Goal: Task Accomplishment & Management: Manage account settings

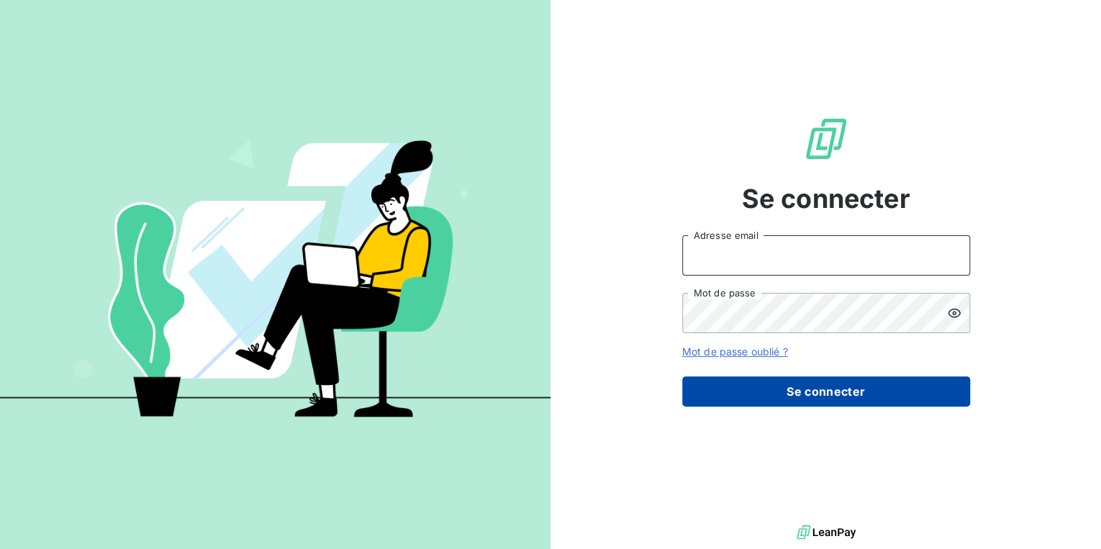
type input "[EMAIL_ADDRESS][DOMAIN_NAME]"
click at [769, 385] on button "Se connecter" at bounding box center [826, 392] width 288 height 30
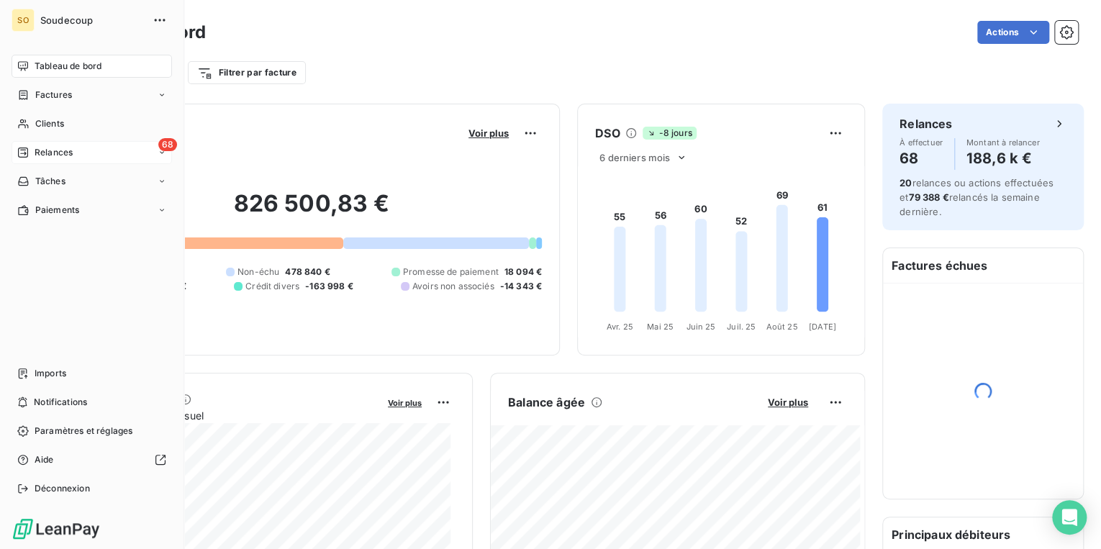
click at [55, 154] on span "Relances" at bounding box center [54, 152] width 38 height 13
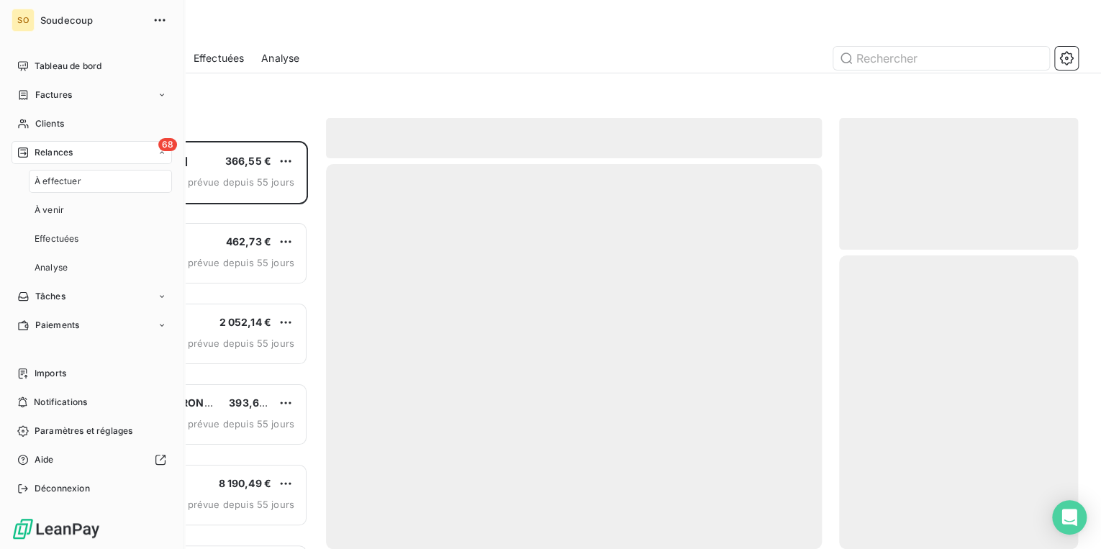
scroll to position [400, 230]
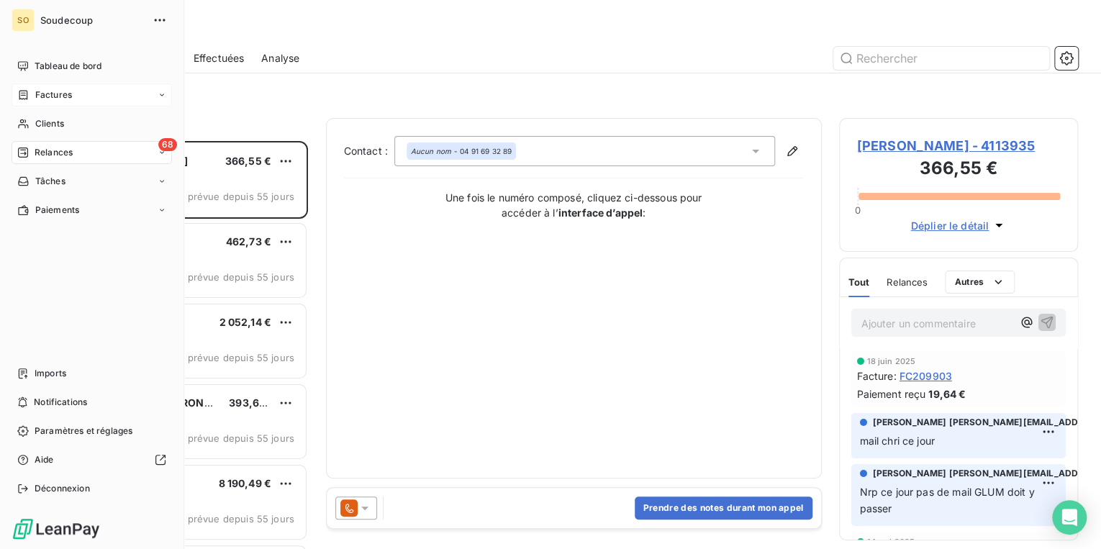
click at [55, 92] on span "Factures" at bounding box center [53, 95] width 37 height 13
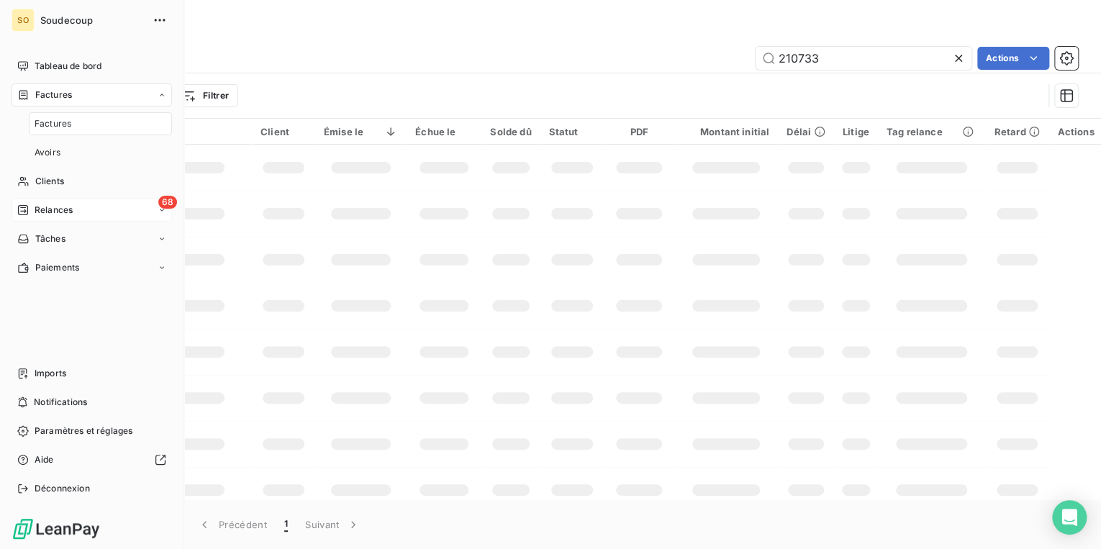
click at [55, 92] on span "Factures" at bounding box center [53, 95] width 37 height 13
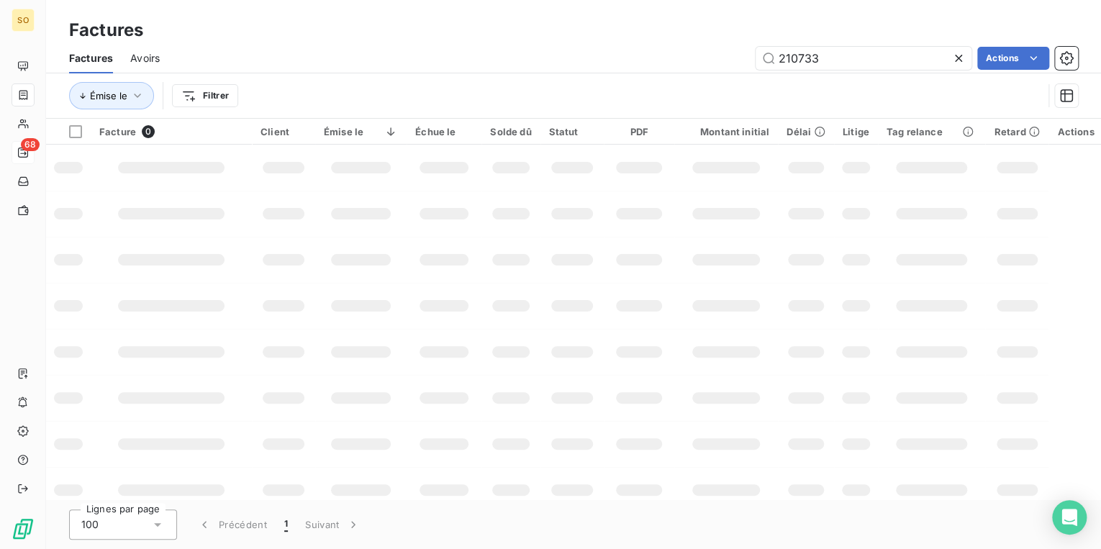
drag, startPoint x: 793, startPoint y: 60, endPoint x: 974, endPoint y: 48, distance: 181.9
click at [945, 49] on input "210733" at bounding box center [864, 58] width 216 height 23
type input "211278"
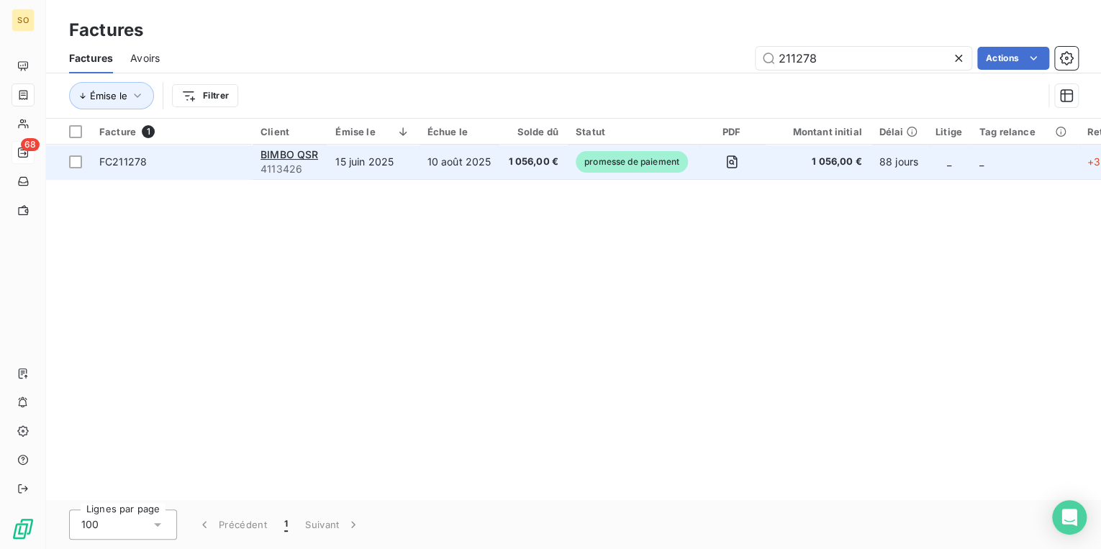
click at [613, 157] on span "promesse de paiement" at bounding box center [632, 162] width 112 height 22
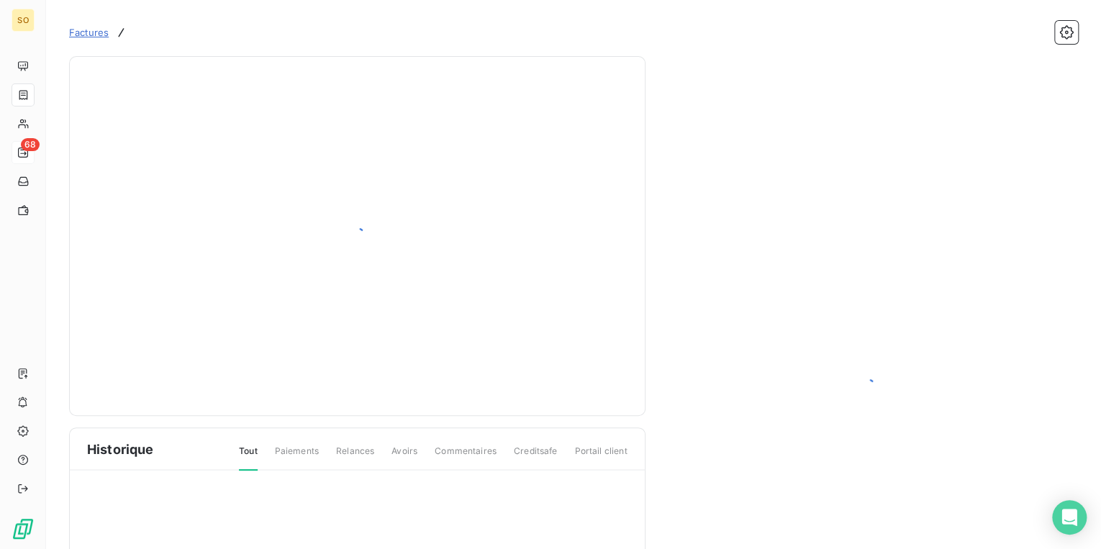
click at [616, 161] on div at bounding box center [357, 236] width 541 height 324
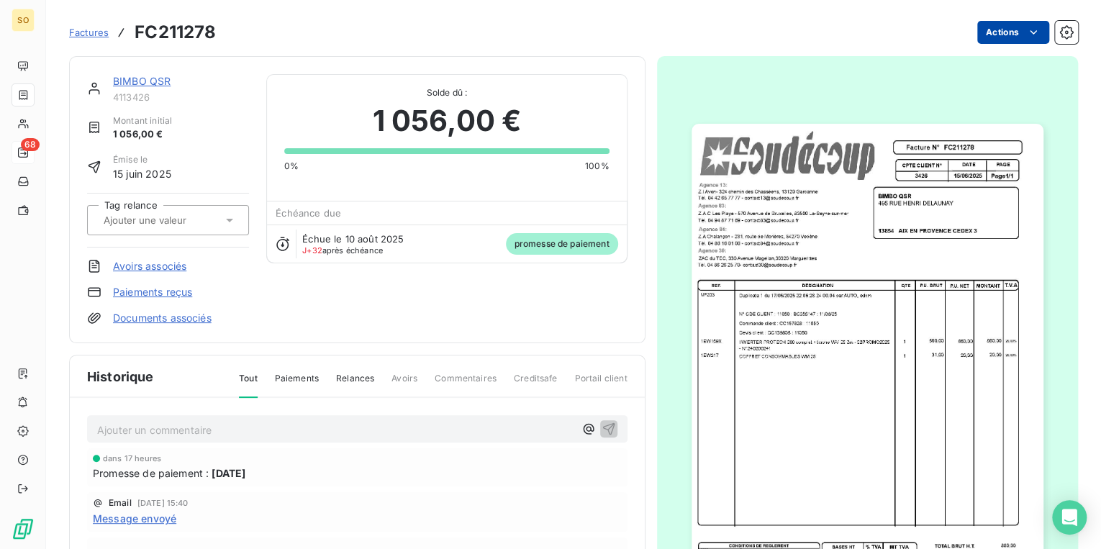
click at [983, 29] on html "SO 68 Factures FC211278 Actions BIMBO QSR 4113426 Montant initial 1 056,00 € Ém…" at bounding box center [550, 274] width 1101 height 549
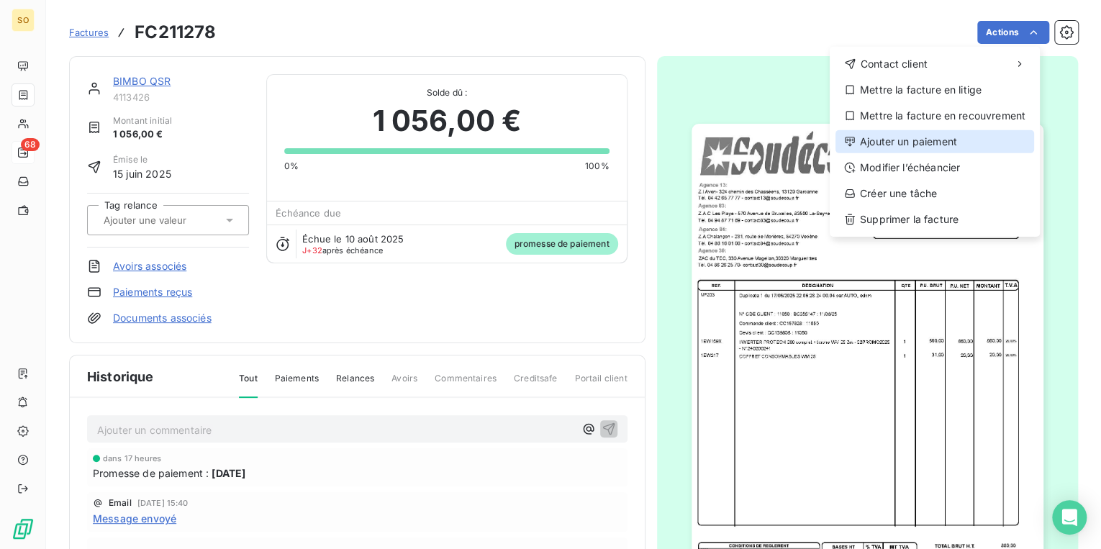
click at [913, 138] on div "Ajouter un paiement" at bounding box center [935, 141] width 199 height 23
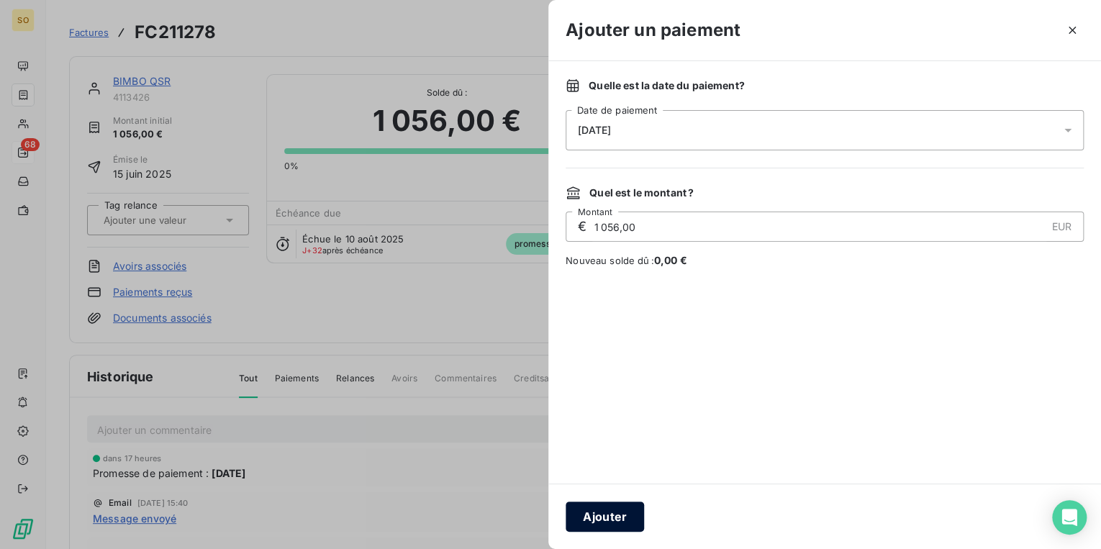
click at [605, 527] on button "Ajouter" at bounding box center [605, 517] width 78 height 30
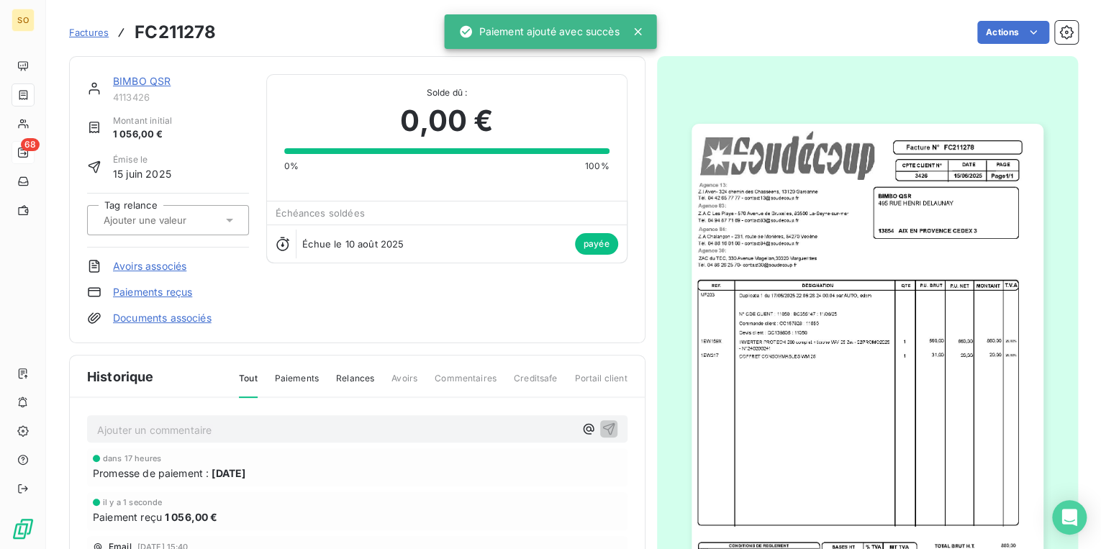
click at [153, 80] on link "BIMBO QSR" at bounding box center [142, 81] width 58 height 12
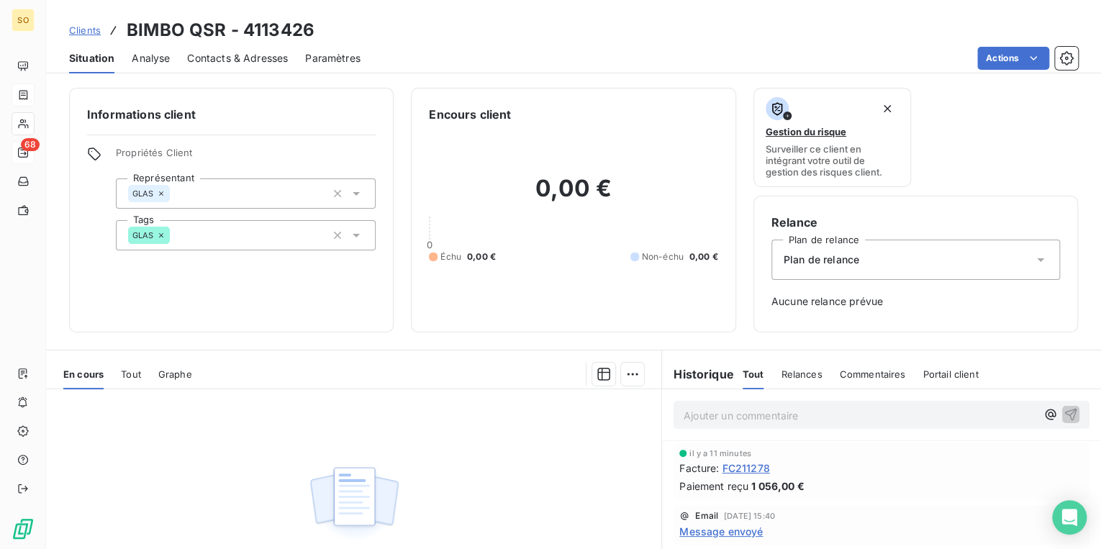
click at [84, 32] on span "Clients" at bounding box center [85, 30] width 32 height 12
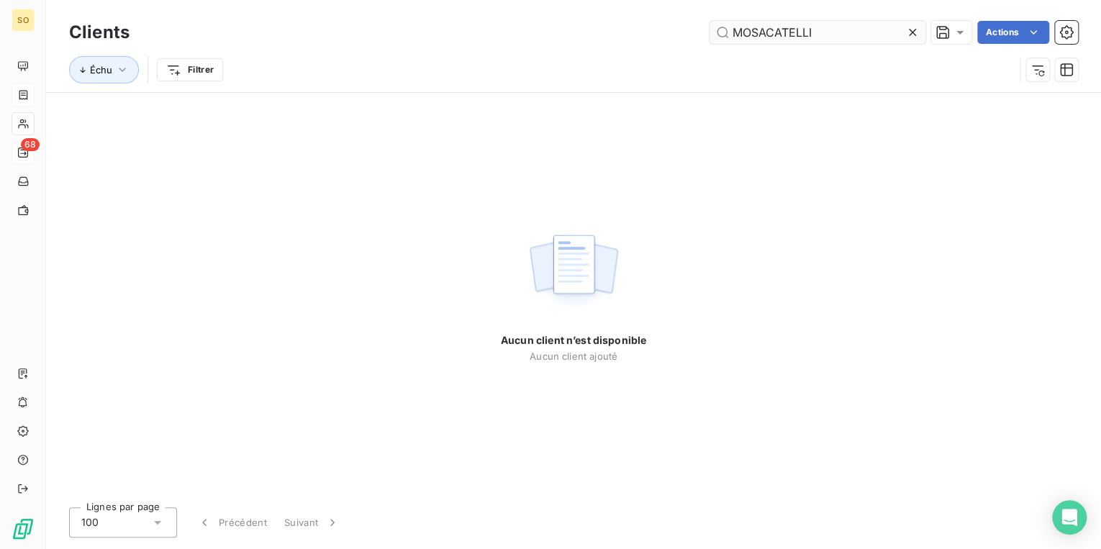
click at [768, 32] on input "MOSACATELLI" at bounding box center [818, 32] width 216 height 23
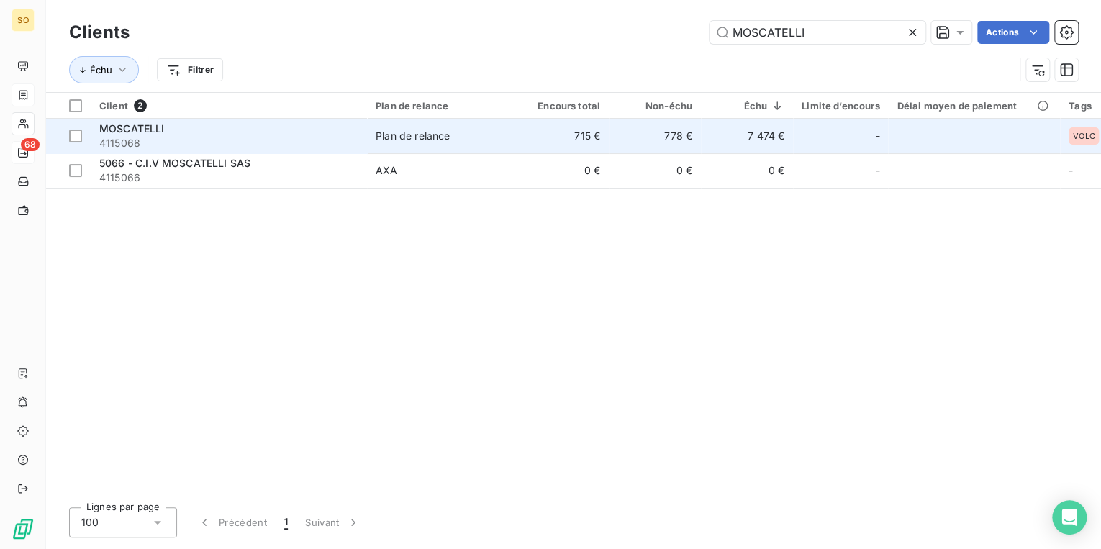
type input "MOSCATELLI"
click at [507, 144] on td "Plan de relance" at bounding box center [442, 136] width 150 height 35
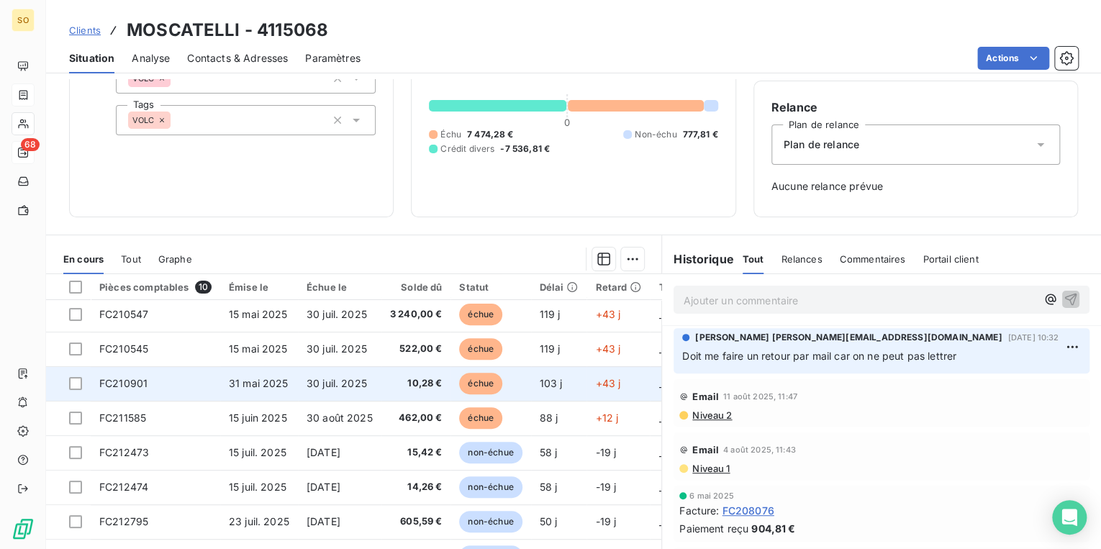
scroll to position [58, 0]
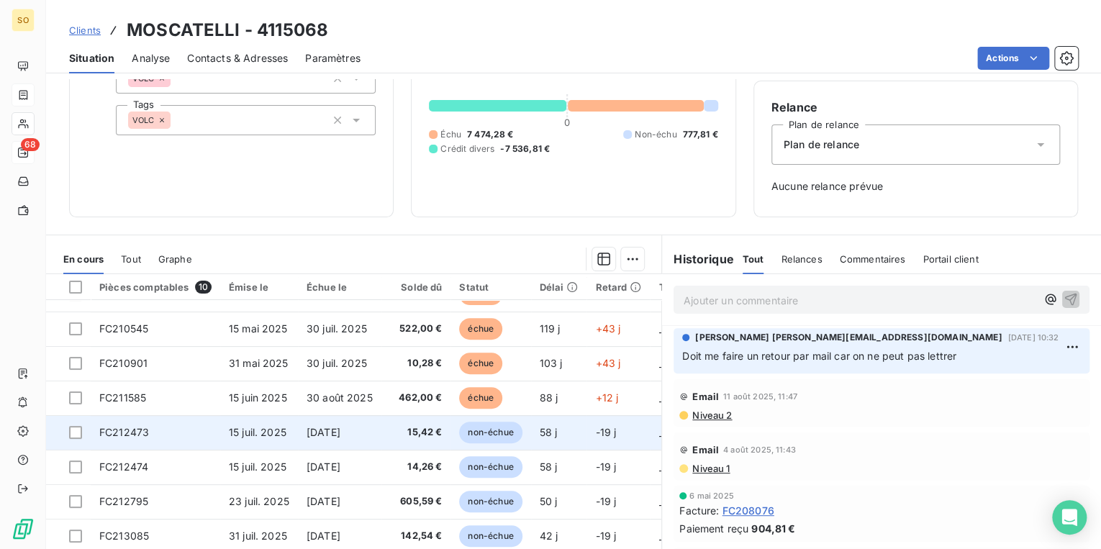
click at [485, 431] on span "non-échue" at bounding box center [490, 433] width 63 height 22
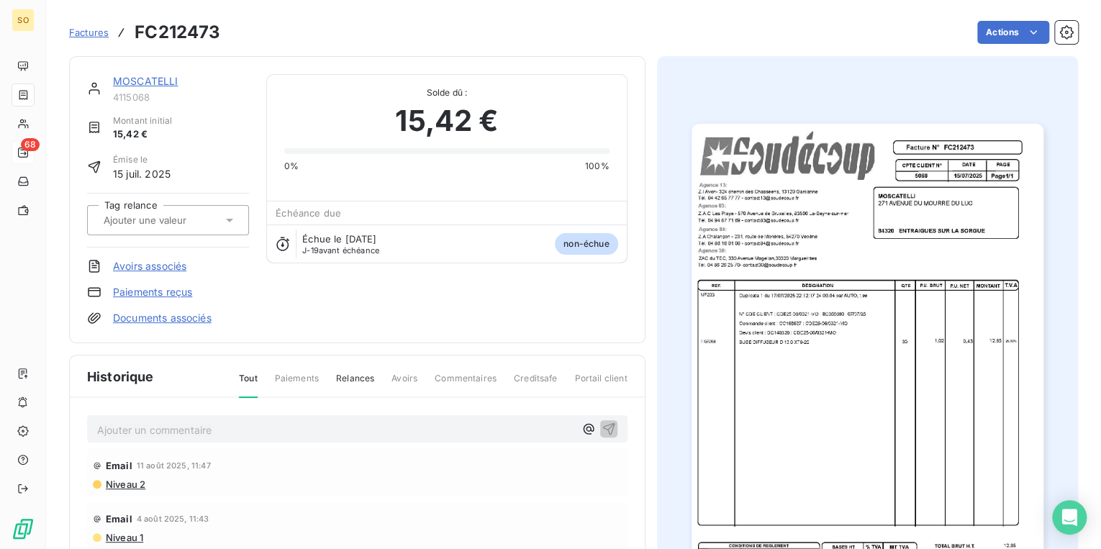
click at [975, 18] on div "Factures FC212473 Actions" at bounding box center [573, 32] width 1009 height 30
click at [980, 27] on html "SO 68 Factures FC212473 Actions MOSCATELLI 4115068 Montant initial 15,42 € Émis…" at bounding box center [550, 274] width 1101 height 549
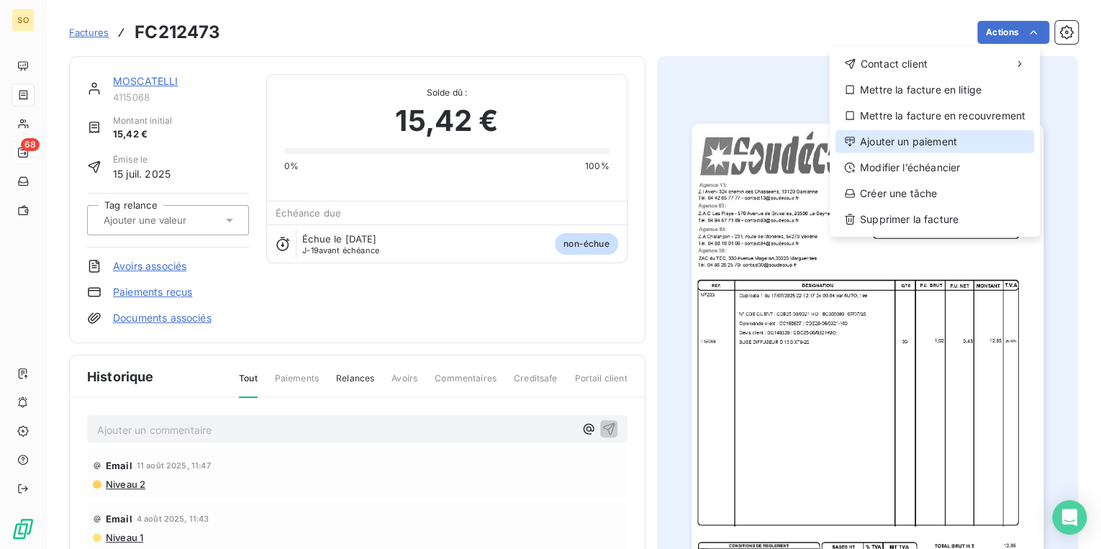
click at [899, 147] on div "Ajouter un paiement" at bounding box center [935, 141] width 199 height 23
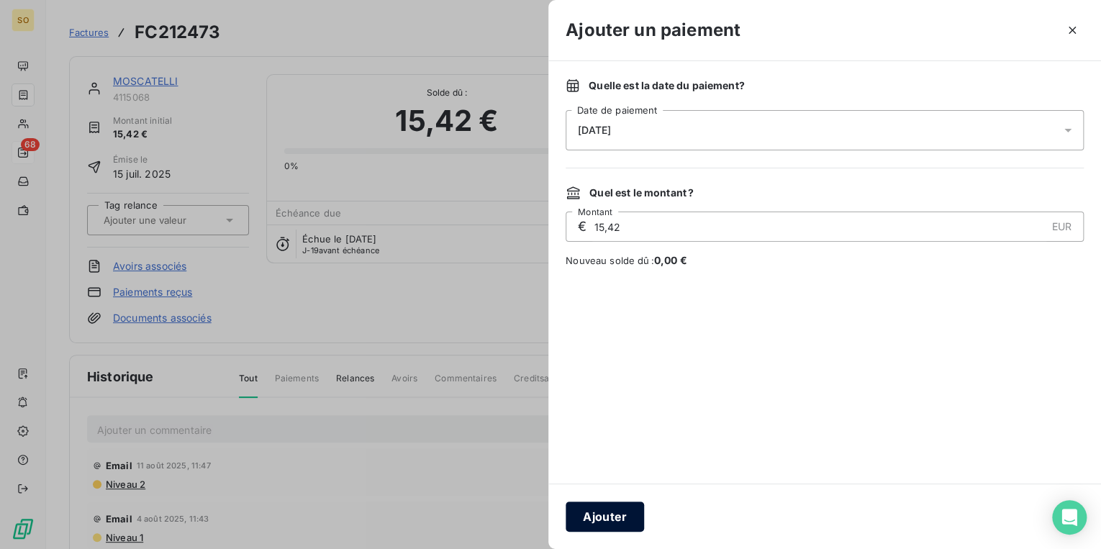
click at [621, 522] on button "Ajouter" at bounding box center [605, 517] width 78 height 30
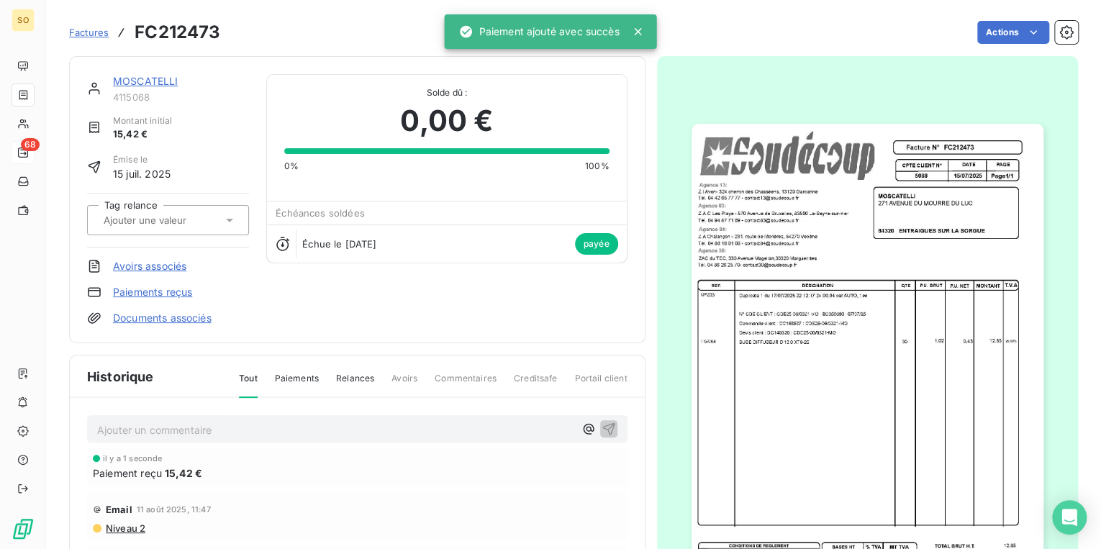
click at [143, 81] on link "MOSCATELLI" at bounding box center [146, 81] width 66 height 12
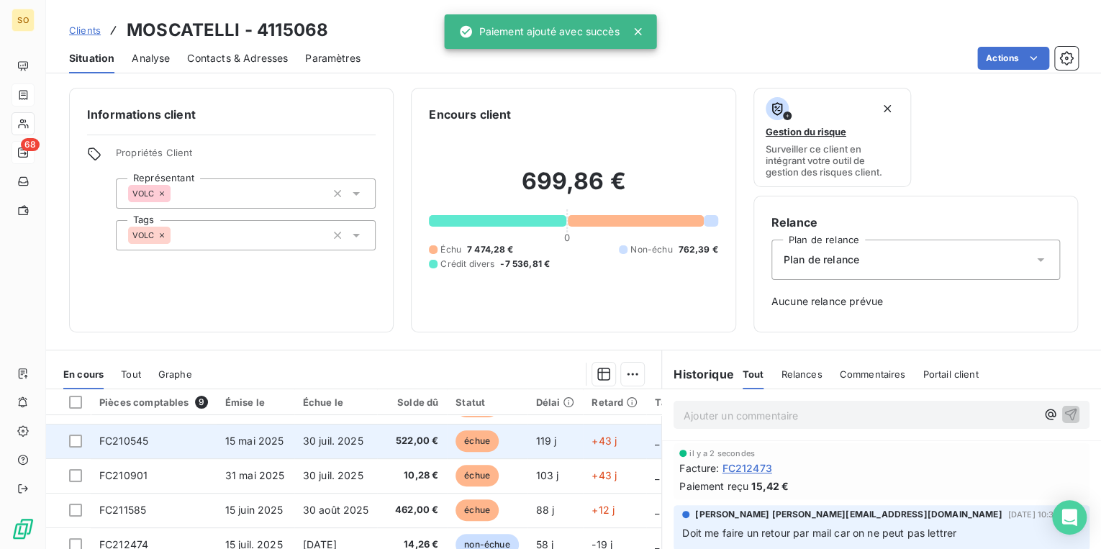
scroll to position [66, 0]
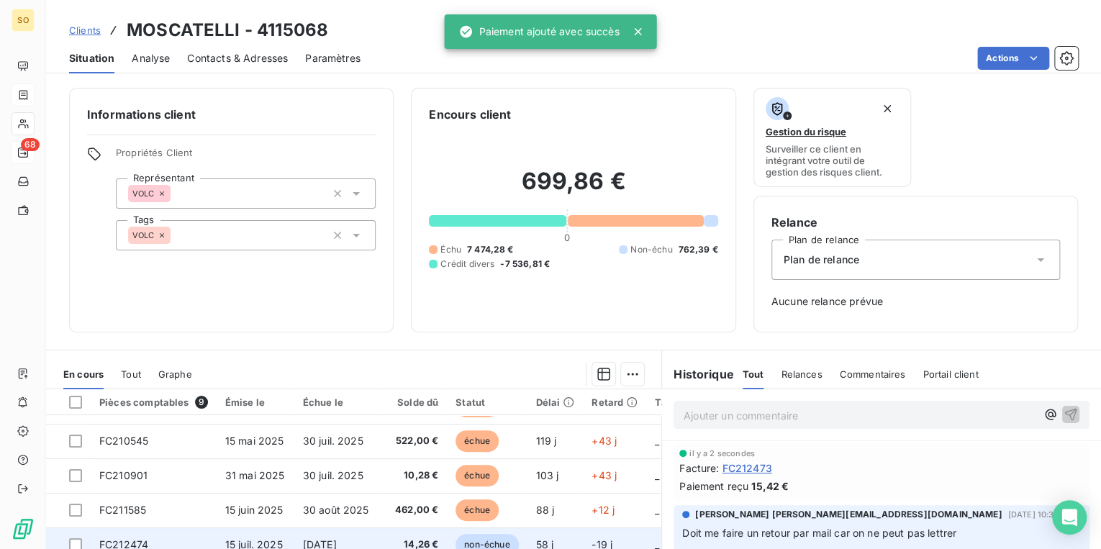
click at [492, 541] on span "non-échue" at bounding box center [487, 545] width 63 height 22
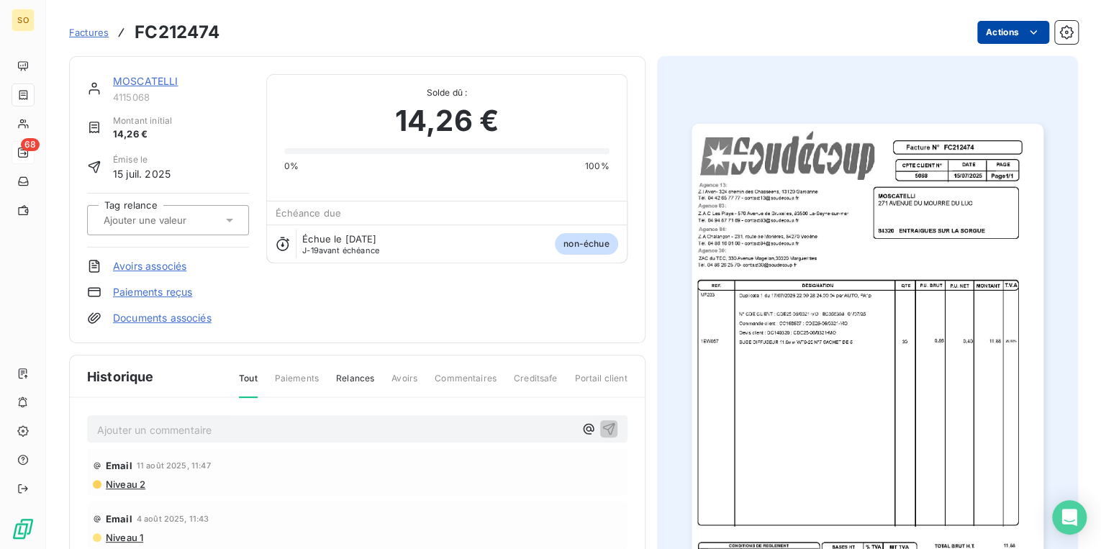
click at [1002, 36] on html "SO 68 Factures FC212474 Actions MOSCATELLI 4115068 Montant initial 14,26 € Émis…" at bounding box center [550, 274] width 1101 height 549
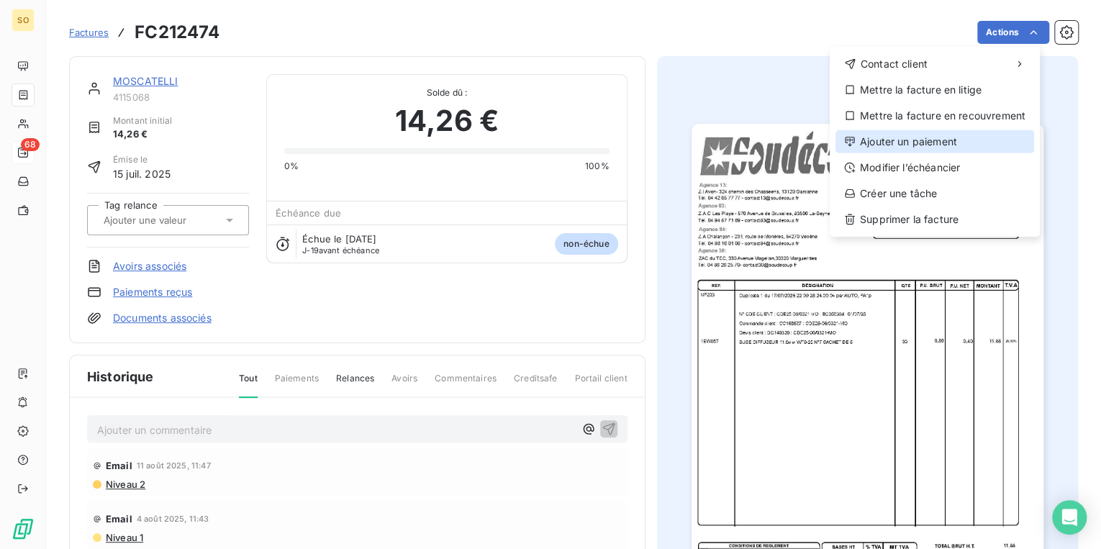
click at [881, 147] on div "Ajouter un paiement" at bounding box center [935, 141] width 199 height 23
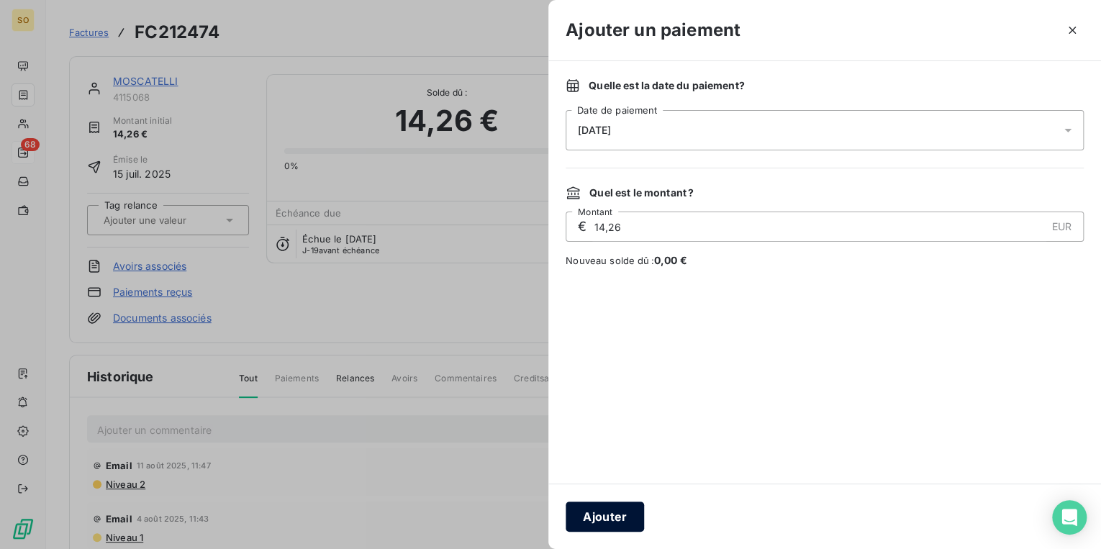
click at [618, 522] on button "Ajouter" at bounding box center [605, 517] width 78 height 30
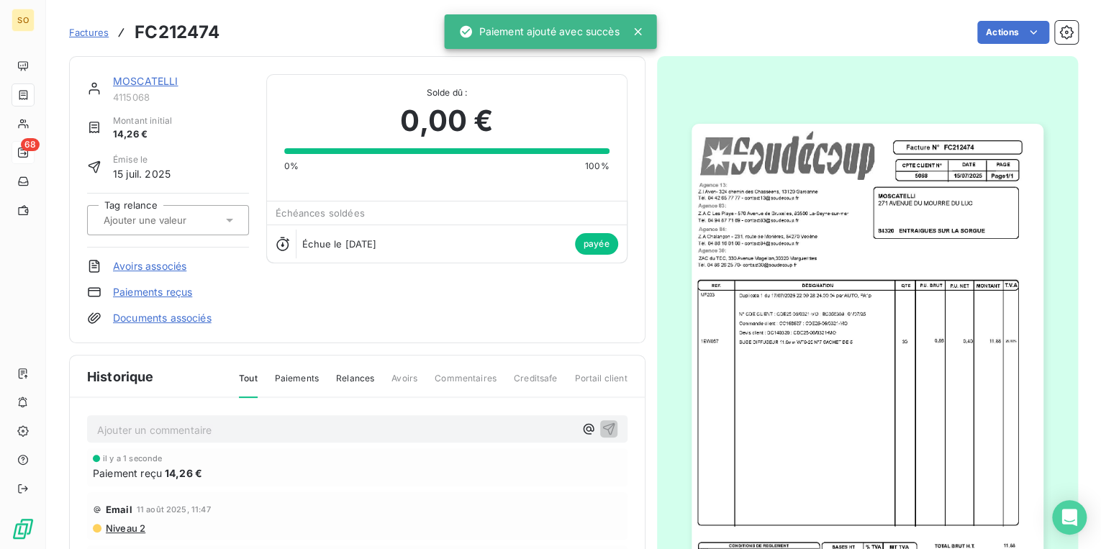
click at [141, 81] on link "MOSCATELLI" at bounding box center [146, 81] width 66 height 12
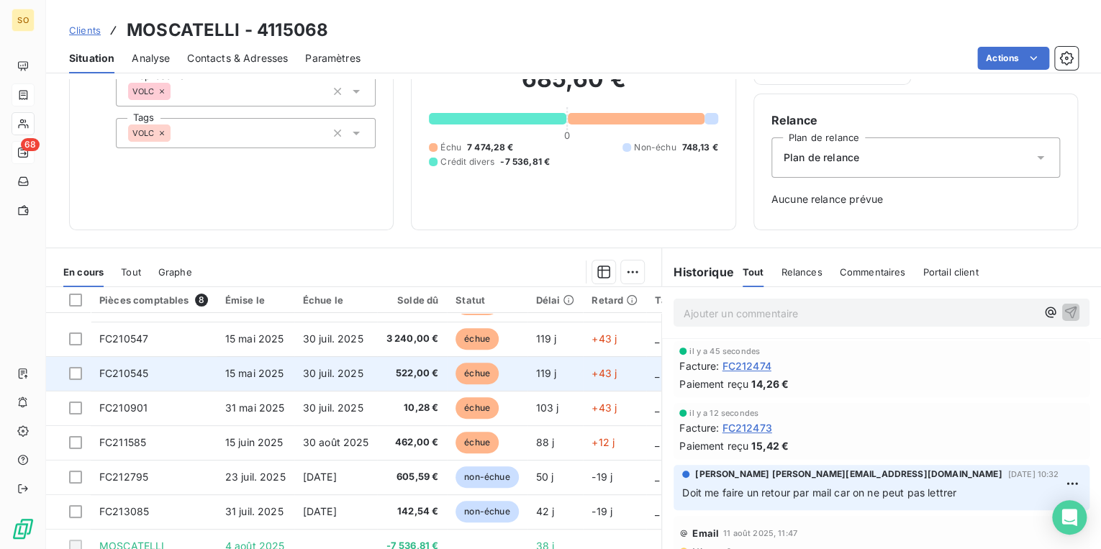
scroll to position [159, 0]
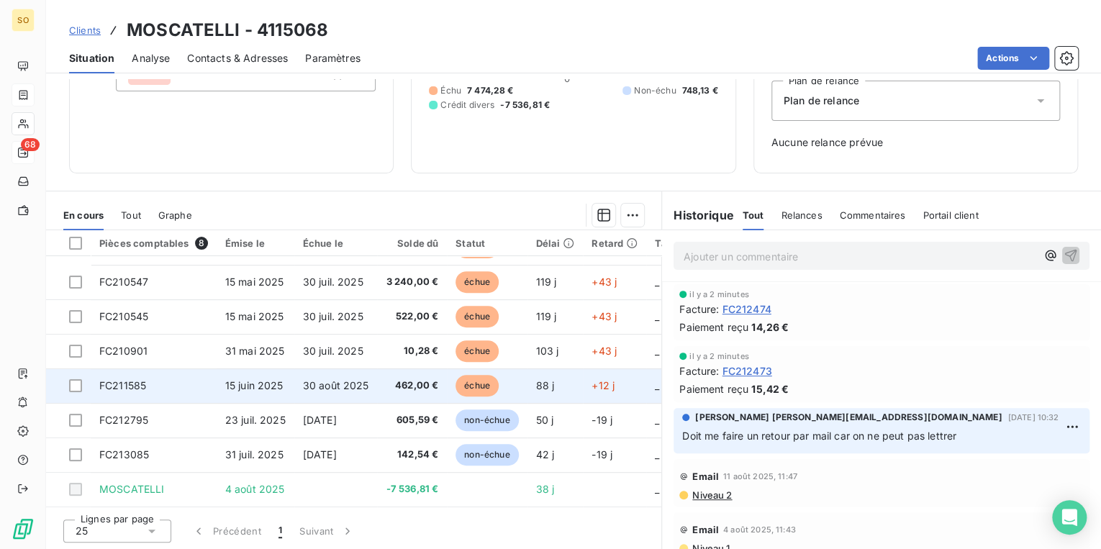
click at [470, 382] on span "échue" at bounding box center [477, 386] width 43 height 22
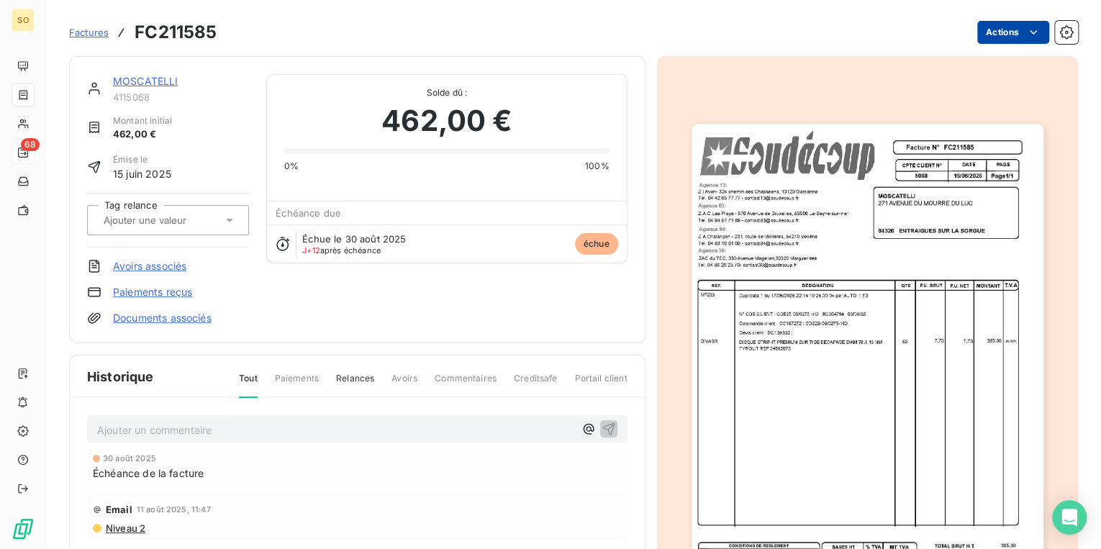
click at [982, 32] on html "SO 68 Factures FC211585 Actions MOSCATELLI 4115068 Montant initial 462,00 € Émi…" at bounding box center [550, 274] width 1101 height 549
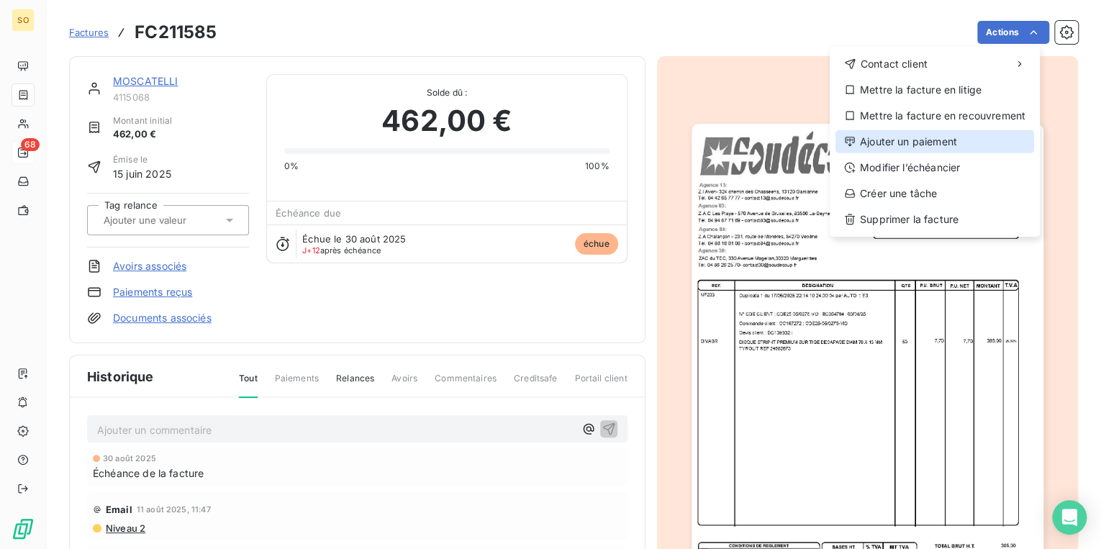
click at [924, 141] on div "Ajouter un paiement" at bounding box center [935, 141] width 199 height 23
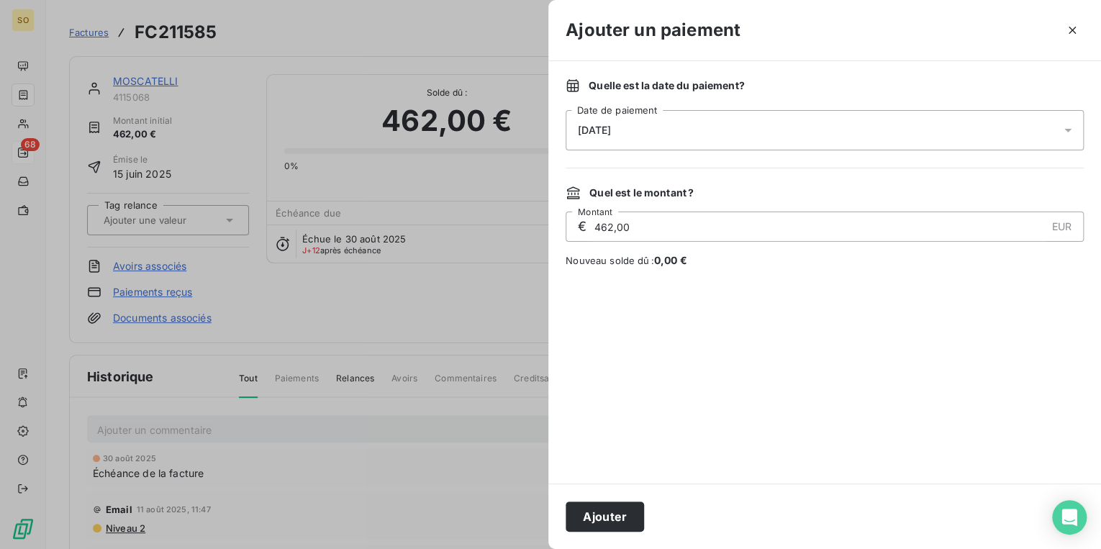
click at [604, 524] on button "Ajouter" at bounding box center [605, 517] width 78 height 30
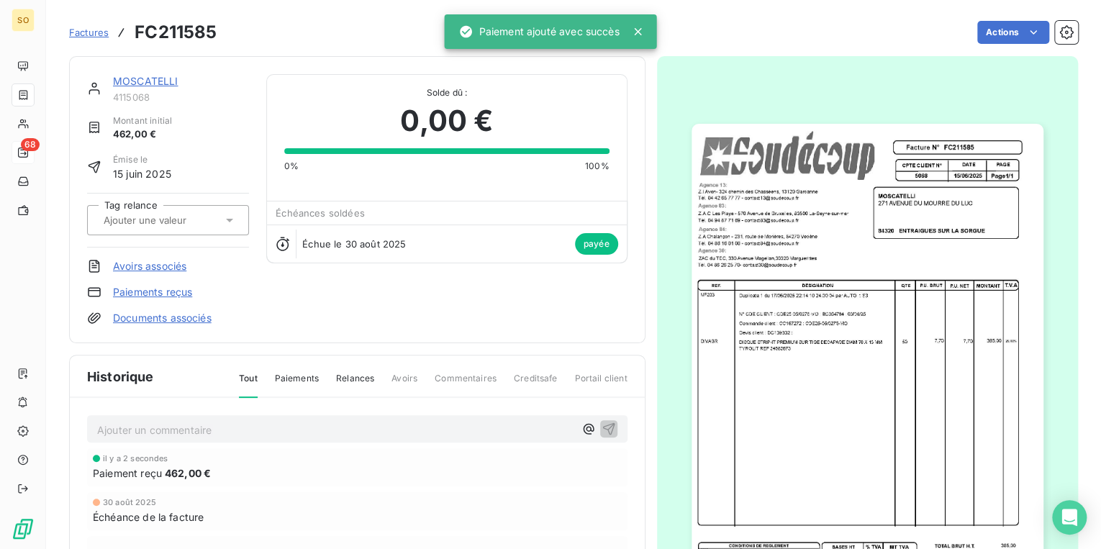
click at [156, 84] on link "MOSCATELLI" at bounding box center [146, 81] width 66 height 12
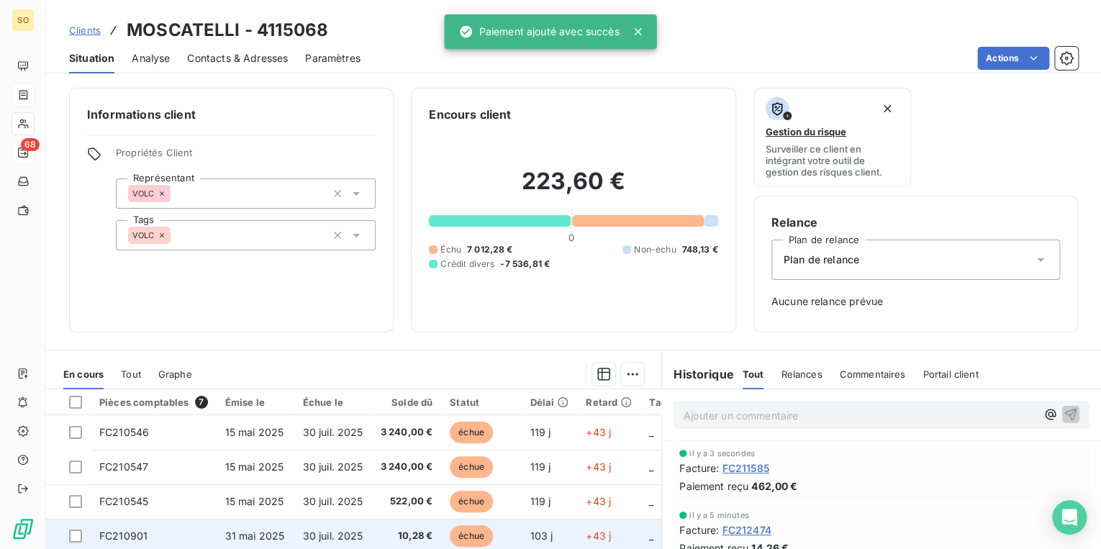
click at [478, 530] on span "échue" at bounding box center [471, 537] width 43 height 22
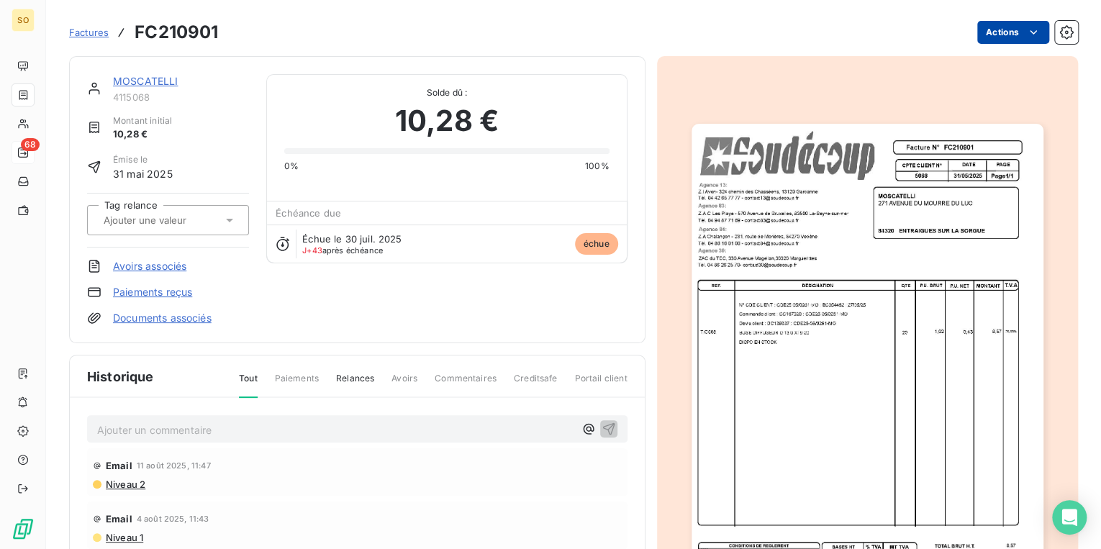
click at [978, 34] on html "SO 68 Factures FC210901 Actions MOSCATELLI 4115068 Montant initial 10,28 € Émis…" at bounding box center [550, 274] width 1101 height 549
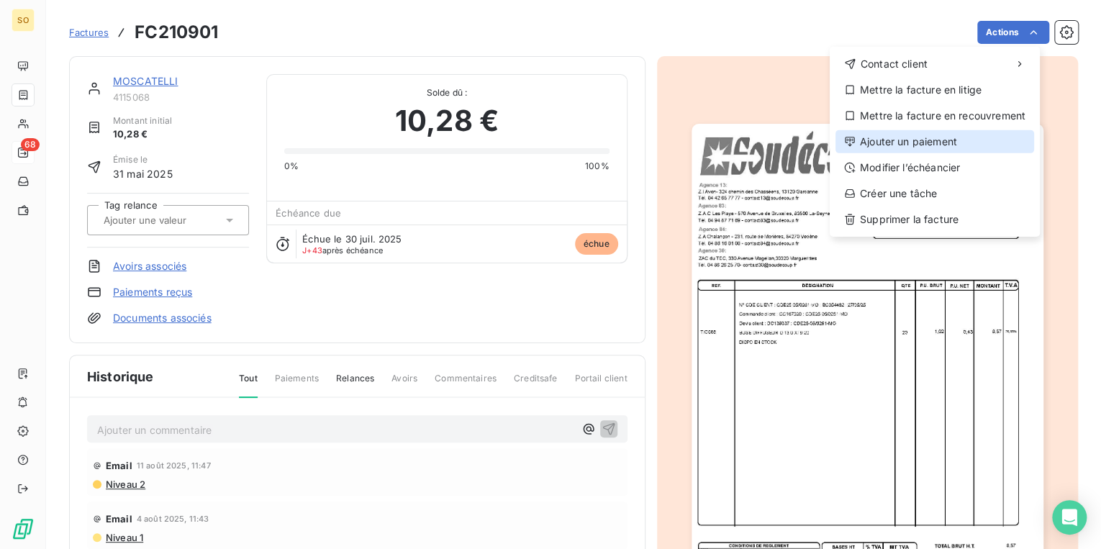
click at [903, 145] on div "Ajouter un paiement" at bounding box center [935, 141] width 199 height 23
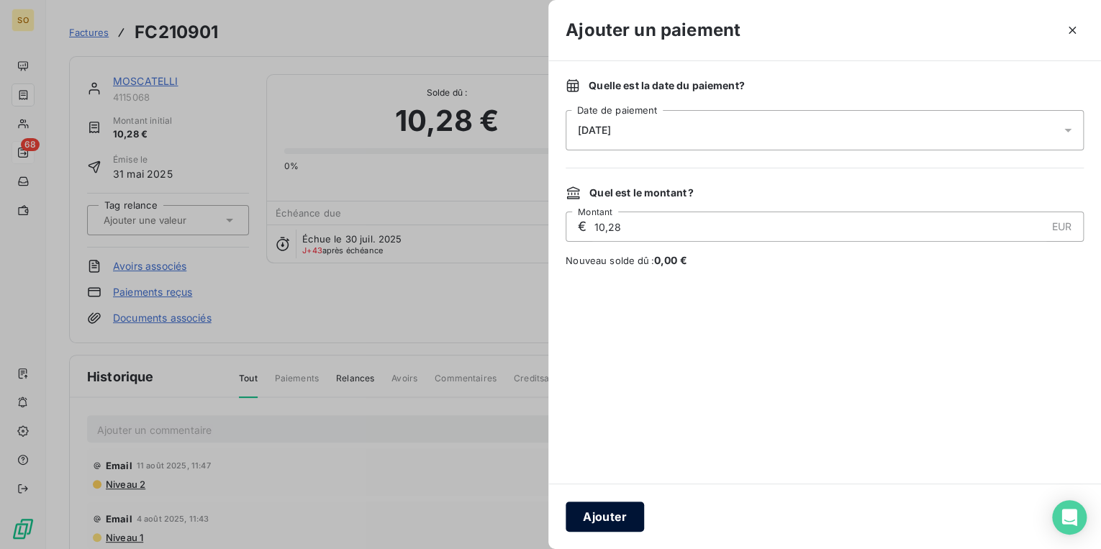
click at [587, 511] on button "Ajouter" at bounding box center [605, 517] width 78 height 30
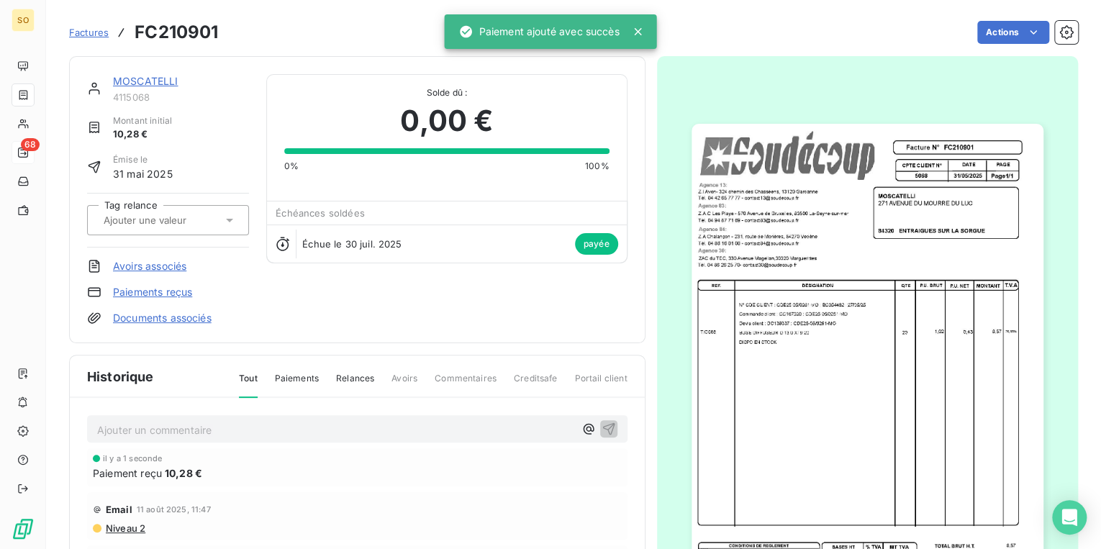
click at [160, 81] on link "MOSCATELLI" at bounding box center [146, 81] width 66 height 12
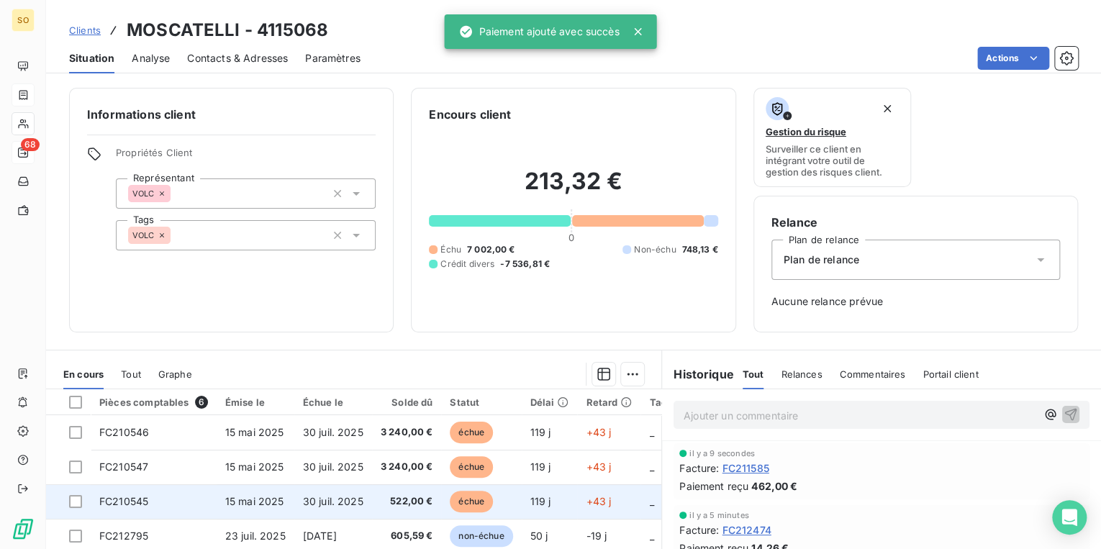
click at [483, 492] on span "échue" at bounding box center [471, 502] width 43 height 22
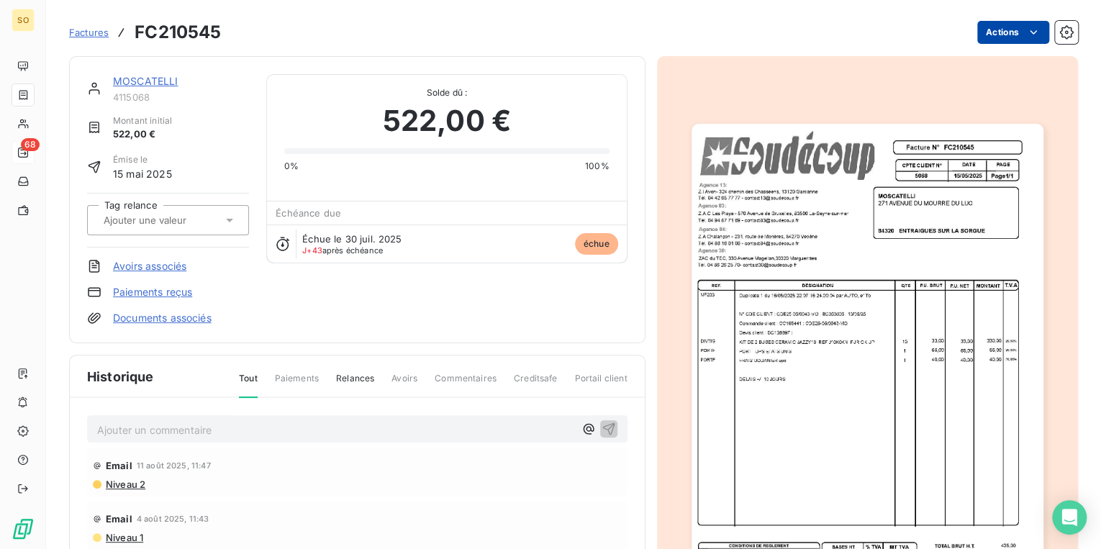
click at [970, 32] on html "SO 68 Factures FC210545 Actions MOSCATELLI 4115068 Montant initial 522,00 € Émi…" at bounding box center [550, 274] width 1101 height 549
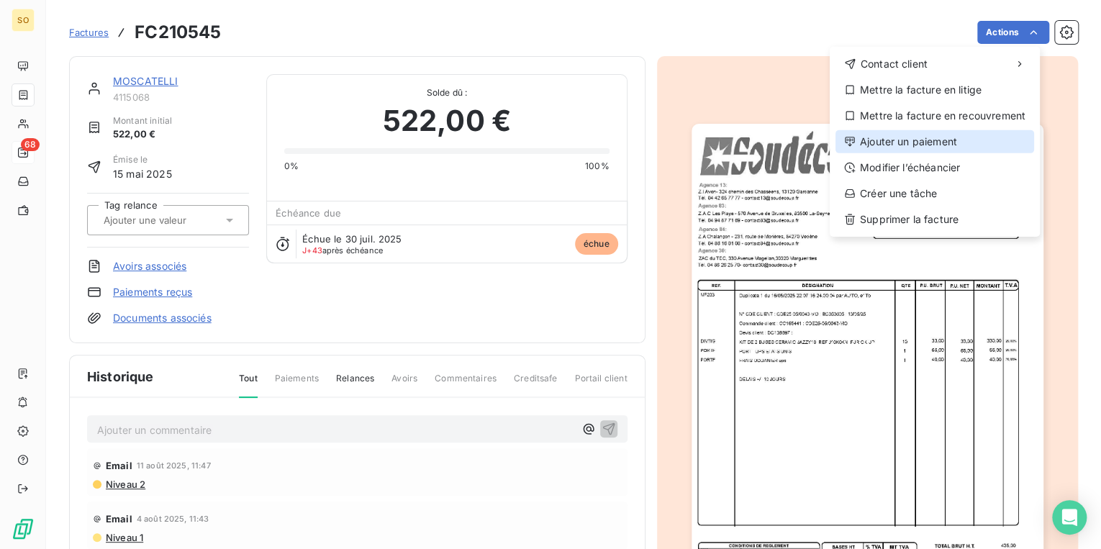
click at [861, 143] on div "Ajouter un paiement" at bounding box center [935, 141] width 199 height 23
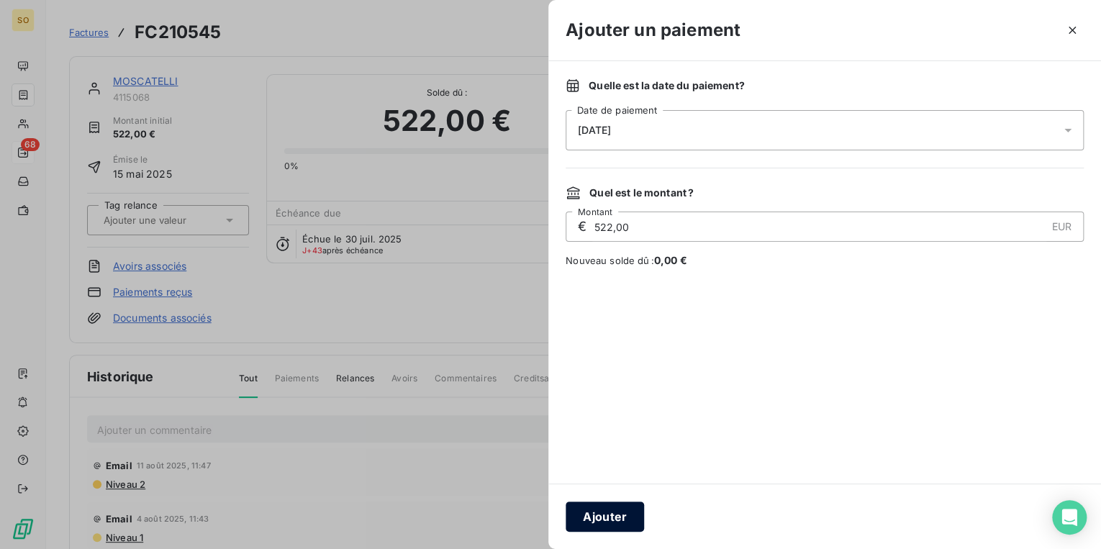
click at [604, 508] on button "Ajouter" at bounding box center [605, 517] width 78 height 30
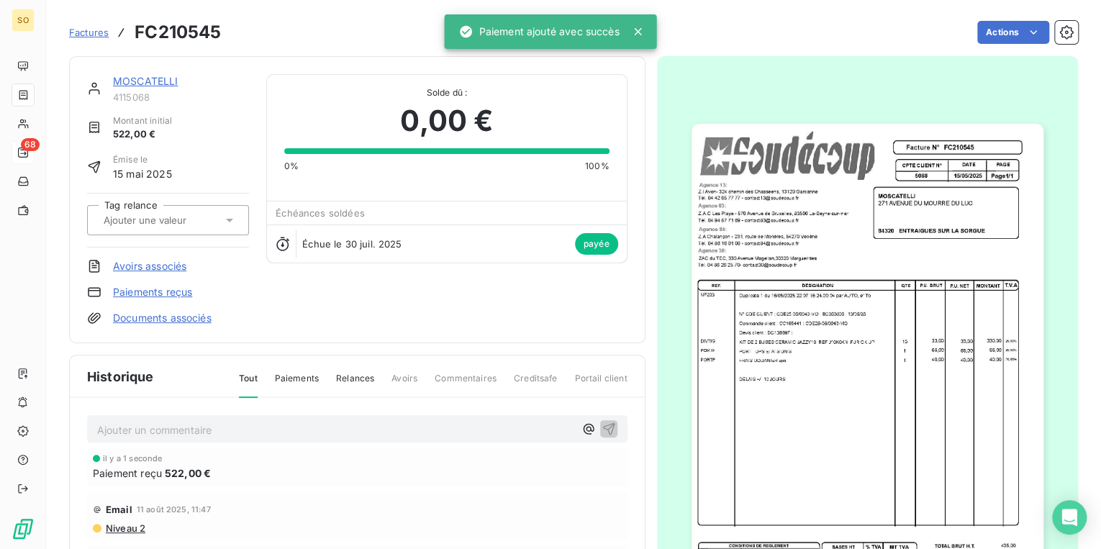
click at [163, 81] on link "MOSCATELLI" at bounding box center [146, 81] width 66 height 12
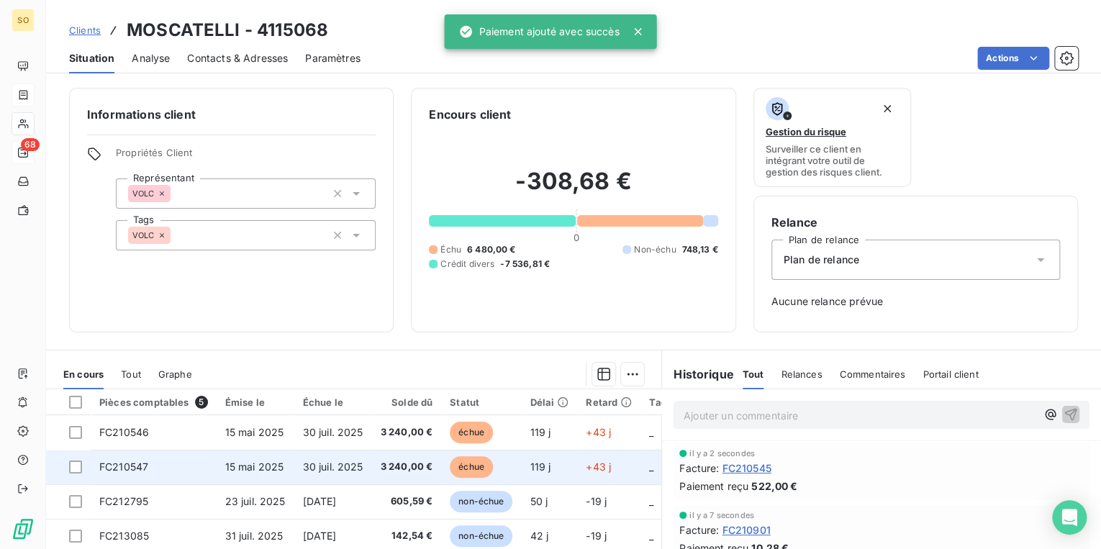
click at [474, 454] on td "échue" at bounding box center [481, 467] width 80 height 35
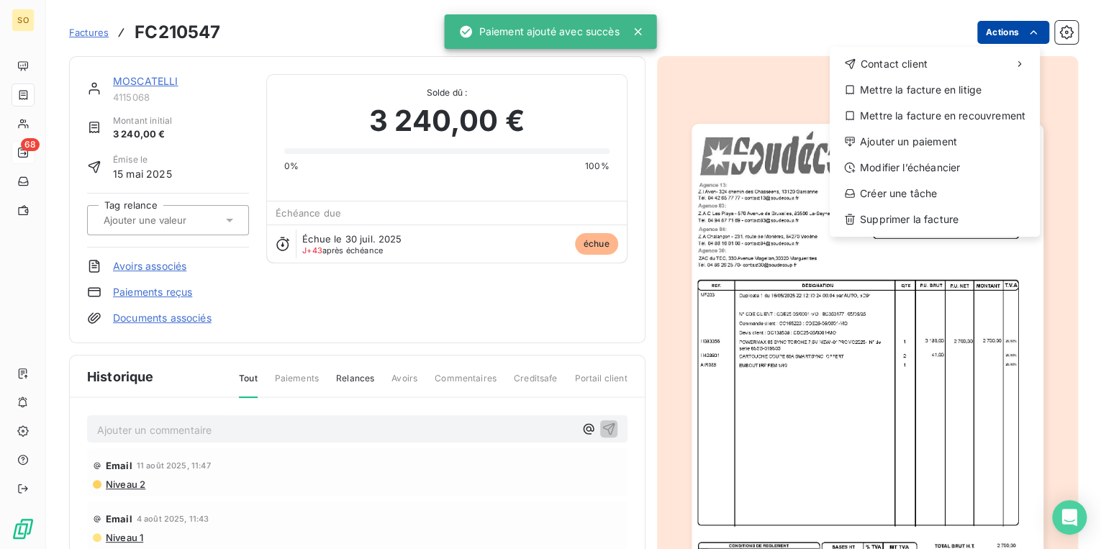
click at [988, 33] on html "SO 68 Factures FC210547 Actions Contact client Mettre la facture en litige Mett…" at bounding box center [550, 274] width 1101 height 549
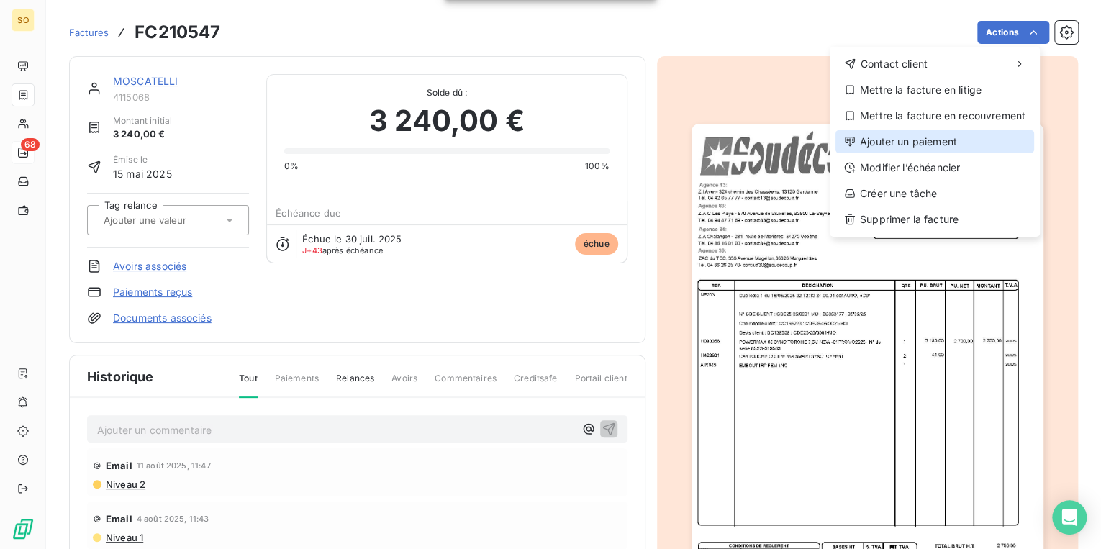
click at [886, 135] on div "Ajouter un paiement" at bounding box center [935, 141] width 199 height 23
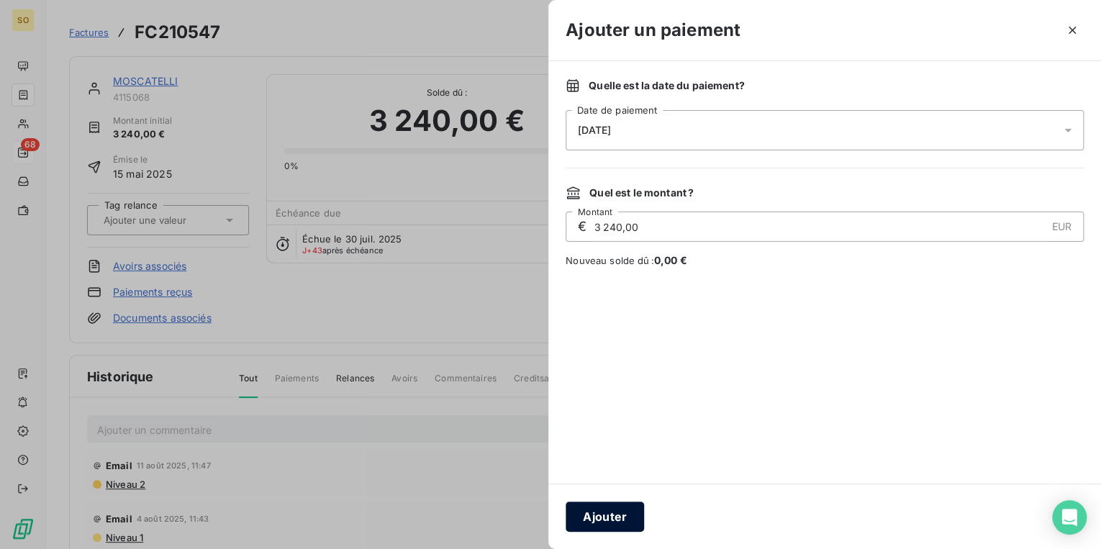
click at [580, 503] on button "Ajouter" at bounding box center [605, 517] width 78 height 30
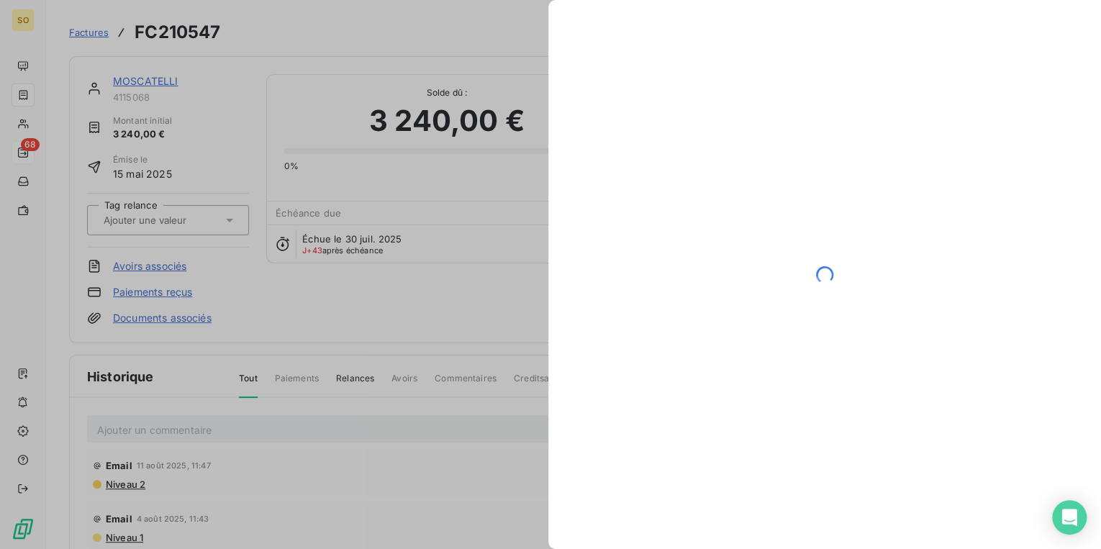
click at [150, 78] on div at bounding box center [550, 274] width 1101 height 549
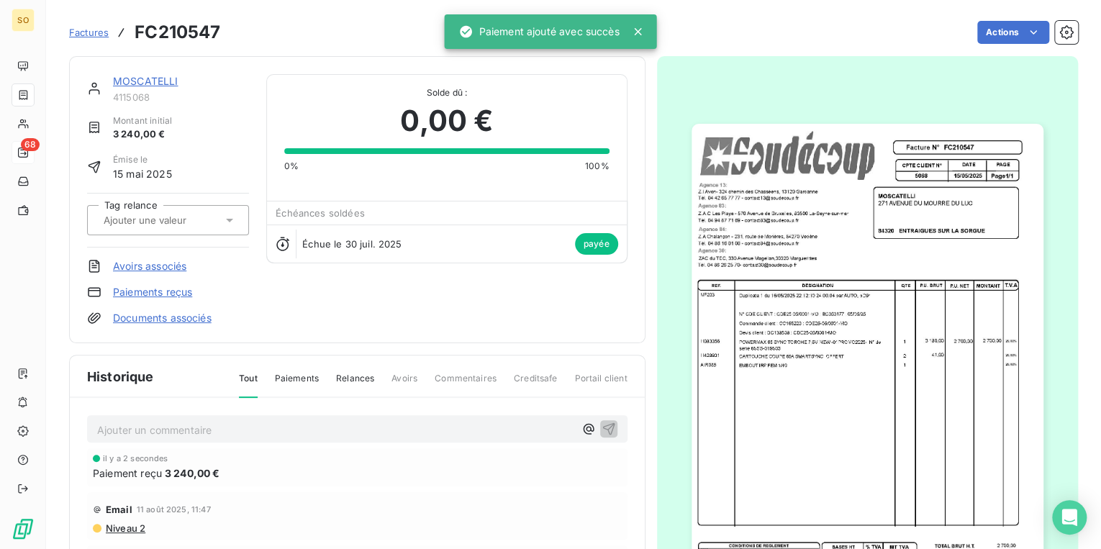
click at [138, 80] on link "MOSCATELLI" at bounding box center [146, 81] width 66 height 12
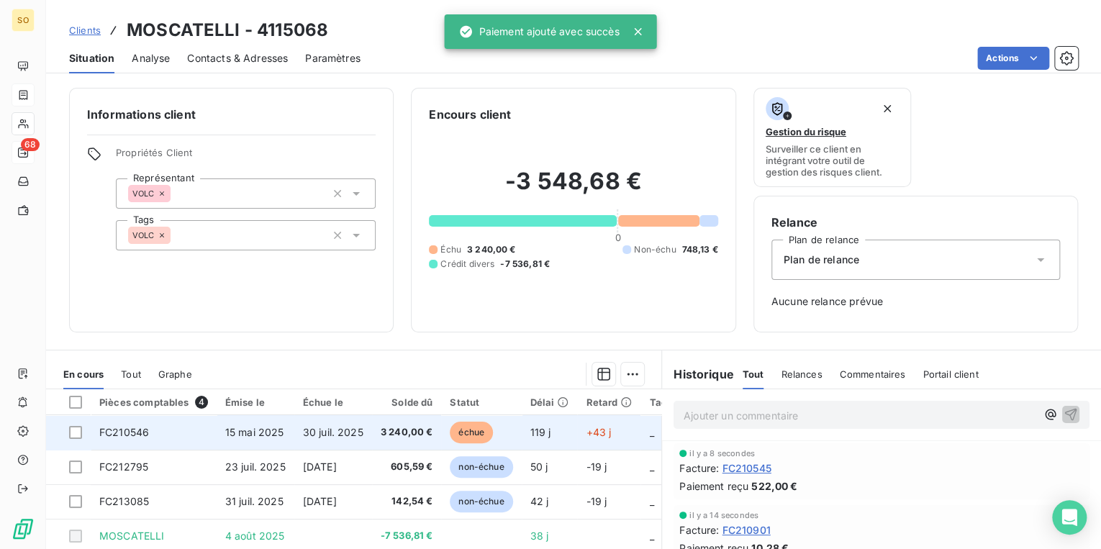
click at [472, 429] on span "échue" at bounding box center [471, 433] width 43 height 22
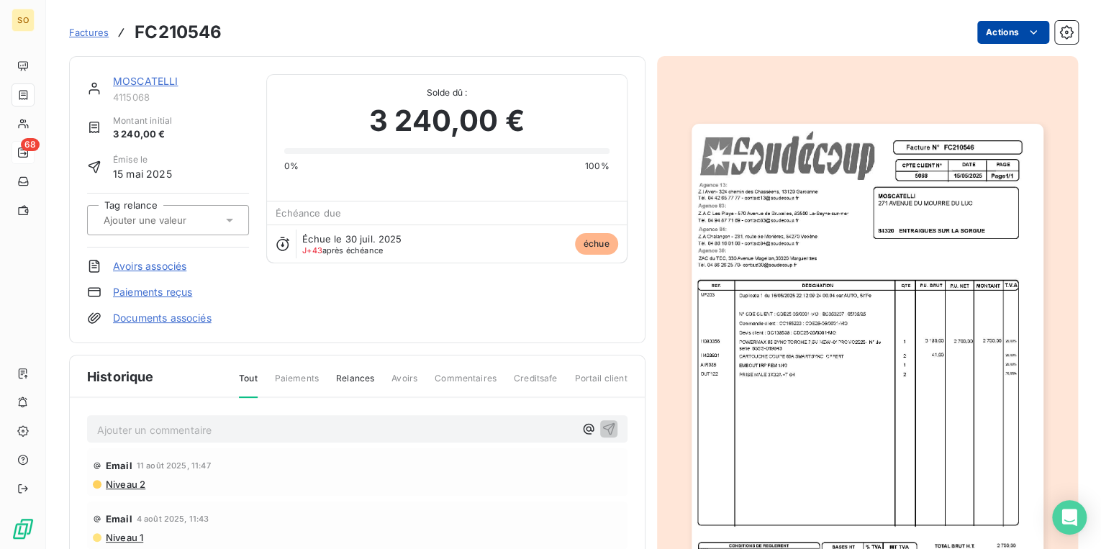
click at [1001, 34] on html "SO 68 Factures FC210546 Actions MOSCATELLI 4115068 Montant initial 3 240,00 € É…" at bounding box center [550, 274] width 1101 height 549
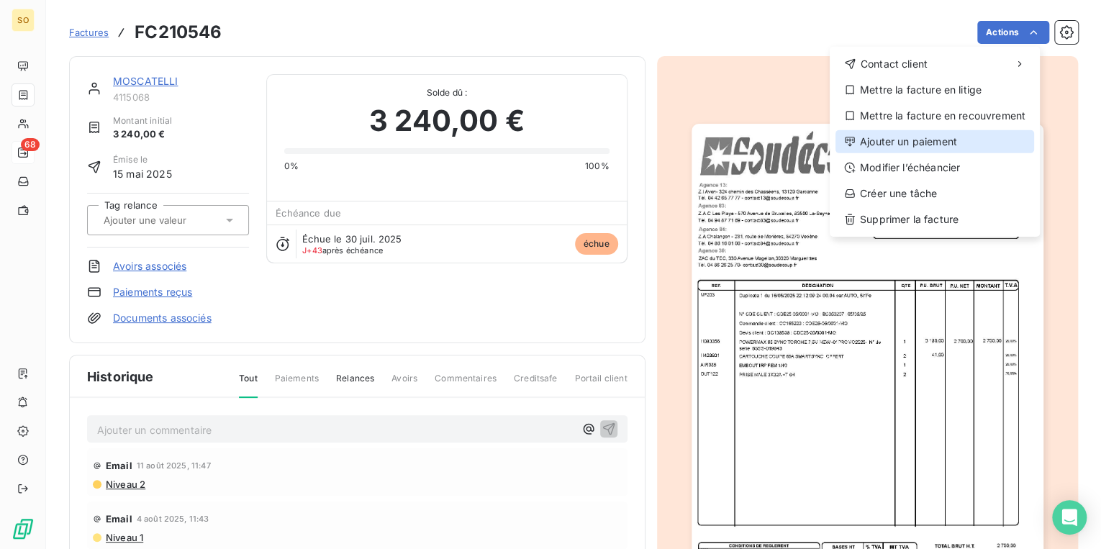
click at [882, 144] on div "Ajouter un paiement" at bounding box center [935, 141] width 199 height 23
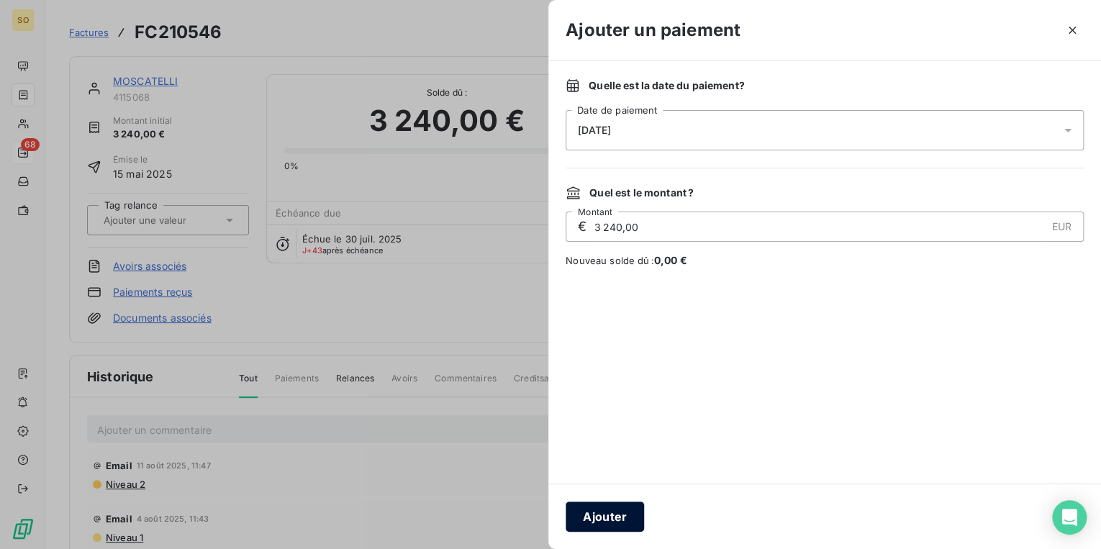
click at [605, 509] on button "Ajouter" at bounding box center [605, 517] width 78 height 30
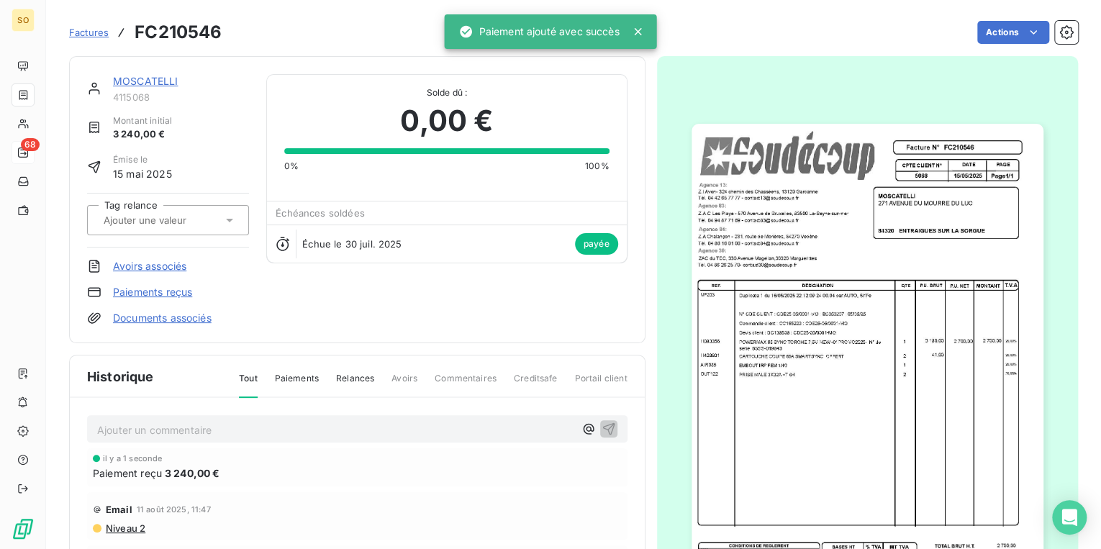
click at [139, 79] on link "MOSCATELLI" at bounding box center [146, 81] width 66 height 12
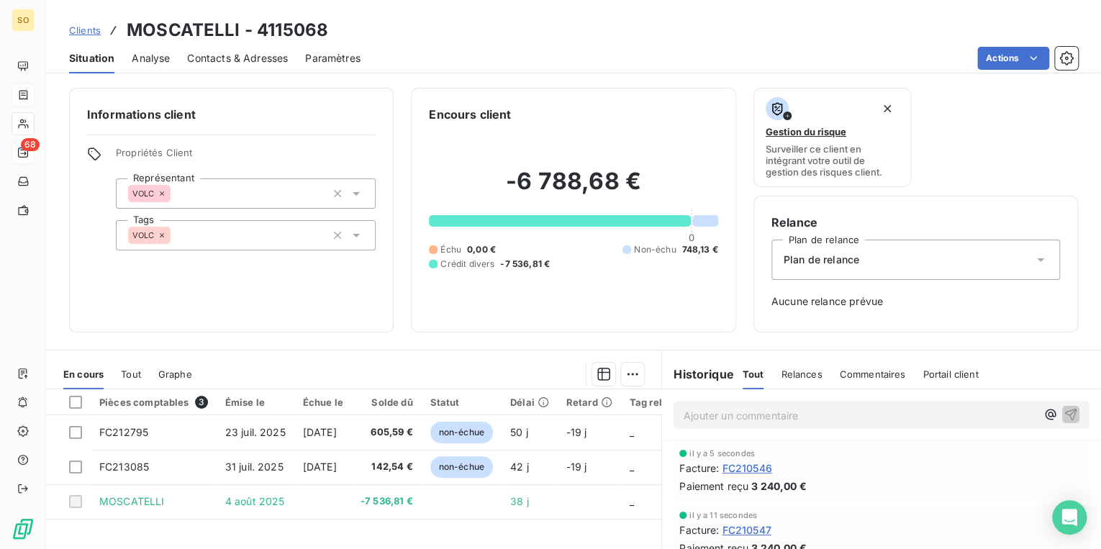
click at [86, 33] on span "Clients" at bounding box center [85, 30] width 32 height 12
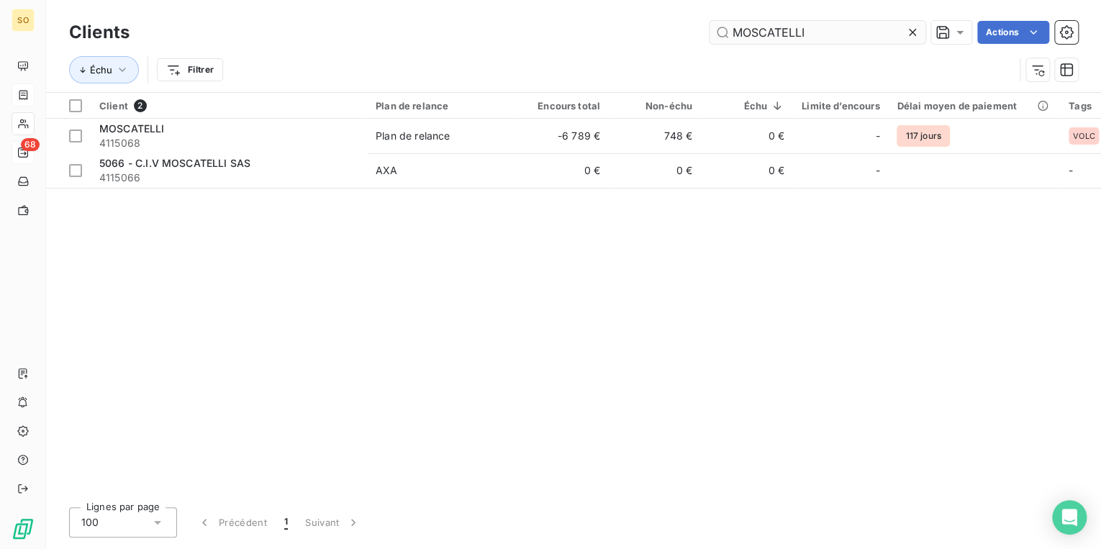
drag, startPoint x: 726, startPoint y: 35, endPoint x: 897, endPoint y: 26, distance: 171.6
click at [893, 26] on input "MOSCATELLI" at bounding box center [818, 32] width 216 height 23
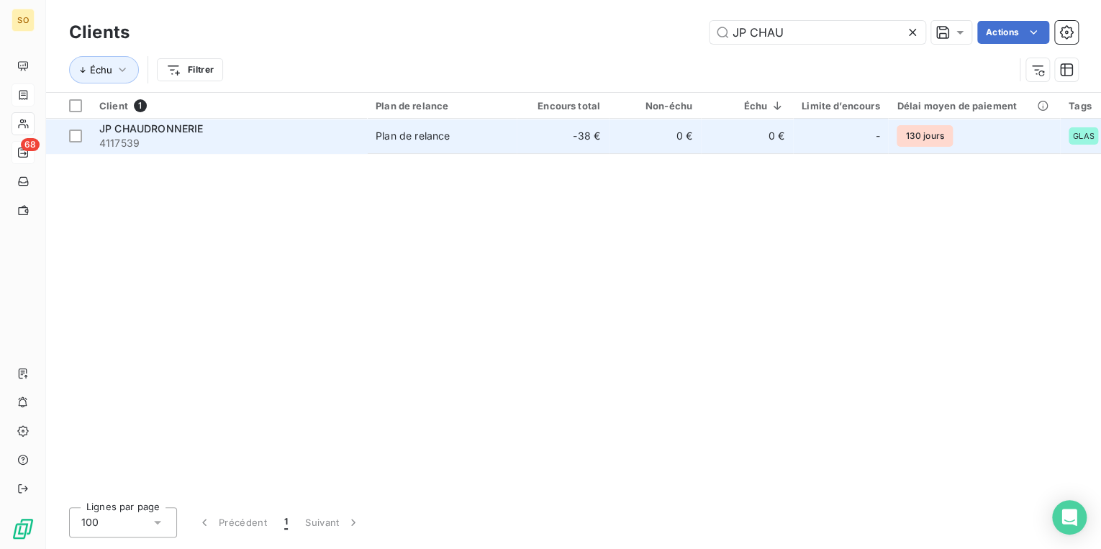
type input "JP CHAU"
click at [586, 127] on td "-38 €" at bounding box center [563, 136] width 92 height 35
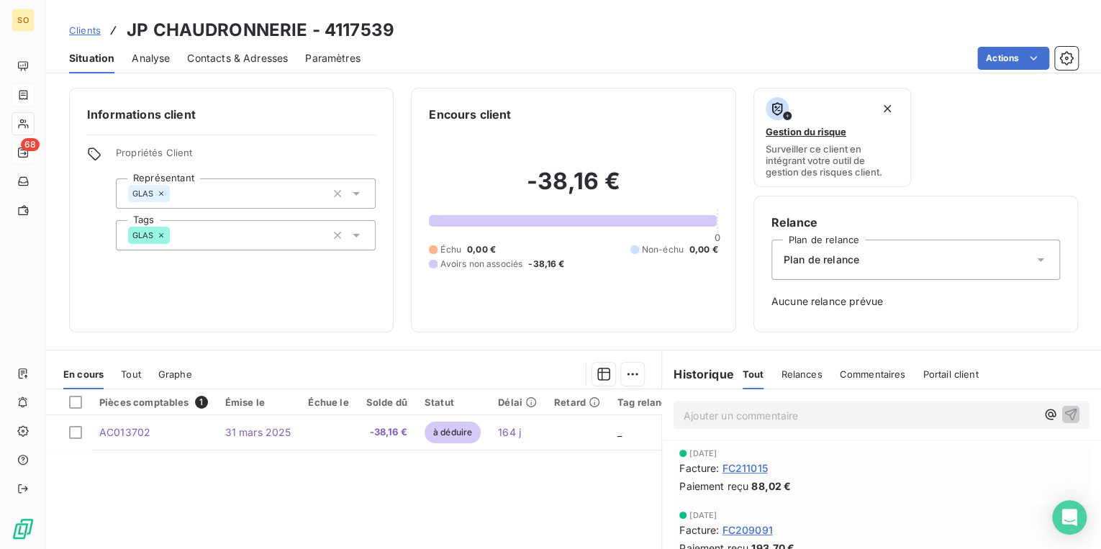
click at [92, 29] on span "Clients" at bounding box center [85, 30] width 32 height 12
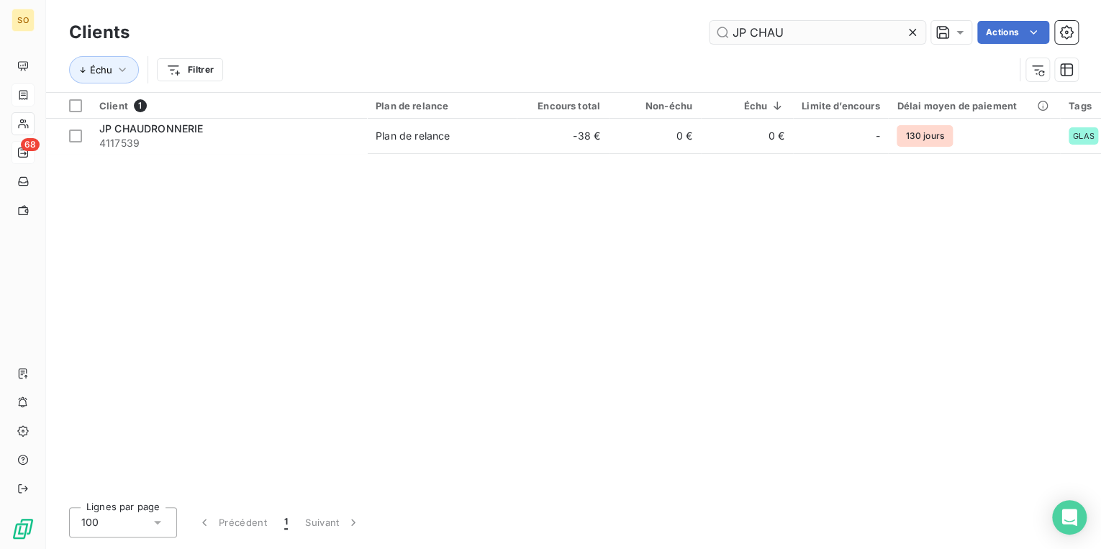
drag, startPoint x: 720, startPoint y: 32, endPoint x: 860, endPoint y: 30, distance: 140.4
click at [860, 30] on input "JP CHAU" at bounding box center [818, 32] width 216 height 23
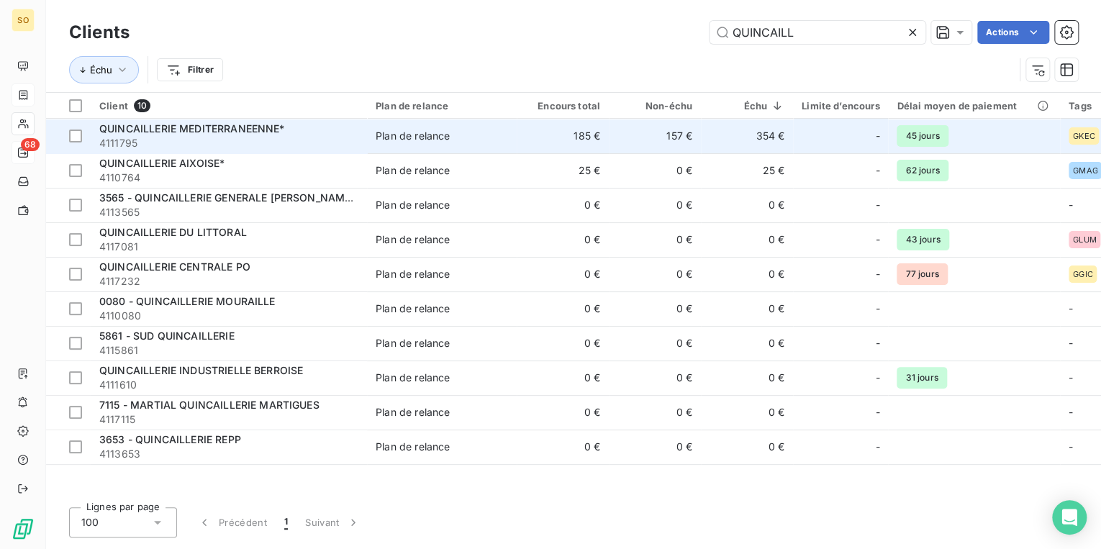
type input "QUINCAILL"
click at [621, 140] on td "157 €" at bounding box center [655, 136] width 92 height 35
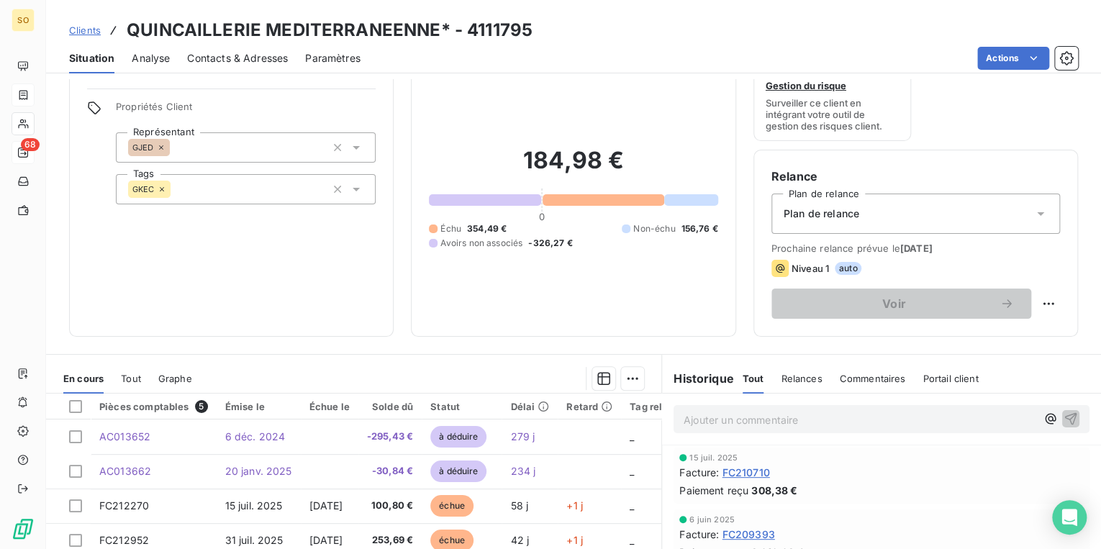
scroll to position [115, 0]
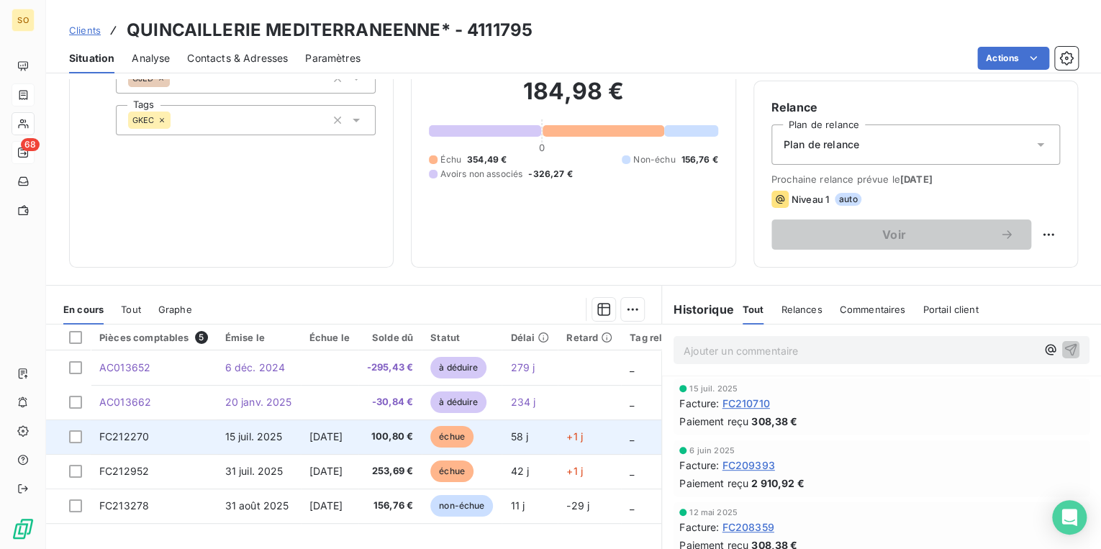
click at [474, 436] on span "échue" at bounding box center [452, 437] width 43 height 22
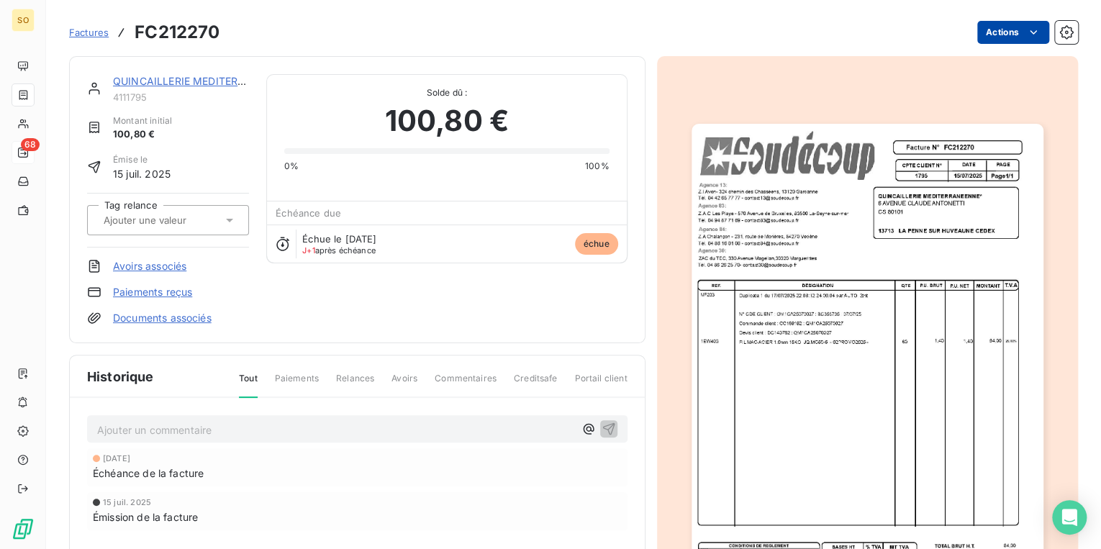
click at [1002, 26] on html "SO 68 Factures FC212270 Actions QUINCAILLERIE MEDITERRANEENNE* 4111795 Montant …" at bounding box center [550, 274] width 1101 height 549
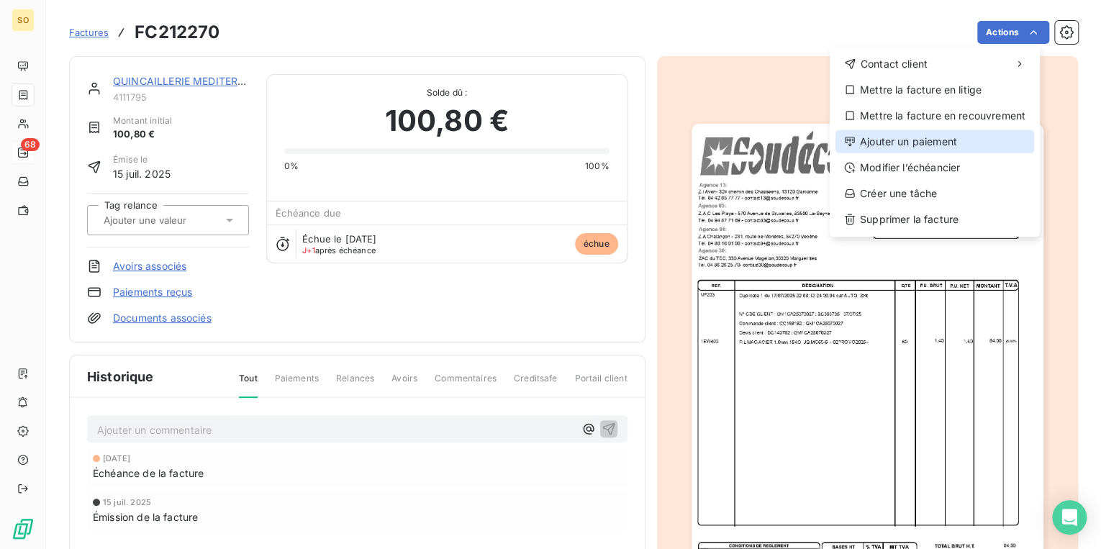
click at [923, 144] on div "Ajouter un paiement" at bounding box center [935, 141] width 199 height 23
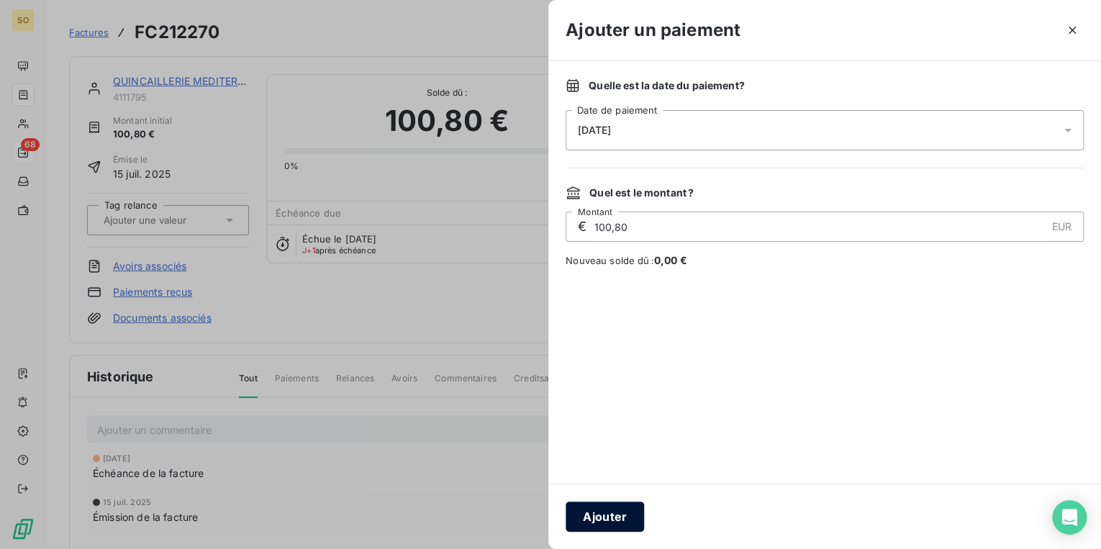
click at [608, 513] on button "Ajouter" at bounding box center [605, 517] width 78 height 30
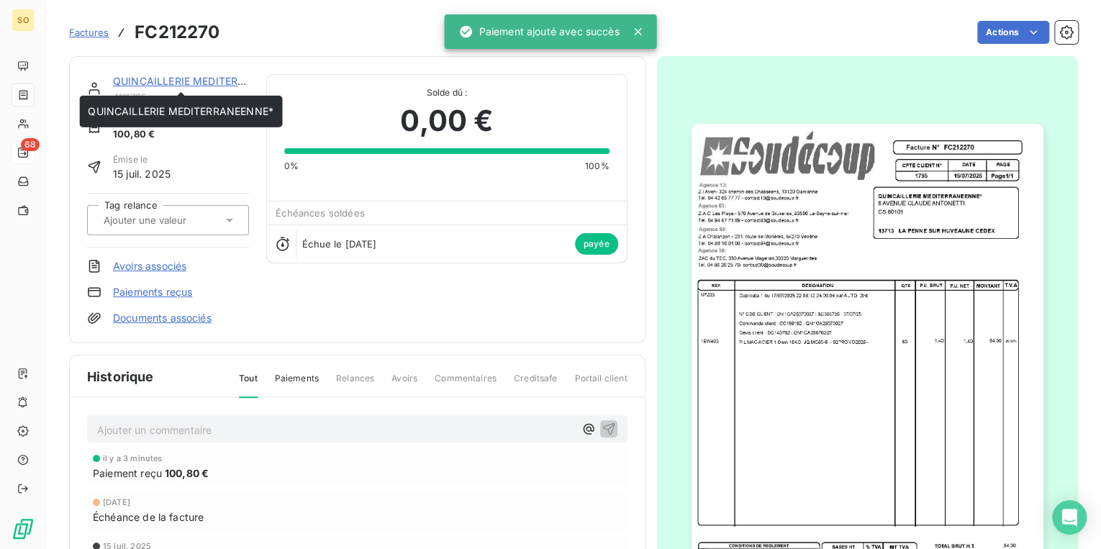
click at [193, 81] on link "QUINCAILLERIE MEDITERRANEENNE*" at bounding box center [206, 81] width 186 height 12
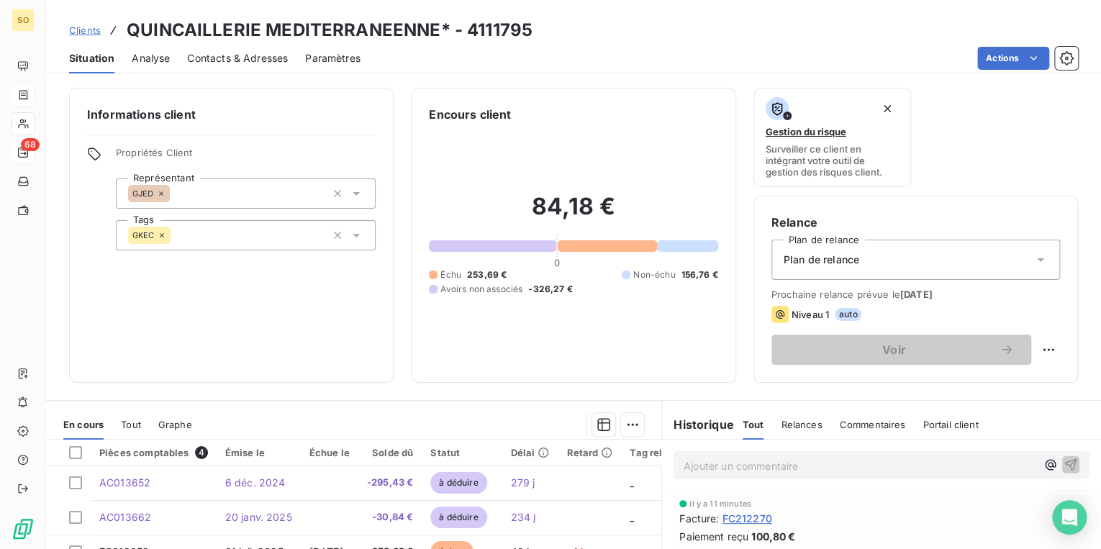
click at [79, 25] on span "Clients" at bounding box center [85, 30] width 32 height 12
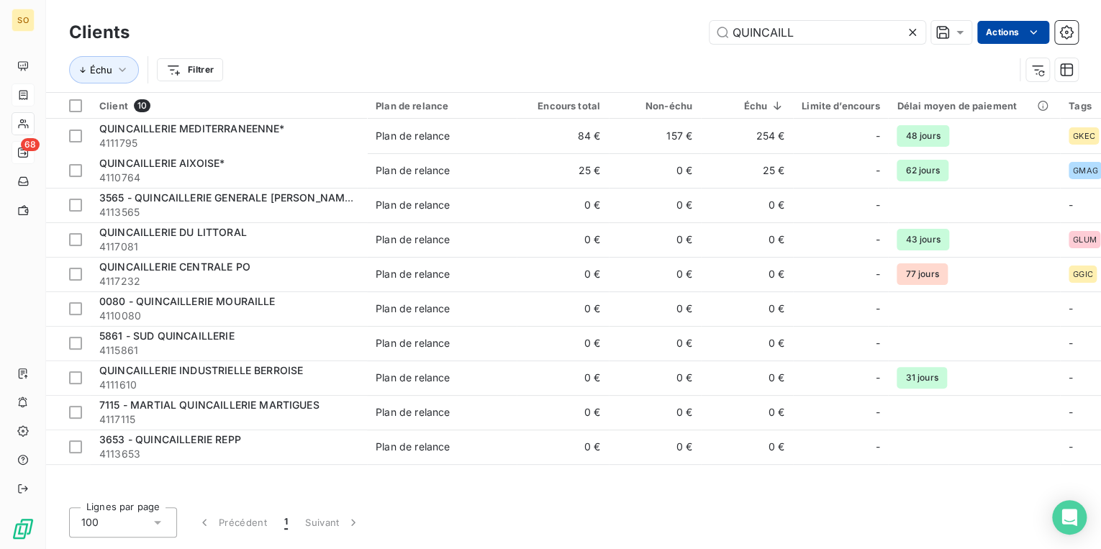
drag, startPoint x: 731, startPoint y: 35, endPoint x: 1013, endPoint y: 43, distance: 282.3
click at [967, 43] on div "QUINCAILL Actions" at bounding box center [613, 32] width 932 height 23
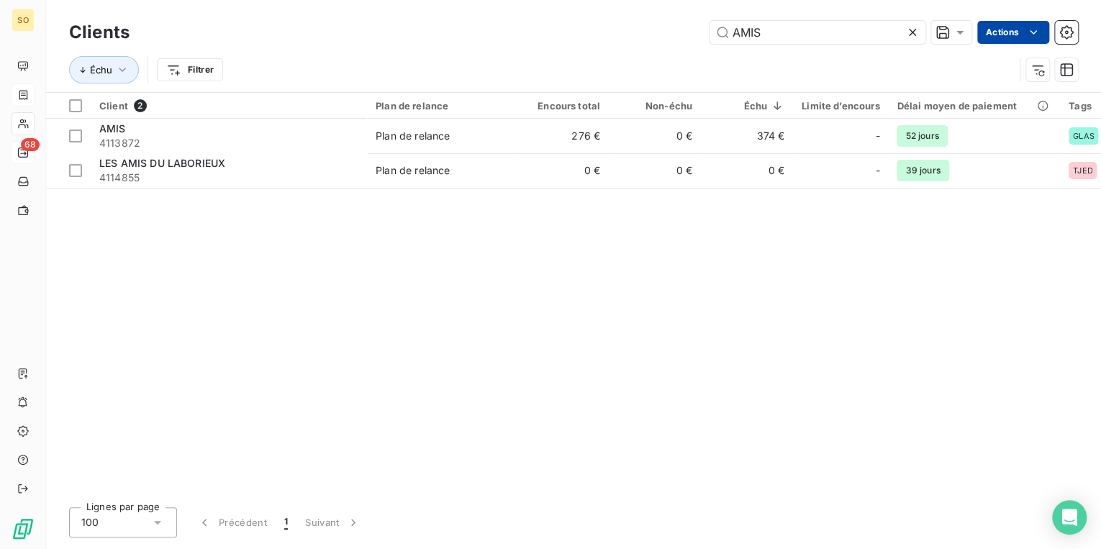
type input "AMIS"
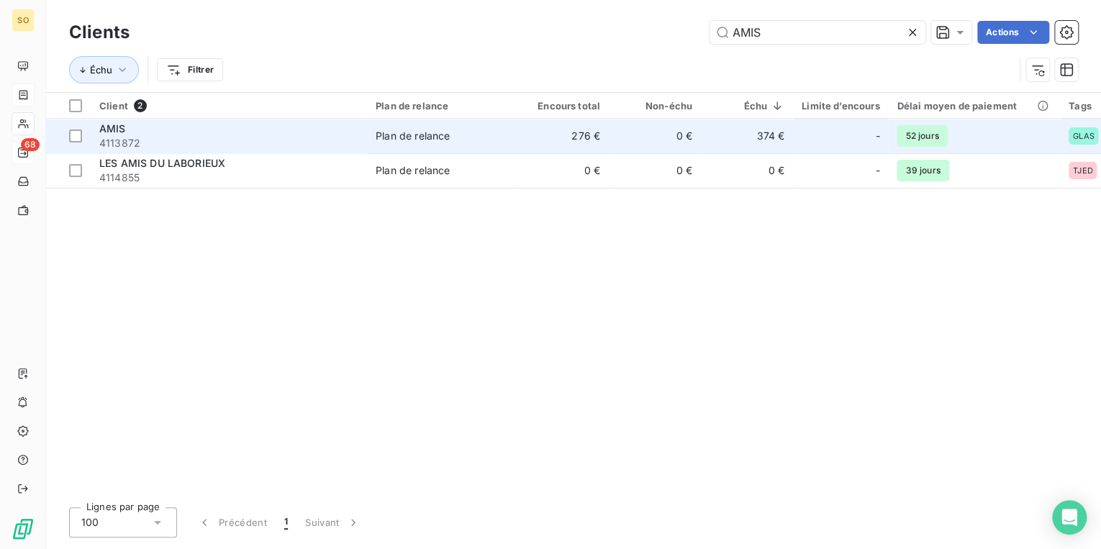
click at [623, 136] on td "0 €" at bounding box center [655, 136] width 92 height 35
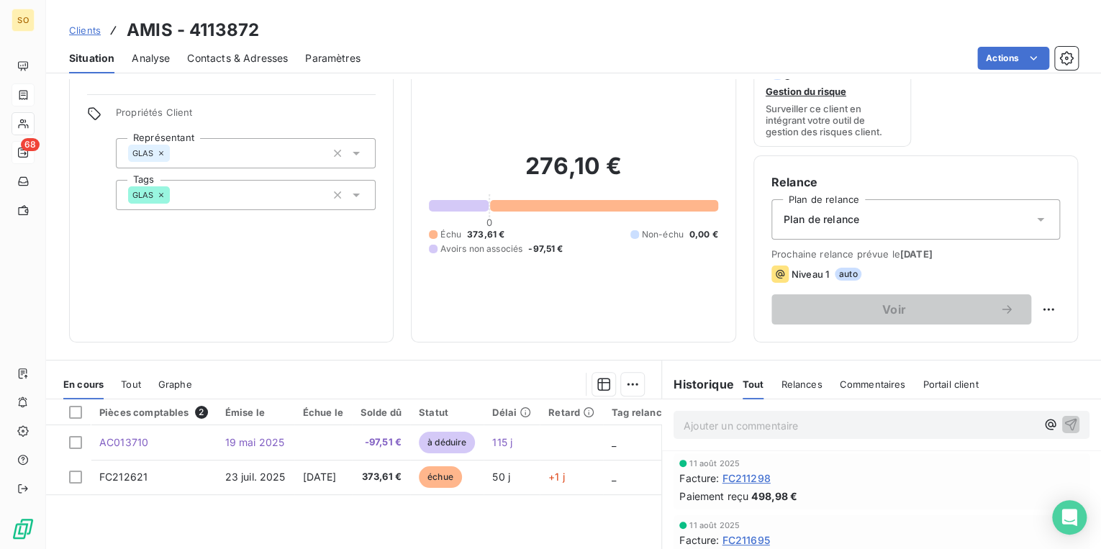
scroll to position [58, 0]
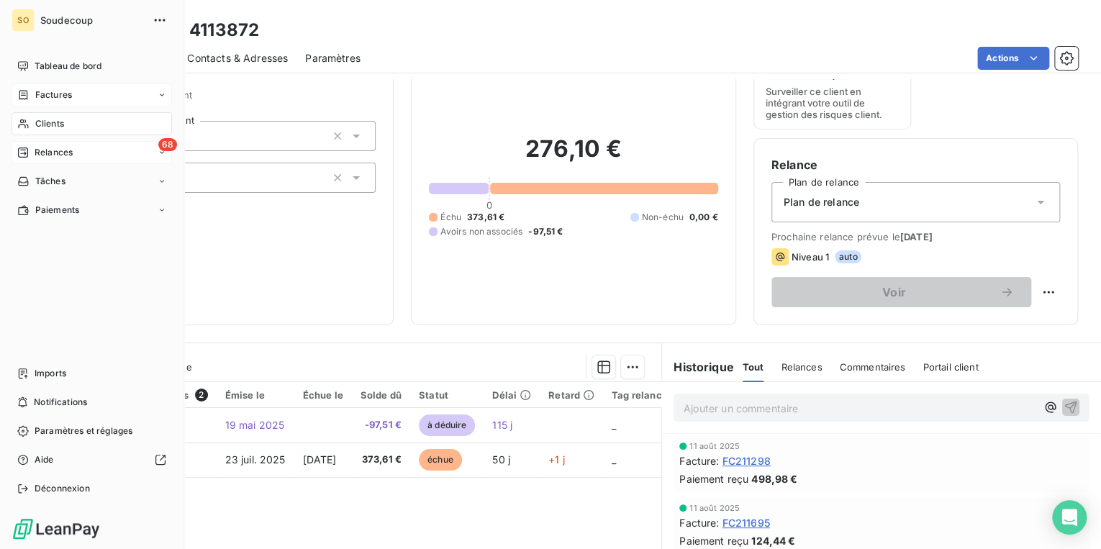
click at [52, 91] on span "Factures" at bounding box center [53, 95] width 37 height 13
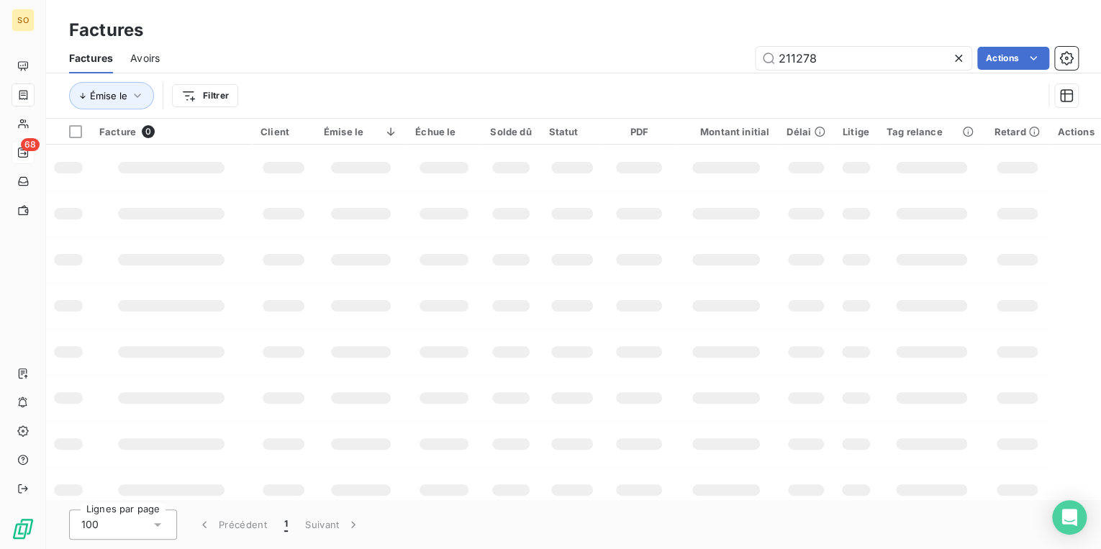
drag, startPoint x: 791, startPoint y: 58, endPoint x: 973, endPoint y: 58, distance: 182.1
click at [973, 58] on div "211278 Actions" at bounding box center [627, 58] width 901 height 23
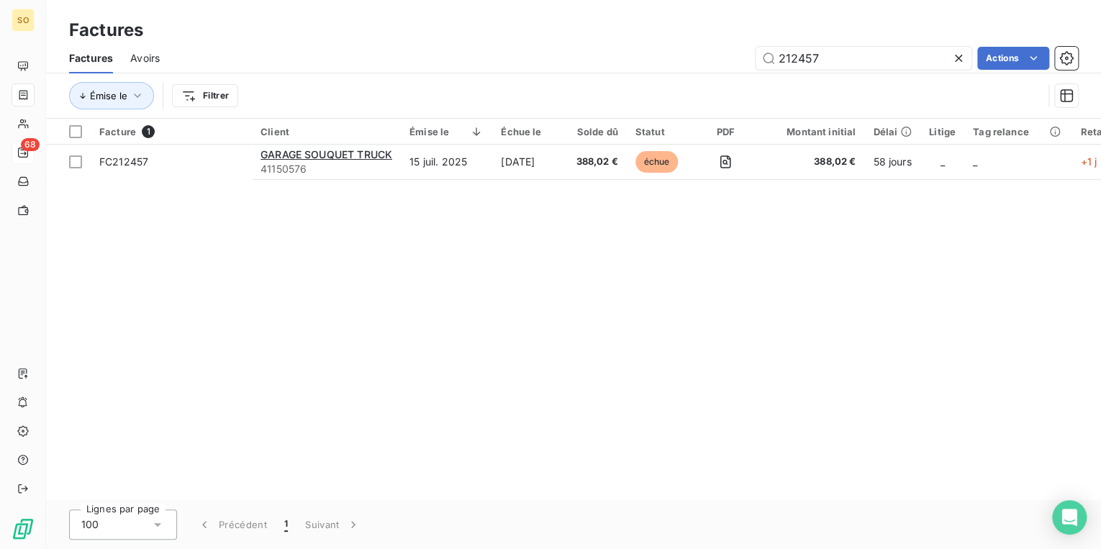
type input "212457"
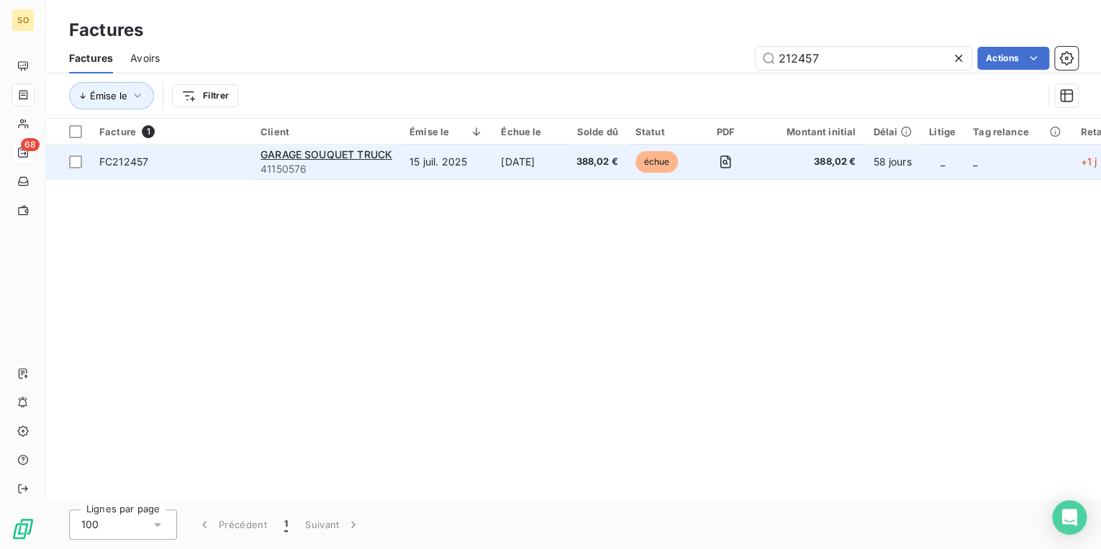
click at [666, 165] on span "échue" at bounding box center [657, 162] width 43 height 22
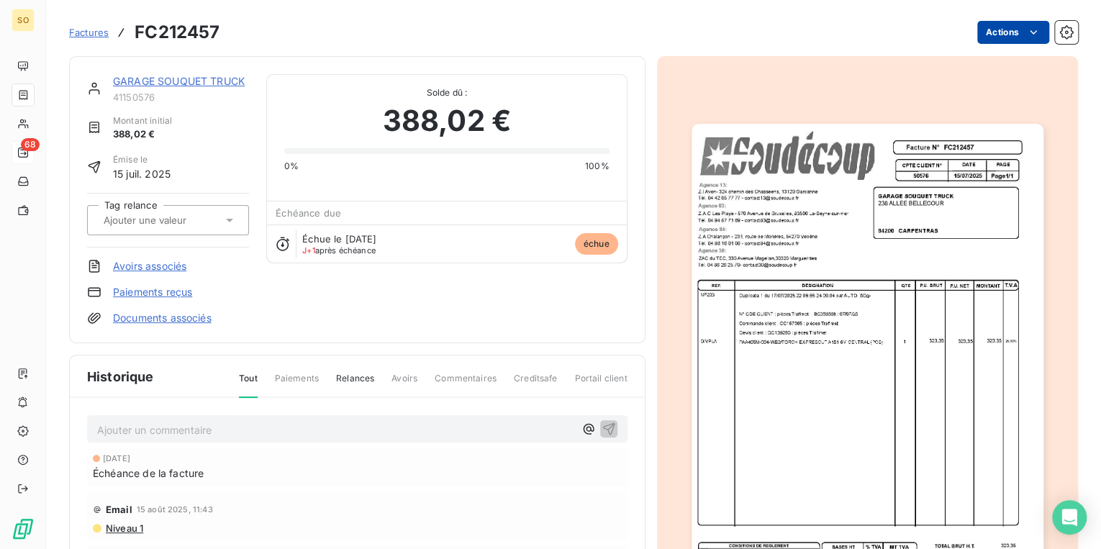
click at [976, 24] on html "SO 68 Factures FC212457 Actions GARAGE SOUQUET TRUCK 41150576 Montant initial 3…" at bounding box center [550, 274] width 1101 height 549
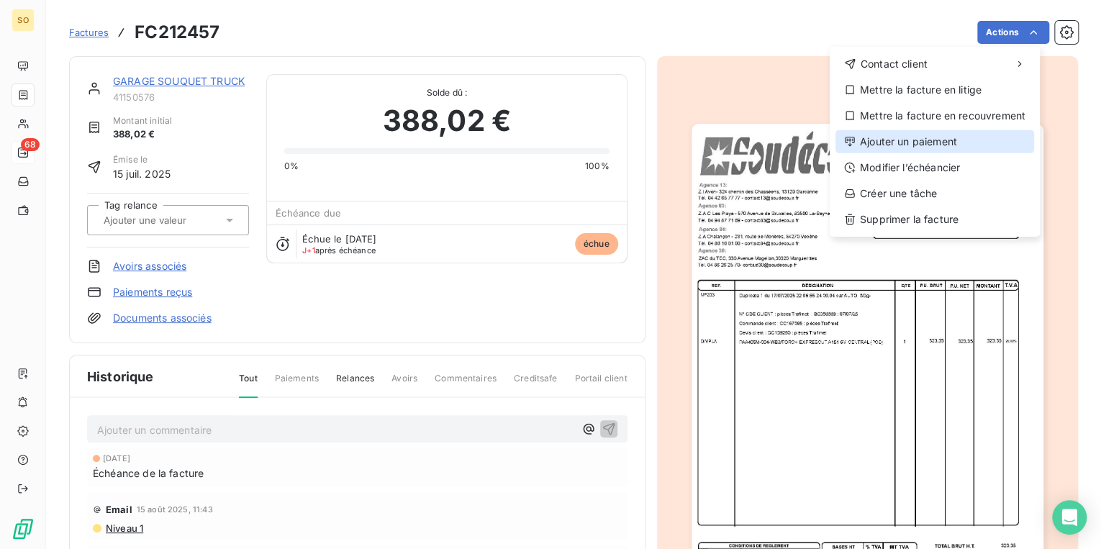
click at [899, 135] on div "Ajouter un paiement" at bounding box center [935, 141] width 199 height 23
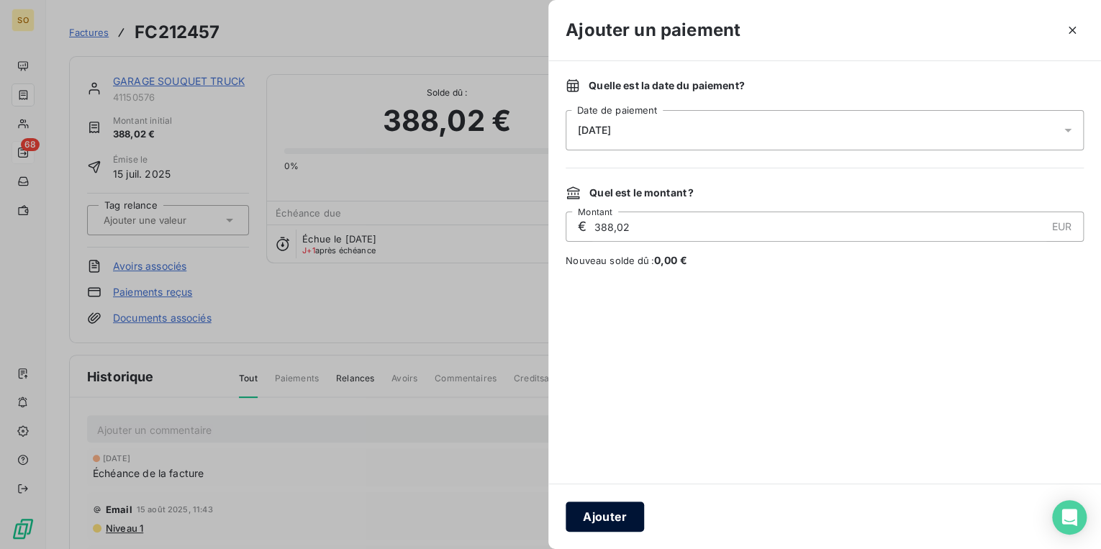
click at [599, 524] on button "Ajouter" at bounding box center [605, 517] width 78 height 30
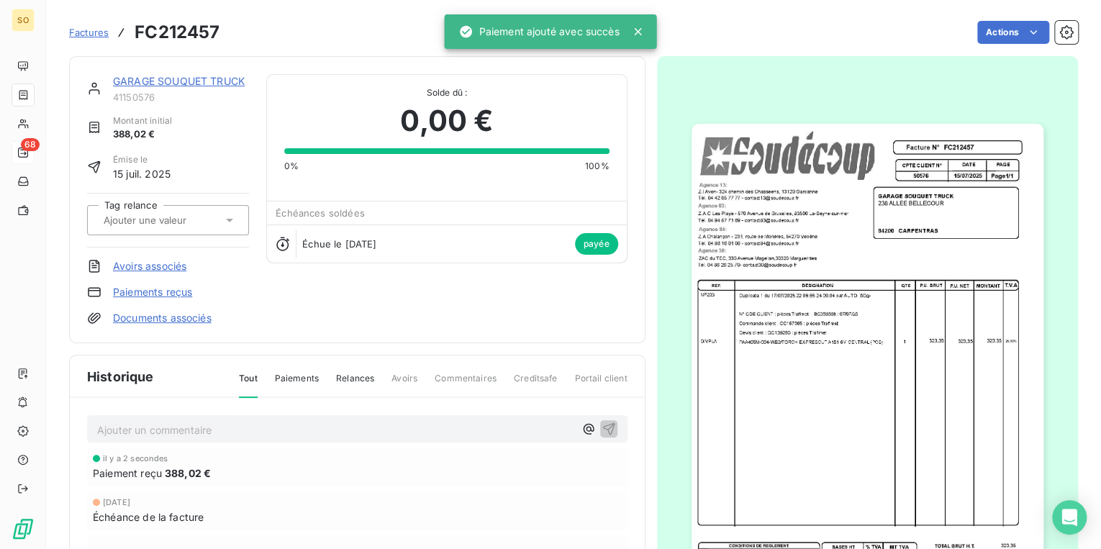
click at [169, 81] on link "GARAGE SOUQUET TRUCK" at bounding box center [179, 81] width 132 height 12
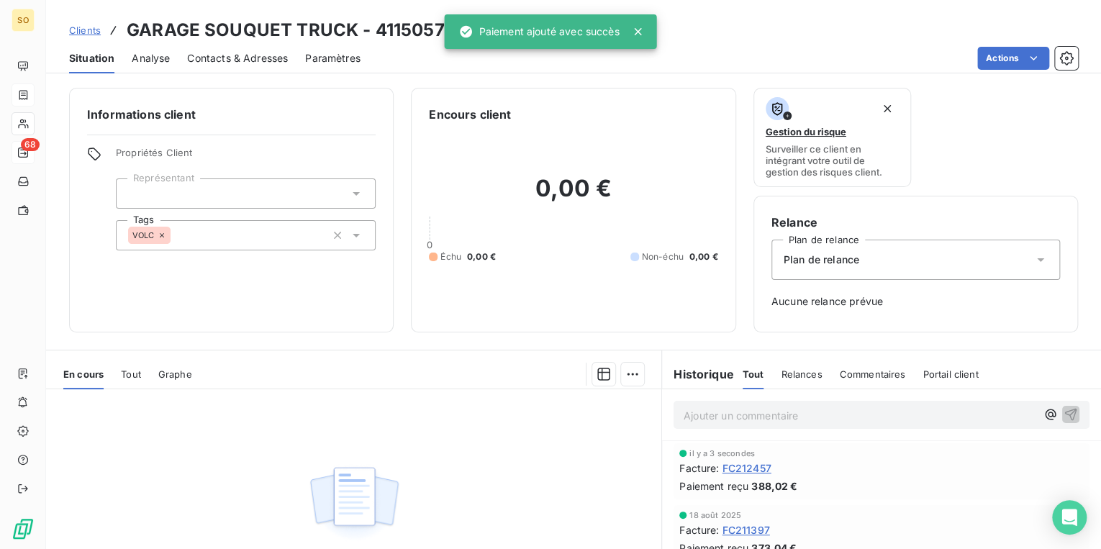
click at [76, 30] on span "Clients" at bounding box center [85, 30] width 32 height 12
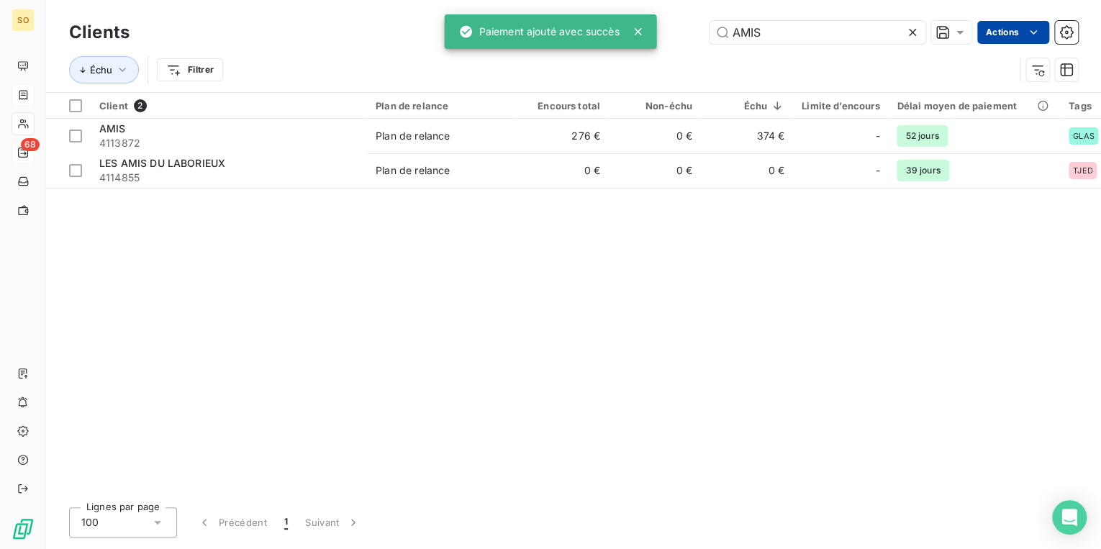
drag, startPoint x: 725, startPoint y: 27, endPoint x: 1019, endPoint y: 37, distance: 294.6
click at [933, 37] on div "AMIS Actions" at bounding box center [613, 32] width 932 height 23
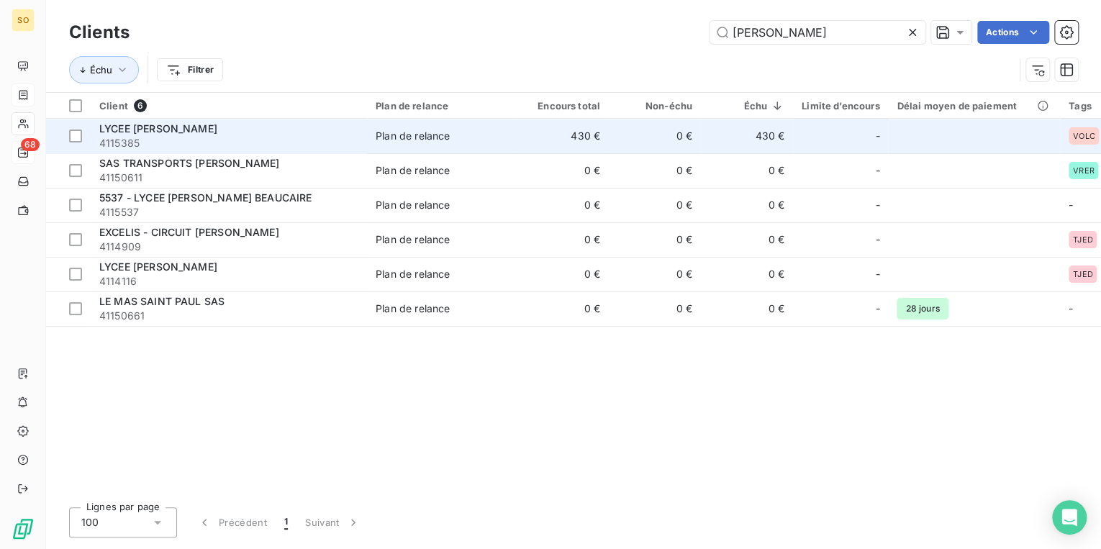
type input "[PERSON_NAME]"
click at [340, 127] on div "LYCEE [PERSON_NAME]" at bounding box center [228, 129] width 259 height 14
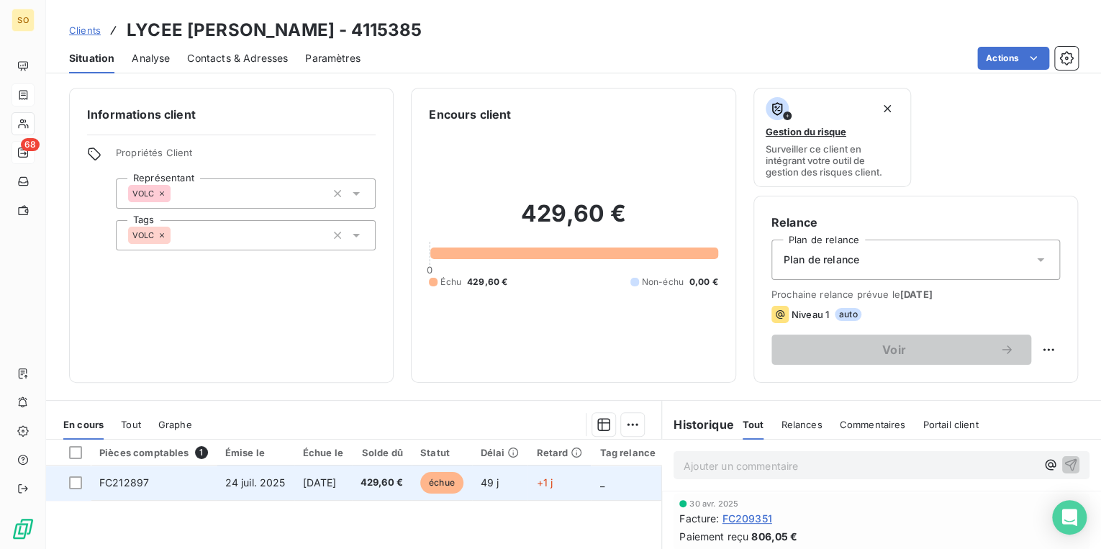
click at [464, 477] on span "échue" at bounding box center [441, 483] width 43 height 22
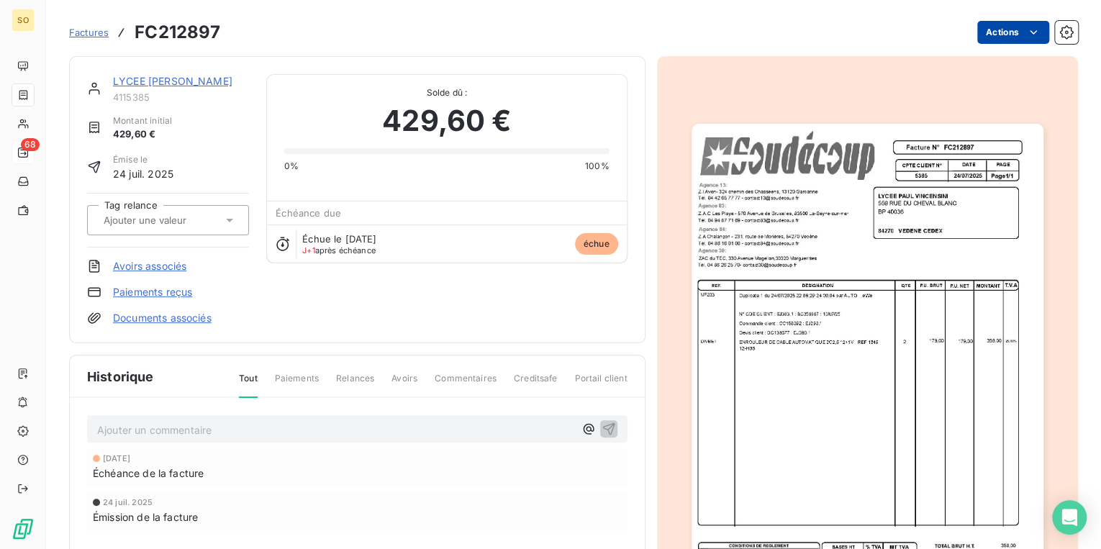
click at [992, 32] on html "SO 68 Factures FC212897 Actions LYCEE [PERSON_NAME] 4115385 Montant initial 429…" at bounding box center [550, 274] width 1101 height 549
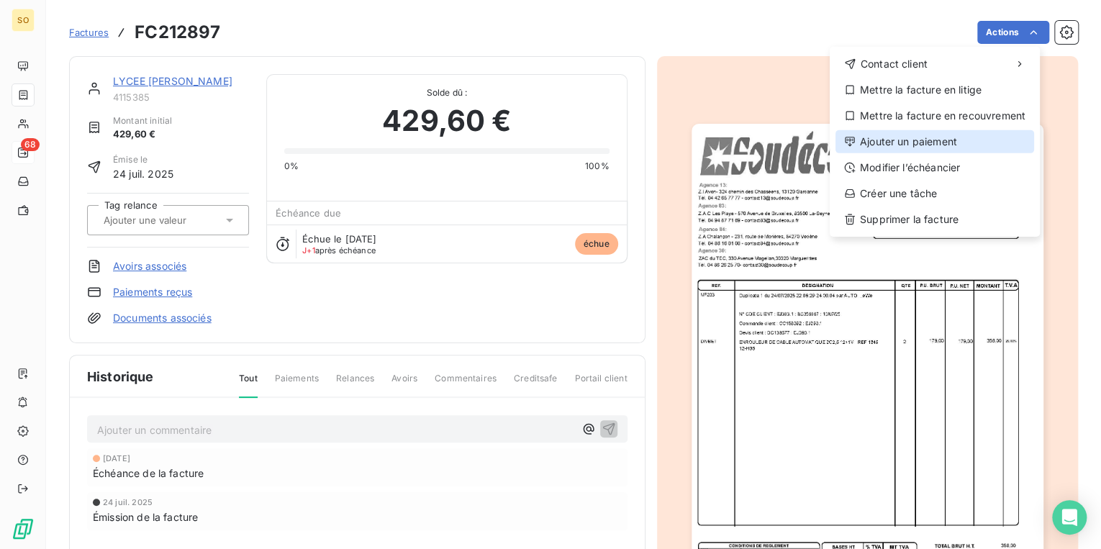
click at [927, 141] on div "Ajouter un paiement" at bounding box center [935, 141] width 199 height 23
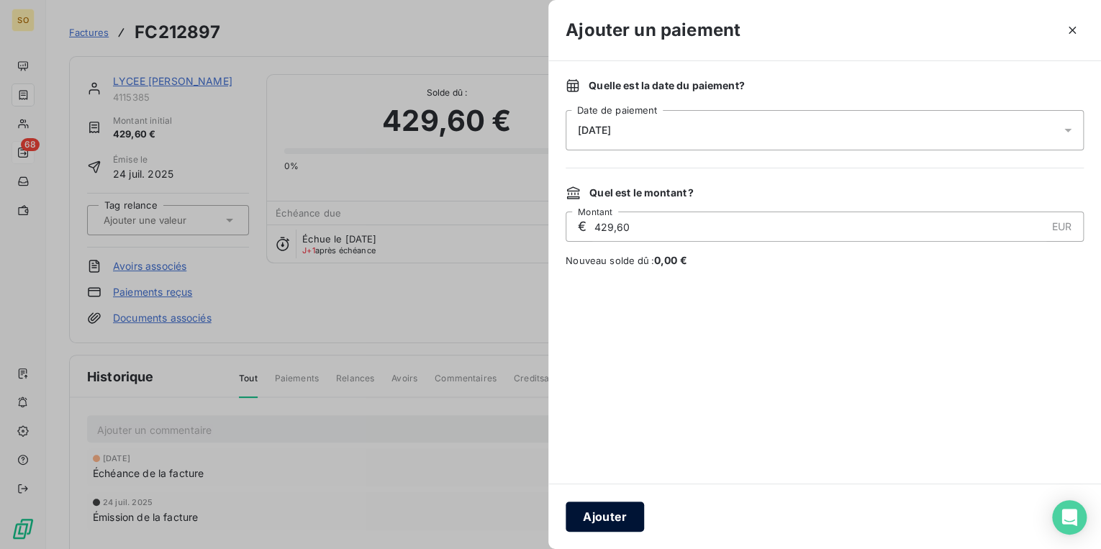
click at [610, 518] on button "Ajouter" at bounding box center [605, 517] width 78 height 30
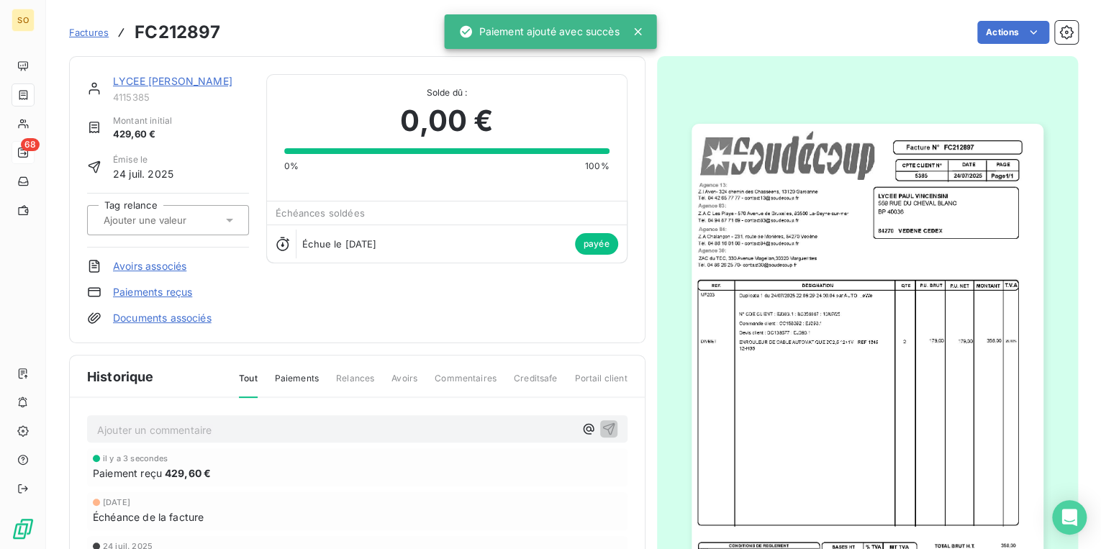
click at [81, 35] on span "Factures" at bounding box center [89, 33] width 40 height 12
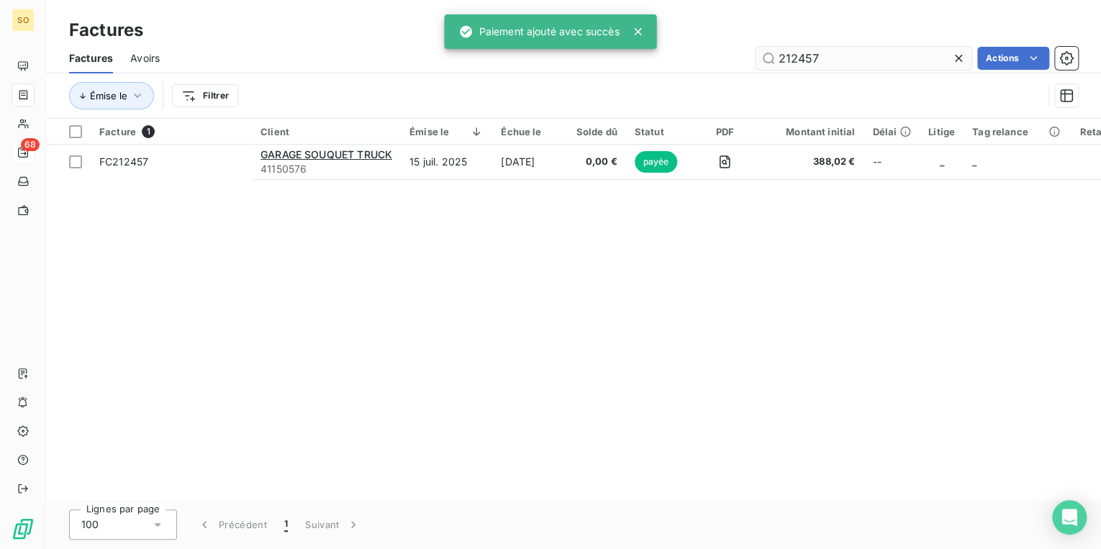
drag, startPoint x: 788, startPoint y: 55, endPoint x: 924, endPoint y: 52, distance: 136.8
click at [904, 53] on input "212457" at bounding box center [864, 58] width 216 height 23
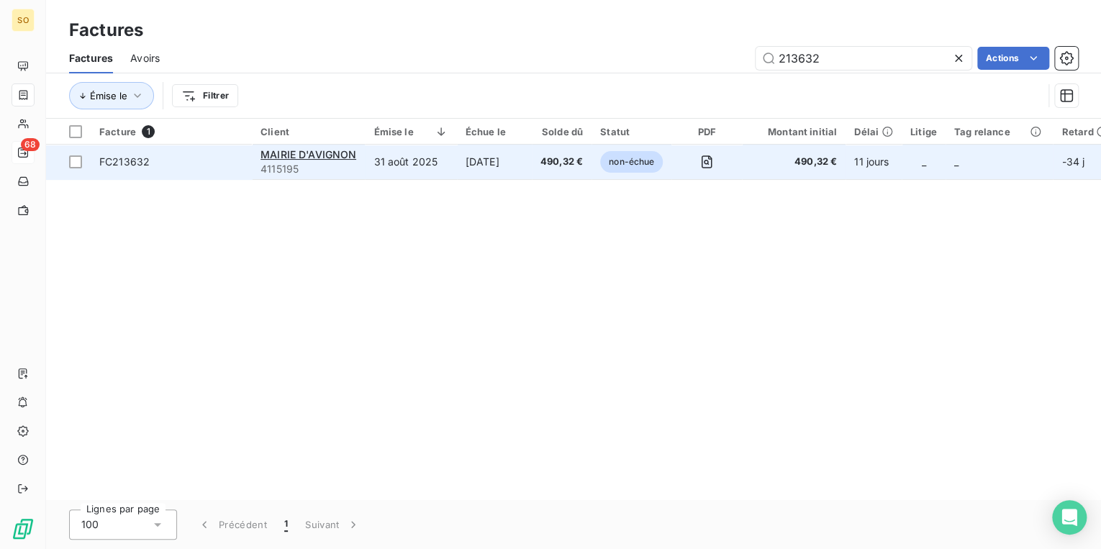
type input "213632"
click at [639, 160] on span "non-échue" at bounding box center [631, 162] width 63 height 22
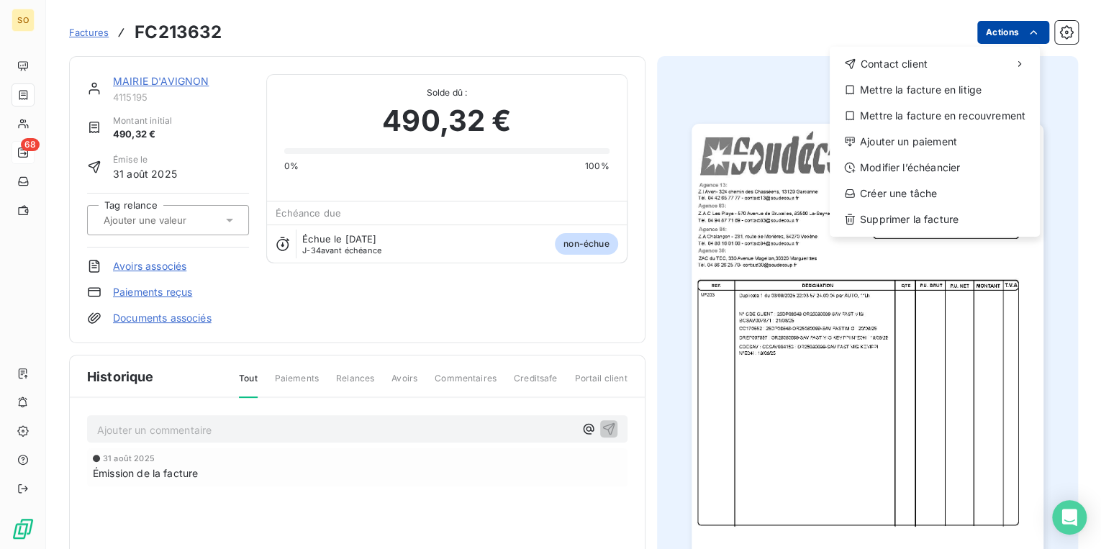
click at [1004, 35] on html "SO 68 Factures FC213632 Actions Contact client Mettre la facture en litige Mett…" at bounding box center [550, 274] width 1101 height 549
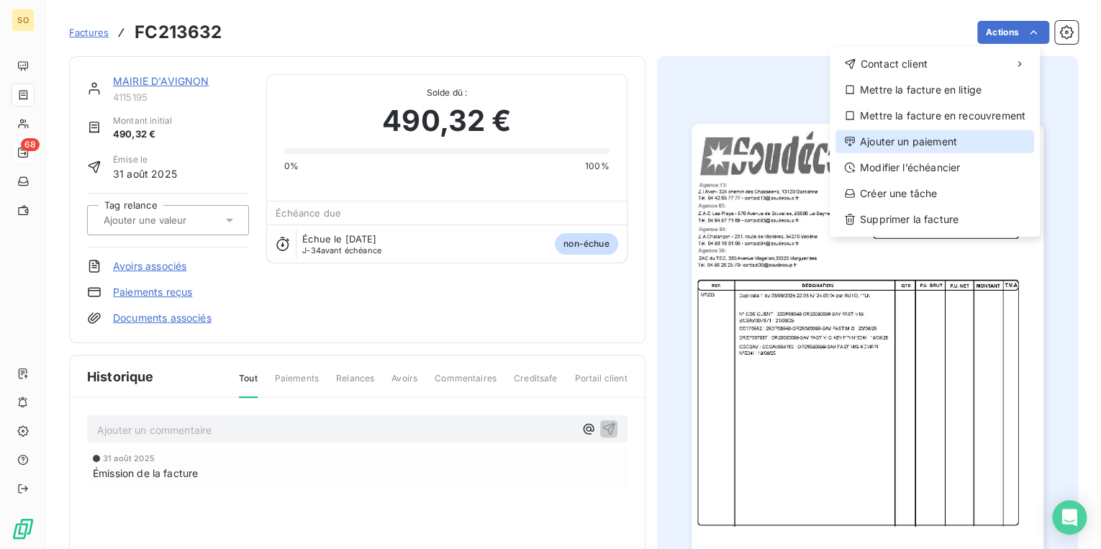
click at [913, 141] on div "Ajouter un paiement" at bounding box center [935, 141] width 199 height 23
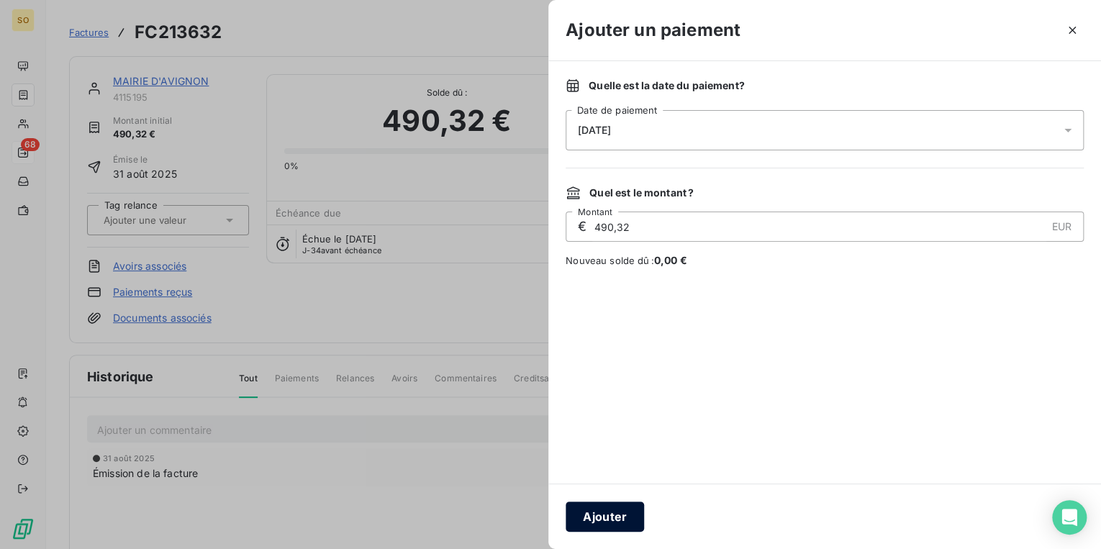
click at [587, 529] on button "Ajouter" at bounding box center [605, 517] width 78 height 30
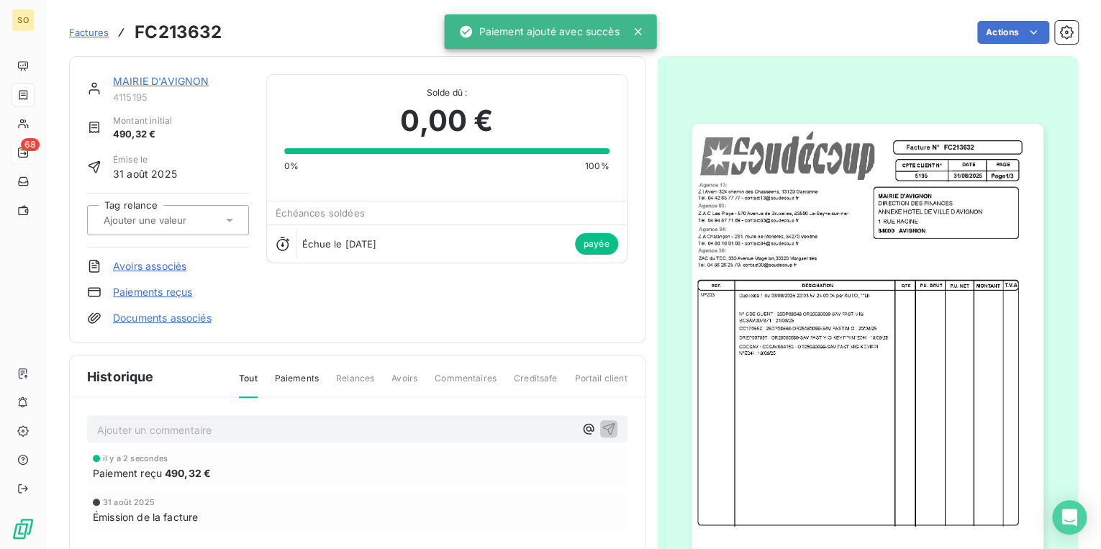
click at [95, 31] on span "Factures" at bounding box center [89, 33] width 40 height 12
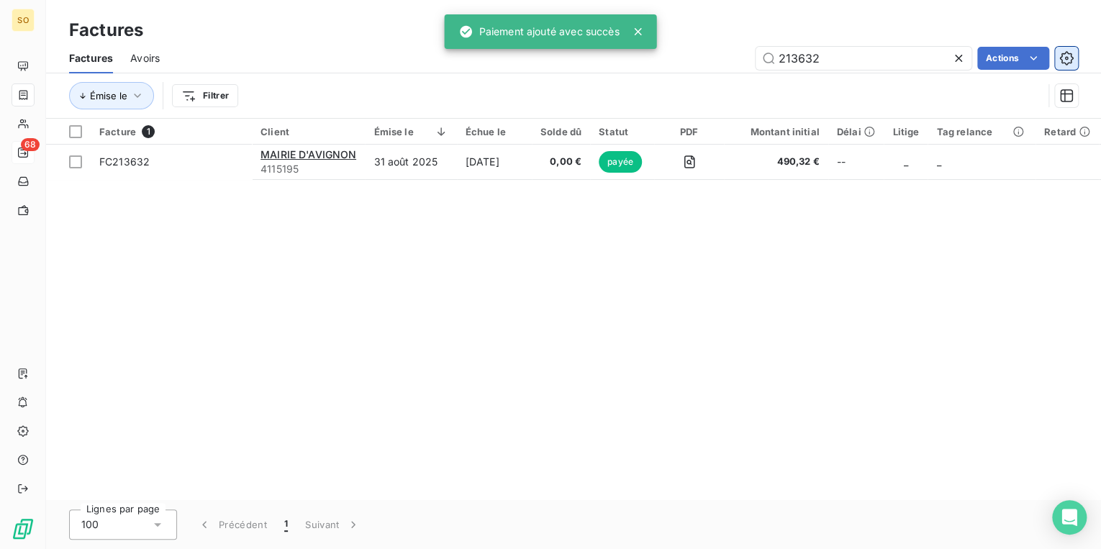
drag, startPoint x: 788, startPoint y: 60, endPoint x: 1058, endPoint y: 60, distance: 270.7
click at [1032, 60] on div "213632 Actions" at bounding box center [627, 58] width 901 height 23
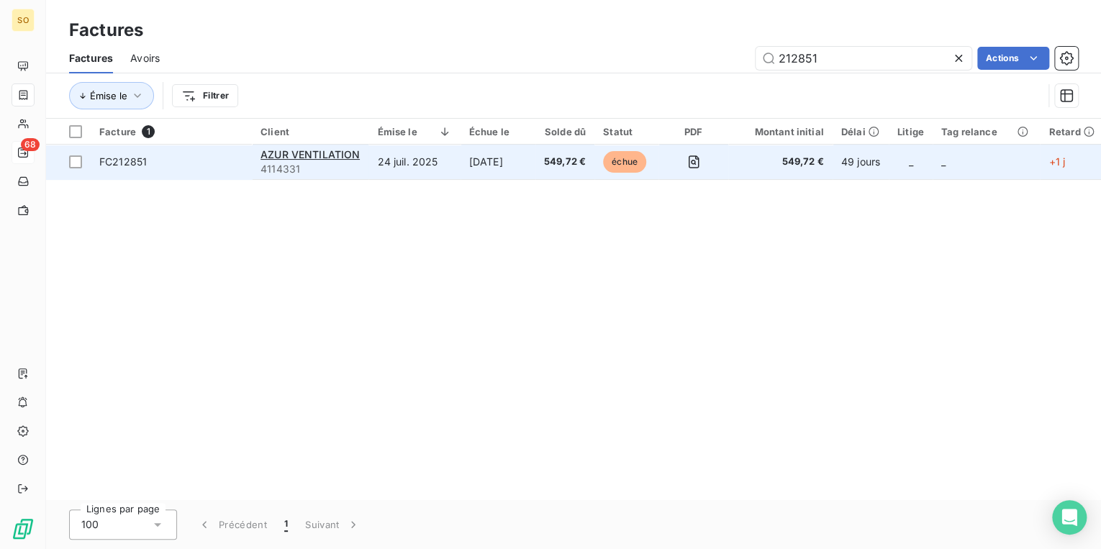
type input "212851"
click at [621, 160] on span "échue" at bounding box center [624, 162] width 43 height 22
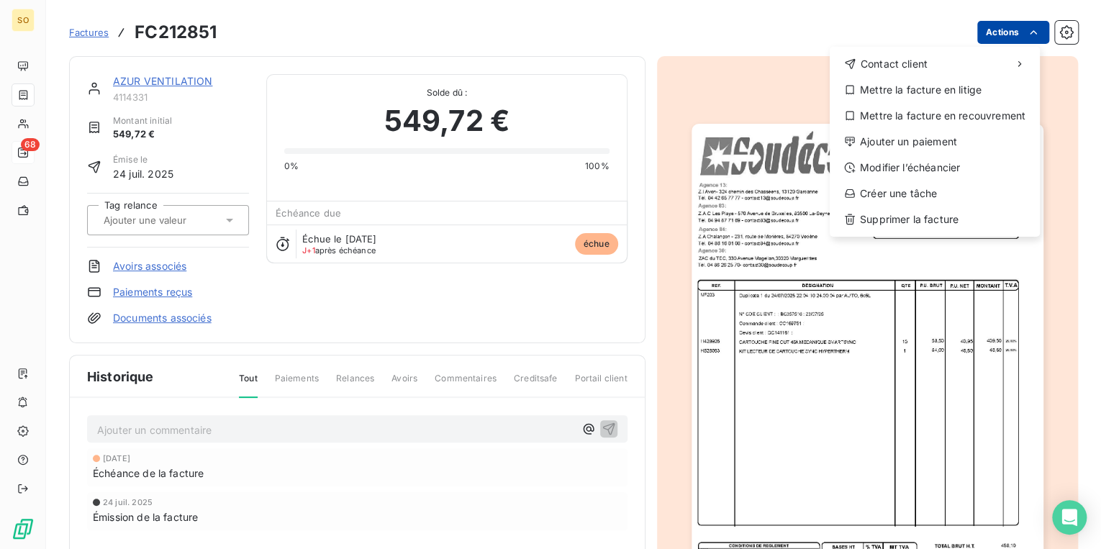
click at [1000, 36] on html "SO 68 Factures FC212851 Actions Contact client Mettre la facture en litige Mett…" at bounding box center [550, 274] width 1101 height 549
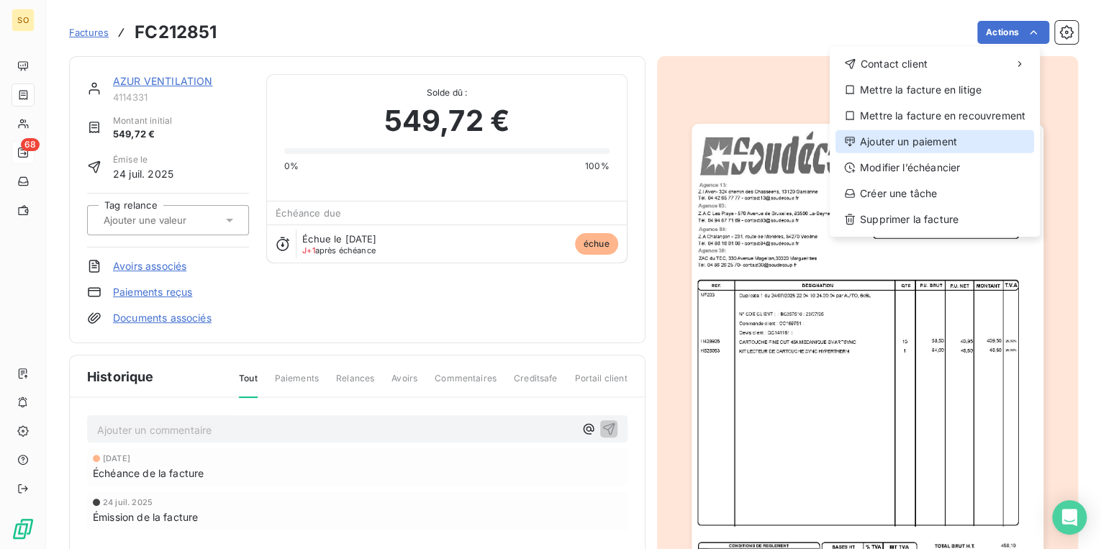
click at [901, 137] on div "Ajouter un paiement" at bounding box center [935, 141] width 199 height 23
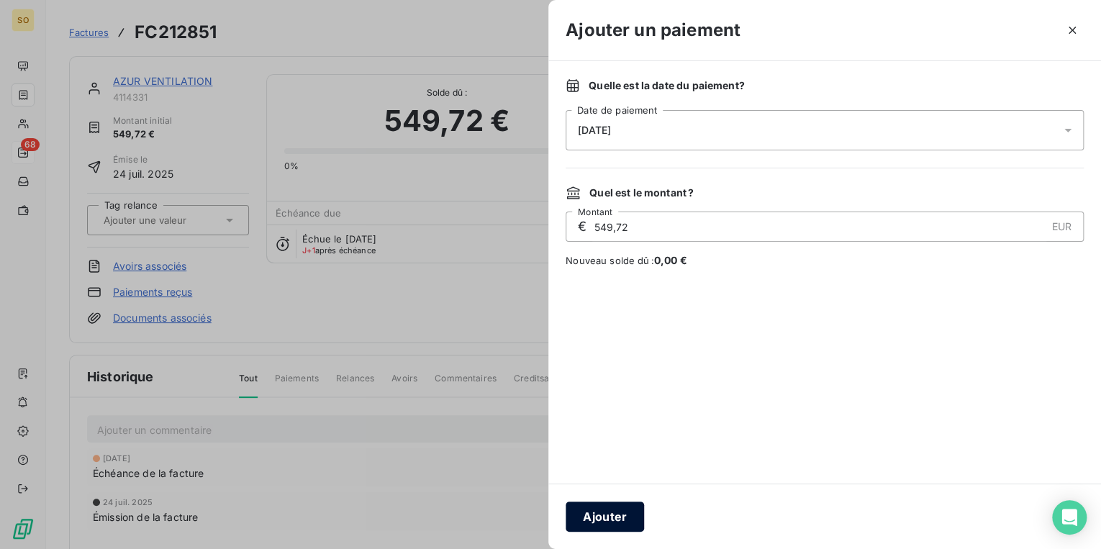
click at [602, 510] on button "Ajouter" at bounding box center [605, 517] width 78 height 30
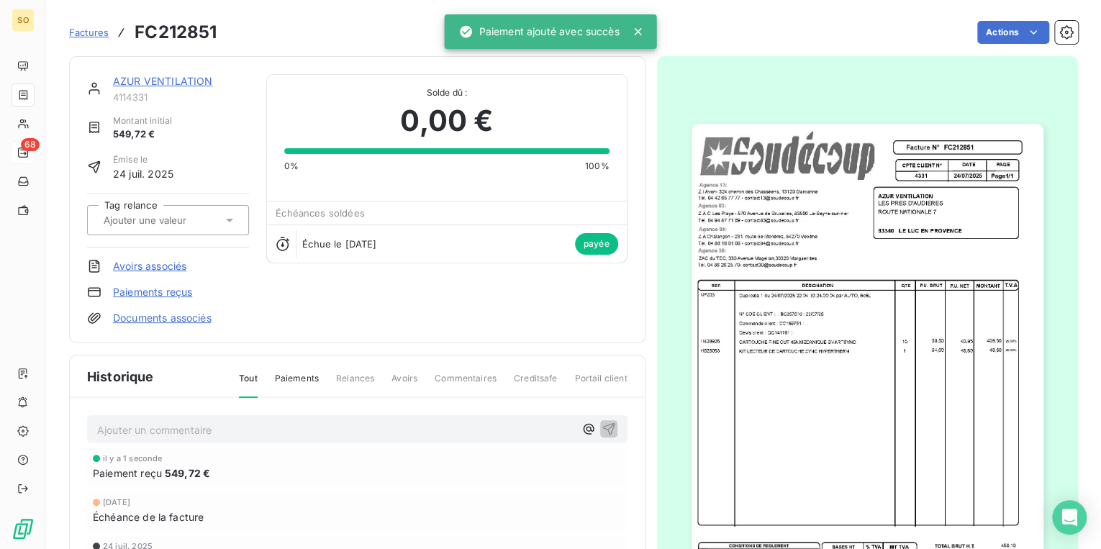
click at [89, 32] on span "Factures" at bounding box center [89, 33] width 40 height 12
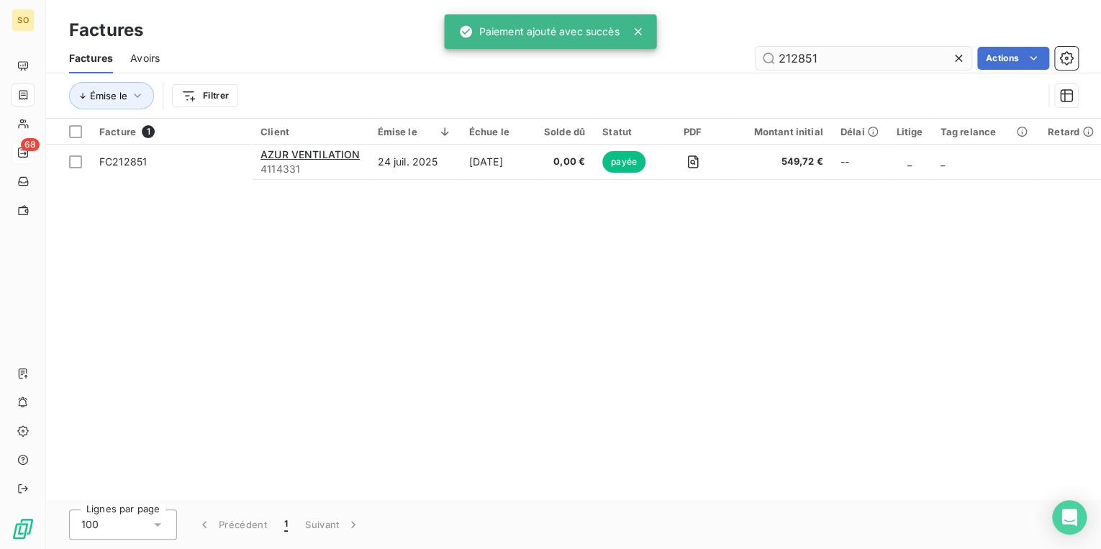
drag, startPoint x: 796, startPoint y: 58, endPoint x: 867, endPoint y: 55, distance: 71.3
click at [854, 58] on input "212851" at bounding box center [864, 58] width 216 height 23
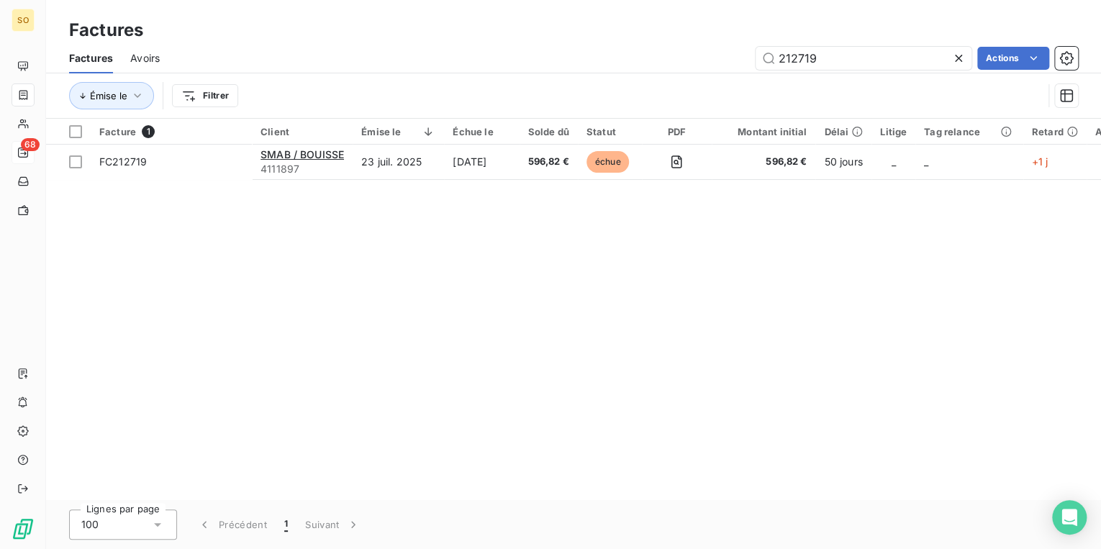
type input "212719"
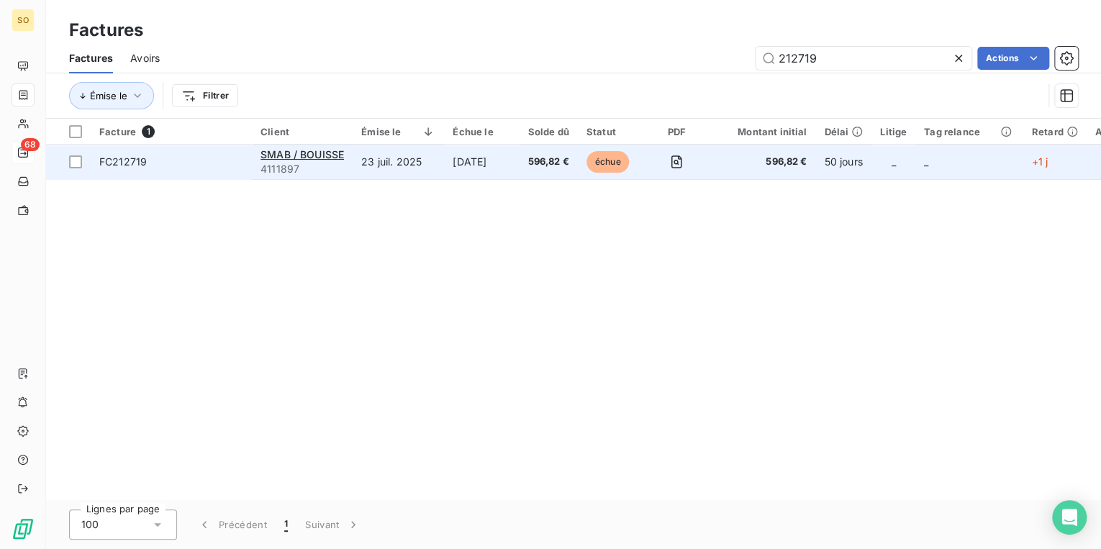
click at [630, 166] on span "échue" at bounding box center [608, 162] width 43 height 22
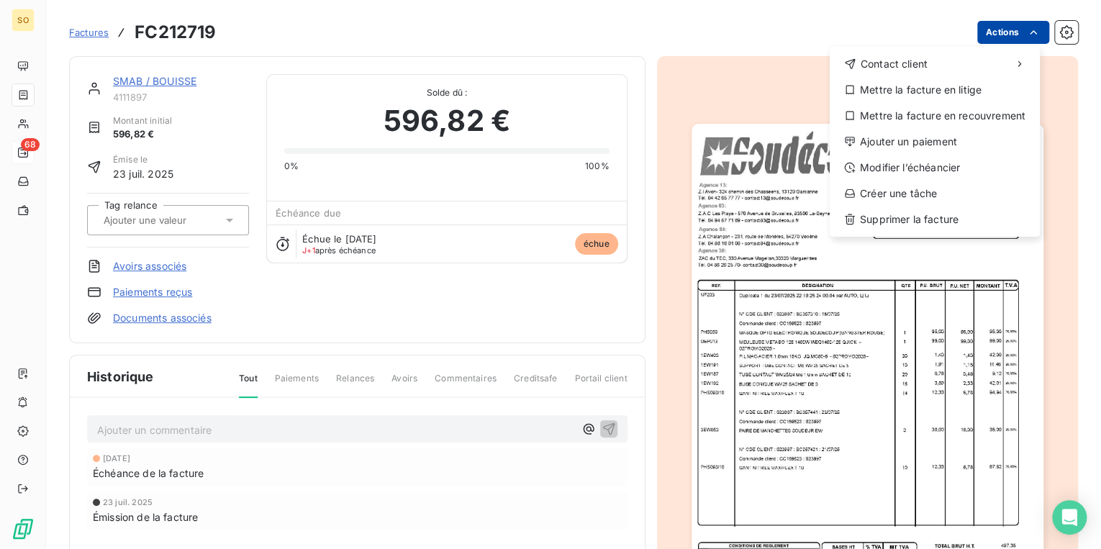
click at [988, 34] on html "SO 68 Factures FC212719 Actions Contact client Mettre la facture en litige Mett…" at bounding box center [550, 274] width 1101 height 549
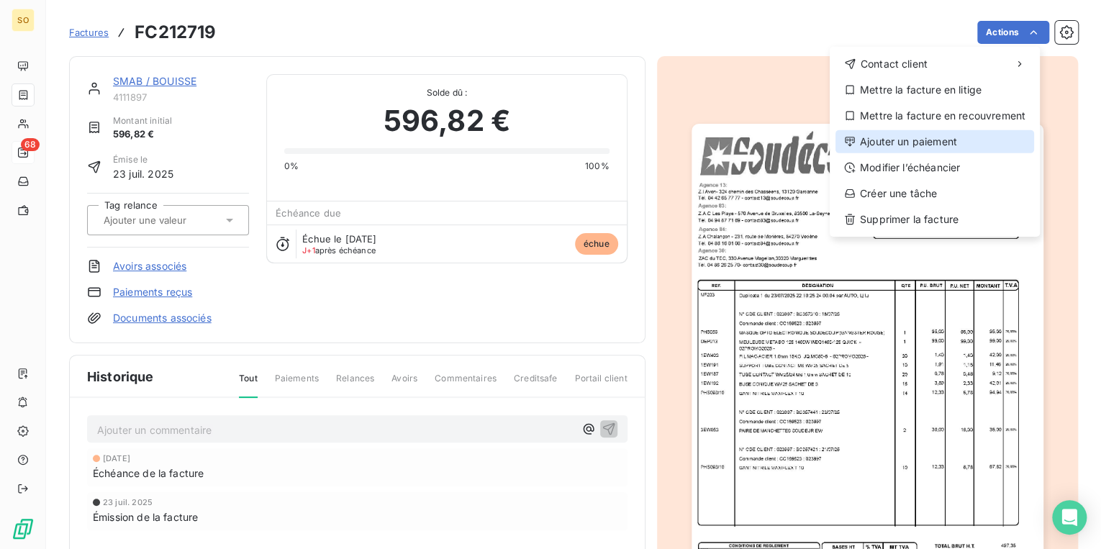
click at [896, 138] on div "Ajouter un paiement" at bounding box center [935, 141] width 199 height 23
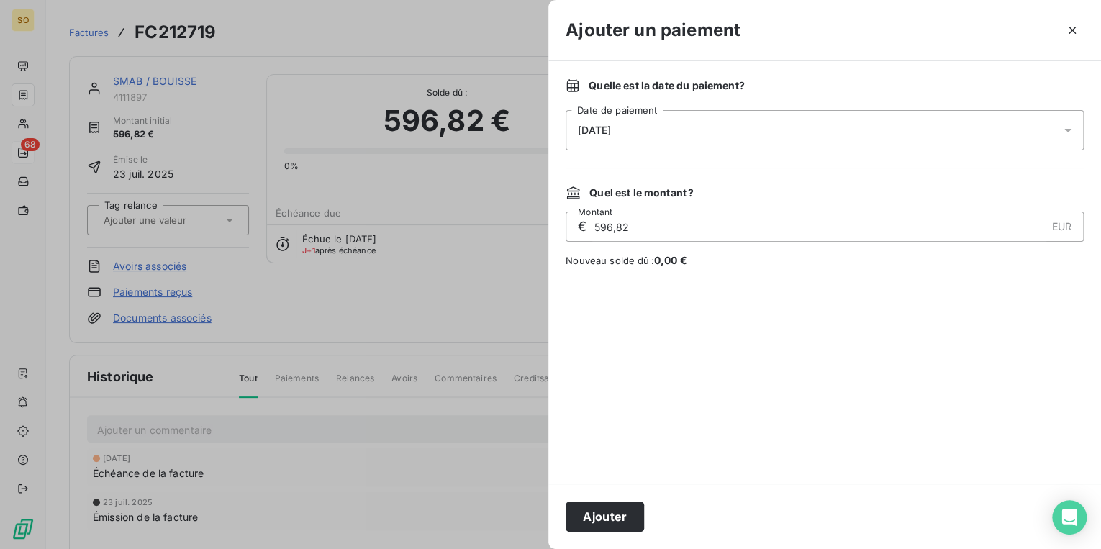
click at [632, 510] on button "Ajouter" at bounding box center [605, 517] width 78 height 30
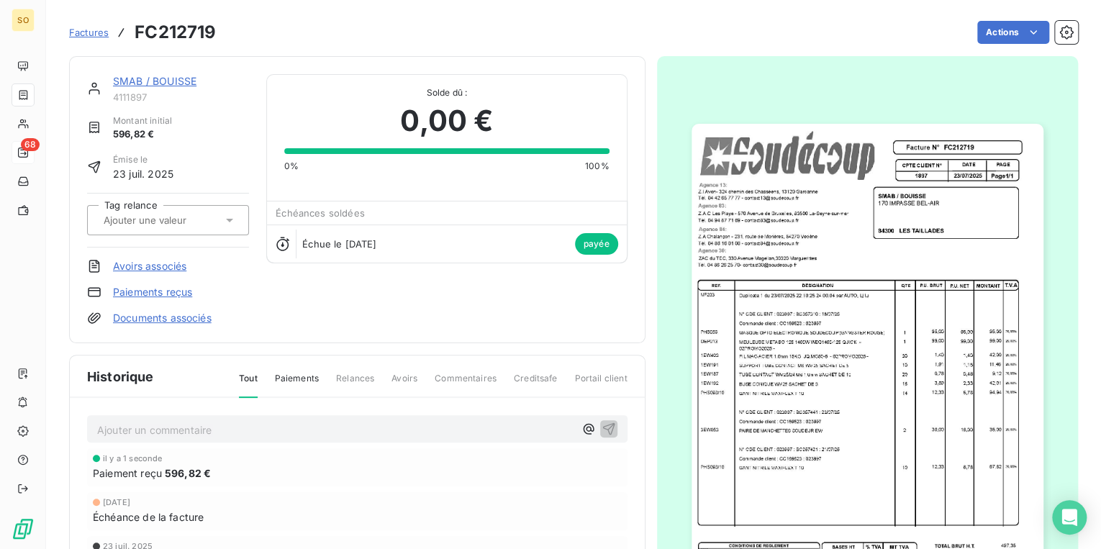
click at [186, 80] on link "SMAB / BOUISSE" at bounding box center [155, 81] width 84 height 12
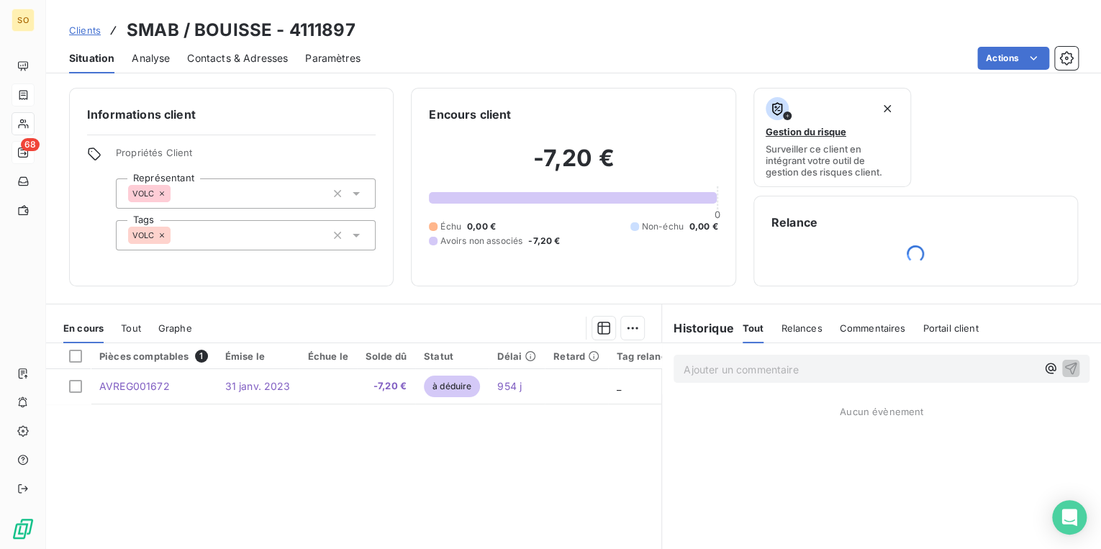
click at [94, 32] on span "Clients" at bounding box center [85, 30] width 32 height 12
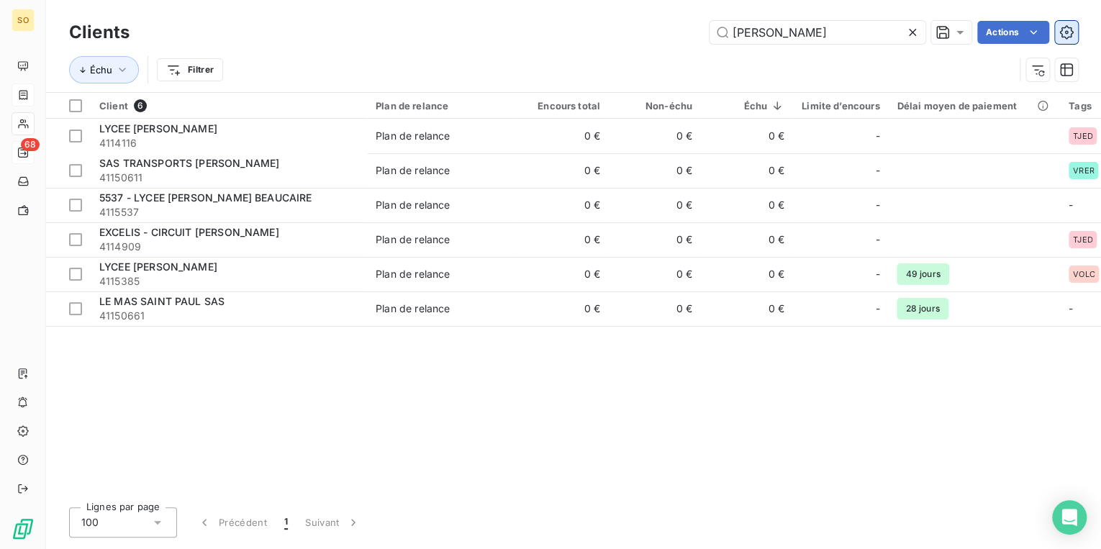
drag, startPoint x: 722, startPoint y: 33, endPoint x: 1071, endPoint y: 29, distance: 348.5
click at [934, 32] on div "PAUL Actions" at bounding box center [613, 32] width 932 height 23
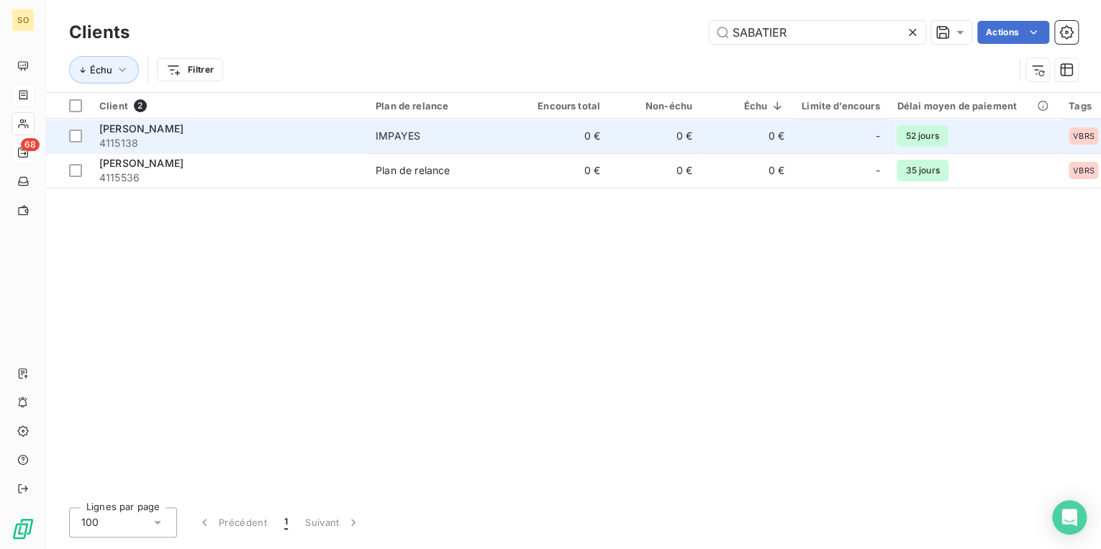
type input "SABATIER"
click at [415, 135] on div "IMPAYES" at bounding box center [398, 136] width 45 height 14
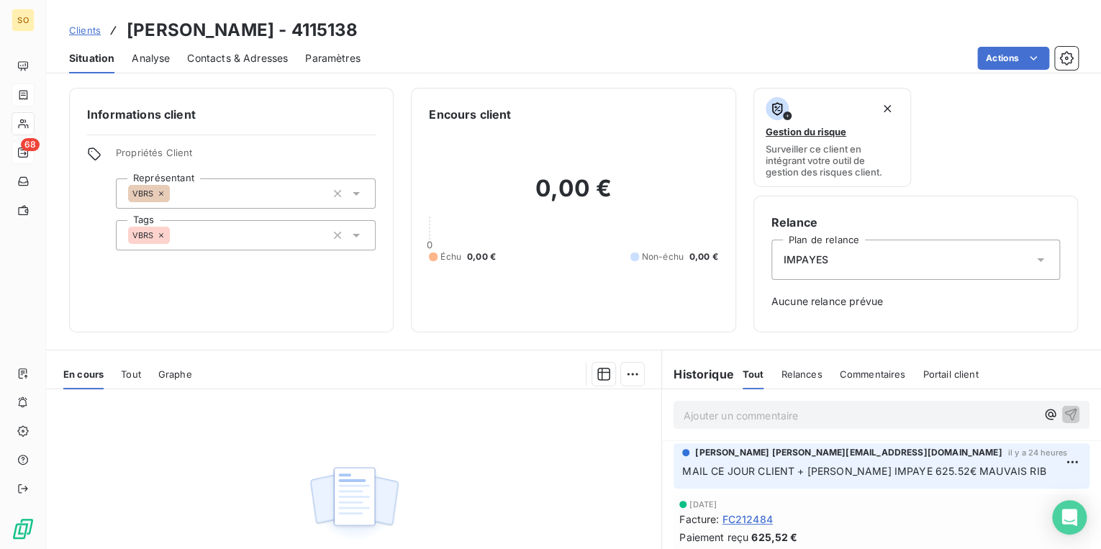
click at [769, 423] on p "Ajouter un commentaire ﻿" at bounding box center [860, 416] width 353 height 18
click at [1065, 416] on icon "button" at bounding box center [1071, 414] width 12 height 12
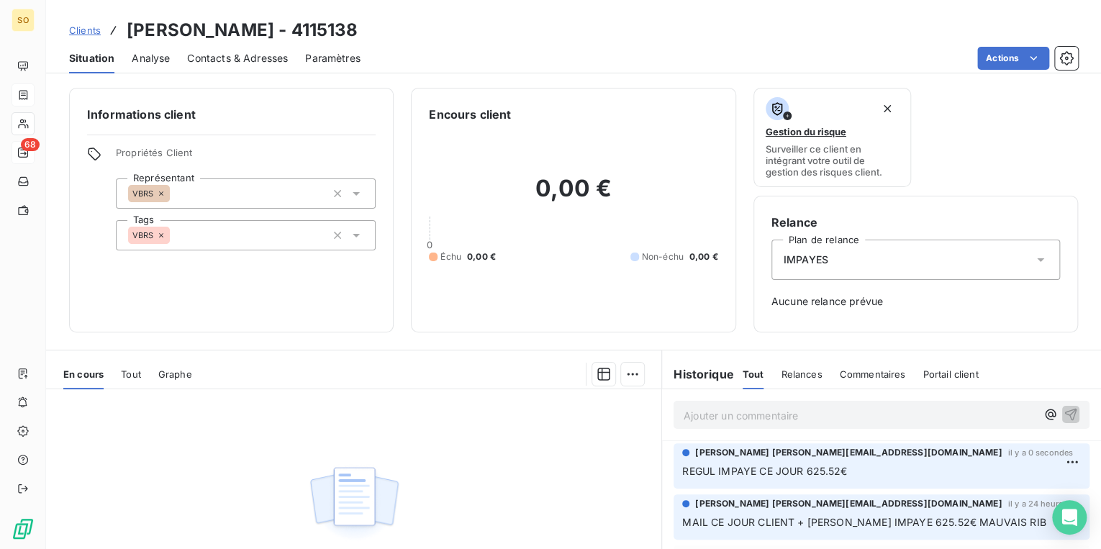
click at [90, 27] on span "Clients" at bounding box center [85, 30] width 32 height 12
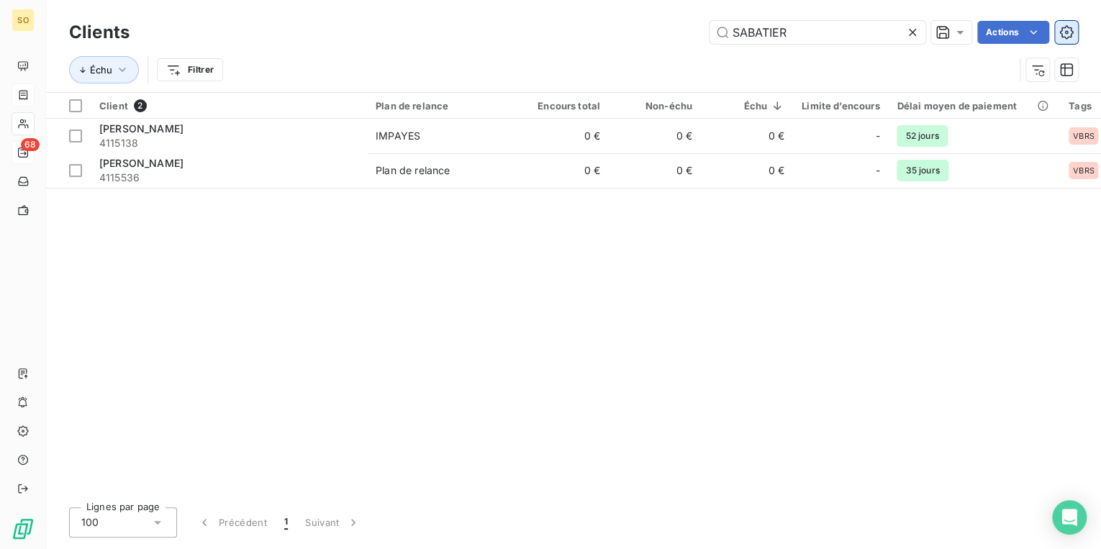
drag, startPoint x: 730, startPoint y: 27, endPoint x: 1065, endPoint y: 31, distance: 334.8
click at [924, 30] on div "SABATIER" at bounding box center [818, 32] width 216 height 23
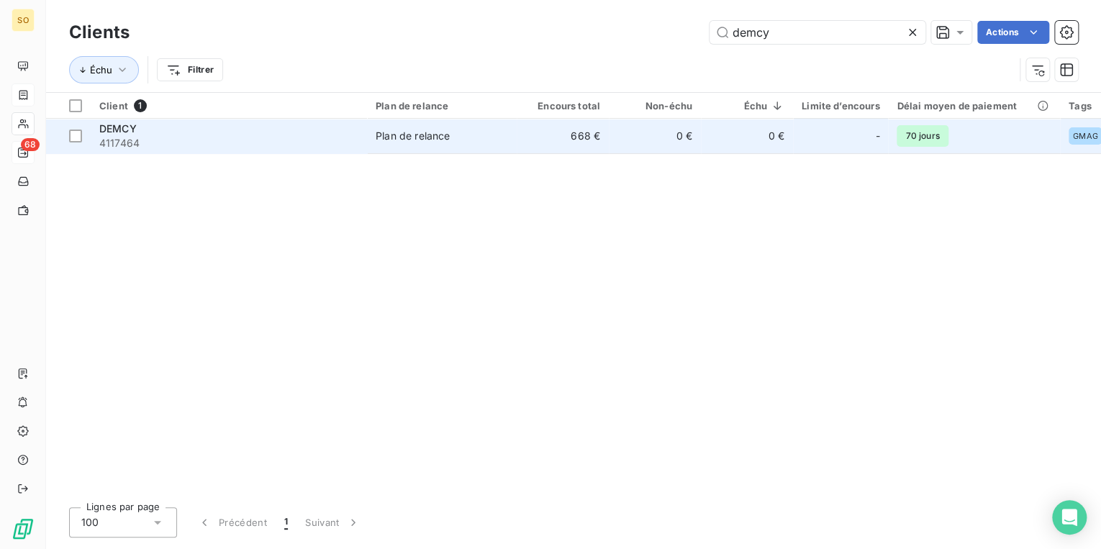
type input "demcy"
click at [680, 143] on td "0 €" at bounding box center [655, 136] width 92 height 35
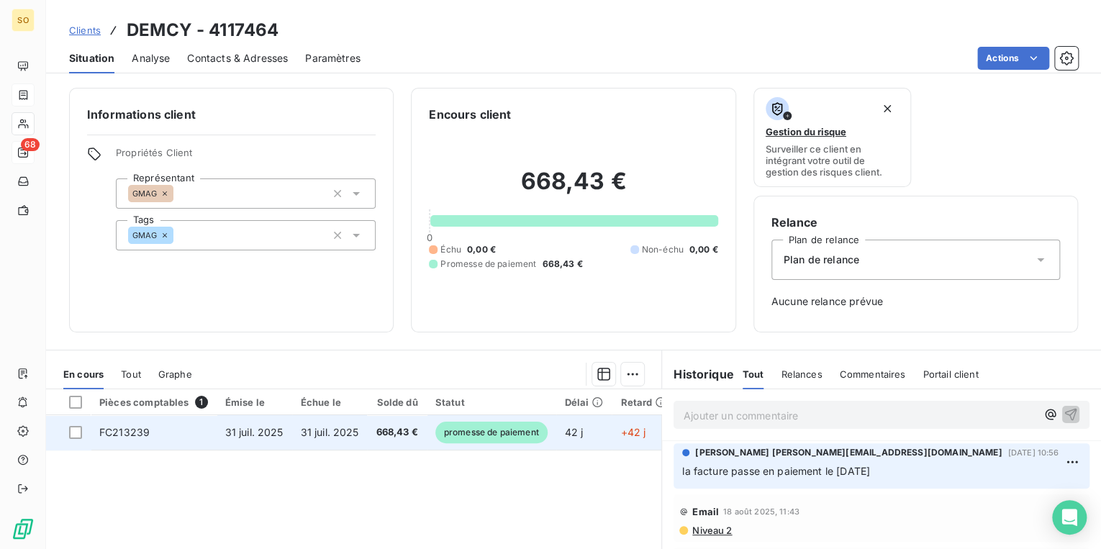
click at [513, 428] on span "promesse de paiement" at bounding box center [492, 433] width 112 height 22
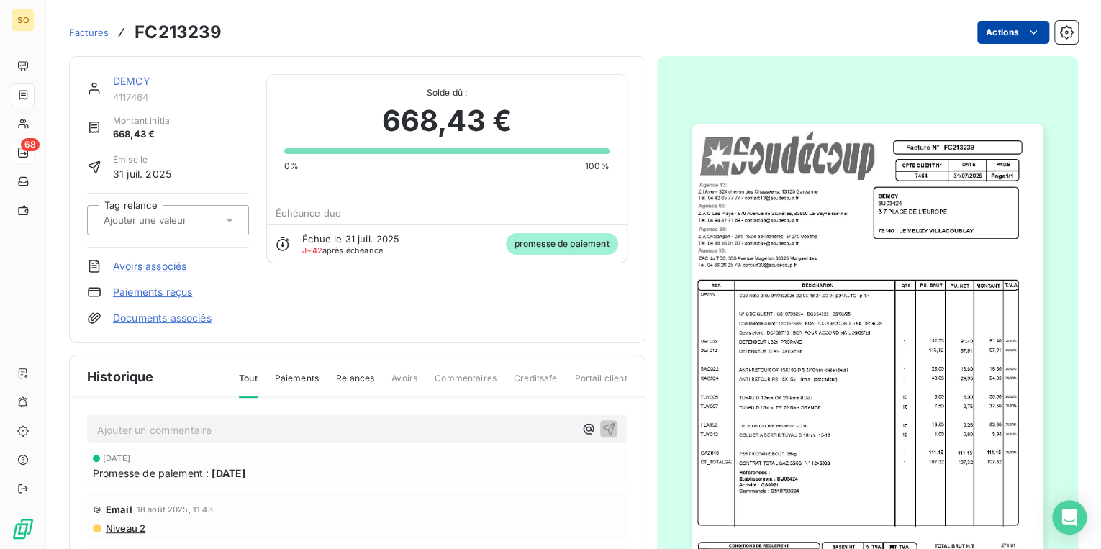
click at [989, 32] on html "SO 68 Factures FC213239 Actions DEMCY 4117464 Montant initial 668,43 € Émise le…" at bounding box center [550, 274] width 1101 height 549
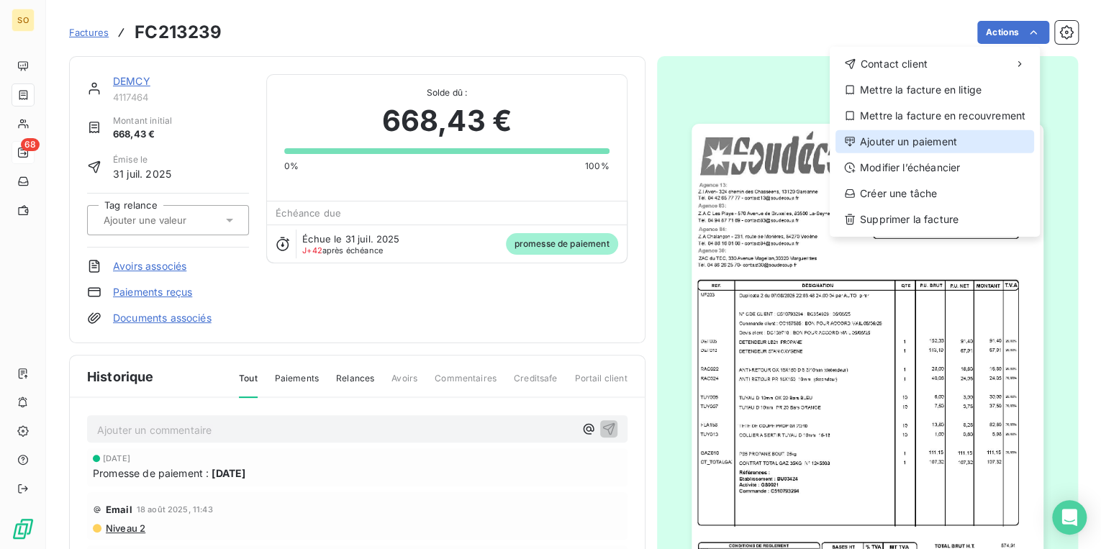
click at [937, 138] on div "Ajouter un paiement" at bounding box center [935, 141] width 199 height 23
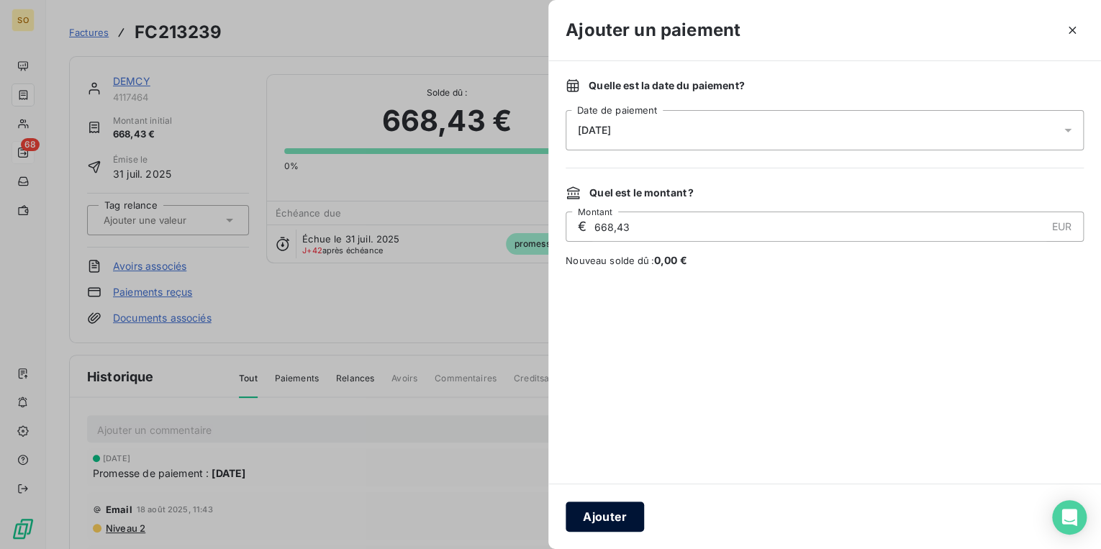
click at [619, 501] on div "Ajouter" at bounding box center [825, 517] width 553 height 66
click at [619, 503] on button "Ajouter" at bounding box center [605, 517] width 78 height 30
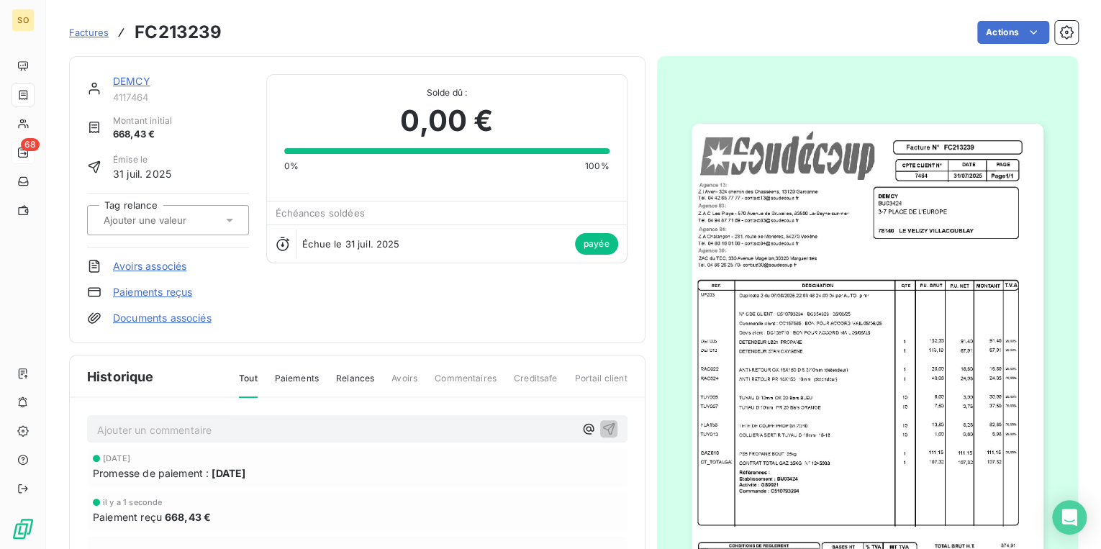
click at [123, 81] on link "DEMCY" at bounding box center [131, 81] width 37 height 12
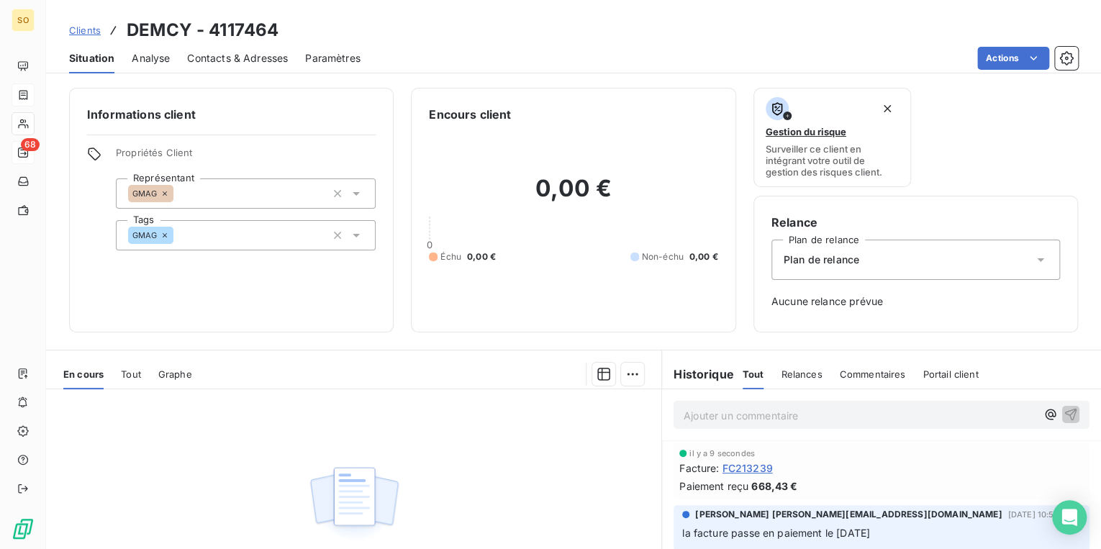
click at [92, 32] on span "Clients" at bounding box center [85, 30] width 32 height 12
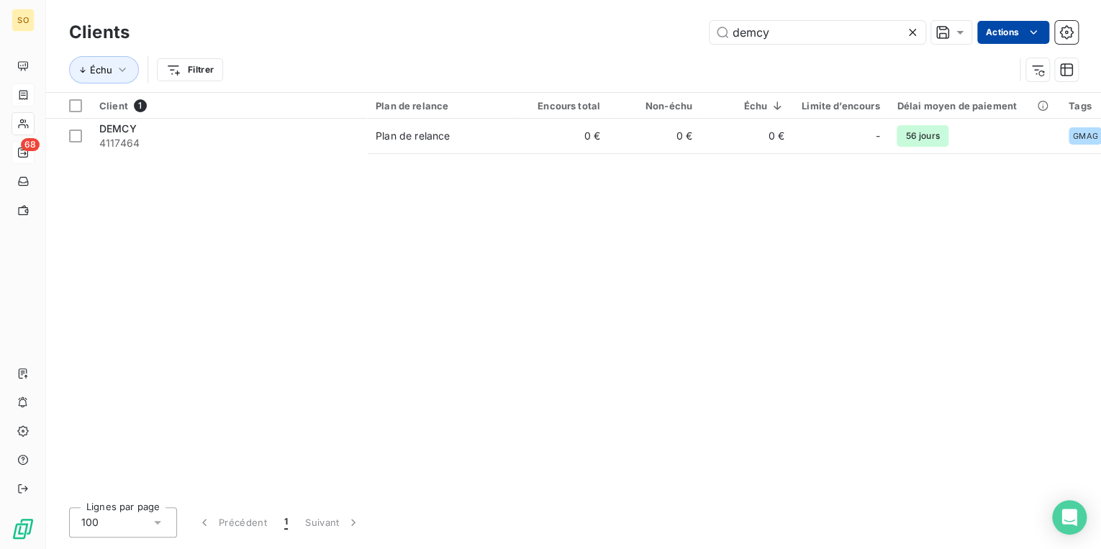
drag, startPoint x: 719, startPoint y: 29, endPoint x: 993, endPoint y: 36, distance: 273.7
click at [967, 36] on div "demcy Actions" at bounding box center [613, 32] width 932 height 23
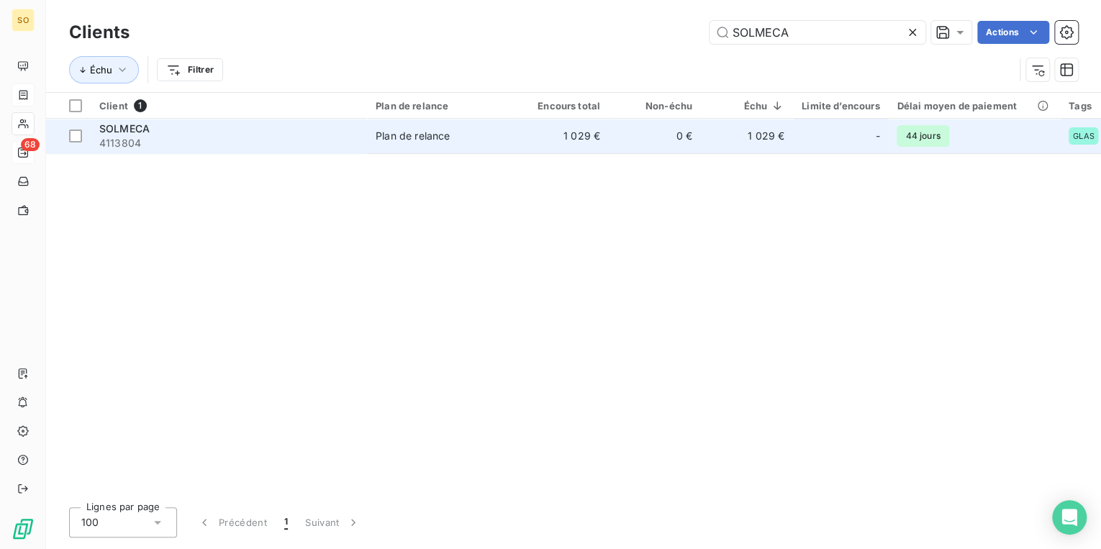
type input "SOLMECA"
click at [678, 130] on td "0 €" at bounding box center [655, 136] width 92 height 35
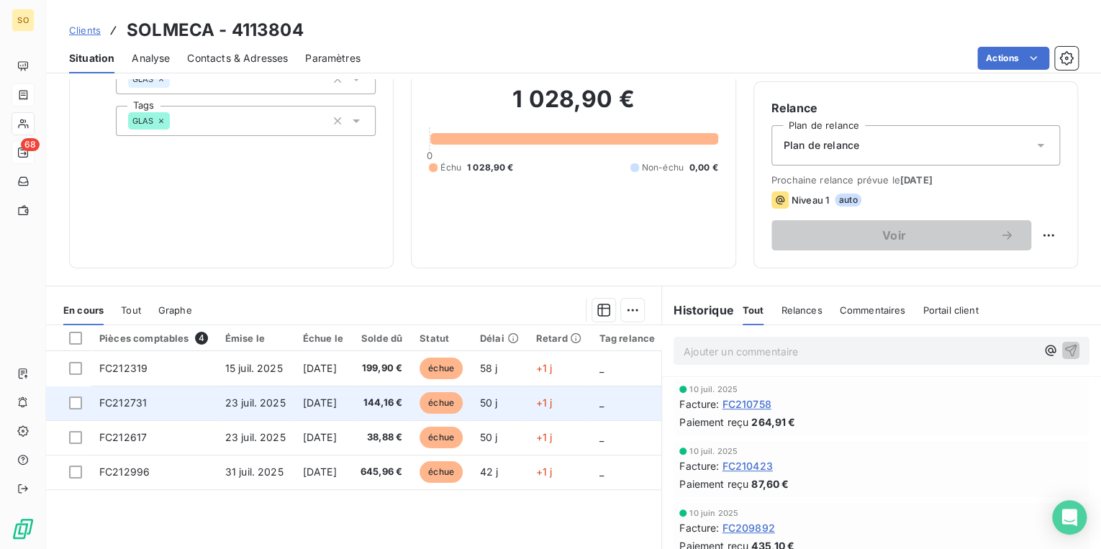
scroll to position [115, 0]
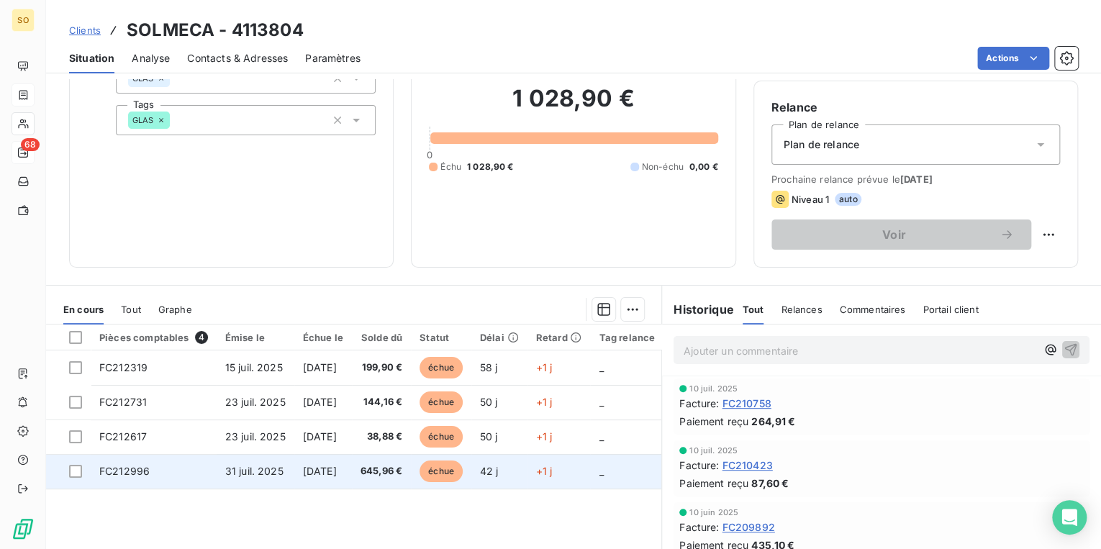
click at [461, 467] on span "échue" at bounding box center [441, 472] width 43 height 22
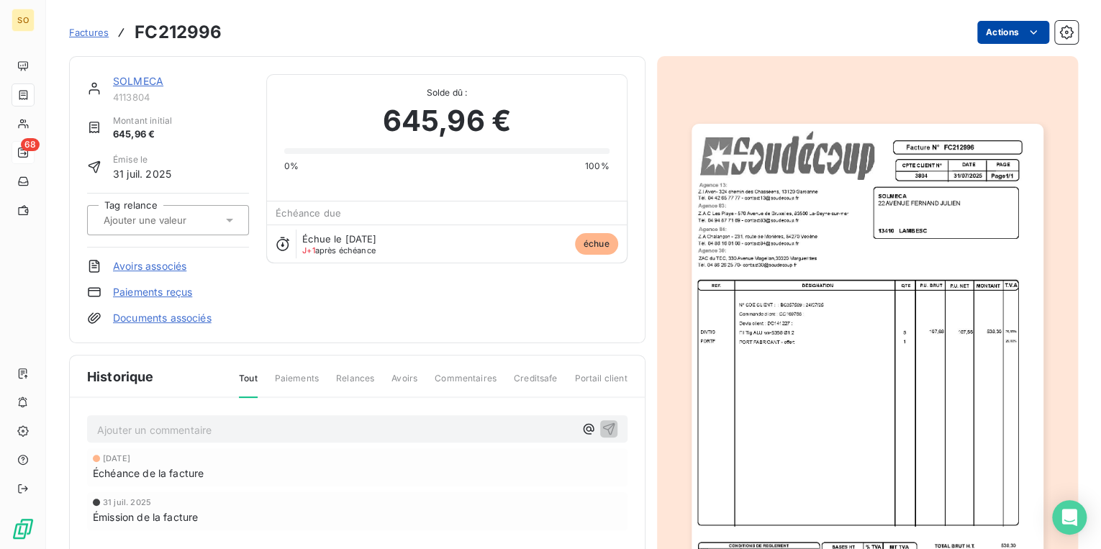
click at [973, 37] on html "SO 68 Factures FC212996 Actions SOLMECA 4113804 Montant initial 645,96 € Émise …" at bounding box center [550, 274] width 1101 height 549
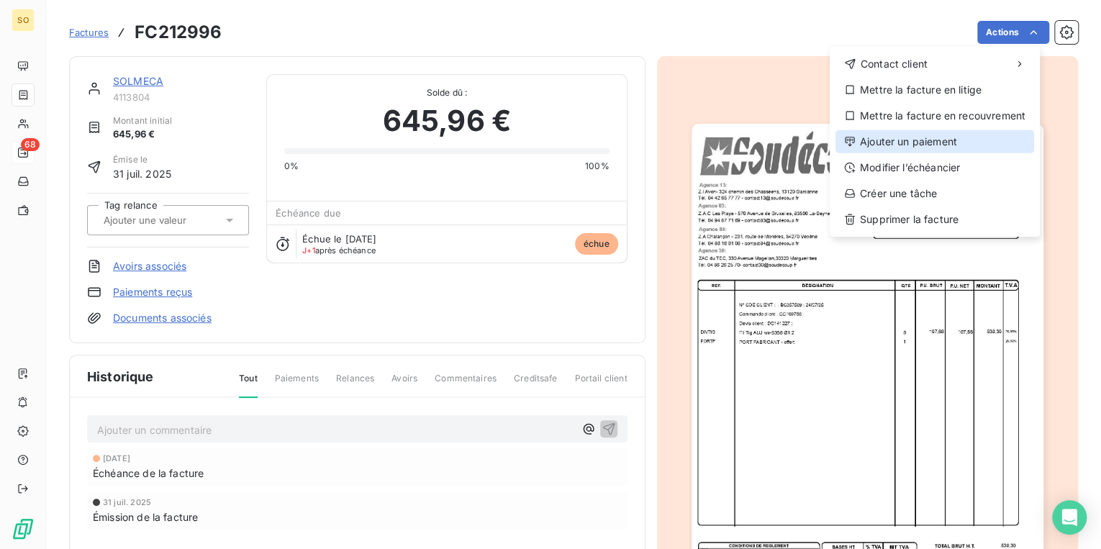
click at [906, 136] on div "Ajouter un paiement" at bounding box center [935, 141] width 199 height 23
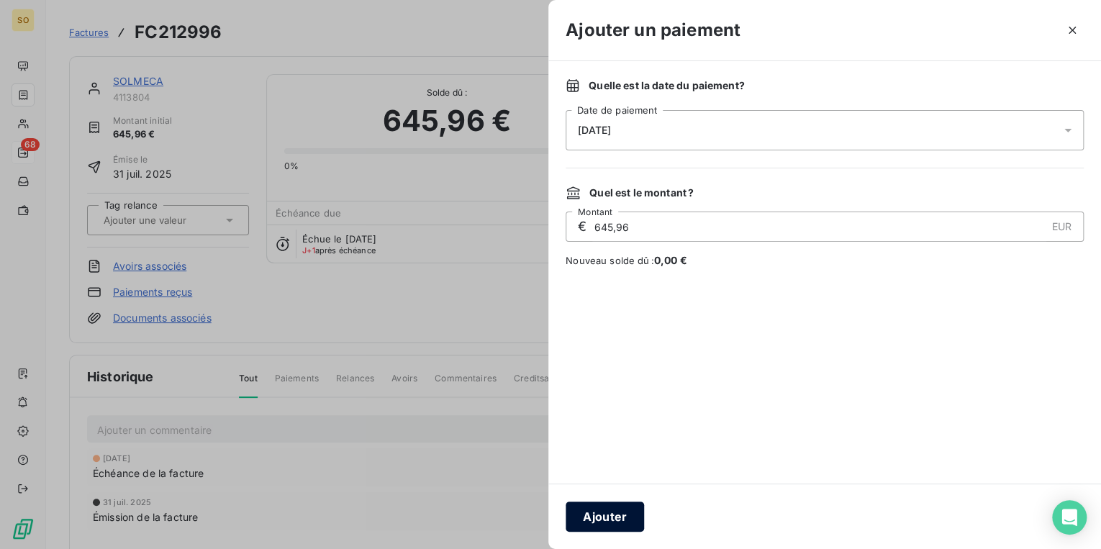
click at [621, 513] on button "Ajouter" at bounding box center [605, 517] width 78 height 30
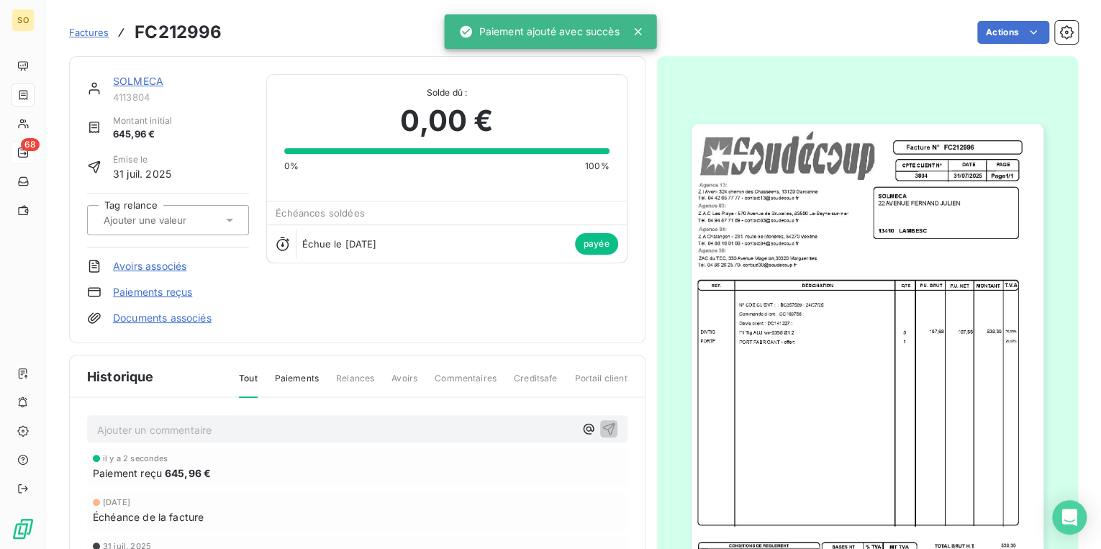
click at [136, 82] on link "SOLMECA" at bounding box center [138, 81] width 50 height 12
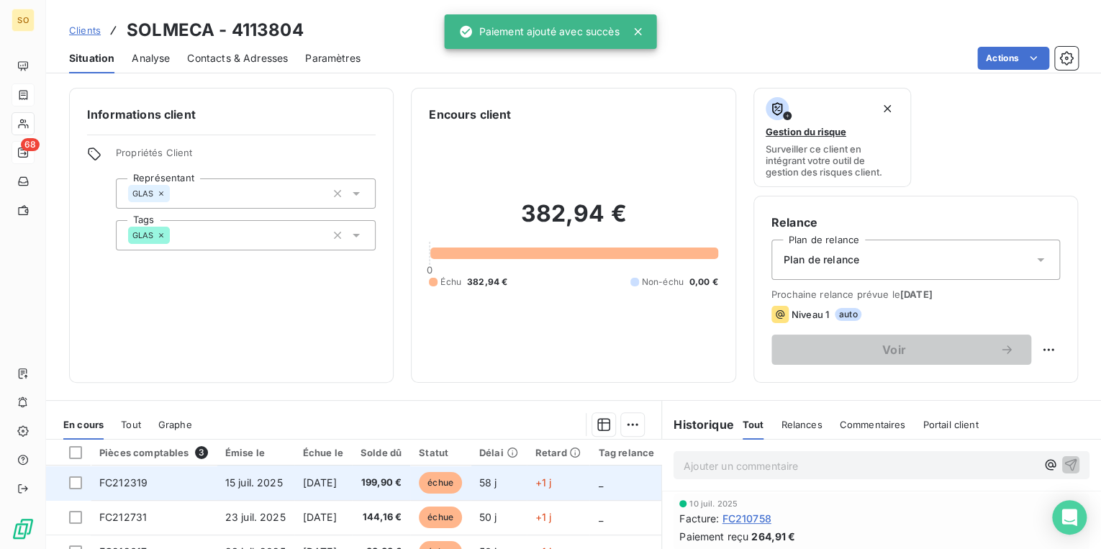
click at [471, 470] on td "échue" at bounding box center [440, 483] width 60 height 35
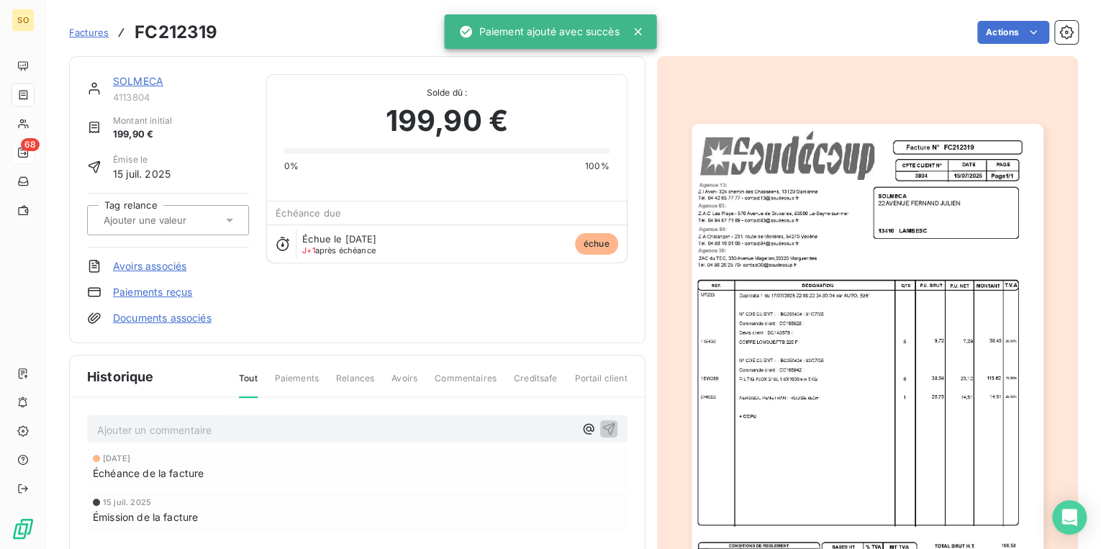
click at [469, 487] on div "[DATE] Échéance de la facture [DATE] Émission de la facture" at bounding box center [357, 519] width 541 height 140
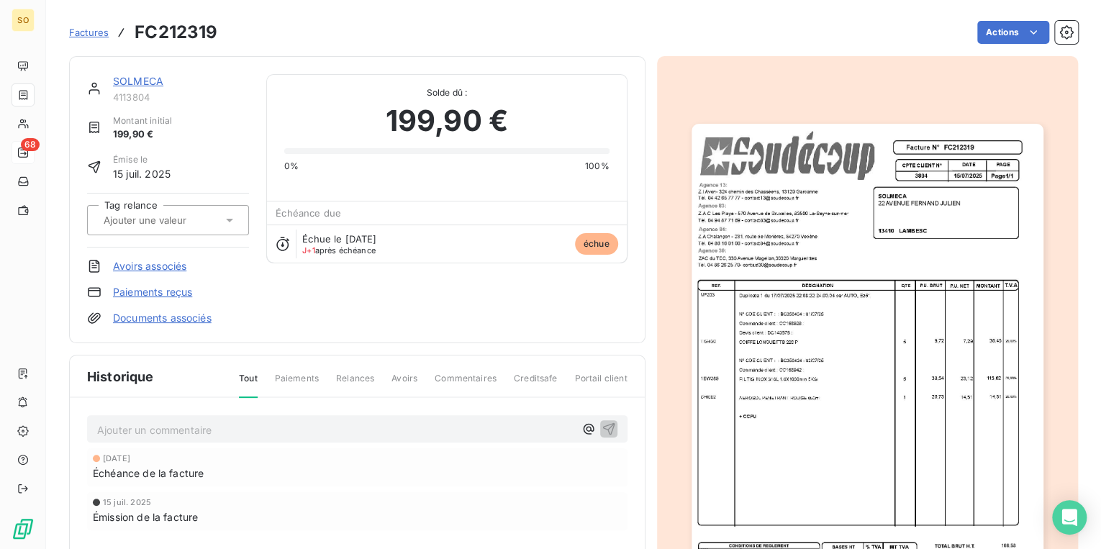
click at [970, 46] on div "Factures FC212319 Actions" at bounding box center [573, 32] width 1009 height 30
click at [979, 37] on html "SO 68 Factures FC212319 Actions SOLMECA 4113804 Montant initial 199,90 € Émise …" at bounding box center [550, 274] width 1101 height 549
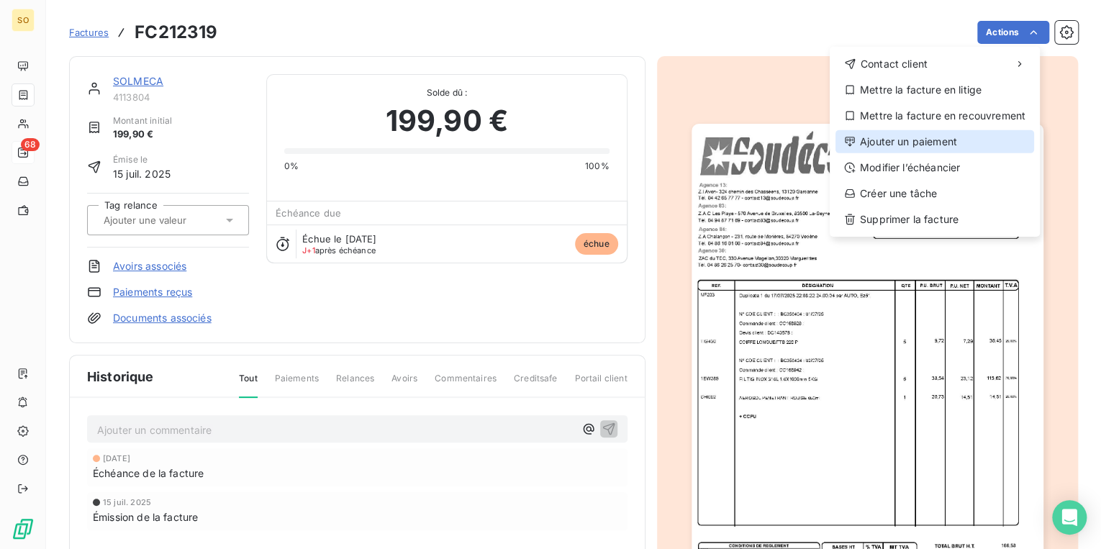
click at [901, 139] on div "Ajouter un paiement" at bounding box center [935, 141] width 199 height 23
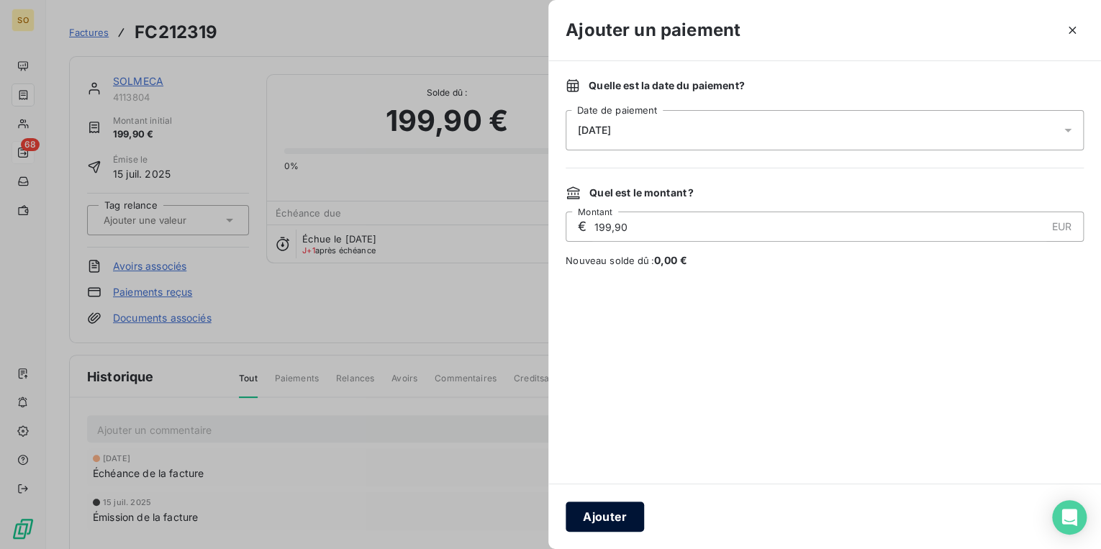
click at [611, 510] on button "Ajouter" at bounding box center [605, 517] width 78 height 30
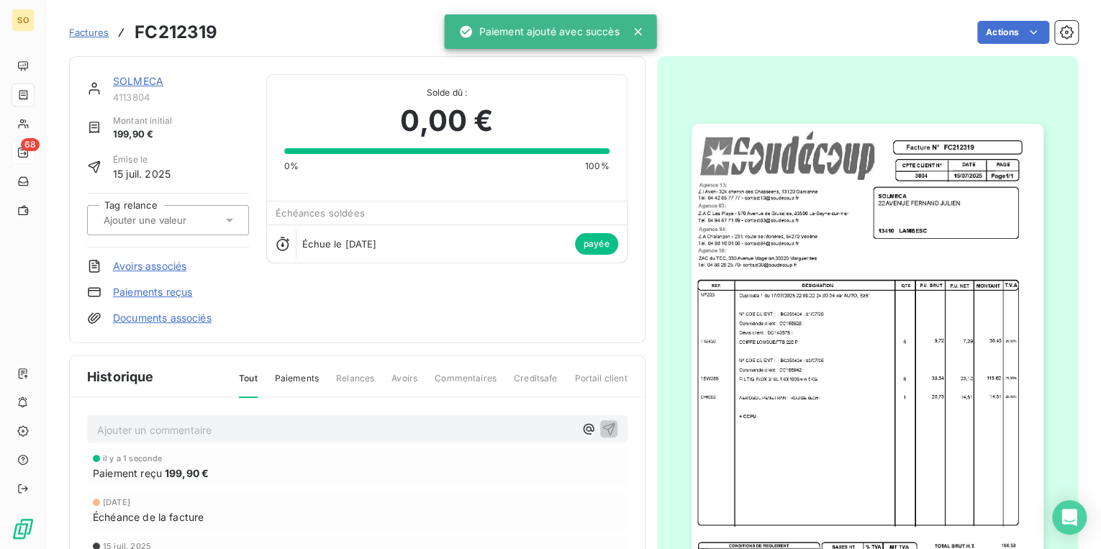
click at [130, 78] on link "SOLMECA" at bounding box center [138, 81] width 50 height 12
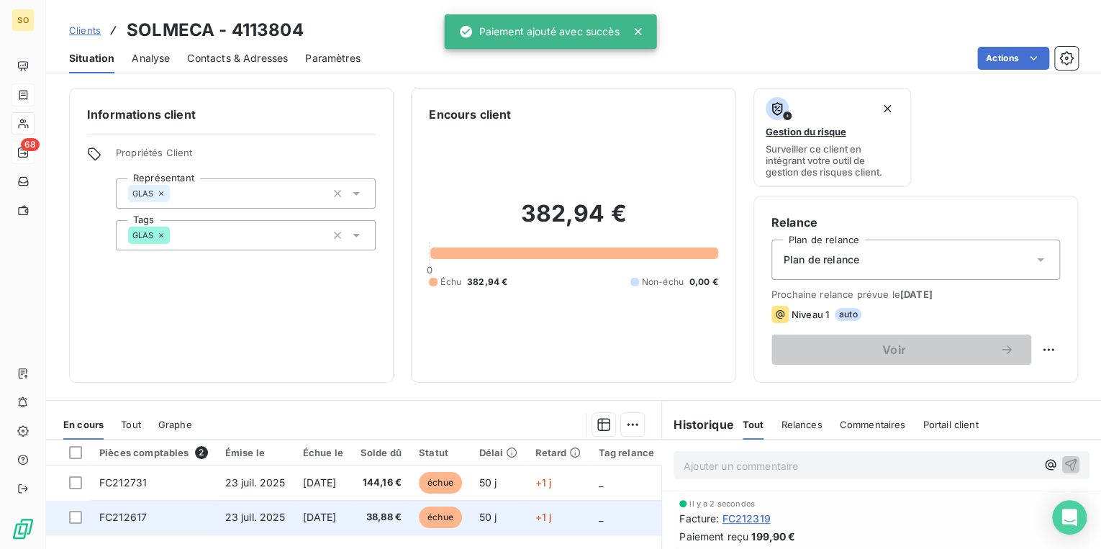
click at [459, 519] on span "échue" at bounding box center [440, 518] width 43 height 22
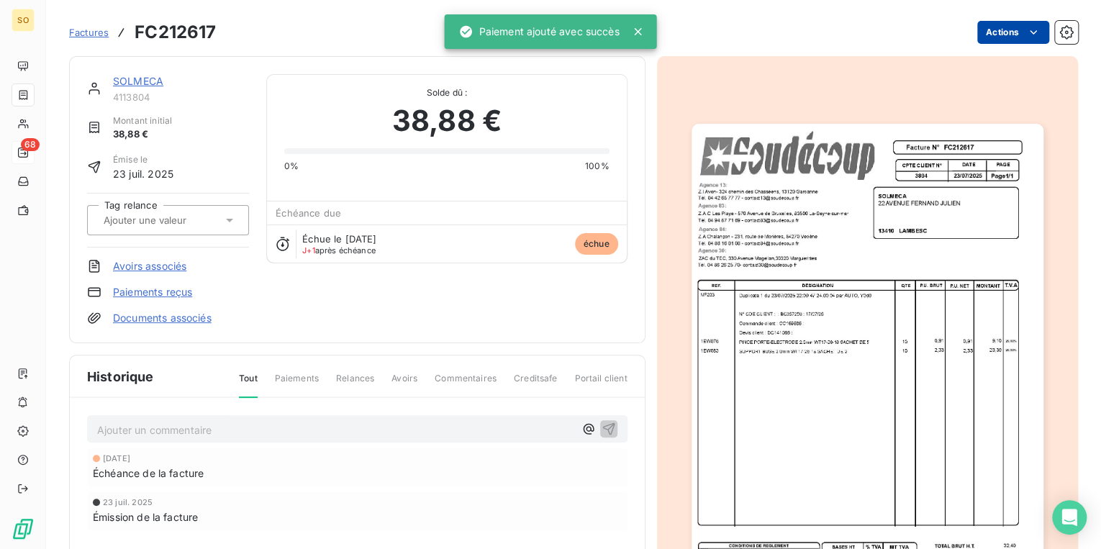
click at [988, 35] on html "SO 68 Factures FC212617 Actions SOLMECA 4113804 Montant initial 38,88 € Émise l…" at bounding box center [550, 274] width 1101 height 549
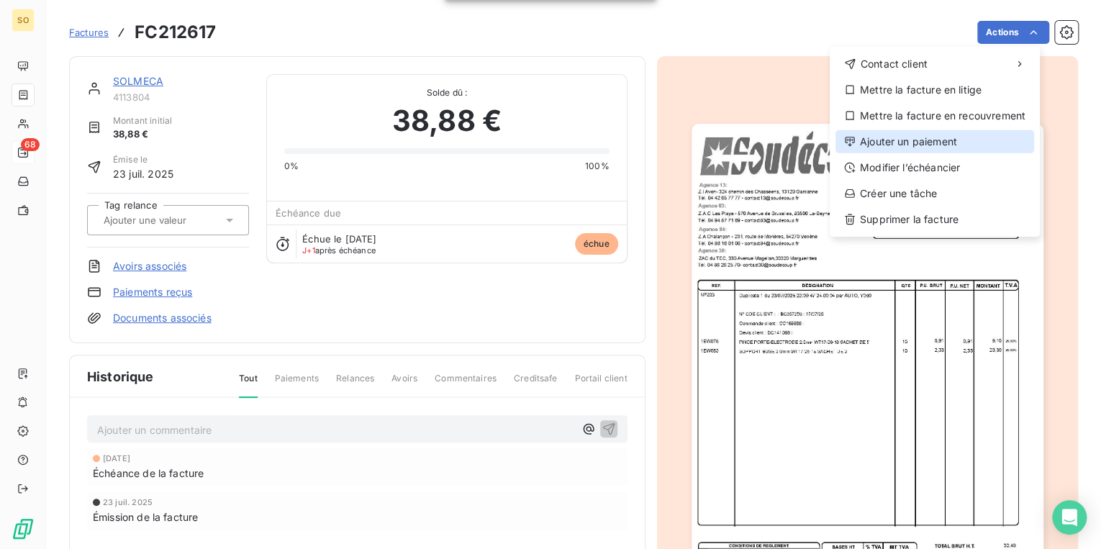
click at [898, 135] on div "Ajouter un paiement" at bounding box center [935, 141] width 199 height 23
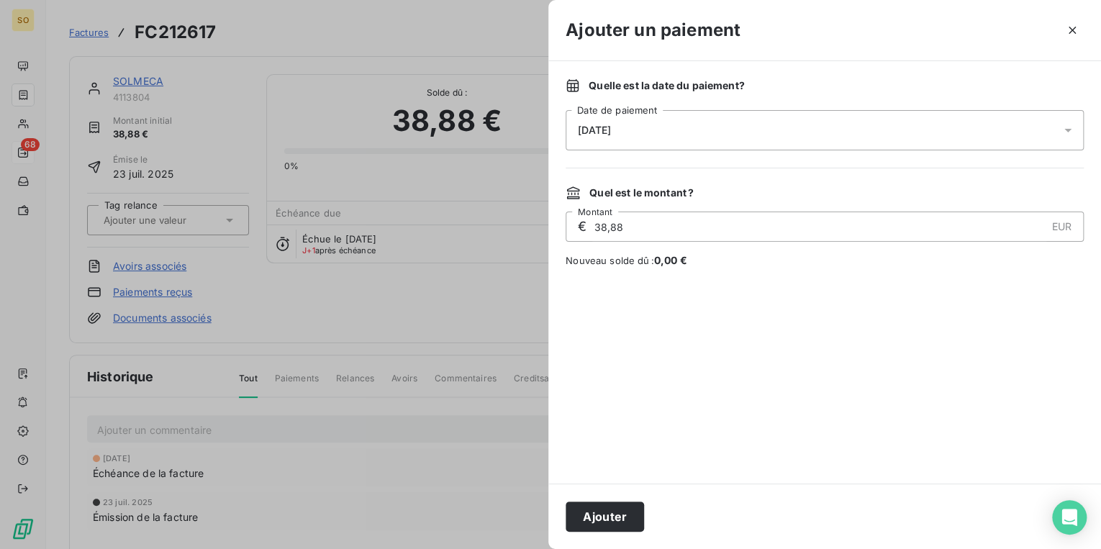
click at [584, 509] on button "Ajouter" at bounding box center [605, 517] width 78 height 30
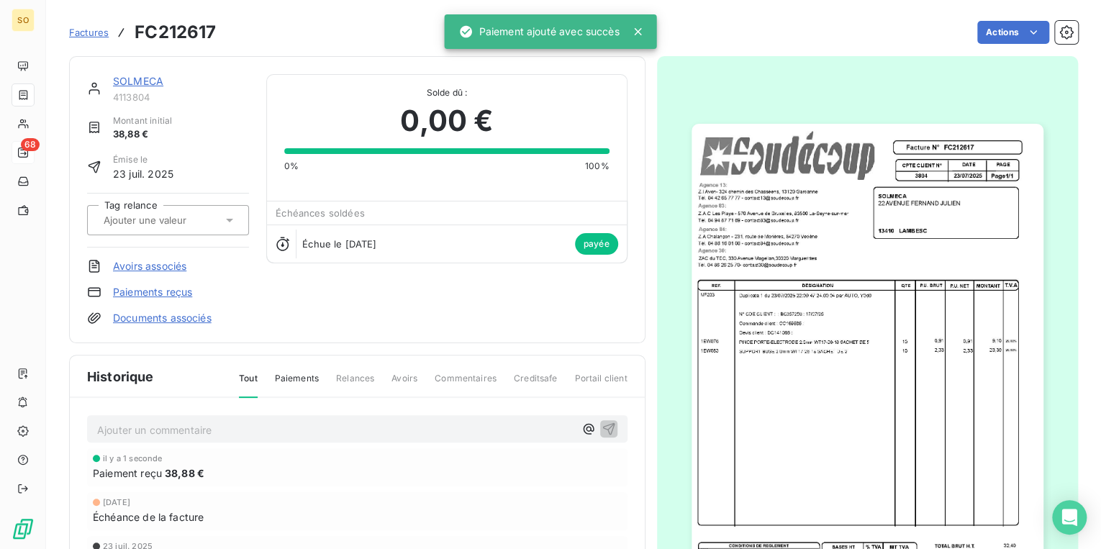
click at [145, 79] on link "SOLMECA" at bounding box center [138, 81] width 50 height 12
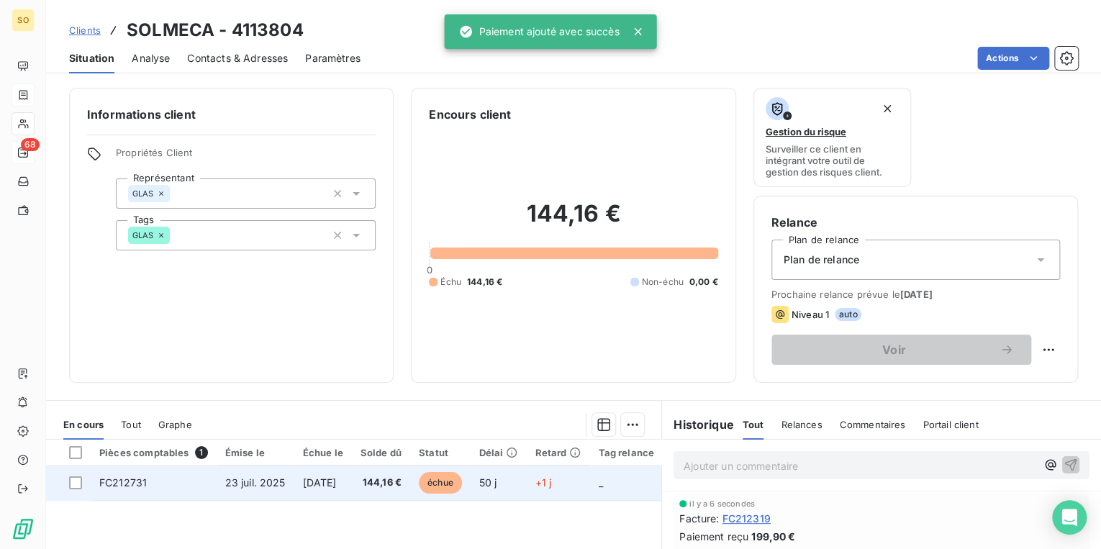
click at [456, 481] on span "échue" at bounding box center [440, 483] width 43 height 22
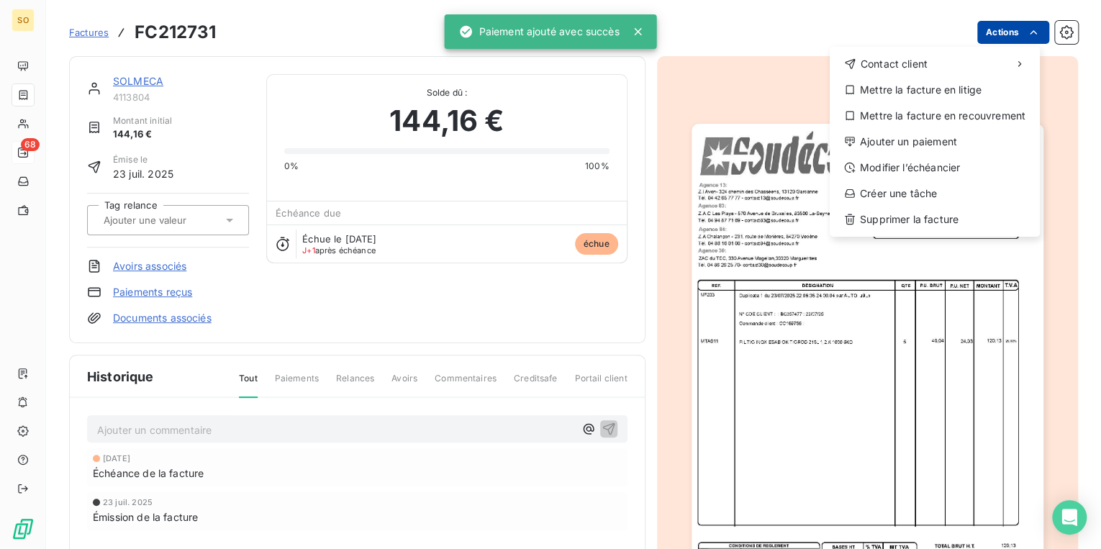
click at [993, 37] on html "SO 68 Factures FC212731 Actions Contact client Mettre la facture en litige Mett…" at bounding box center [550, 274] width 1101 height 549
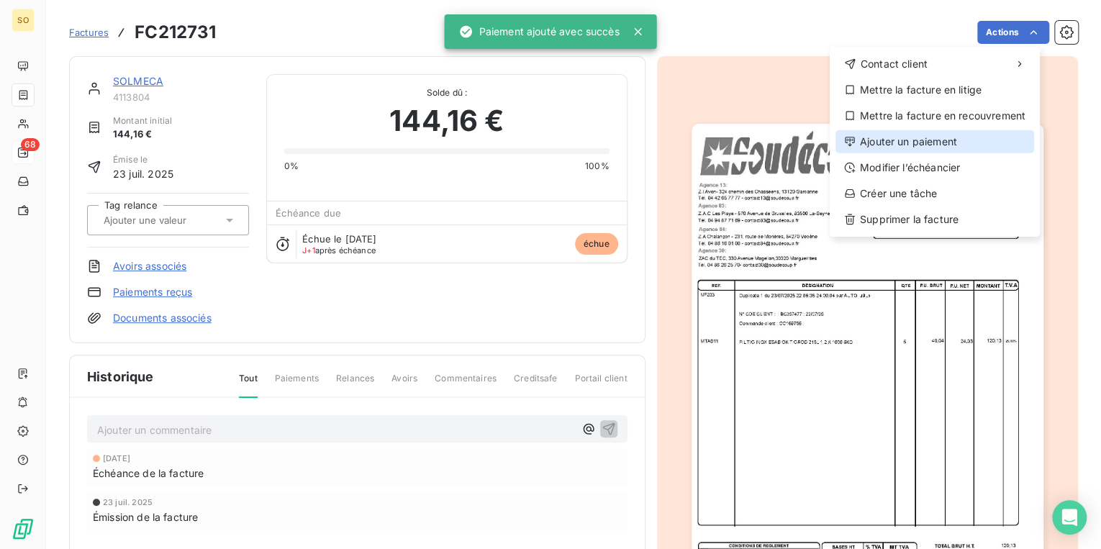
click at [919, 135] on div "Ajouter un paiement" at bounding box center [935, 141] width 199 height 23
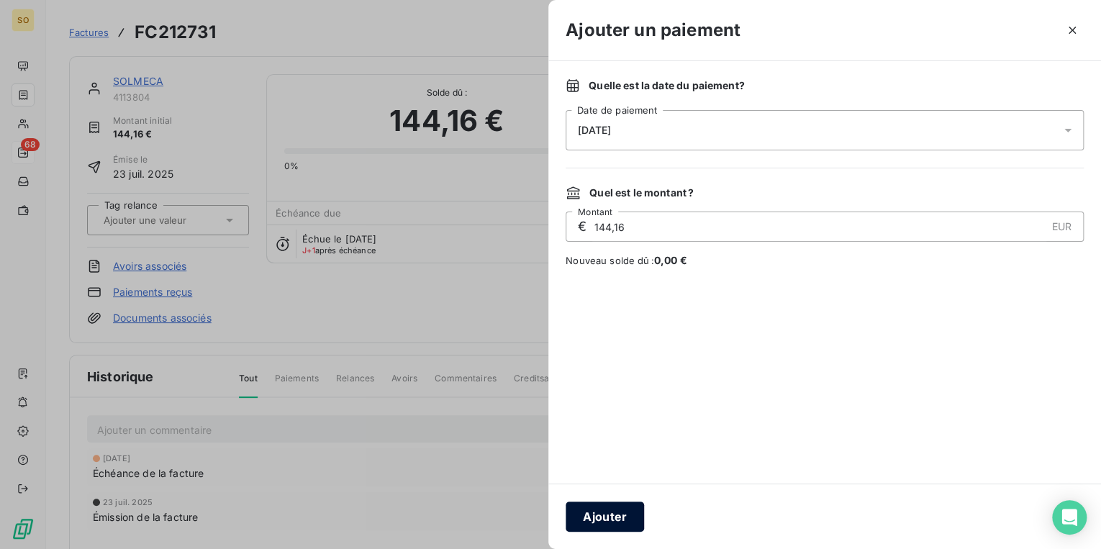
click at [613, 521] on button "Ajouter" at bounding box center [605, 517] width 78 height 30
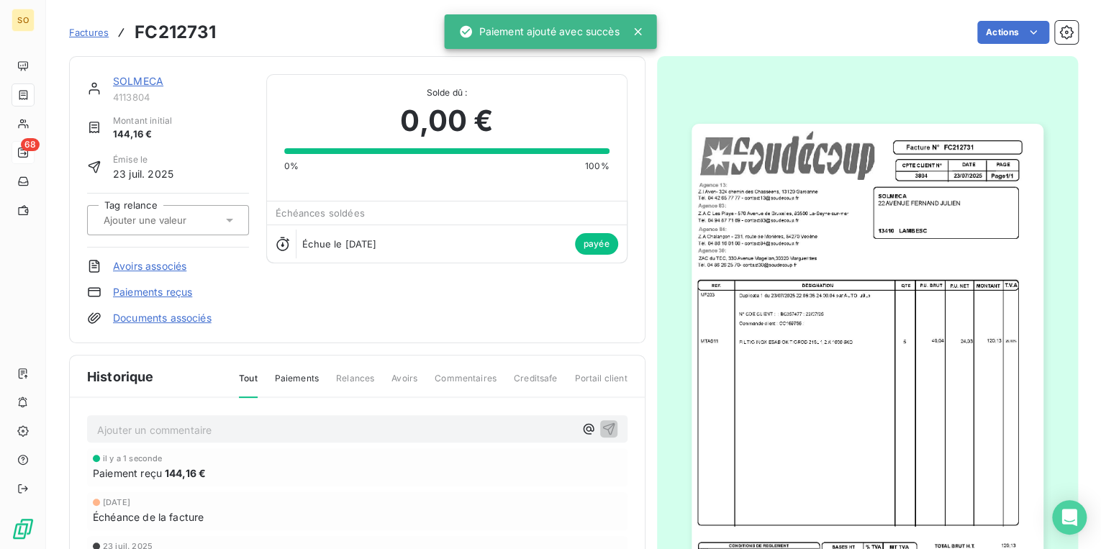
click at [147, 82] on link "SOLMECA" at bounding box center [138, 81] width 50 height 12
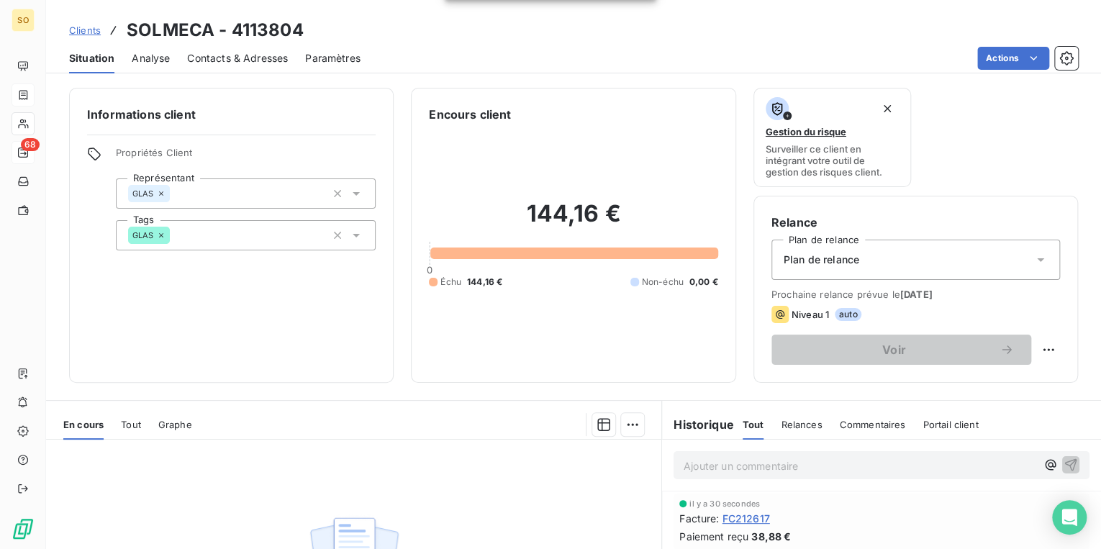
click at [87, 30] on span "Clients" at bounding box center [85, 30] width 32 height 12
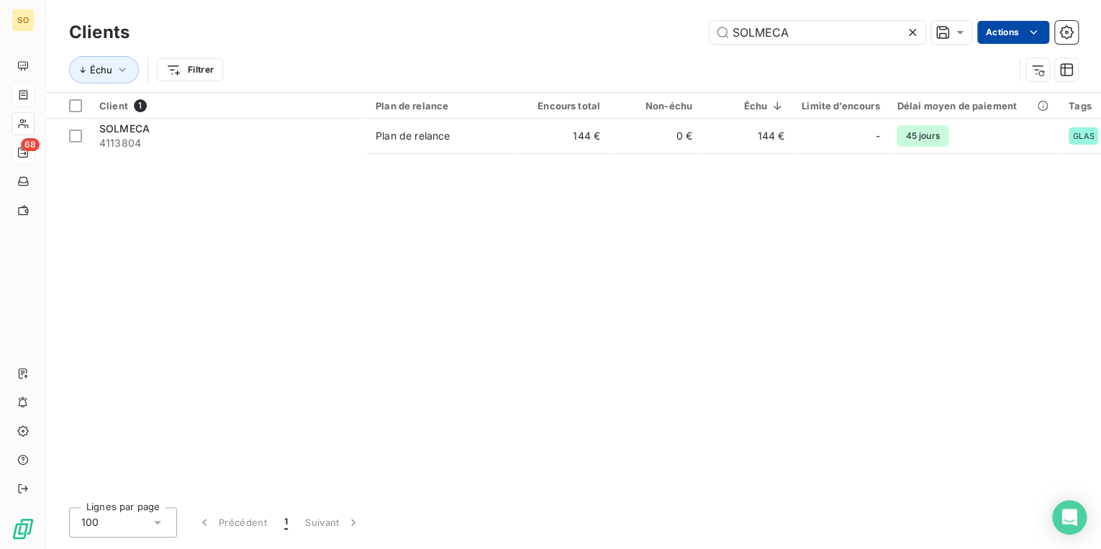
drag, startPoint x: 726, startPoint y: 32, endPoint x: 993, endPoint y: 34, distance: 267.8
click at [919, 34] on div "SOLMECA" at bounding box center [818, 32] width 216 height 23
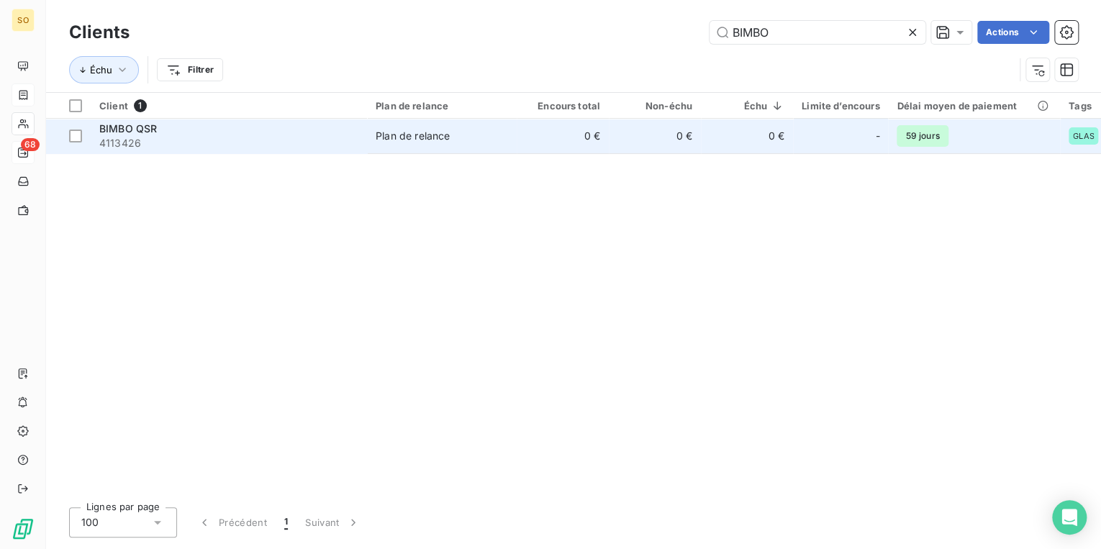
type input "BIMBO"
click at [529, 148] on td "0 €" at bounding box center [563, 136] width 92 height 35
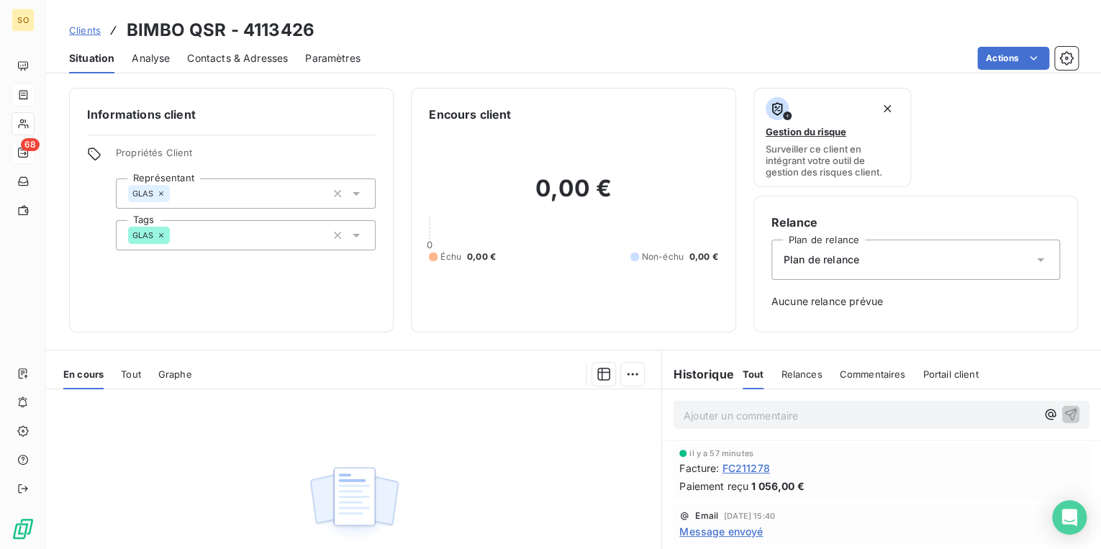
click at [96, 32] on span "Clients" at bounding box center [85, 30] width 32 height 12
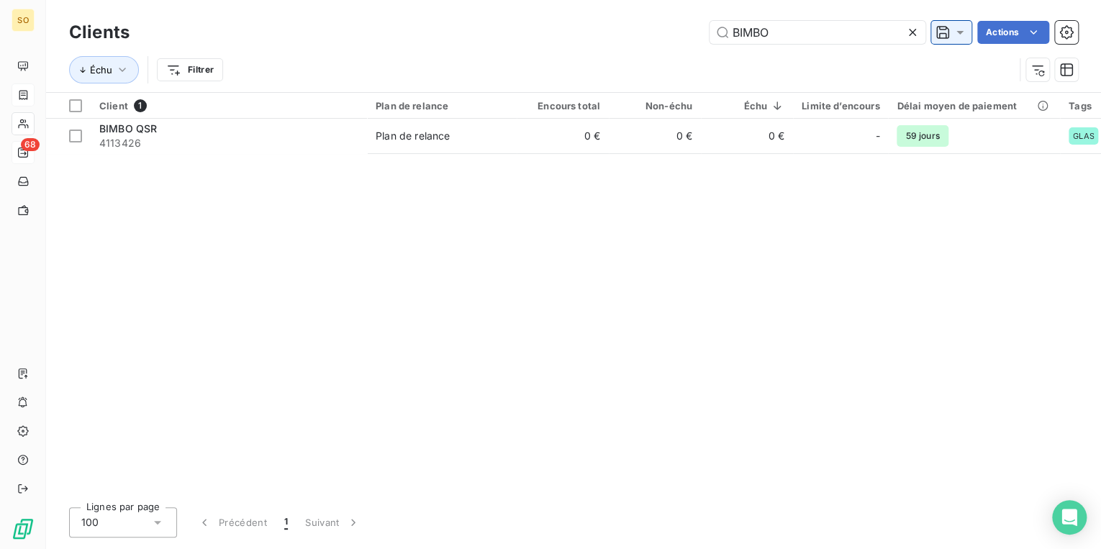
drag, startPoint x: 729, startPoint y: 31, endPoint x: 968, endPoint y: 32, distance: 239.0
click at [945, 35] on div "BIMBO Actions" at bounding box center [613, 32] width 932 height 23
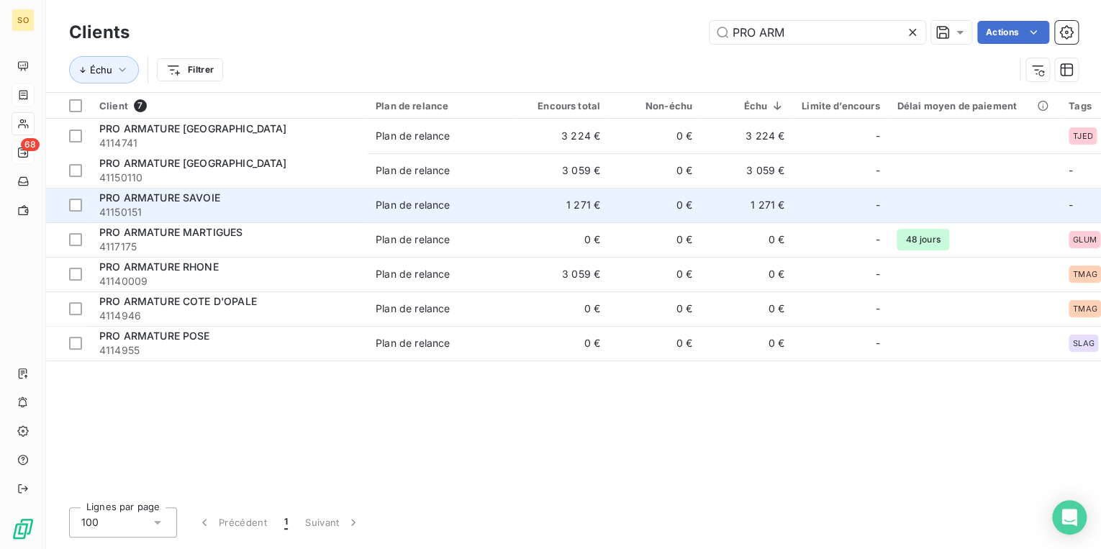
type input "PRO ARM"
click at [281, 209] on span "41150151" at bounding box center [228, 212] width 259 height 14
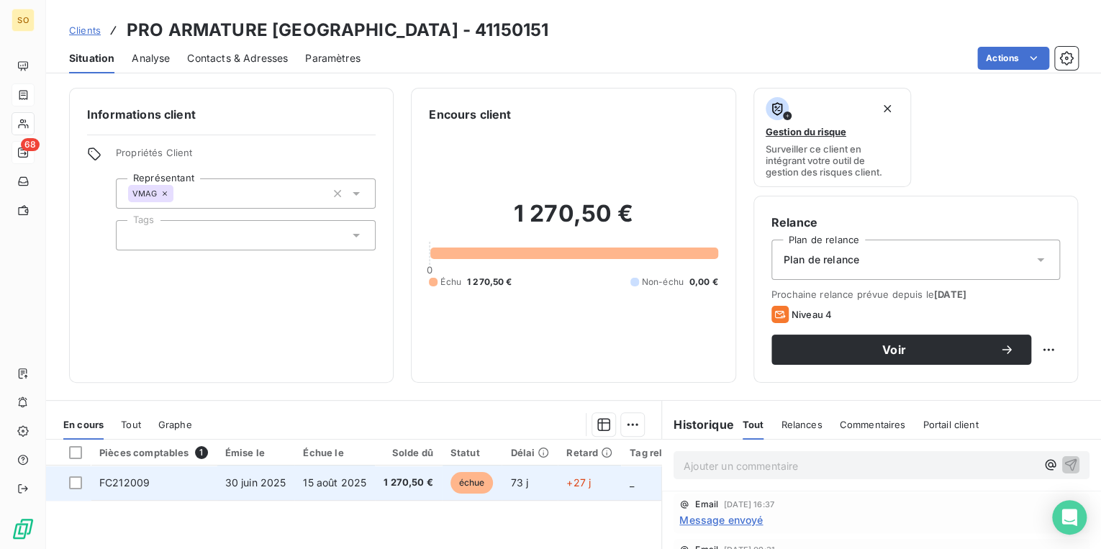
click at [472, 484] on span "échue" at bounding box center [472, 483] width 43 height 22
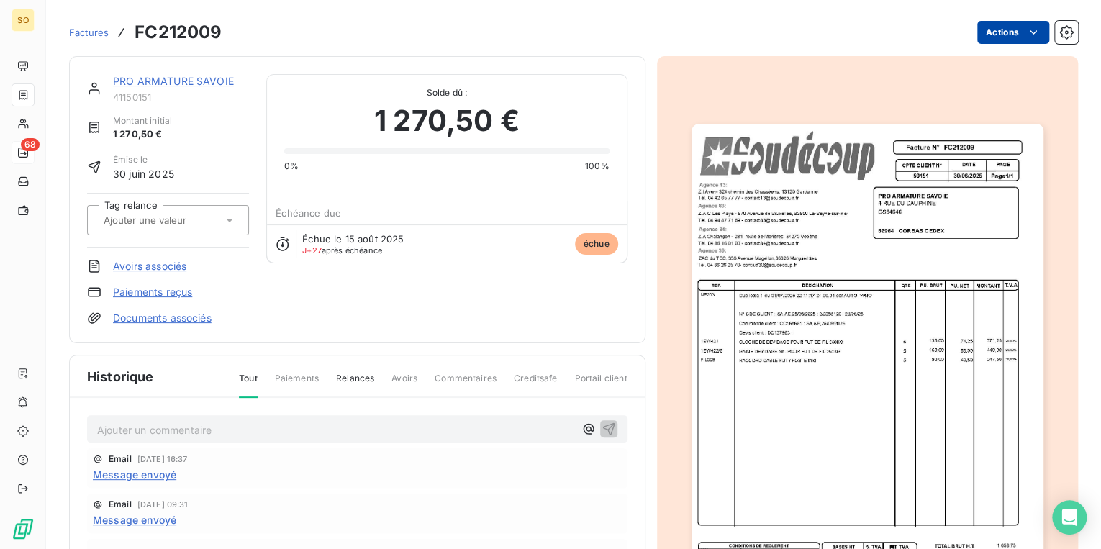
click at [979, 35] on html "SO 68 Factures FC212009 Actions PRO ARMATURE [GEOGRAPHIC_DATA] 41150151 Montant…" at bounding box center [550, 274] width 1101 height 549
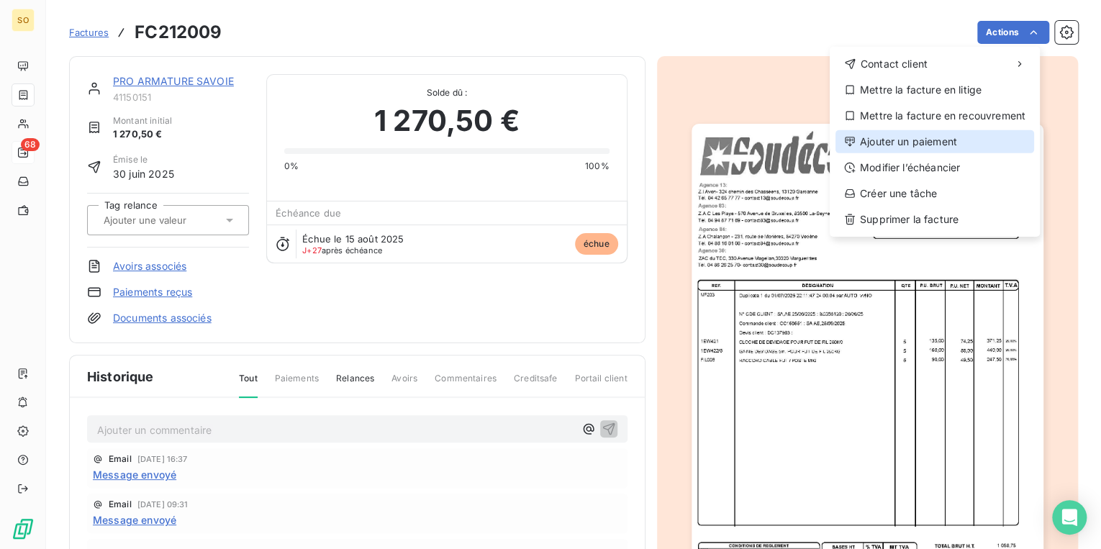
click at [927, 140] on div "Ajouter un paiement" at bounding box center [935, 141] width 199 height 23
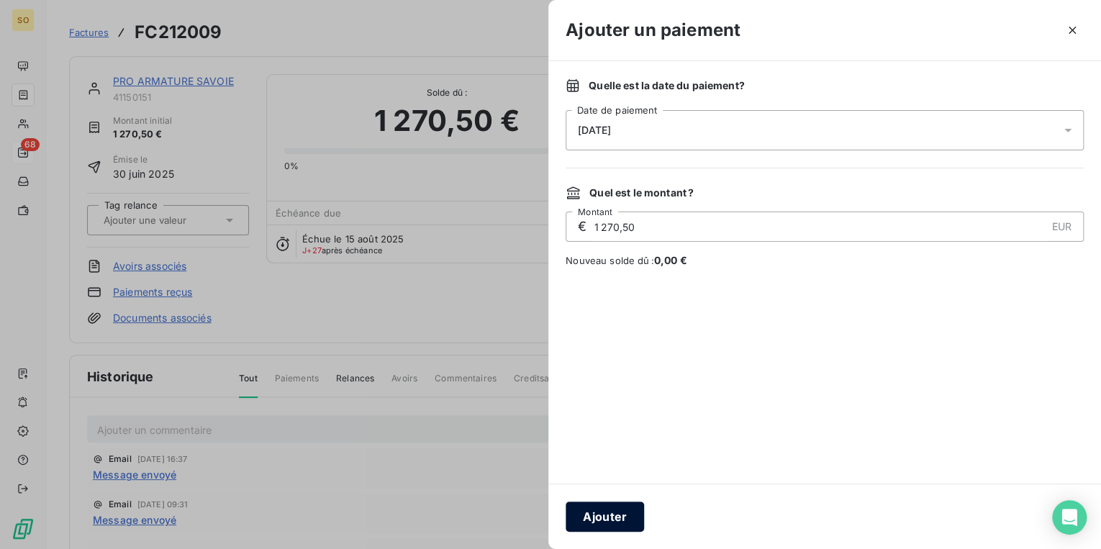
click at [596, 518] on button "Ajouter" at bounding box center [605, 517] width 78 height 30
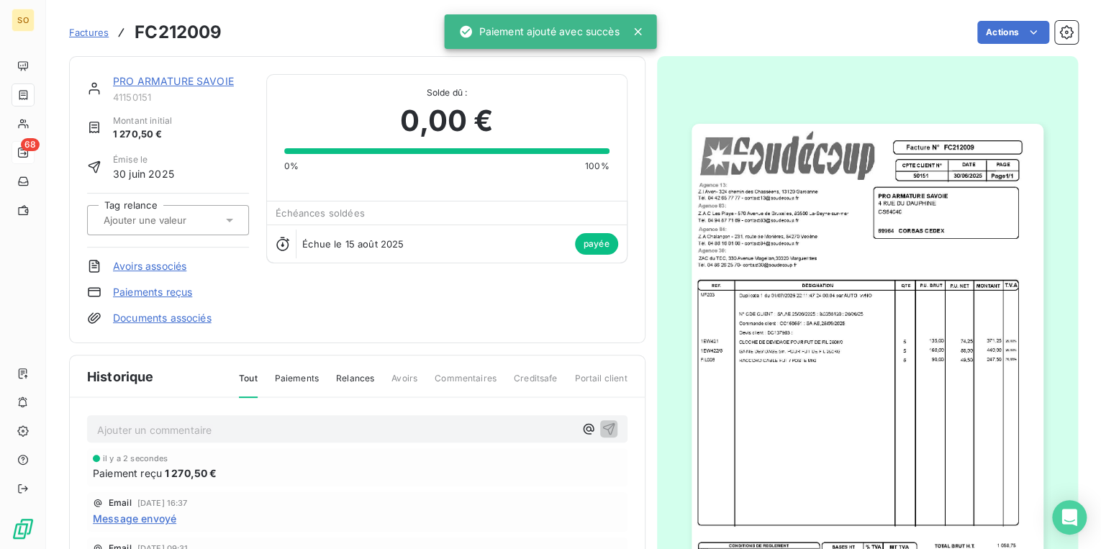
click at [175, 83] on link "PRO ARMATURE SAVOIE" at bounding box center [173, 81] width 121 height 12
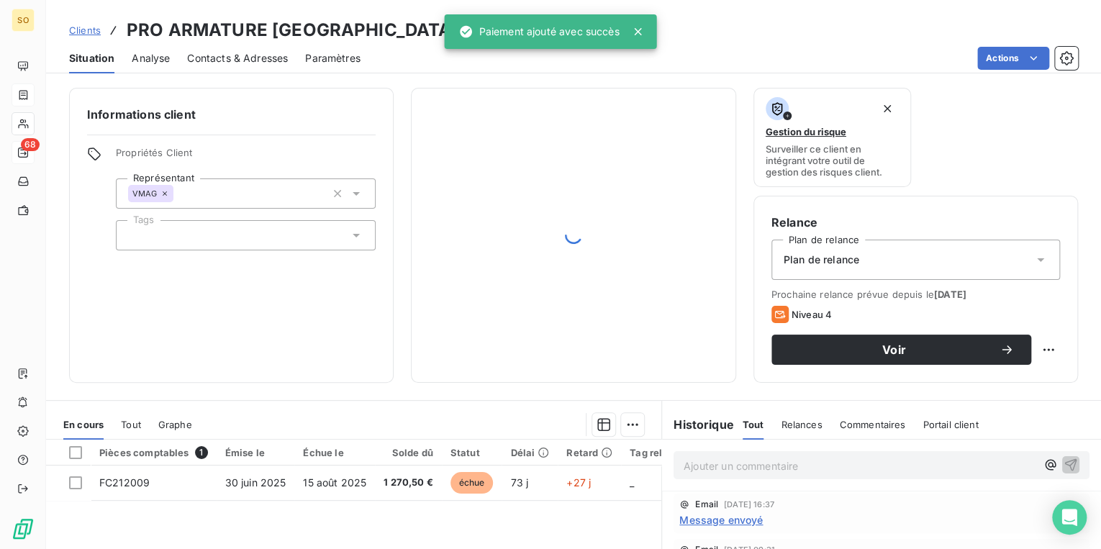
click at [89, 29] on span "Clients" at bounding box center [85, 30] width 32 height 12
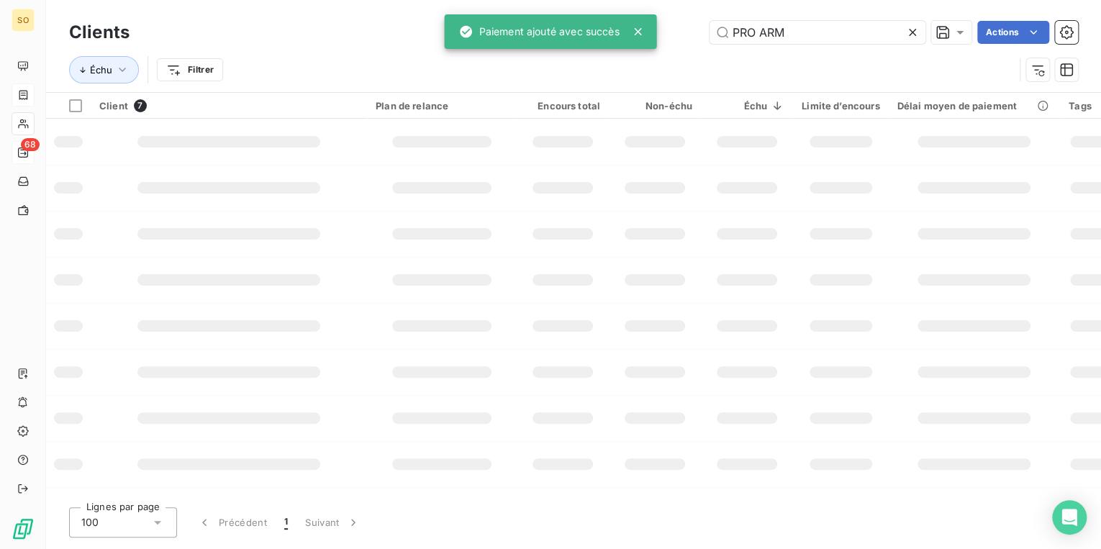
drag, startPoint x: 719, startPoint y: 31, endPoint x: 971, endPoint y: 37, distance: 252.0
click at [944, 37] on div "PRO ARM Actions" at bounding box center [613, 32] width 932 height 23
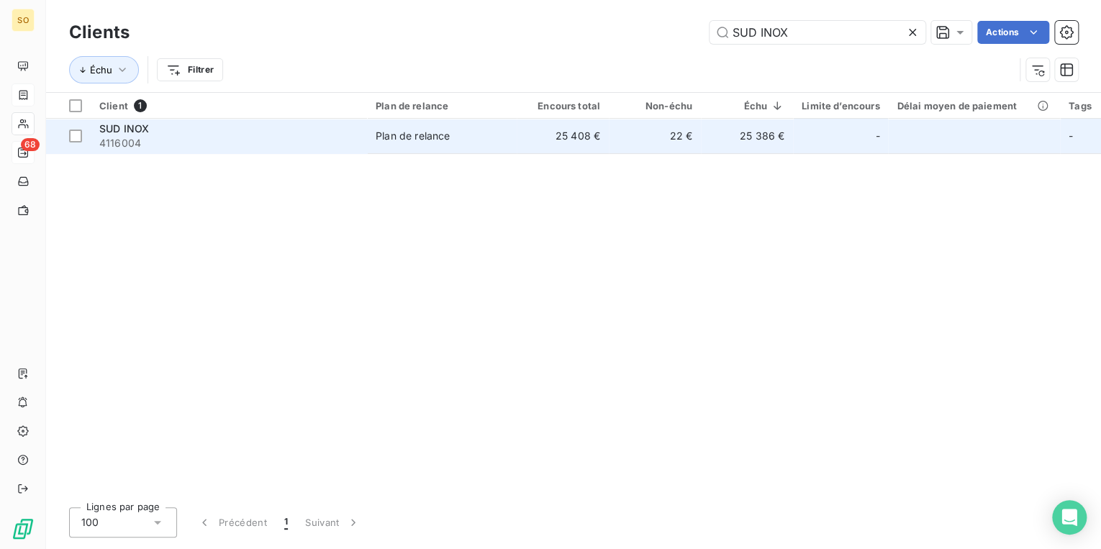
type input "SUD INOX"
click at [563, 153] on td "25 408 €" at bounding box center [563, 136] width 92 height 35
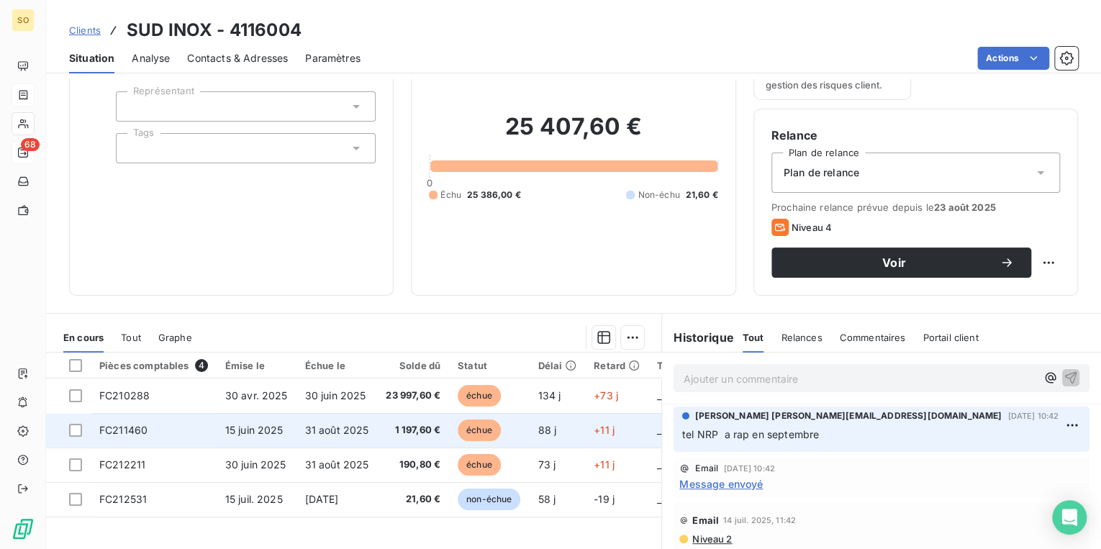
scroll to position [115, 0]
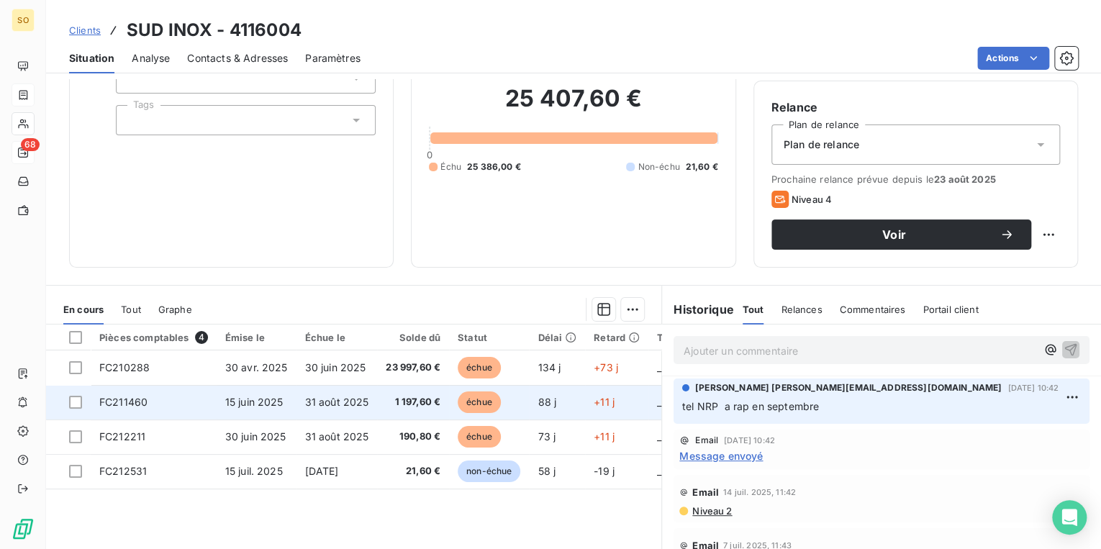
click at [478, 402] on span "échue" at bounding box center [479, 403] width 43 height 22
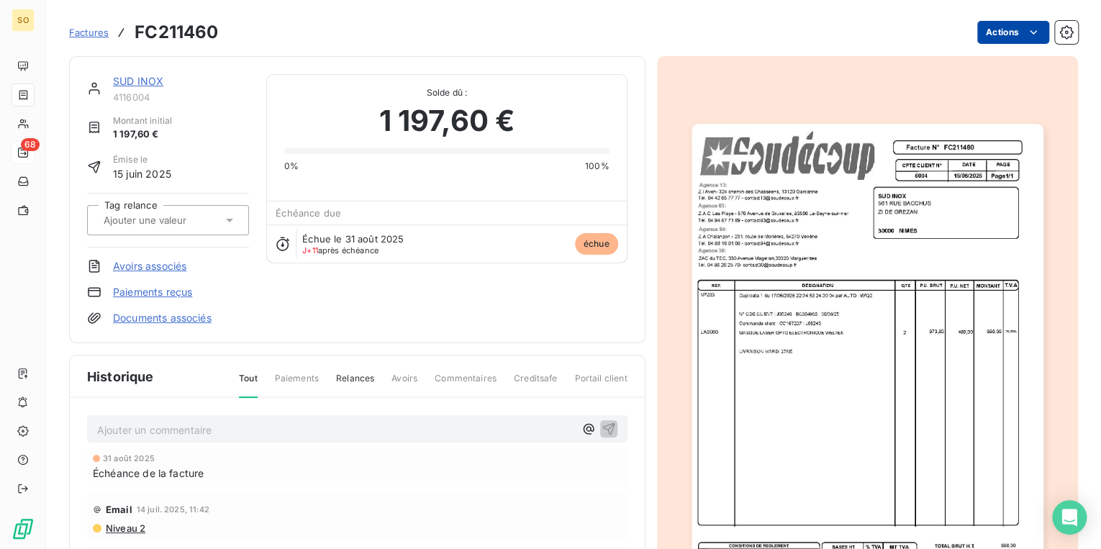
click at [997, 29] on html "SO 68 Factures FC211460 Actions SUD INOX 4116004 Montant initial 1 197,60 € Émi…" at bounding box center [550, 274] width 1101 height 549
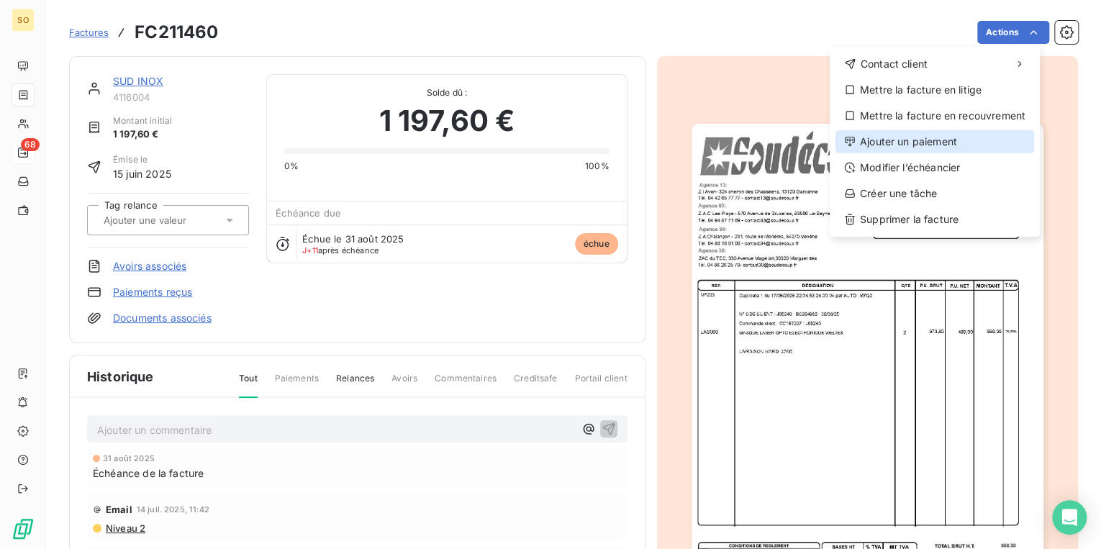
click at [881, 139] on div "Ajouter un paiement" at bounding box center [935, 141] width 199 height 23
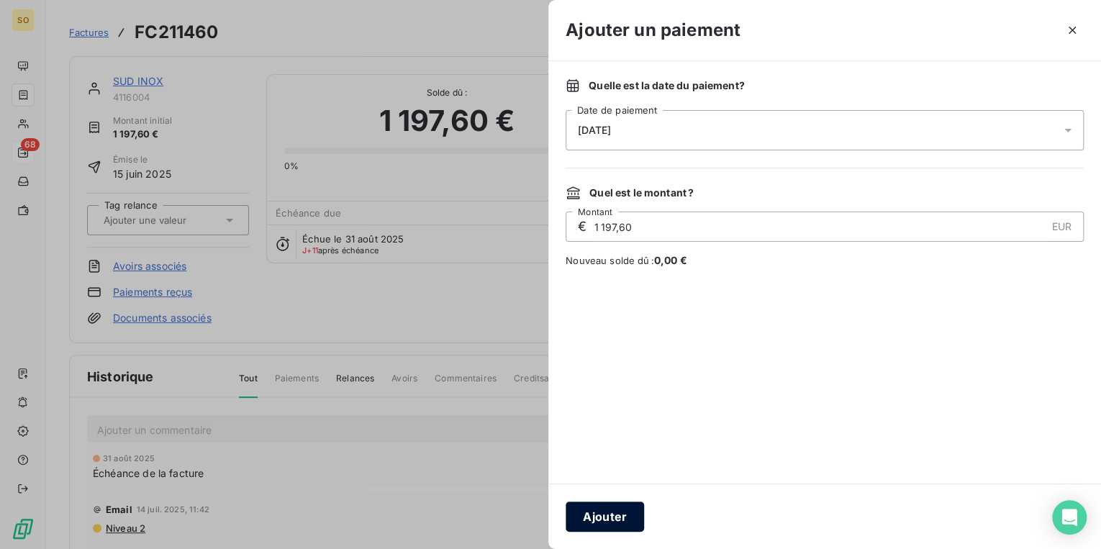
click at [603, 521] on button "Ajouter" at bounding box center [605, 517] width 78 height 30
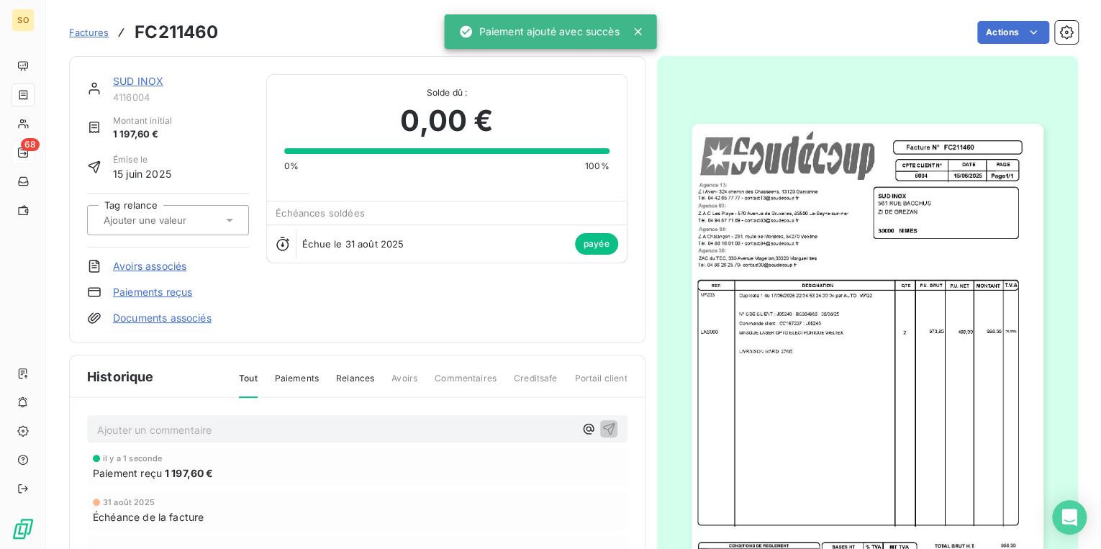
click at [127, 83] on link "SUD INOX" at bounding box center [138, 81] width 50 height 12
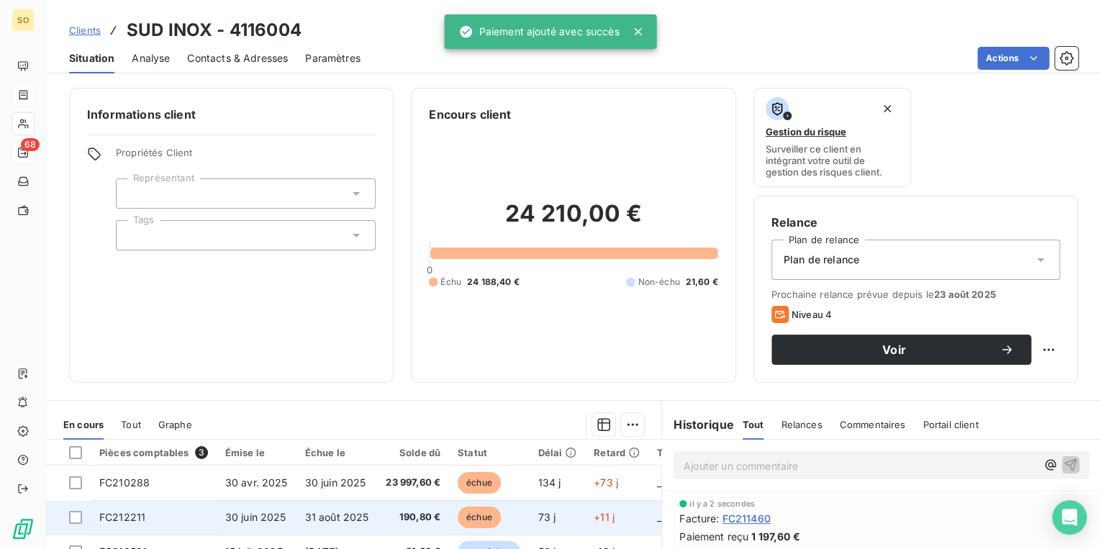
click at [468, 513] on span "échue" at bounding box center [479, 518] width 43 height 22
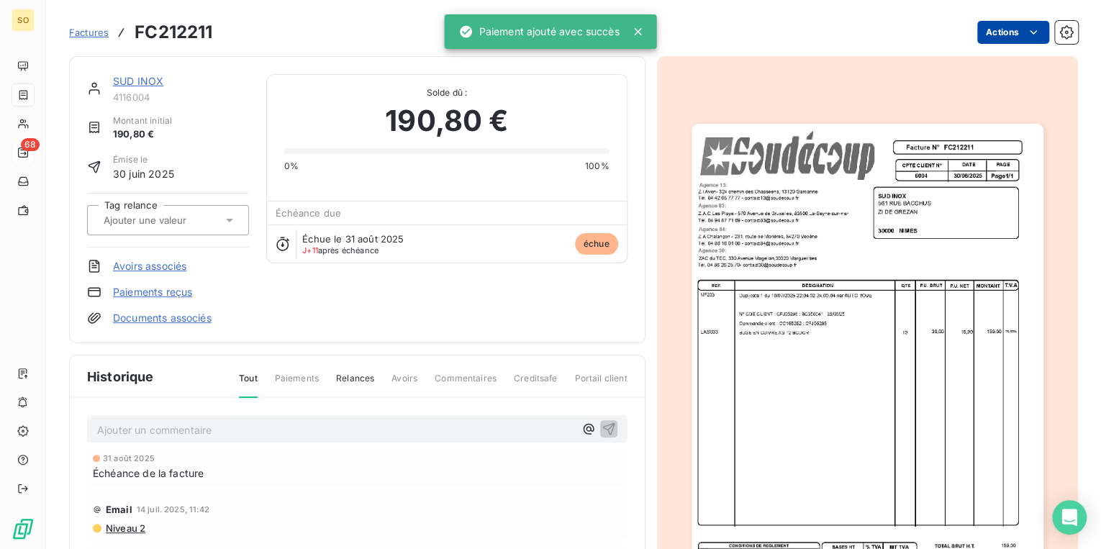
click at [988, 30] on html "SO 68 Factures FC212211 Actions SUD INOX 4116004 Montant initial 190,80 € Émise…" at bounding box center [550, 274] width 1101 height 549
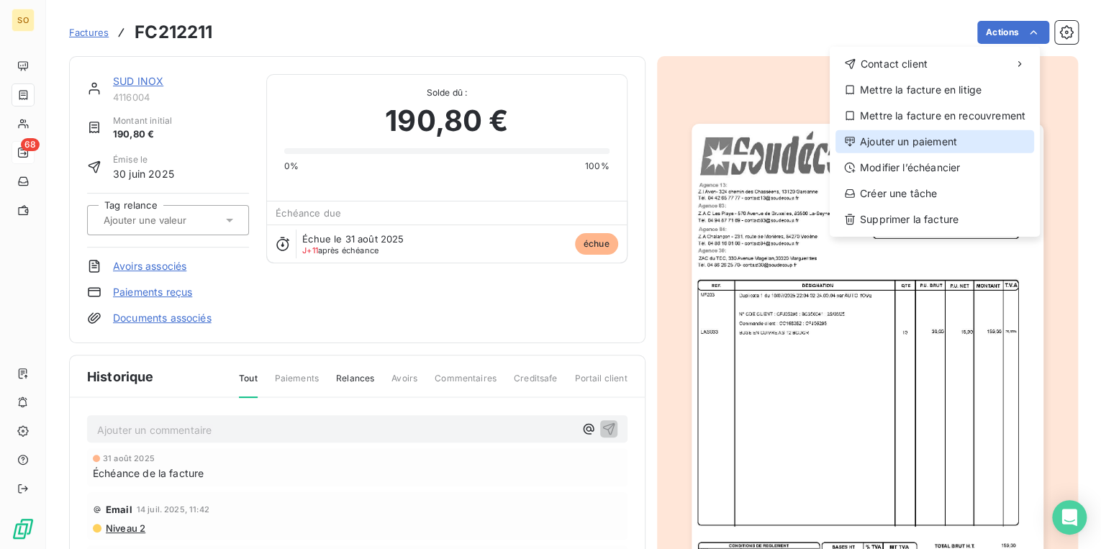
click at [890, 147] on div "Ajouter un paiement" at bounding box center [935, 141] width 199 height 23
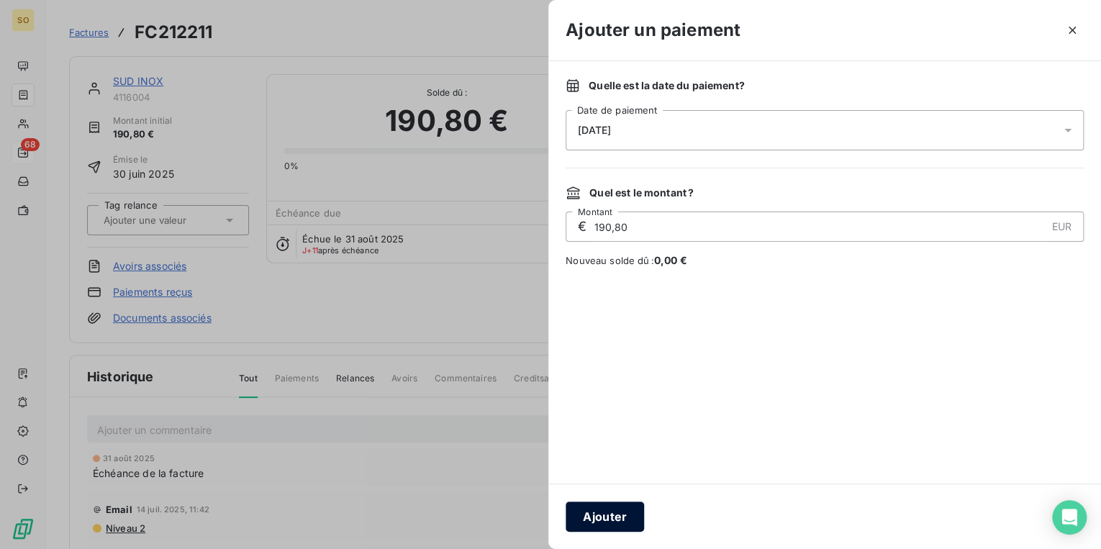
click at [596, 505] on button "Ajouter" at bounding box center [605, 517] width 78 height 30
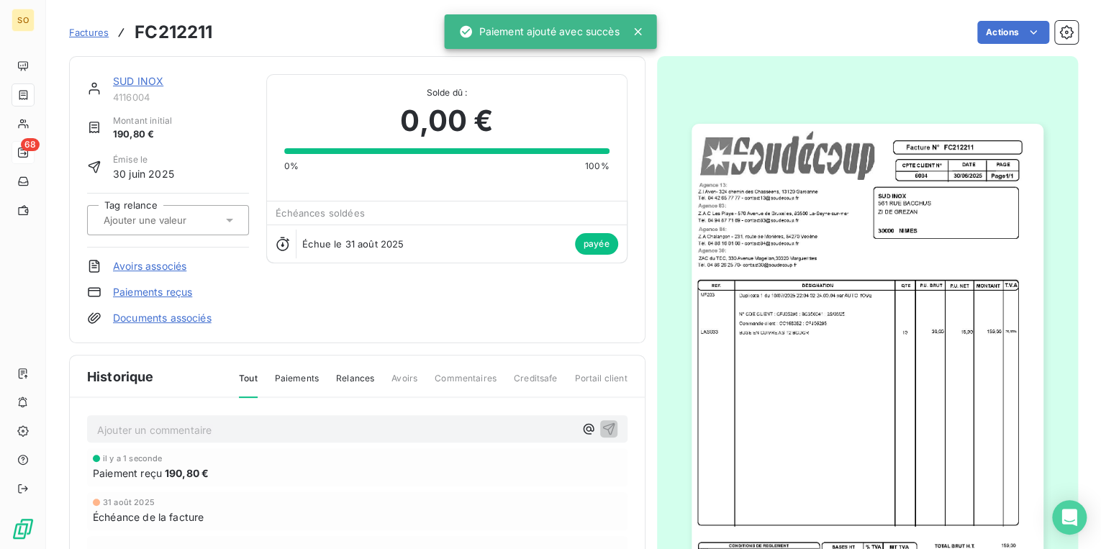
click at [142, 84] on link "SUD INOX" at bounding box center [138, 81] width 50 height 12
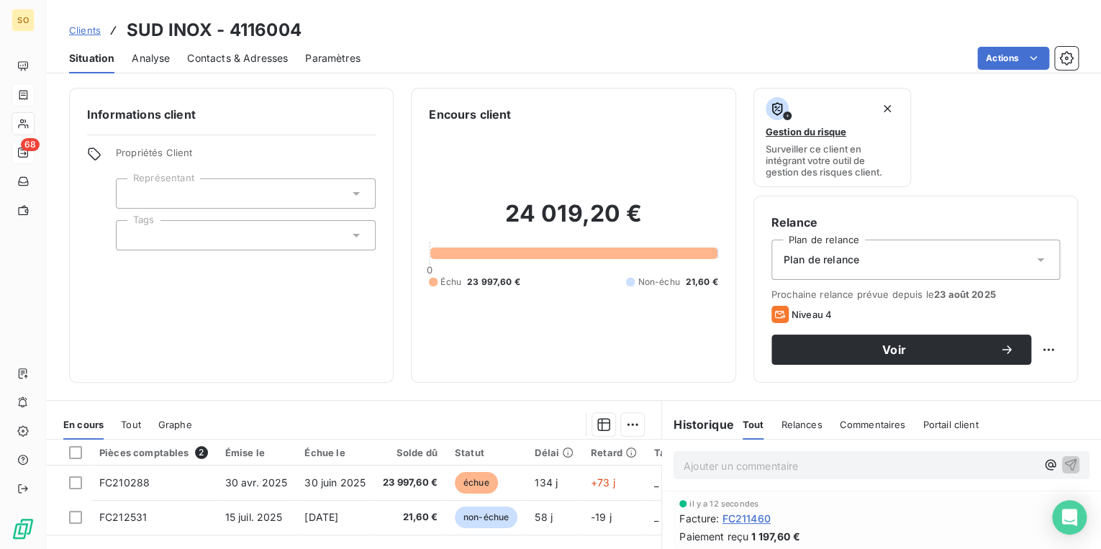
click at [92, 29] on span "Clients" at bounding box center [85, 30] width 32 height 12
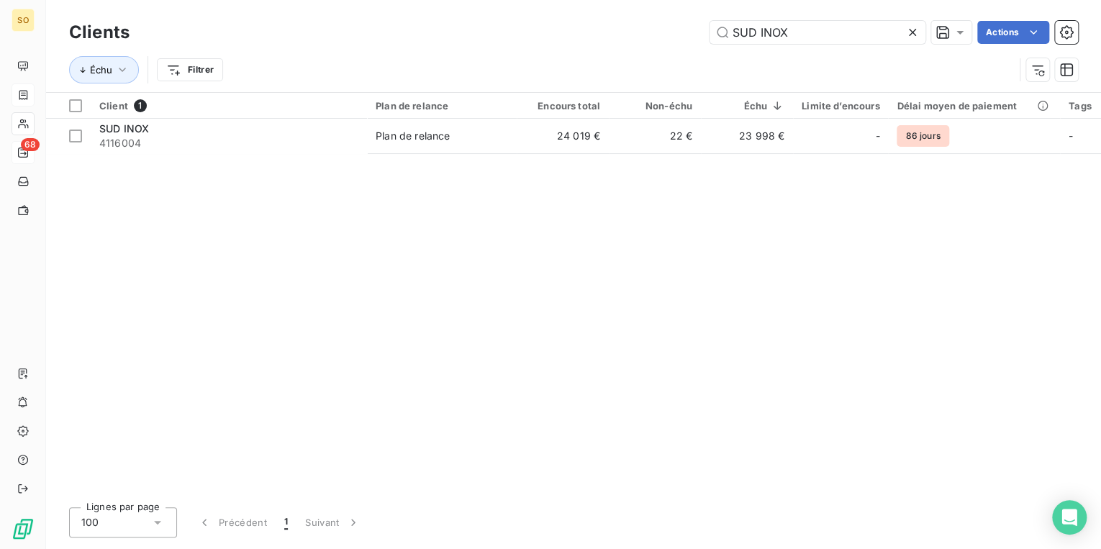
drag, startPoint x: 727, startPoint y: 32, endPoint x: 1100, endPoint y: 43, distance: 373.1
click at [924, 46] on div "Clients SUD INOX Actions" at bounding box center [573, 32] width 1009 height 30
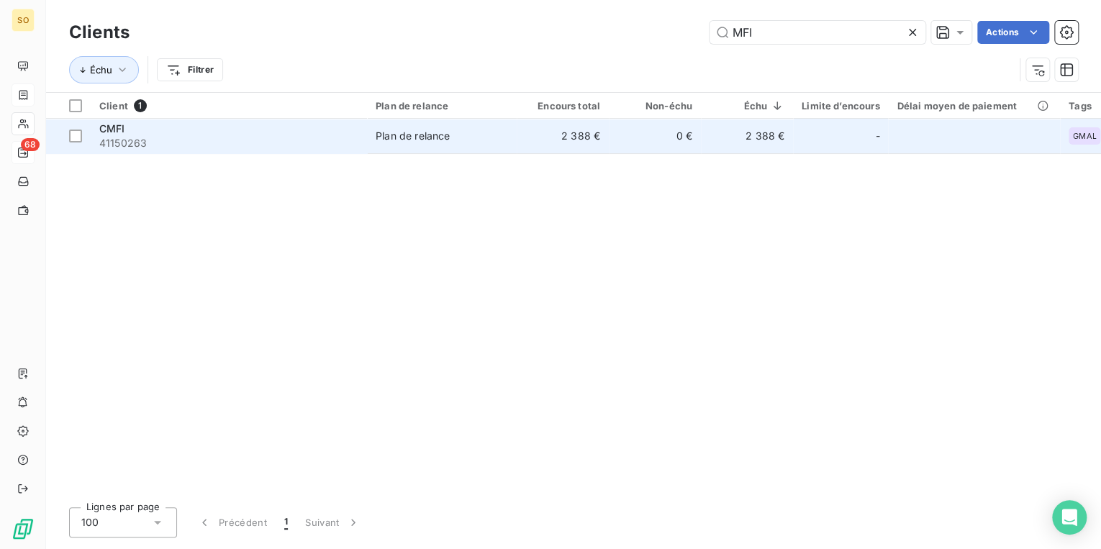
type input "MFI"
click at [651, 132] on td "0 €" at bounding box center [655, 136] width 92 height 35
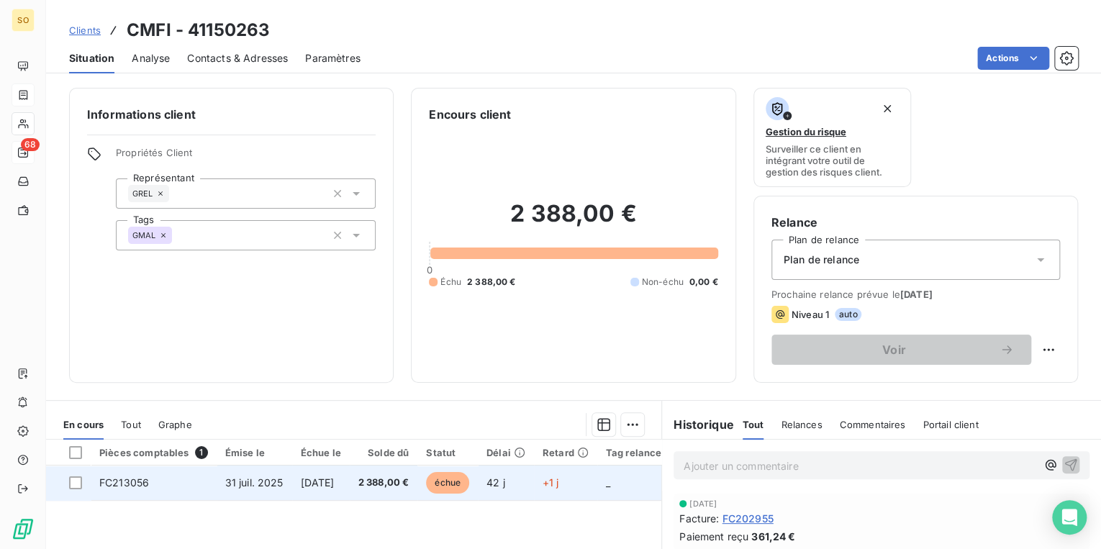
click at [465, 486] on span "échue" at bounding box center [447, 483] width 43 height 22
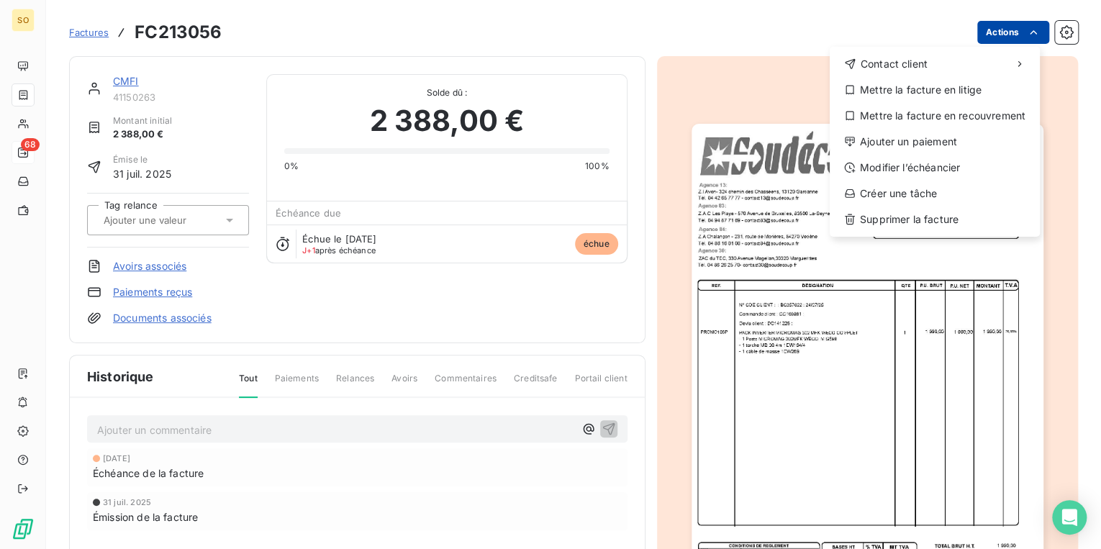
click at [976, 37] on html "SO 68 Factures FC213056 Actions Contact client Mettre la facture en litige Mett…" at bounding box center [550, 274] width 1101 height 549
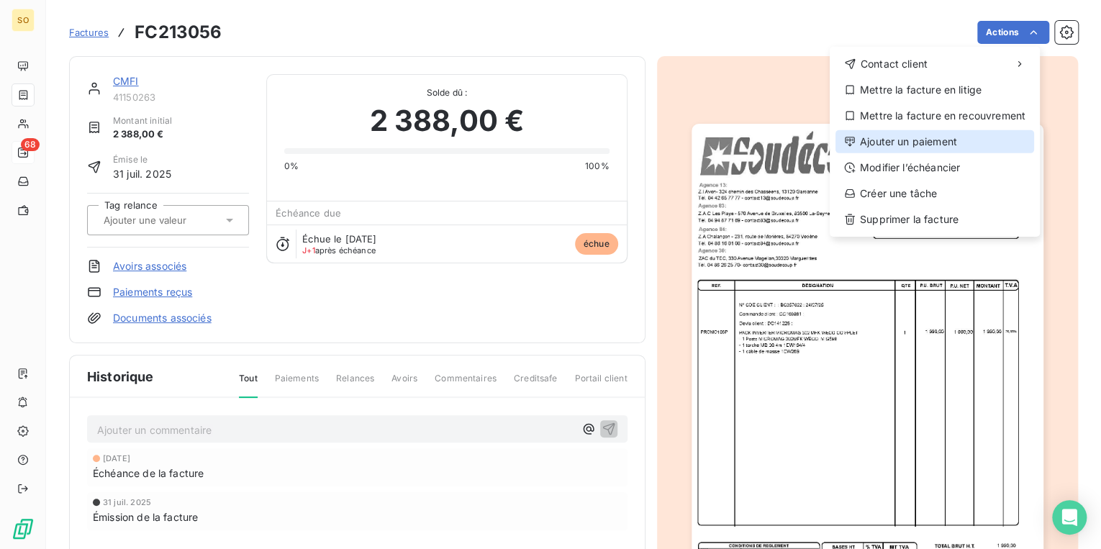
click at [918, 143] on div "Ajouter un paiement" at bounding box center [935, 141] width 199 height 23
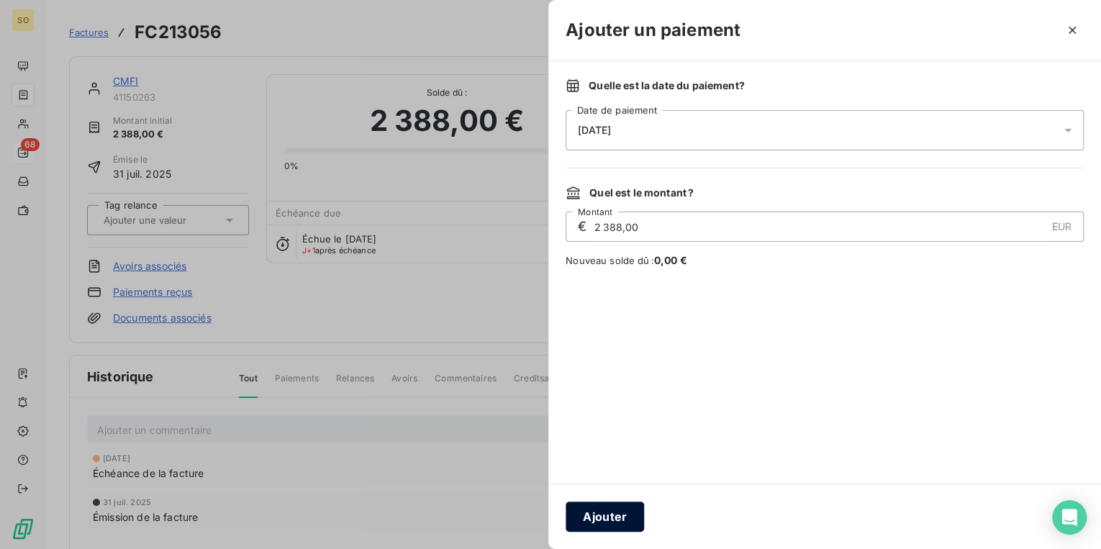
click at [593, 512] on button "Ajouter" at bounding box center [605, 517] width 78 height 30
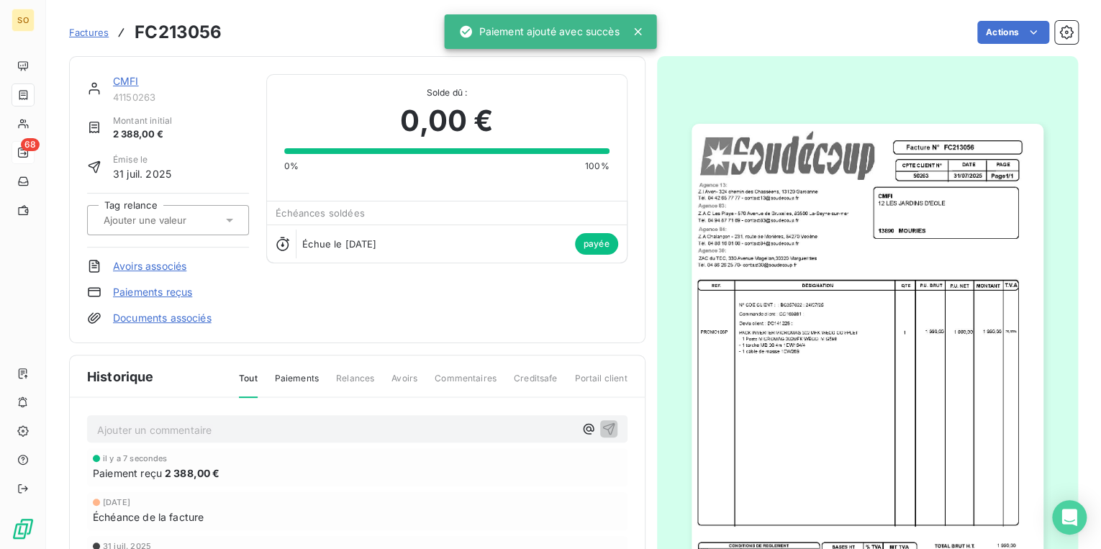
click at [89, 34] on span "Factures" at bounding box center [89, 33] width 40 height 12
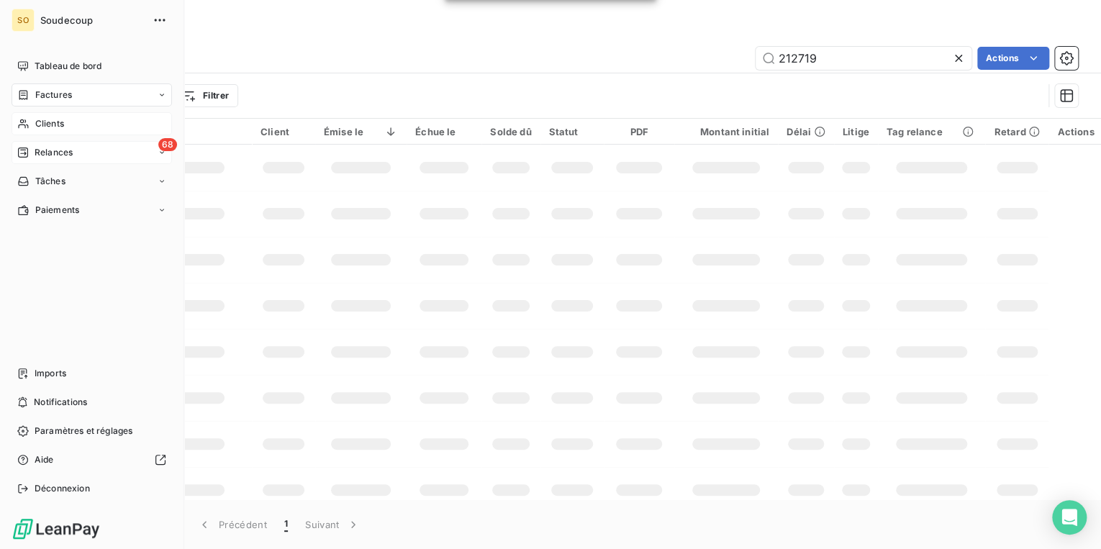
click at [60, 125] on span "Clients" at bounding box center [49, 123] width 29 height 13
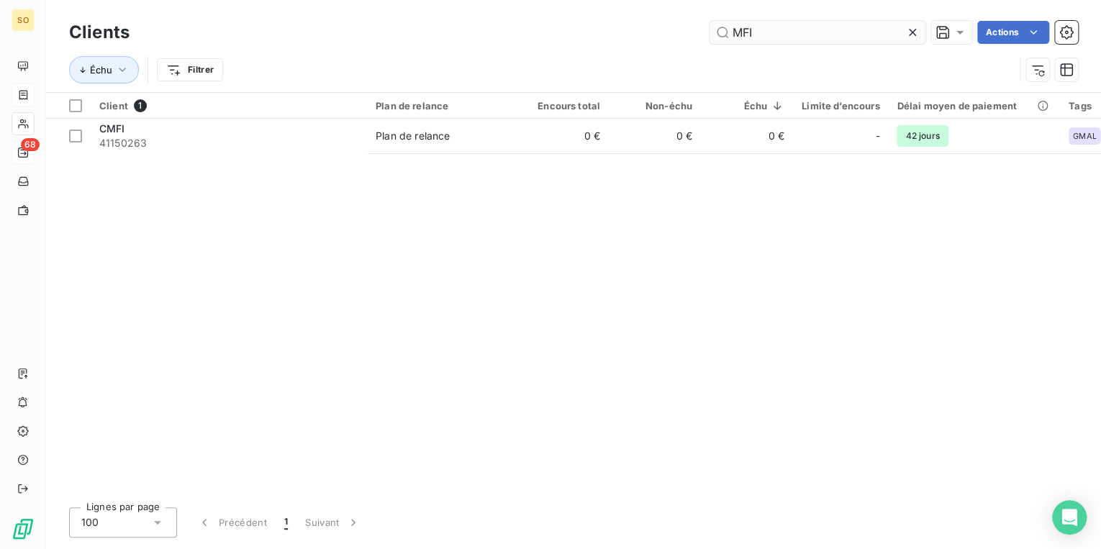
drag, startPoint x: 729, startPoint y: 33, endPoint x: 926, endPoint y: 42, distance: 196.8
click at [788, 37] on input "MFI" at bounding box center [818, 32] width 216 height 23
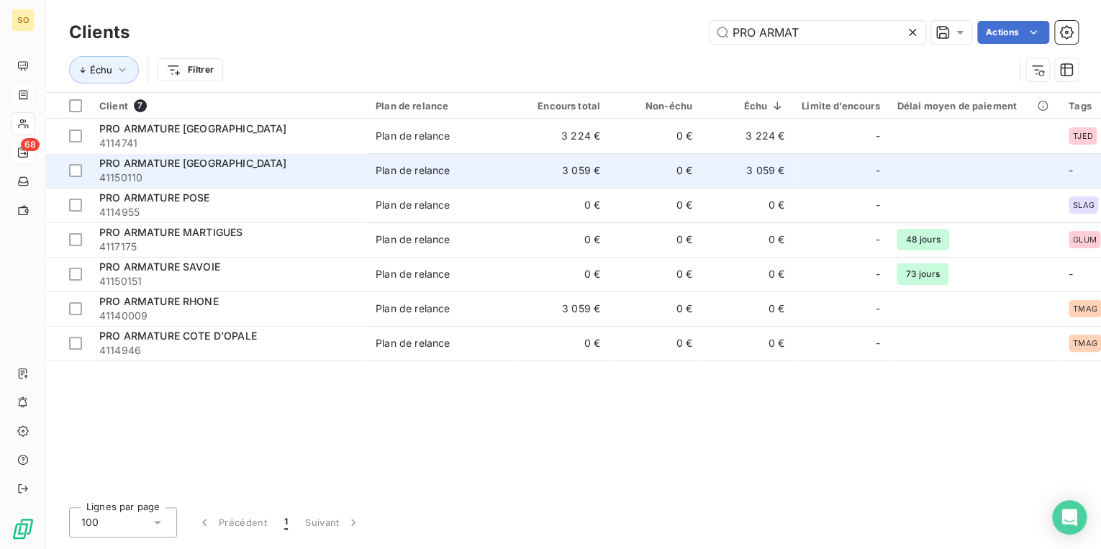
type input "PRO ARMAT"
click at [282, 171] on span "41150110" at bounding box center [228, 178] width 259 height 14
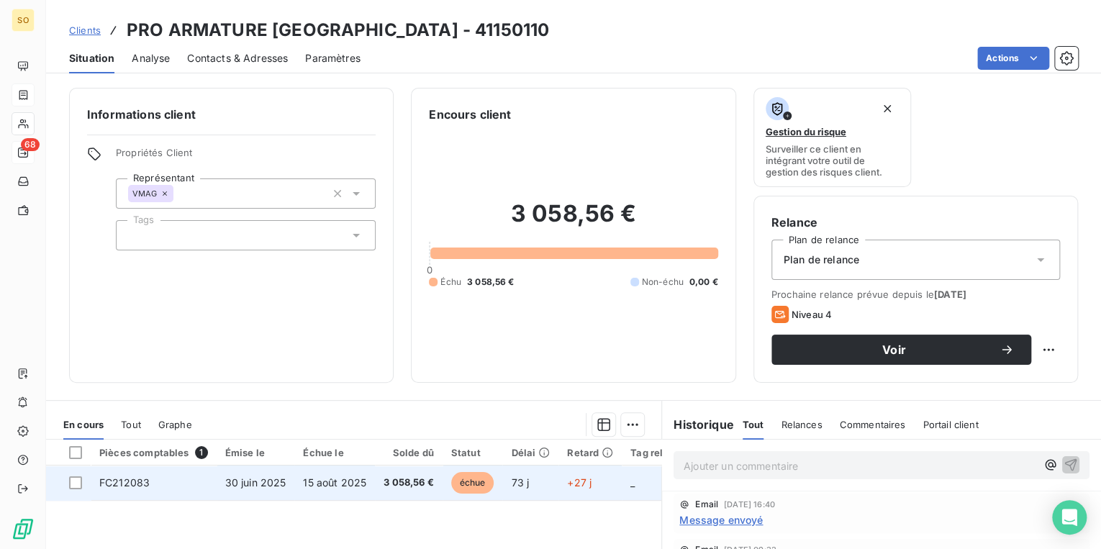
click at [469, 486] on span "échue" at bounding box center [472, 483] width 43 height 22
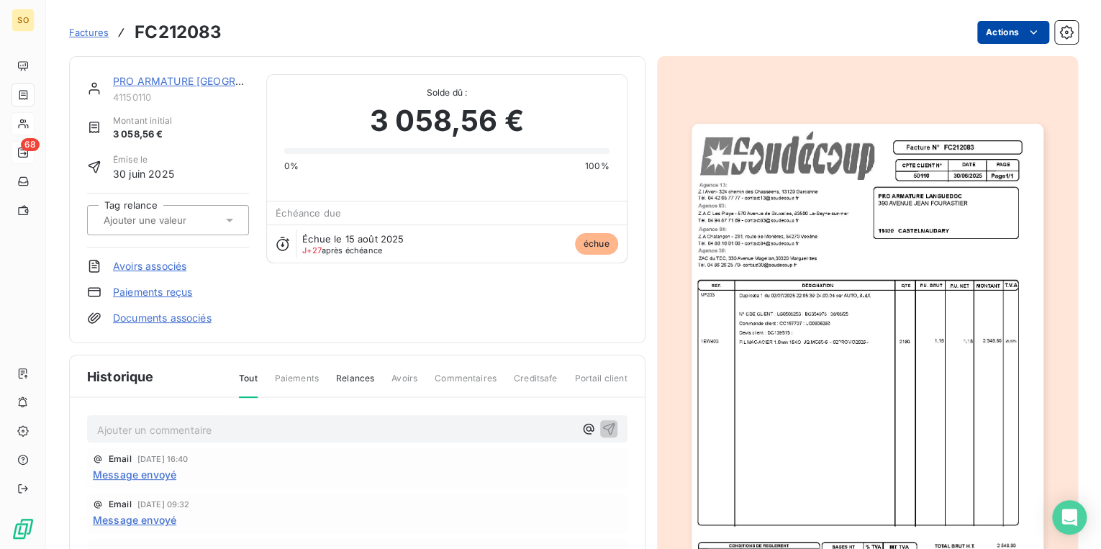
click at [1001, 37] on html "SO 68 Factures FC212083 Actions PRO ARMATURE [GEOGRAPHIC_DATA] 41150110 Montant…" at bounding box center [550, 274] width 1101 height 549
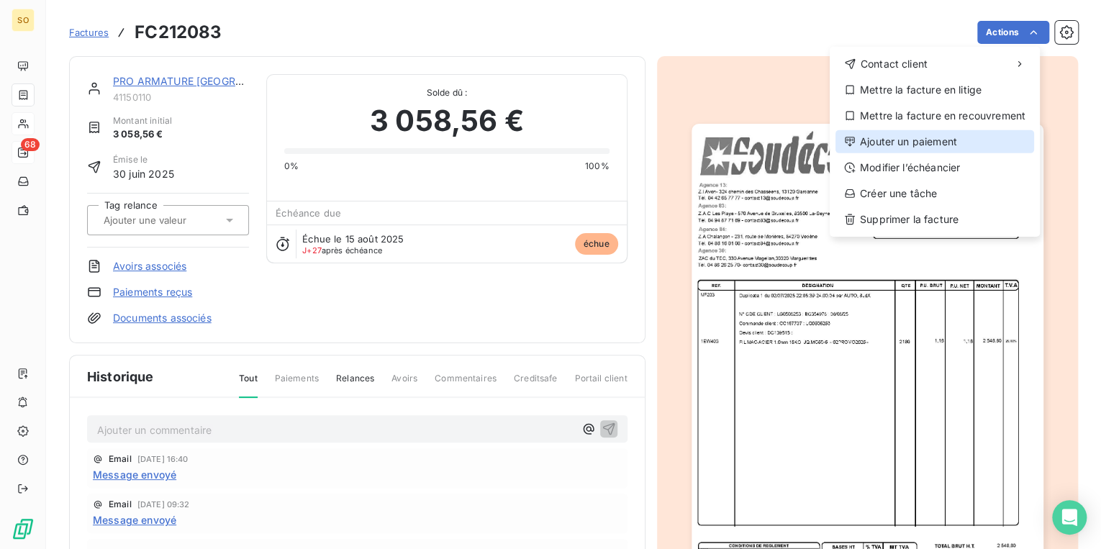
click at [910, 140] on div "Ajouter un paiement" at bounding box center [935, 141] width 199 height 23
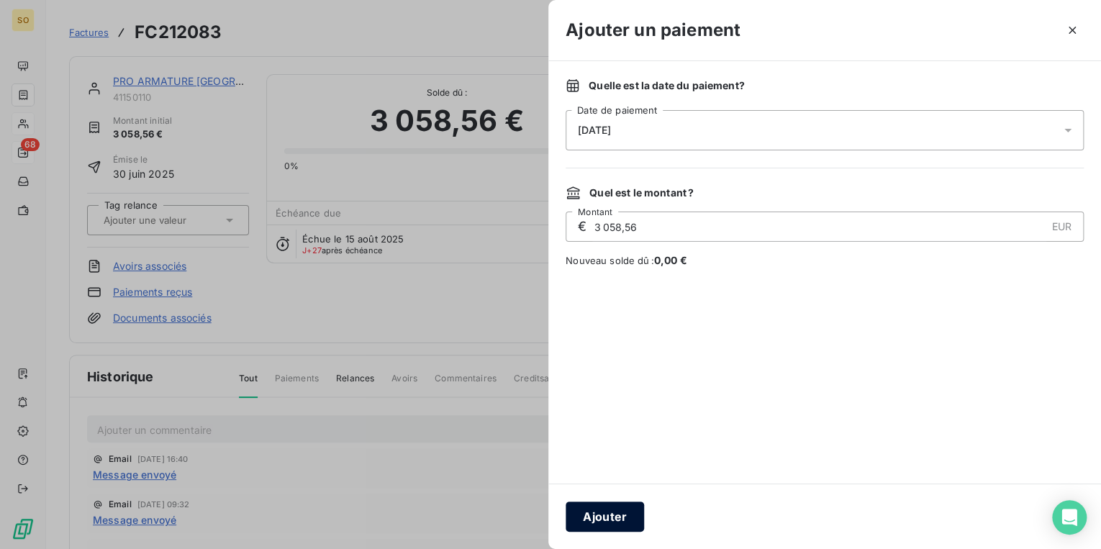
click at [610, 515] on button "Ajouter" at bounding box center [605, 517] width 78 height 30
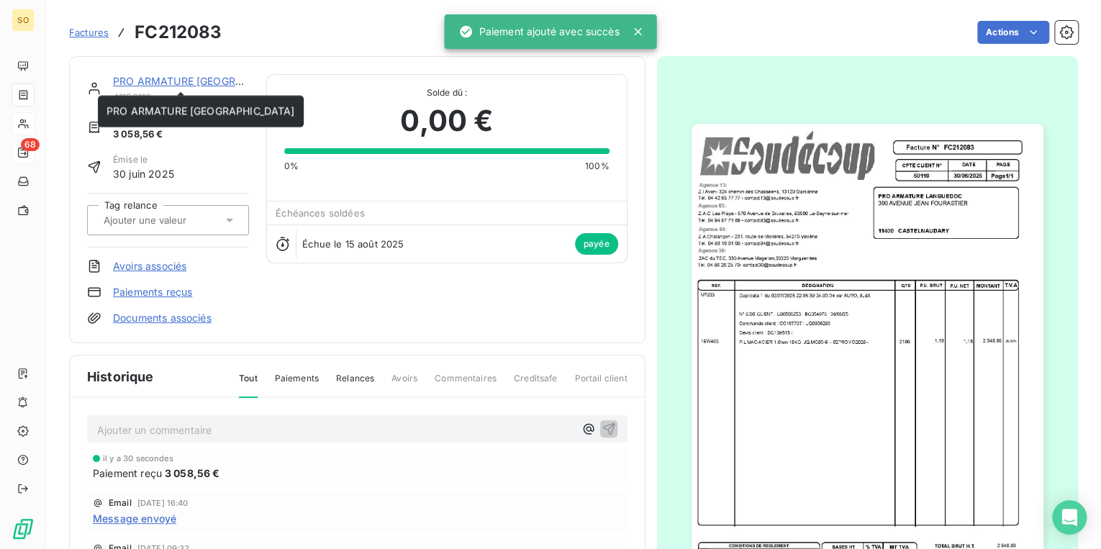
click at [164, 81] on link "PRO ARMATURE [GEOGRAPHIC_DATA]" at bounding box center [207, 81] width 189 height 12
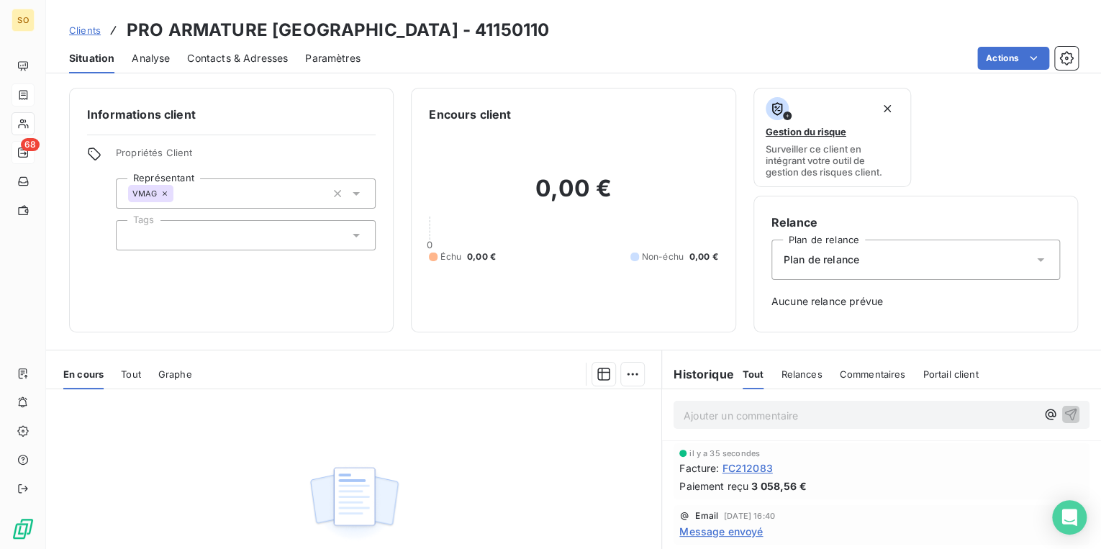
click at [94, 27] on span "Clients" at bounding box center [85, 30] width 32 height 12
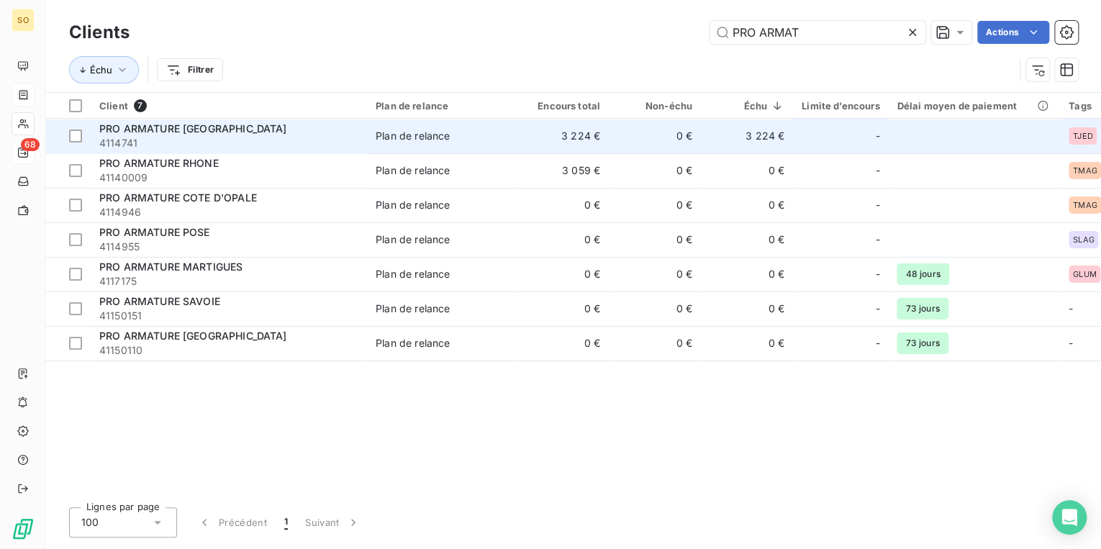
click at [153, 136] on span "4114741" at bounding box center [228, 143] width 259 height 14
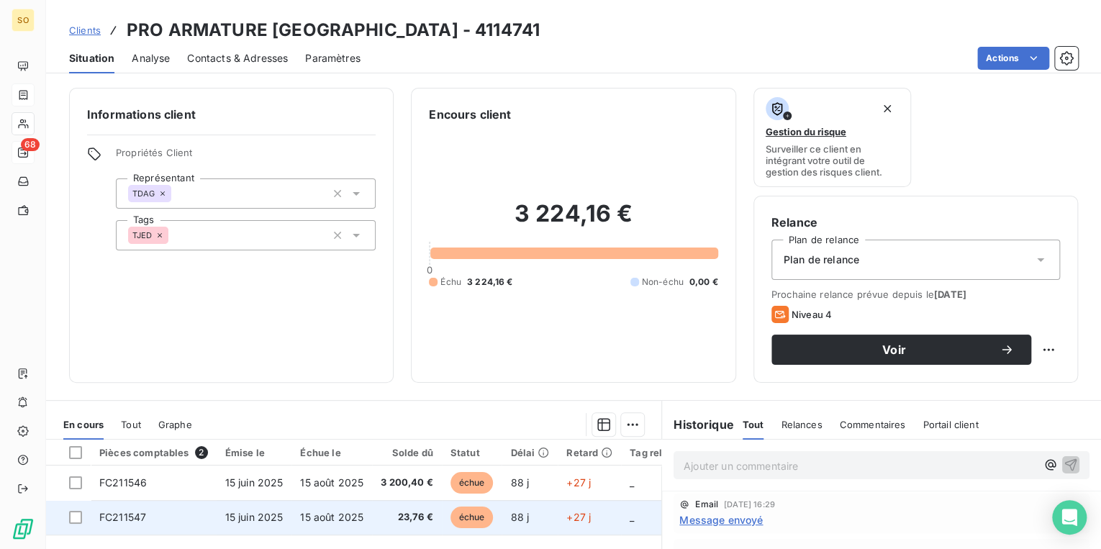
click at [480, 515] on span "échue" at bounding box center [472, 518] width 43 height 22
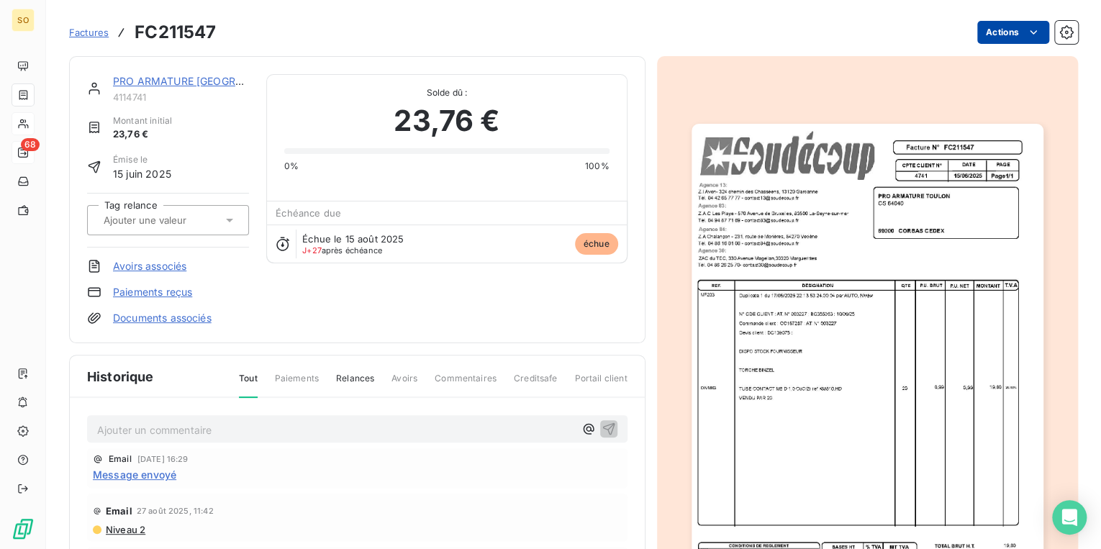
click at [1001, 37] on html "SO 68 Factures FC211547 Actions PRO ARMATURE [GEOGRAPHIC_DATA] 4114741 Montant …" at bounding box center [550, 274] width 1101 height 549
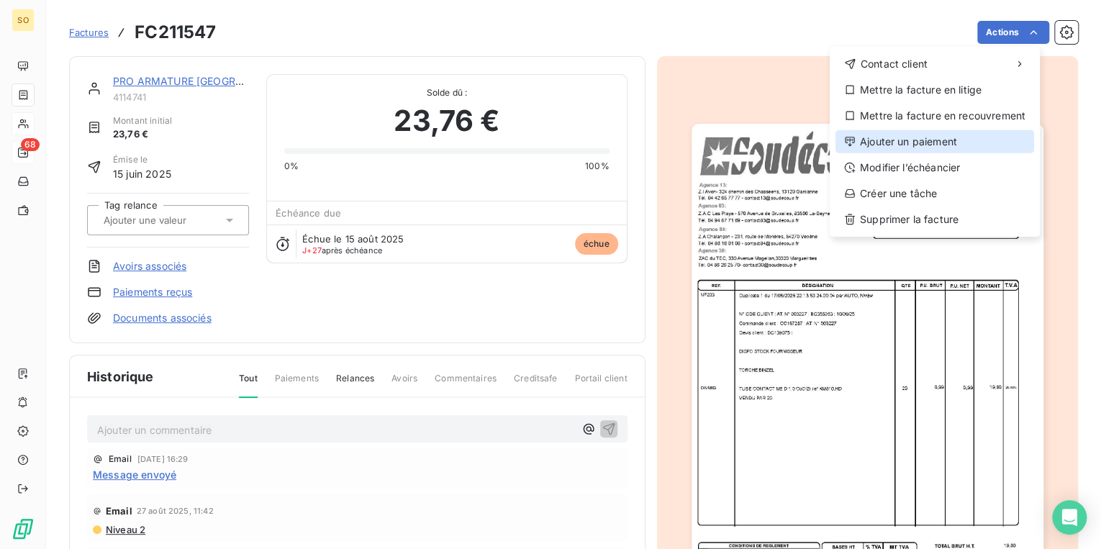
click at [934, 132] on div "Ajouter un paiement" at bounding box center [935, 141] width 199 height 23
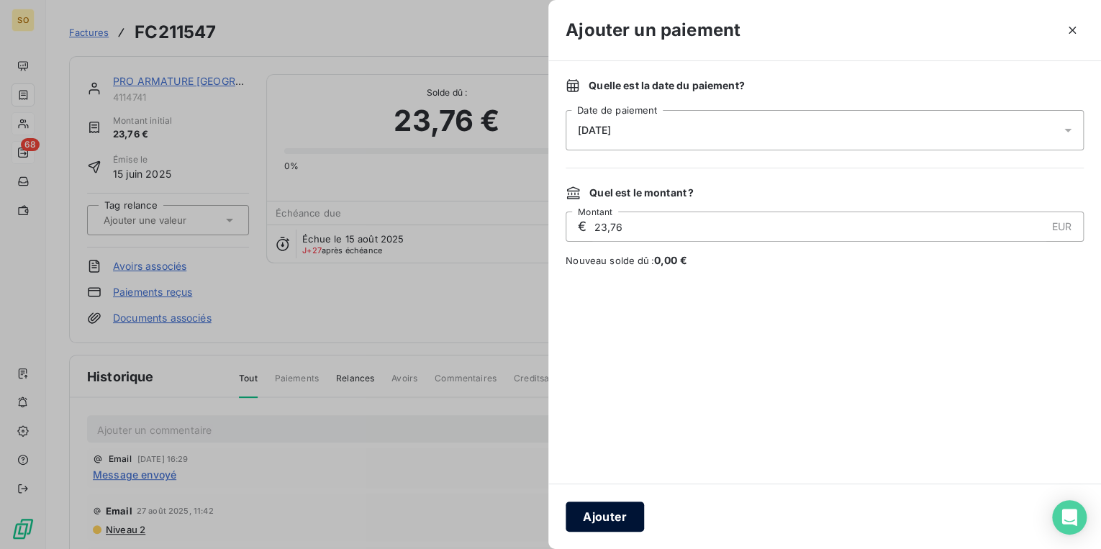
click at [598, 519] on button "Ajouter" at bounding box center [605, 517] width 78 height 30
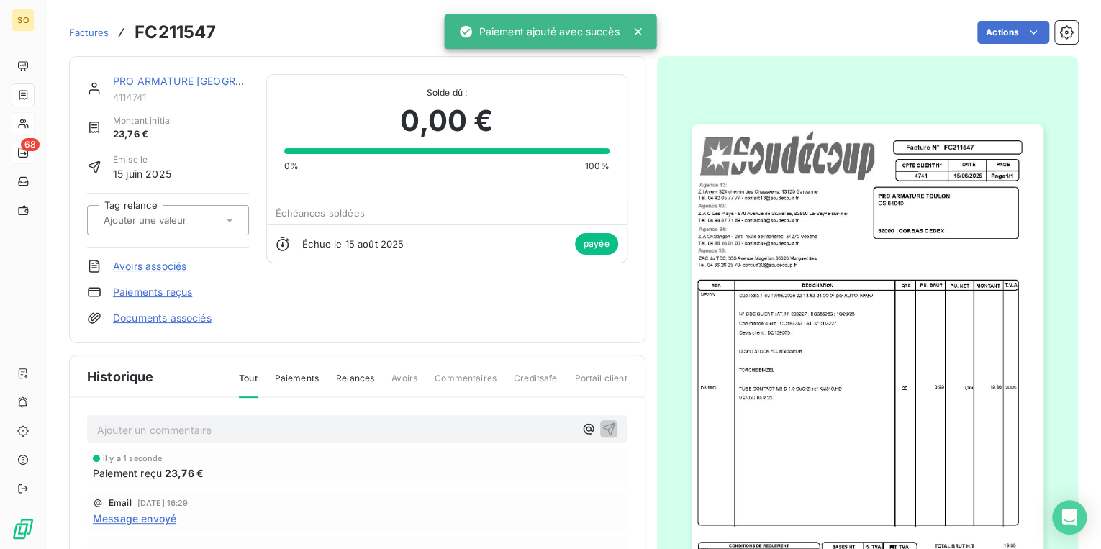
click at [170, 81] on link "PRO ARMATURE [GEOGRAPHIC_DATA]" at bounding box center [207, 81] width 189 height 12
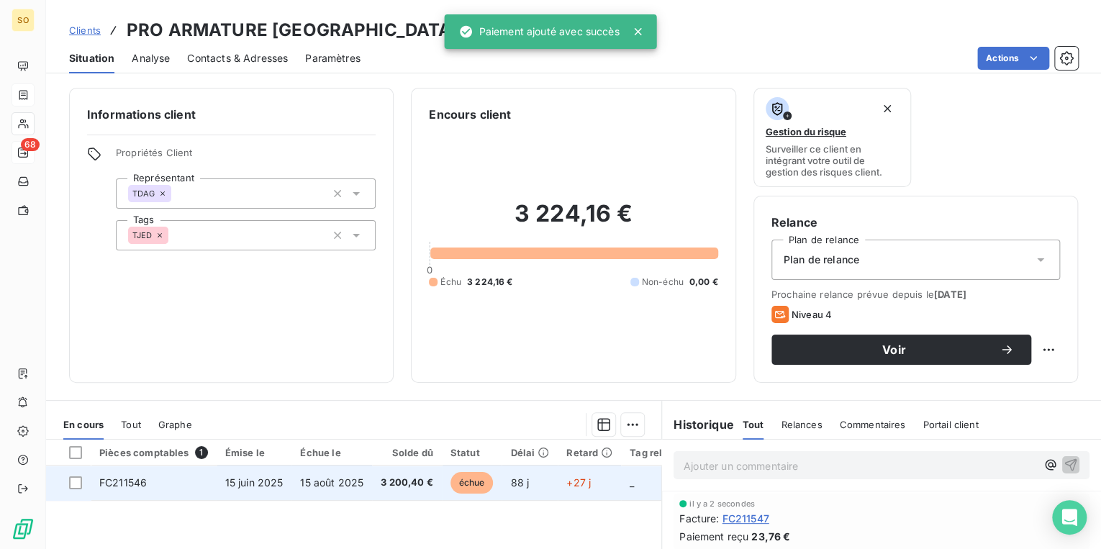
click at [474, 483] on span "échue" at bounding box center [472, 483] width 43 height 22
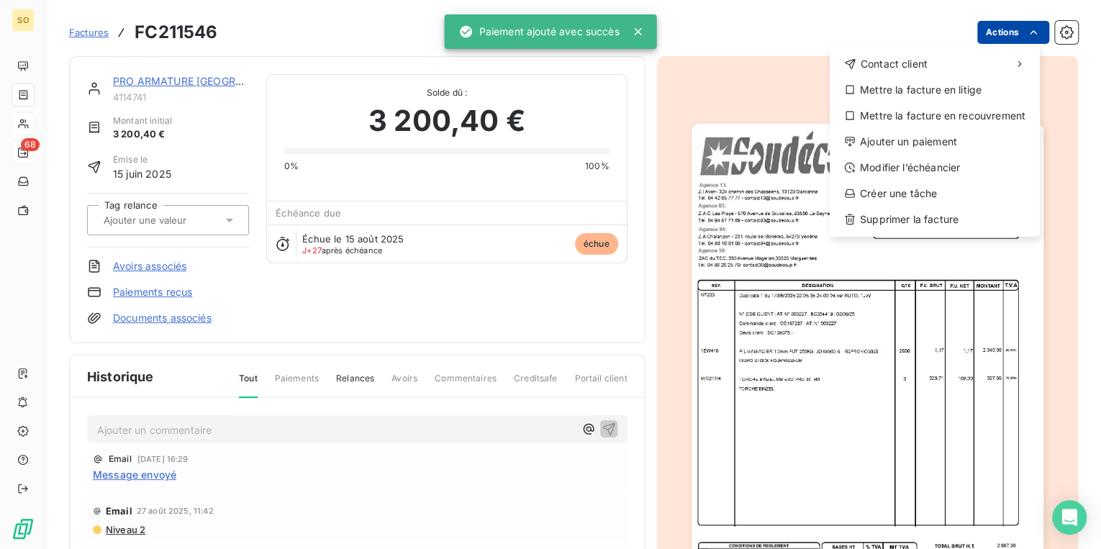
click at [995, 32] on html "SO 68 Factures FC211546 Actions Contact client Mettre la facture en litige Mett…" at bounding box center [550, 274] width 1101 height 549
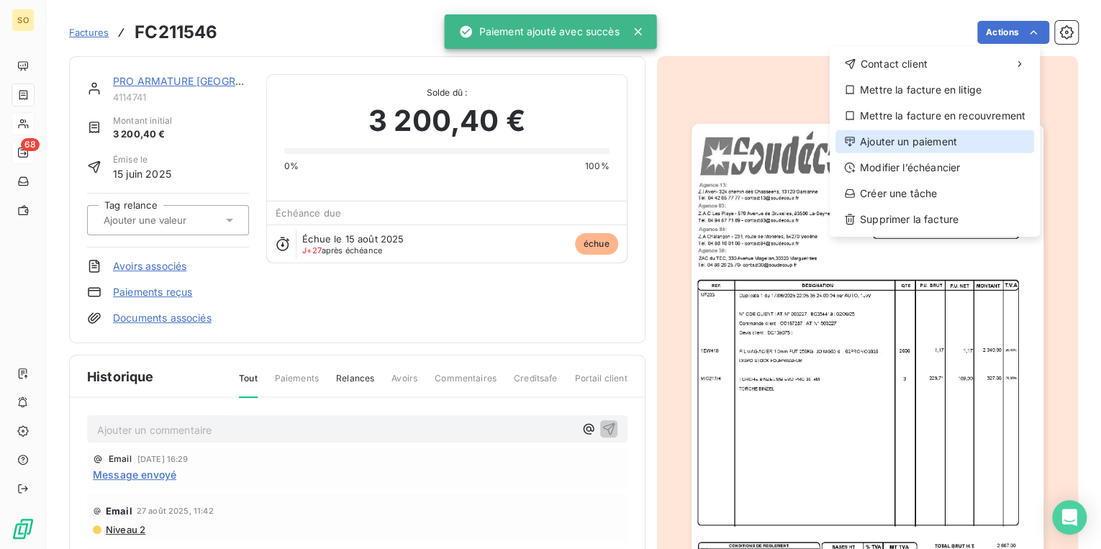
click at [944, 138] on div "Ajouter un paiement" at bounding box center [935, 141] width 199 height 23
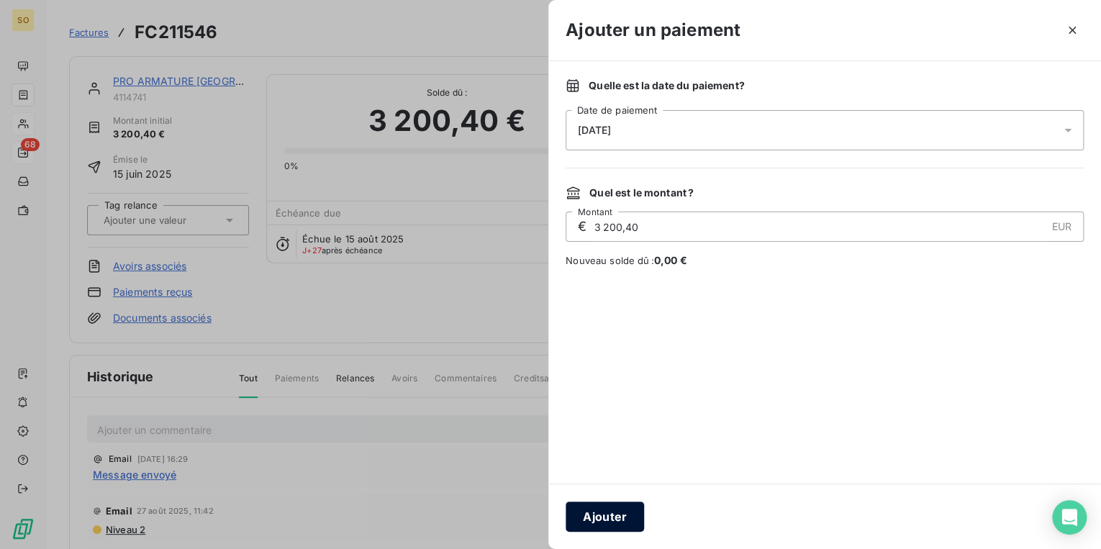
click at [587, 508] on button "Ajouter" at bounding box center [605, 517] width 78 height 30
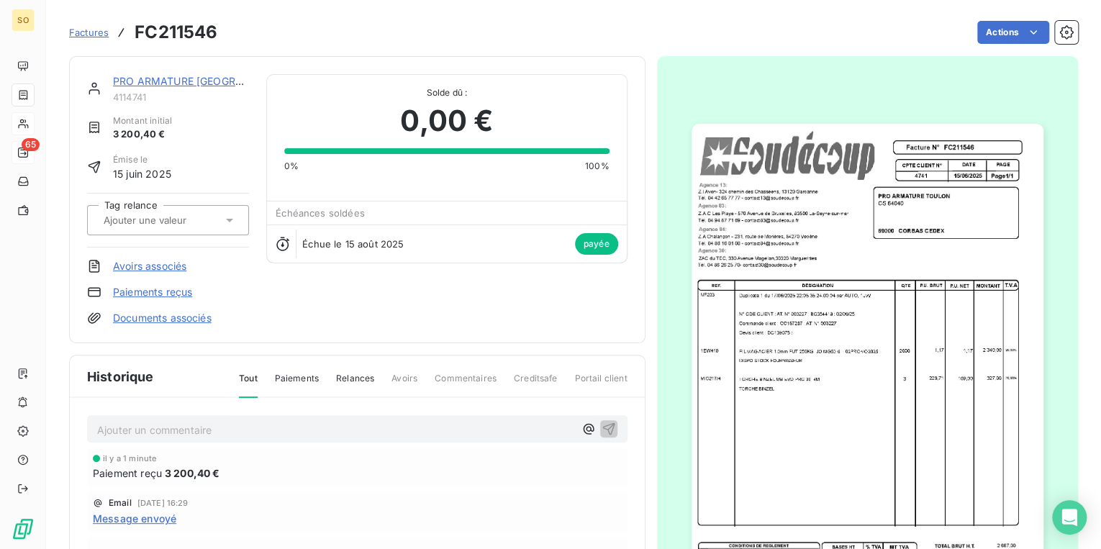
click at [88, 33] on span "Factures" at bounding box center [89, 33] width 40 height 12
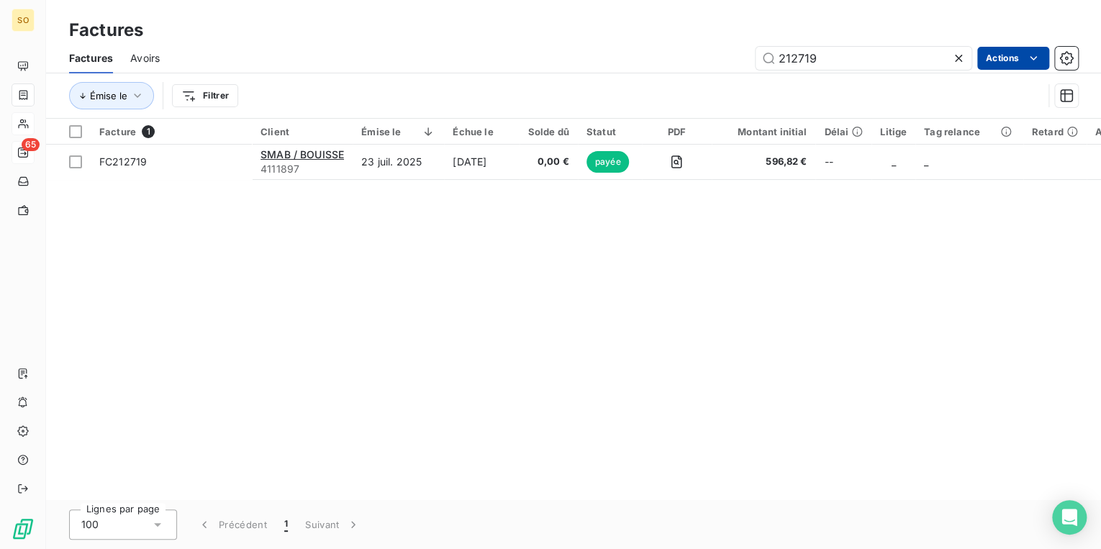
drag, startPoint x: 788, startPoint y: 55, endPoint x: 1031, endPoint y: 69, distance: 243.8
click at [985, 69] on div "212719 Actions" at bounding box center [627, 58] width 901 height 23
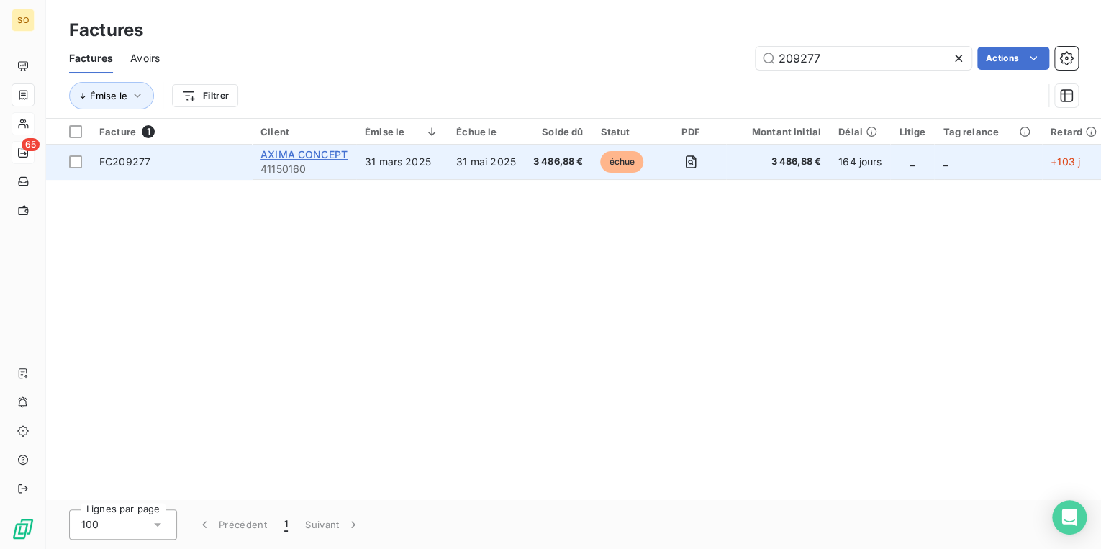
type input "209277"
click at [318, 157] on span "AXIMA CONCEPT" at bounding box center [304, 154] width 87 height 12
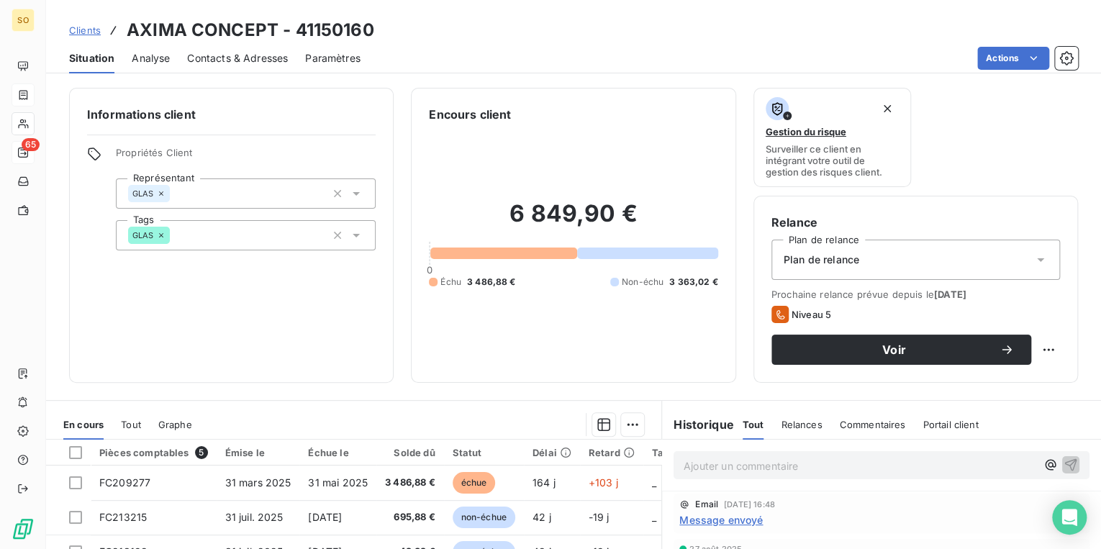
click at [698, 466] on p "Ajouter un commentaire ﻿" at bounding box center [860, 466] width 353 height 18
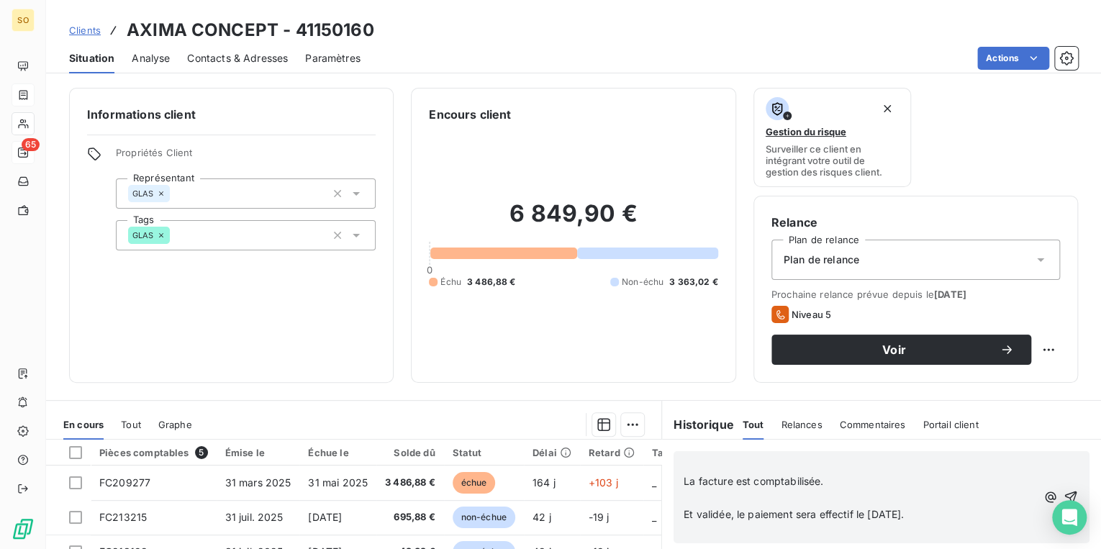
click at [693, 497] on p at bounding box center [860, 498] width 353 height 17
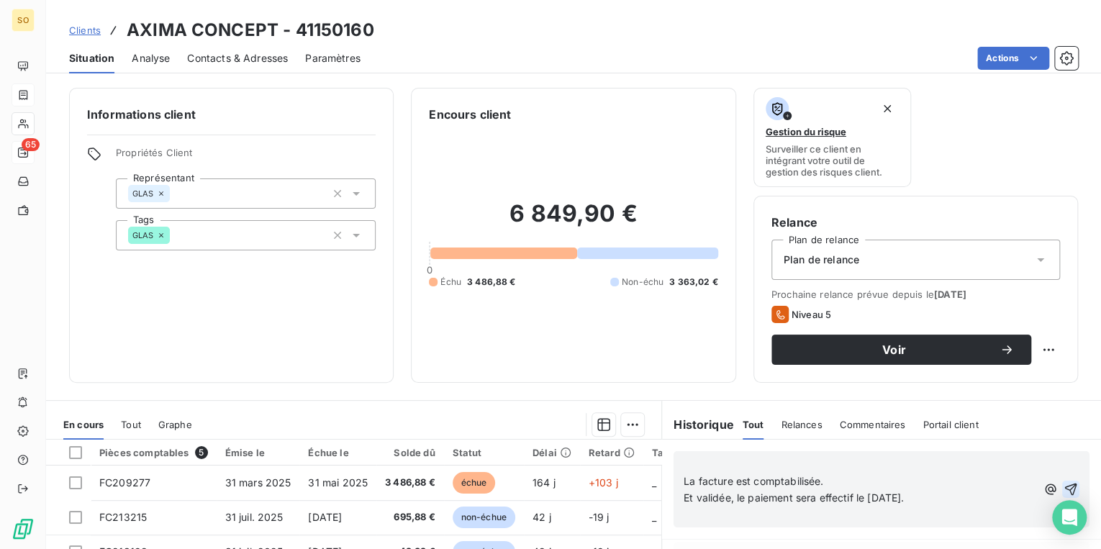
click at [1064, 490] on icon "button" at bounding box center [1071, 489] width 14 height 14
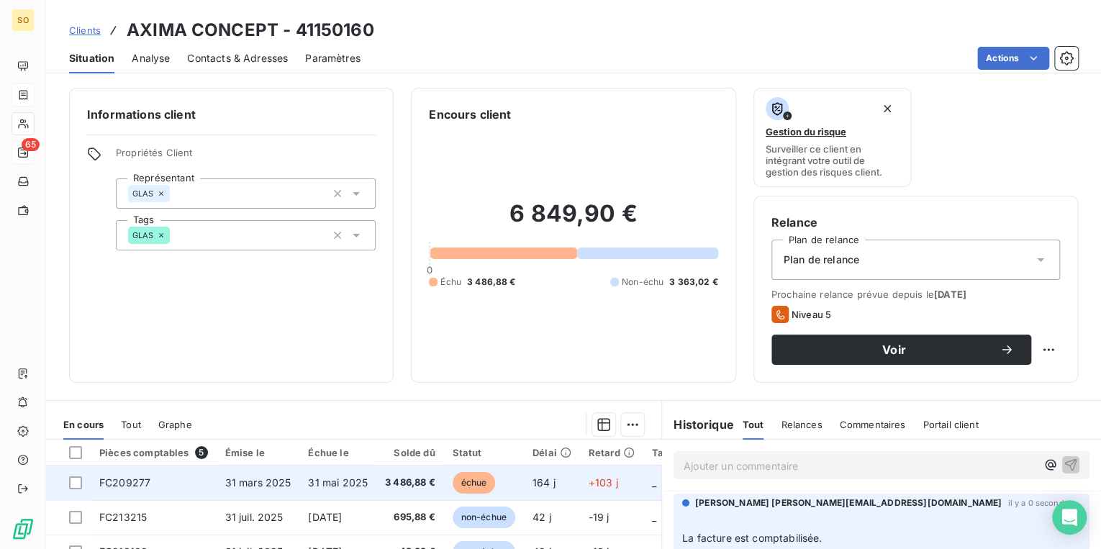
click at [487, 483] on span "échue" at bounding box center [474, 483] width 43 height 22
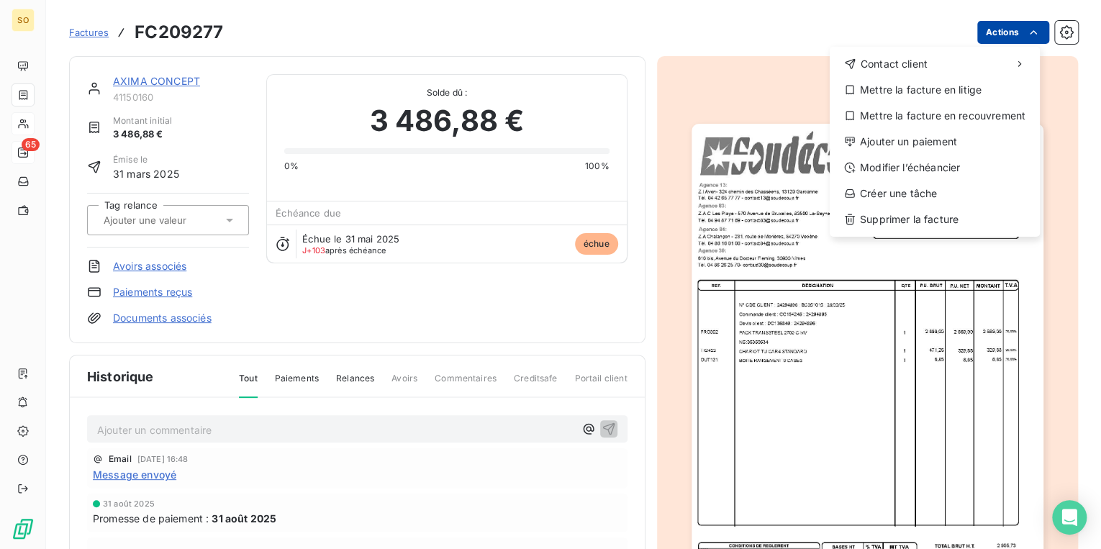
click at [986, 39] on html "SO 65 Factures FC209277 Actions Contact client Mettre la facture en litige Mett…" at bounding box center [550, 274] width 1101 height 549
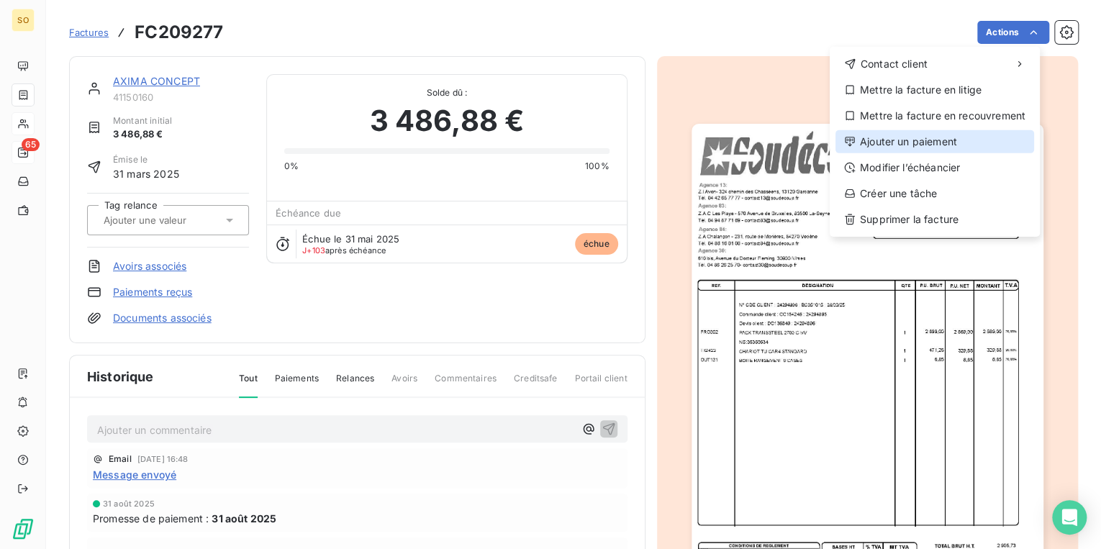
click at [873, 138] on div "Ajouter un paiement" at bounding box center [935, 141] width 199 height 23
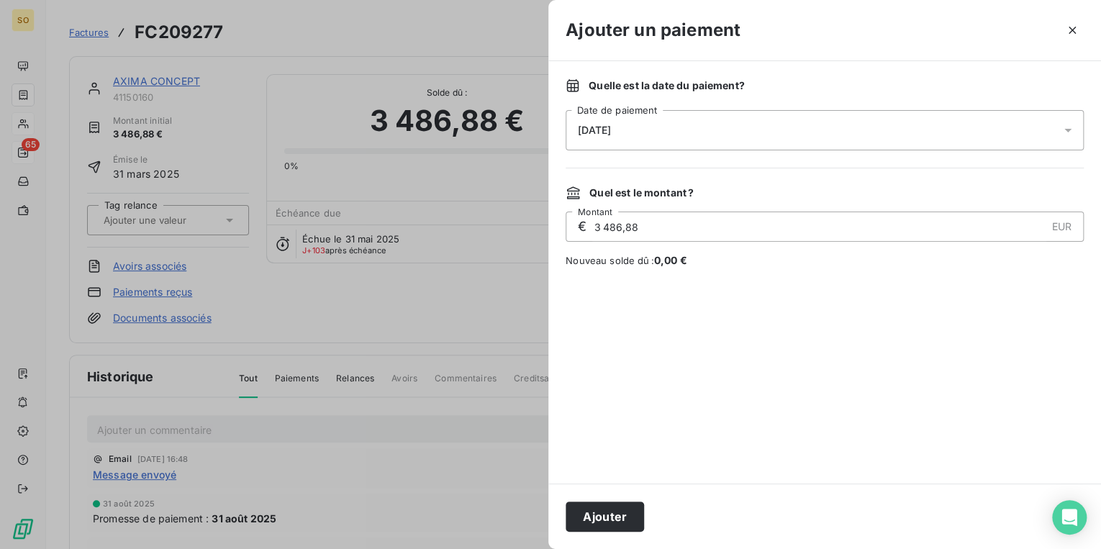
click at [611, 127] on span "[DATE]" at bounding box center [594, 131] width 33 height 12
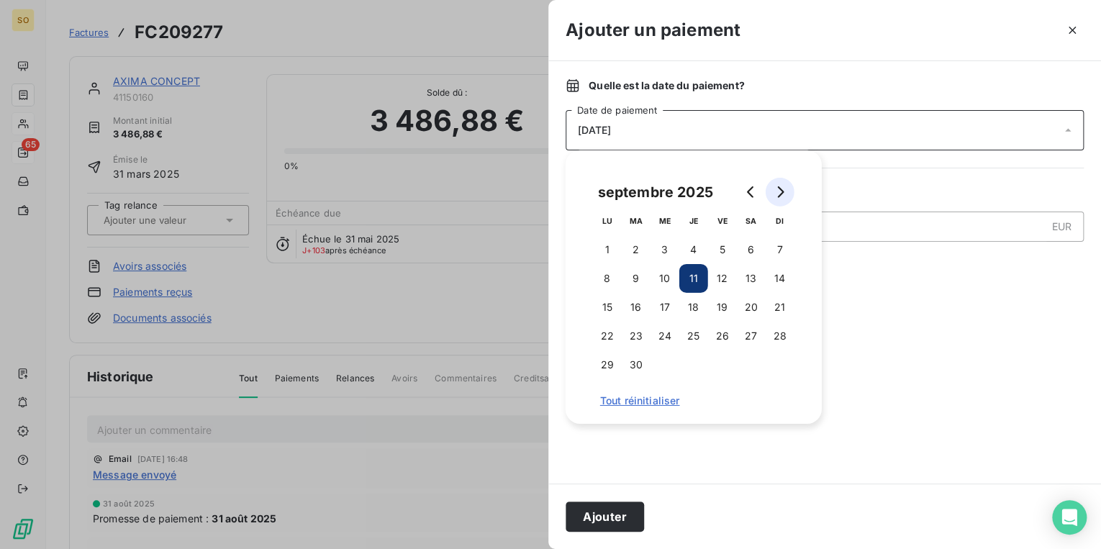
click at [783, 193] on icon "Go to next month" at bounding box center [781, 192] width 6 height 12
click at [640, 340] on button "21" at bounding box center [636, 336] width 29 height 29
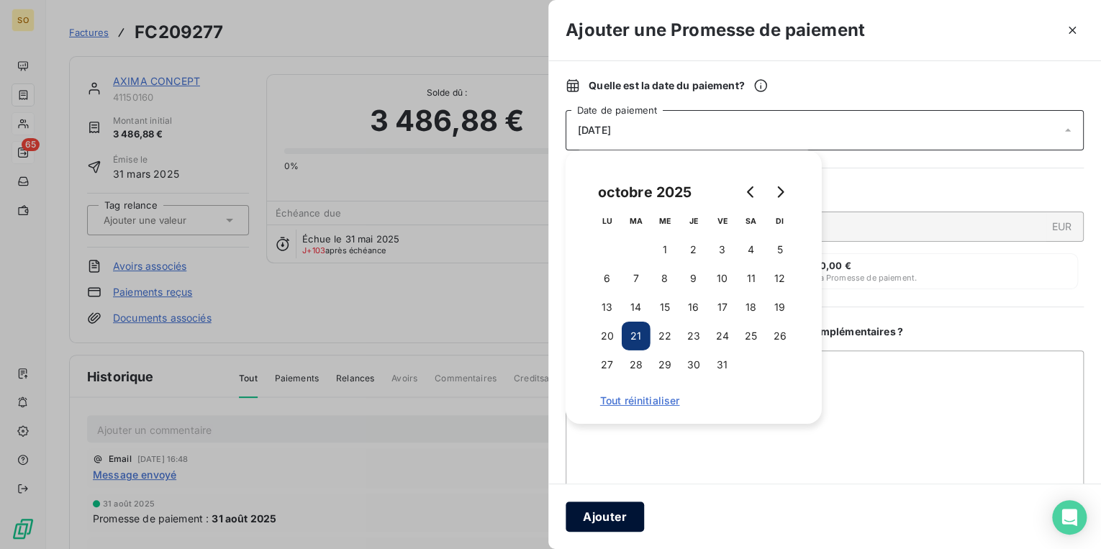
click at [605, 520] on button "Ajouter" at bounding box center [605, 517] width 78 height 30
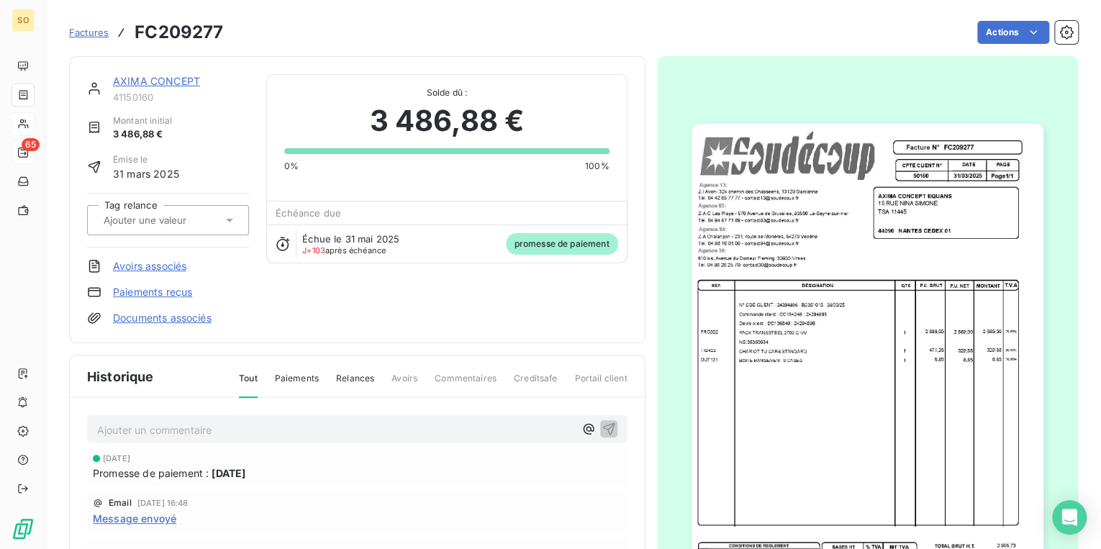
click at [132, 81] on link "AXIMA CONCEPT" at bounding box center [156, 81] width 87 height 12
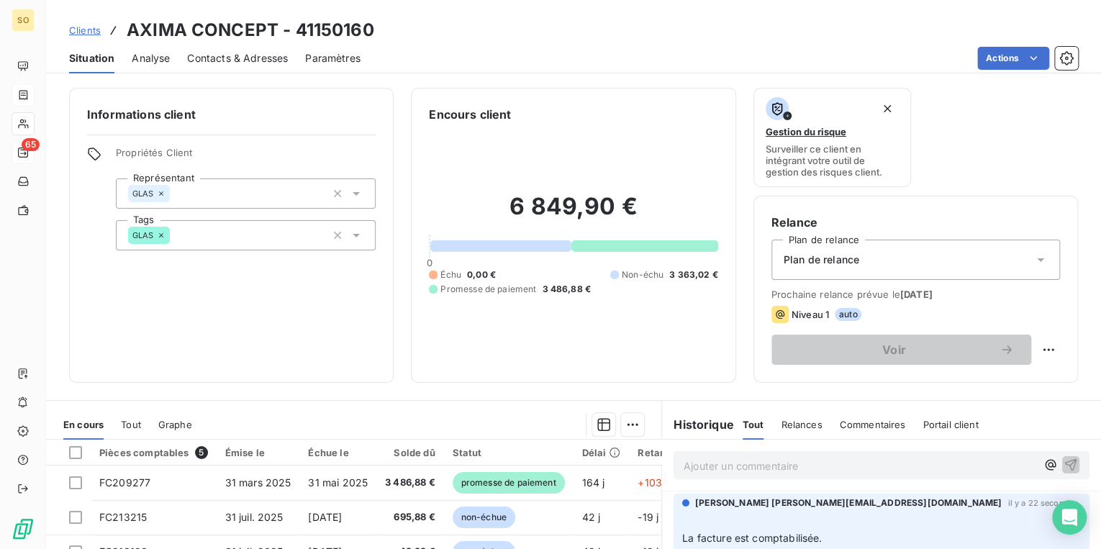
click at [81, 32] on span "Clients" at bounding box center [85, 30] width 32 height 12
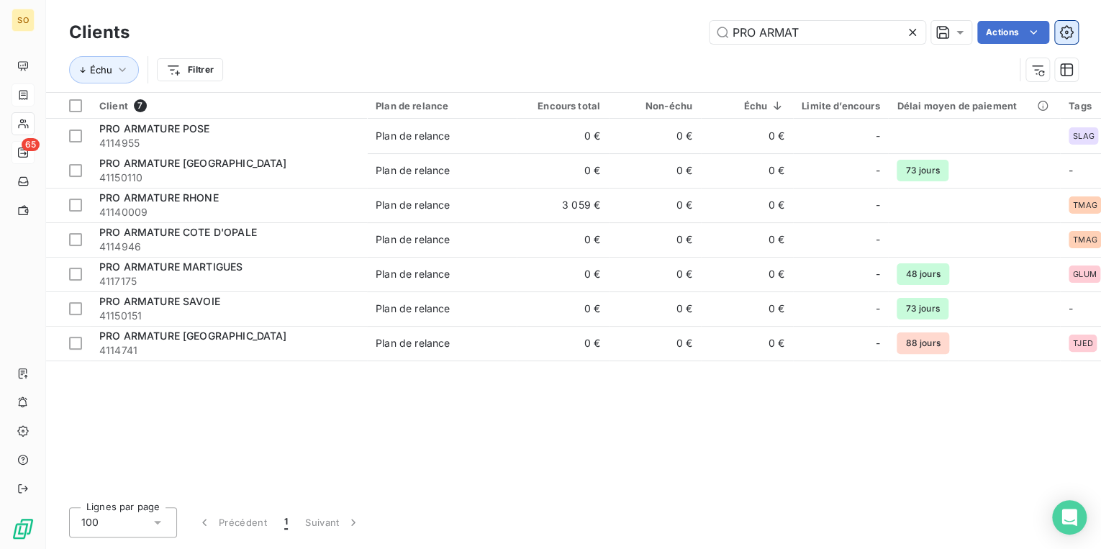
drag, startPoint x: 724, startPoint y: 35, endPoint x: 1063, endPoint y: 35, distance: 339.1
click at [956, 35] on div "PRO ARMAT Actions" at bounding box center [613, 32] width 932 height 23
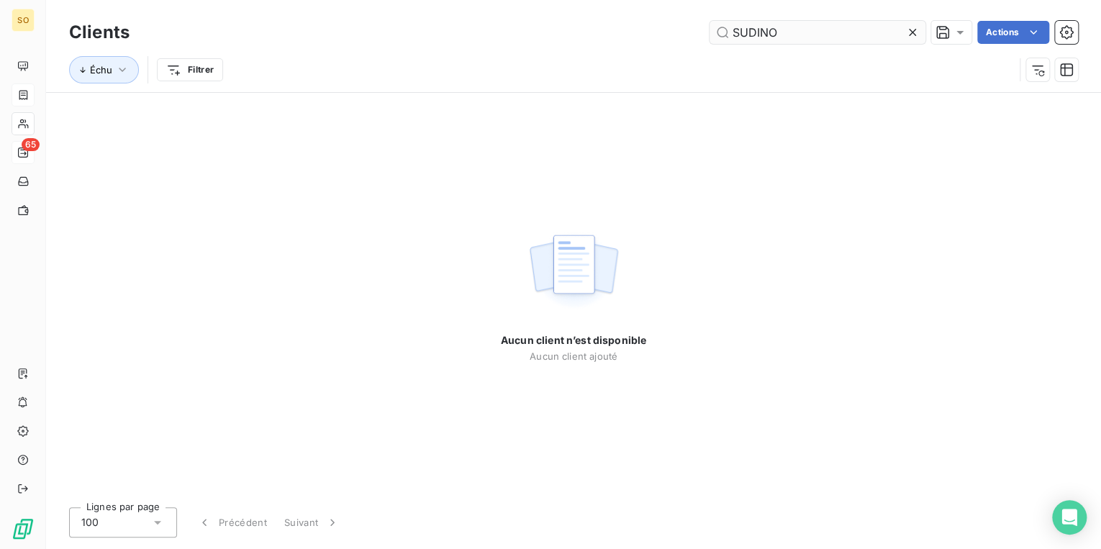
click at [757, 30] on input "SUDINO" at bounding box center [818, 32] width 216 height 23
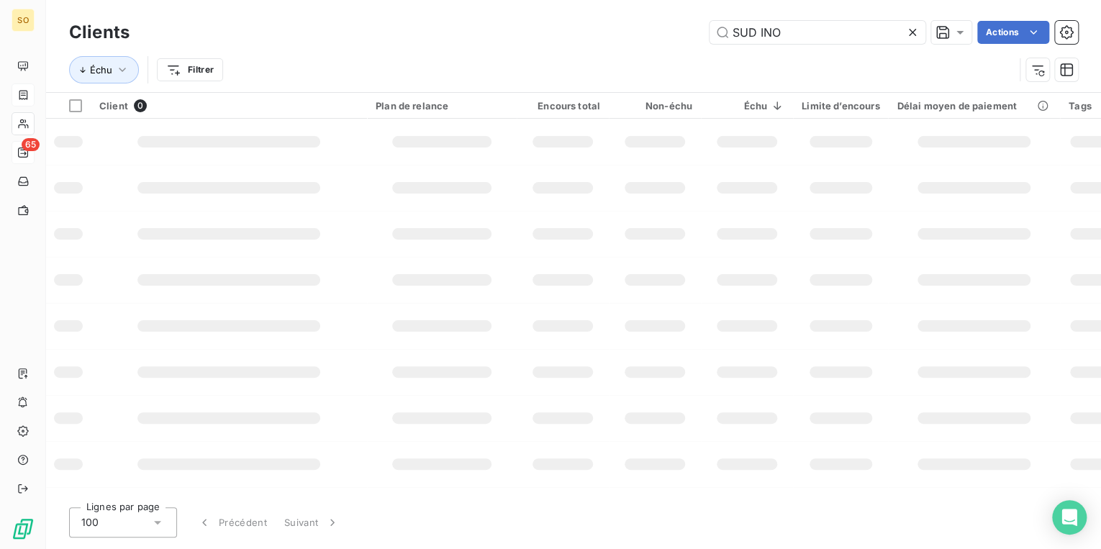
type input "SUD INO"
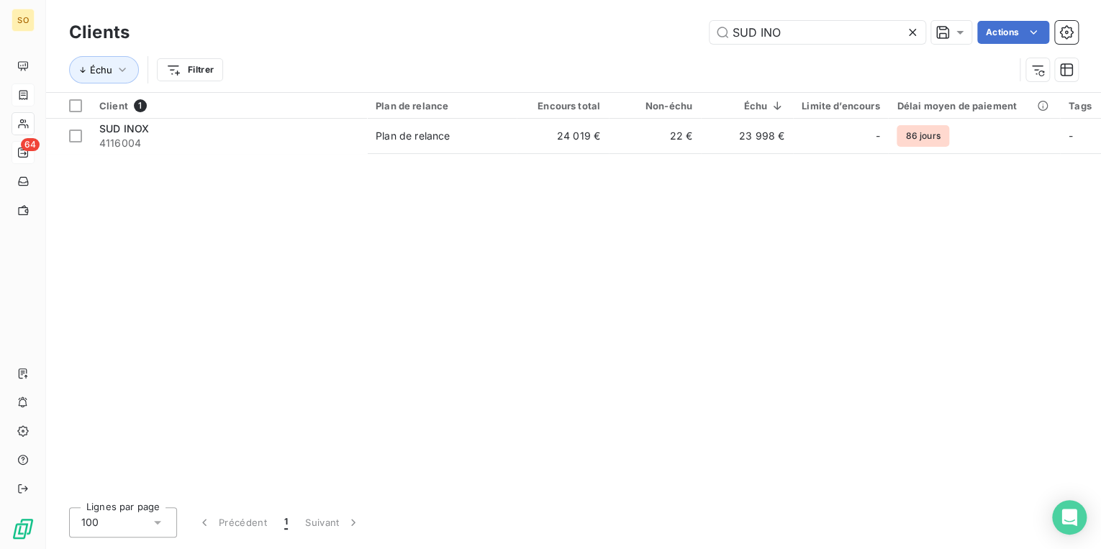
click at [908, 31] on icon at bounding box center [913, 32] width 14 height 14
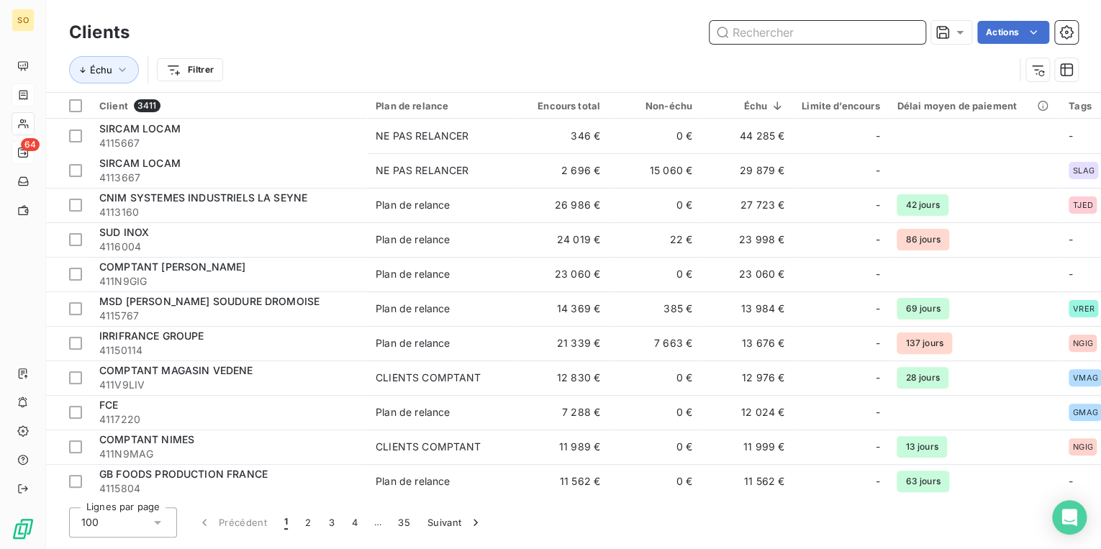
click at [777, 35] on input "text" at bounding box center [818, 32] width 216 height 23
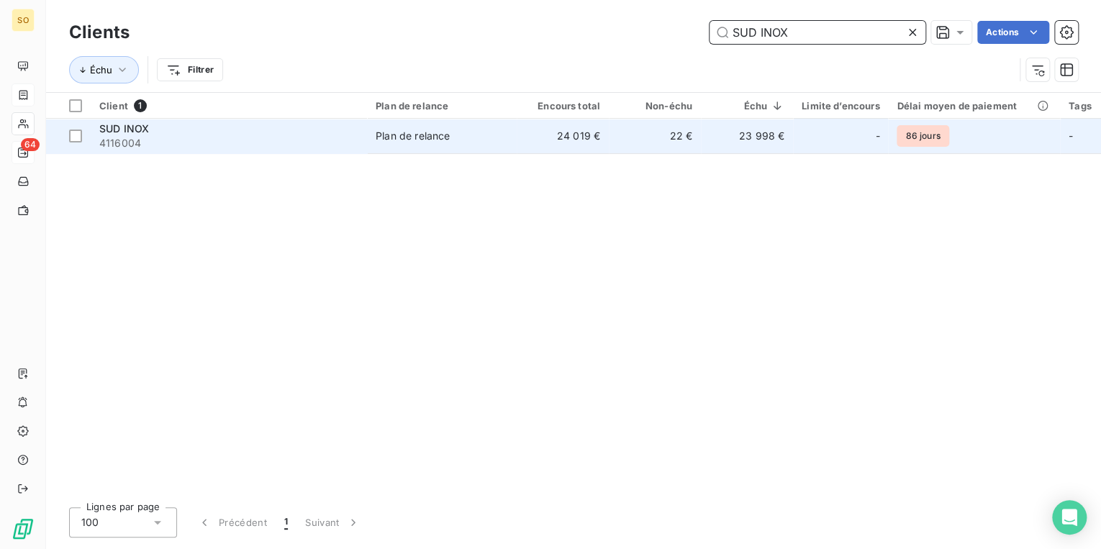
type input "SUD INOX"
click at [677, 125] on td "22 €" at bounding box center [655, 136] width 92 height 35
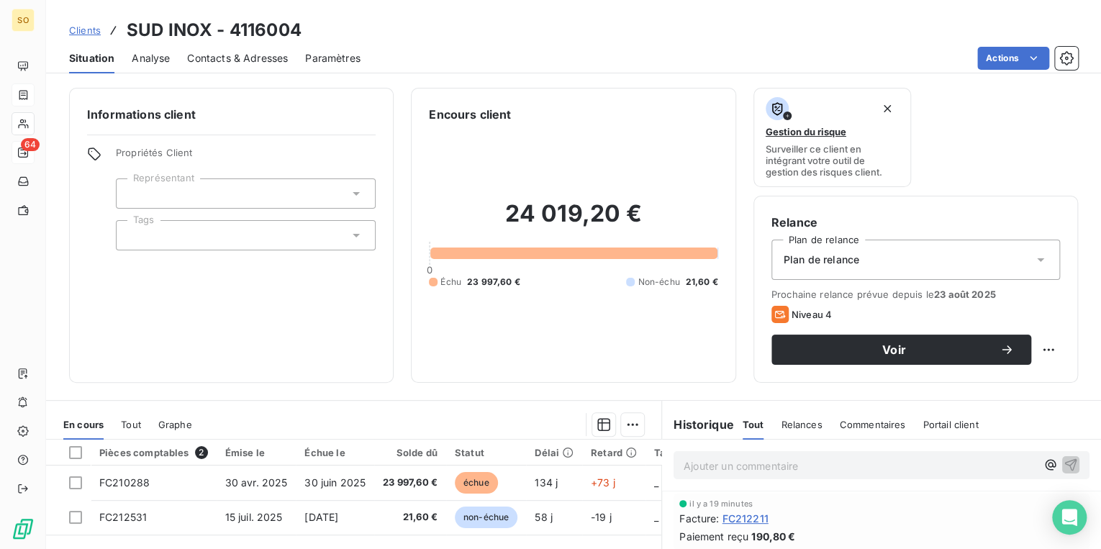
click at [722, 458] on p "Ajouter un commentaire ﻿" at bounding box center [860, 466] width 353 height 18
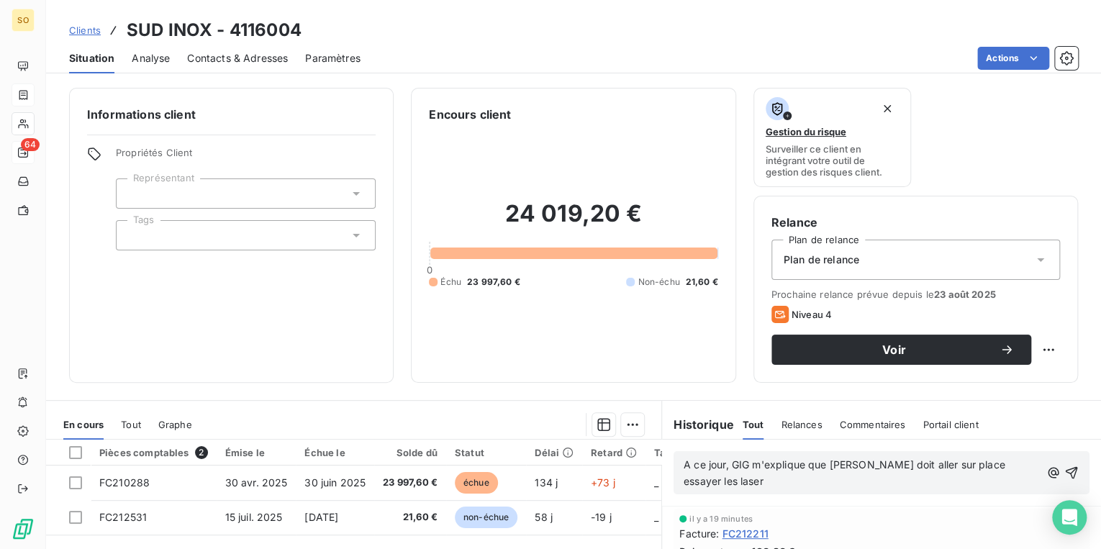
click at [822, 464] on span "A ce jour, GIG m'explique que [PERSON_NAME] doit aller sur place essayer les la…" at bounding box center [846, 473] width 325 height 29
click at [975, 467] on span "A ce jour, GIG m'explique qu'il doit prendre rdv pr [PERSON_NAME] doit aller su…" at bounding box center [859, 473] width 351 height 29
click at [919, 478] on p "A ce jour, [PERSON_NAME] m'explique qu'il doit prendre rdv pr [PERSON_NAME] ave…" at bounding box center [863, 473] width 359 height 33
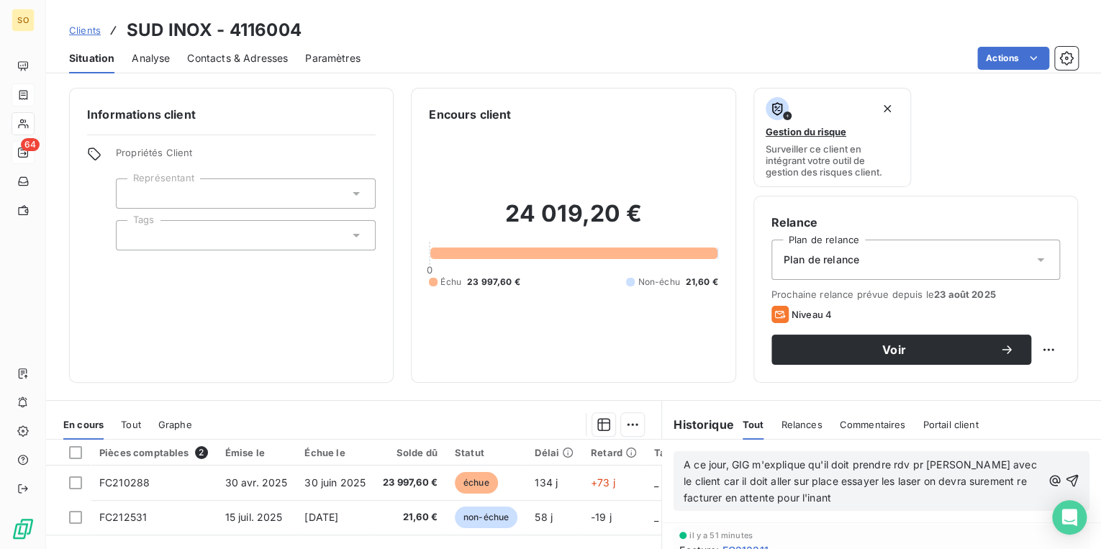
click at [809, 496] on span "A ce jour, GIG m'explique qu'il doit prendre rdv pr [PERSON_NAME] avec le clien…" at bounding box center [862, 481] width 356 height 45
click at [1065, 477] on icon "button" at bounding box center [1072, 481] width 14 height 14
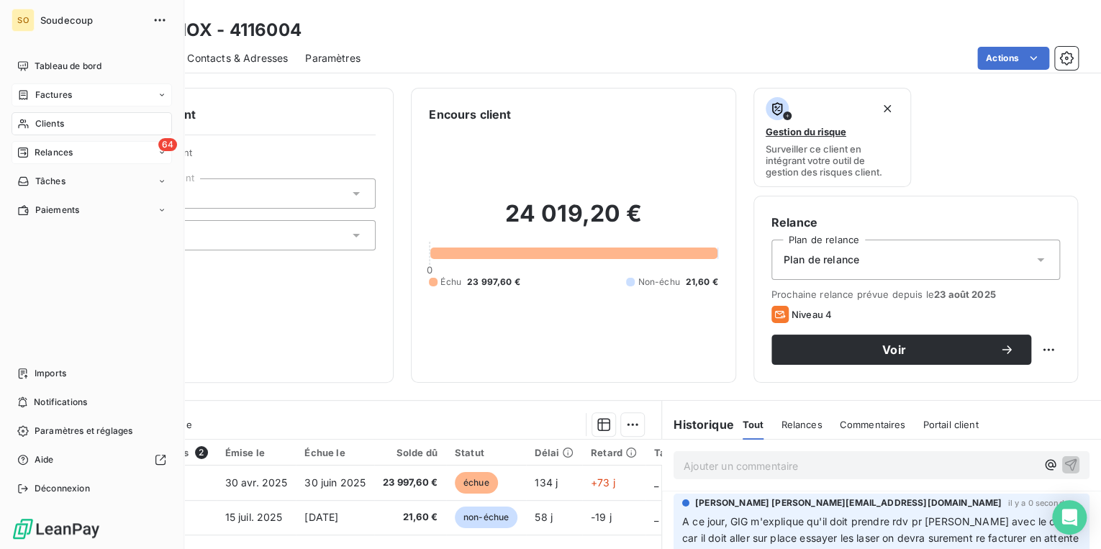
click at [49, 154] on span "Relances" at bounding box center [54, 152] width 38 height 13
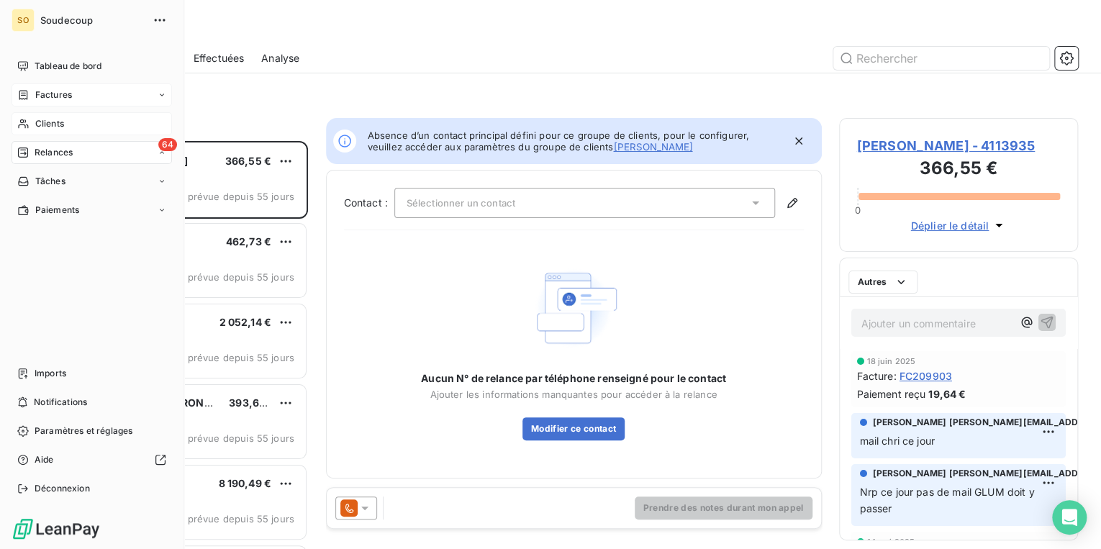
scroll to position [400, 230]
